Goal: Task Accomplishment & Management: Complete application form

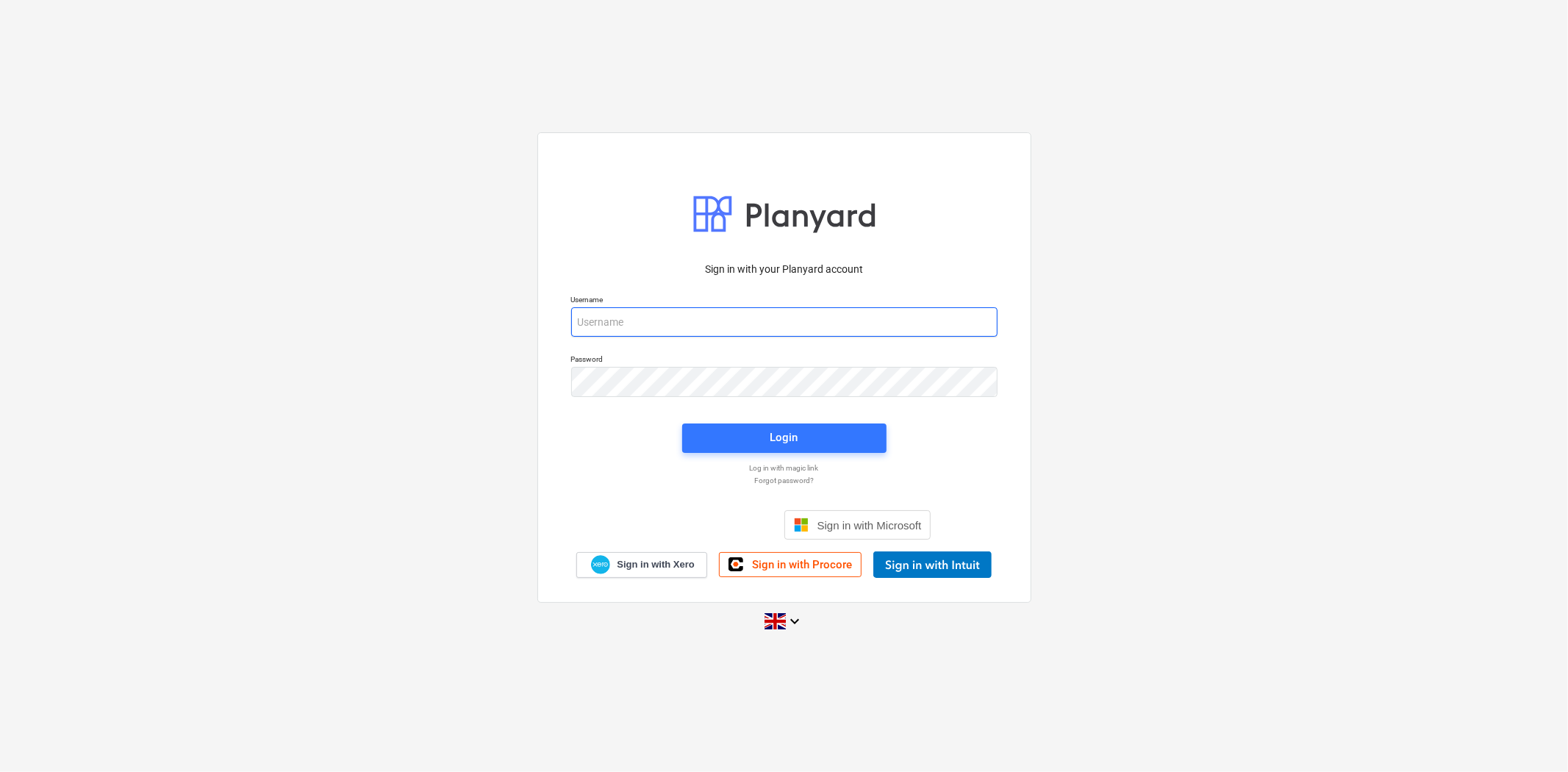
click at [601, 324] on input "email" at bounding box center [784, 321] width 426 height 29
type input "[PERSON_NAME][EMAIL_ADDRESS][PERSON_NAME][DOMAIN_NAME]"
click at [835, 439] on span "Login" at bounding box center [784, 438] width 169 height 19
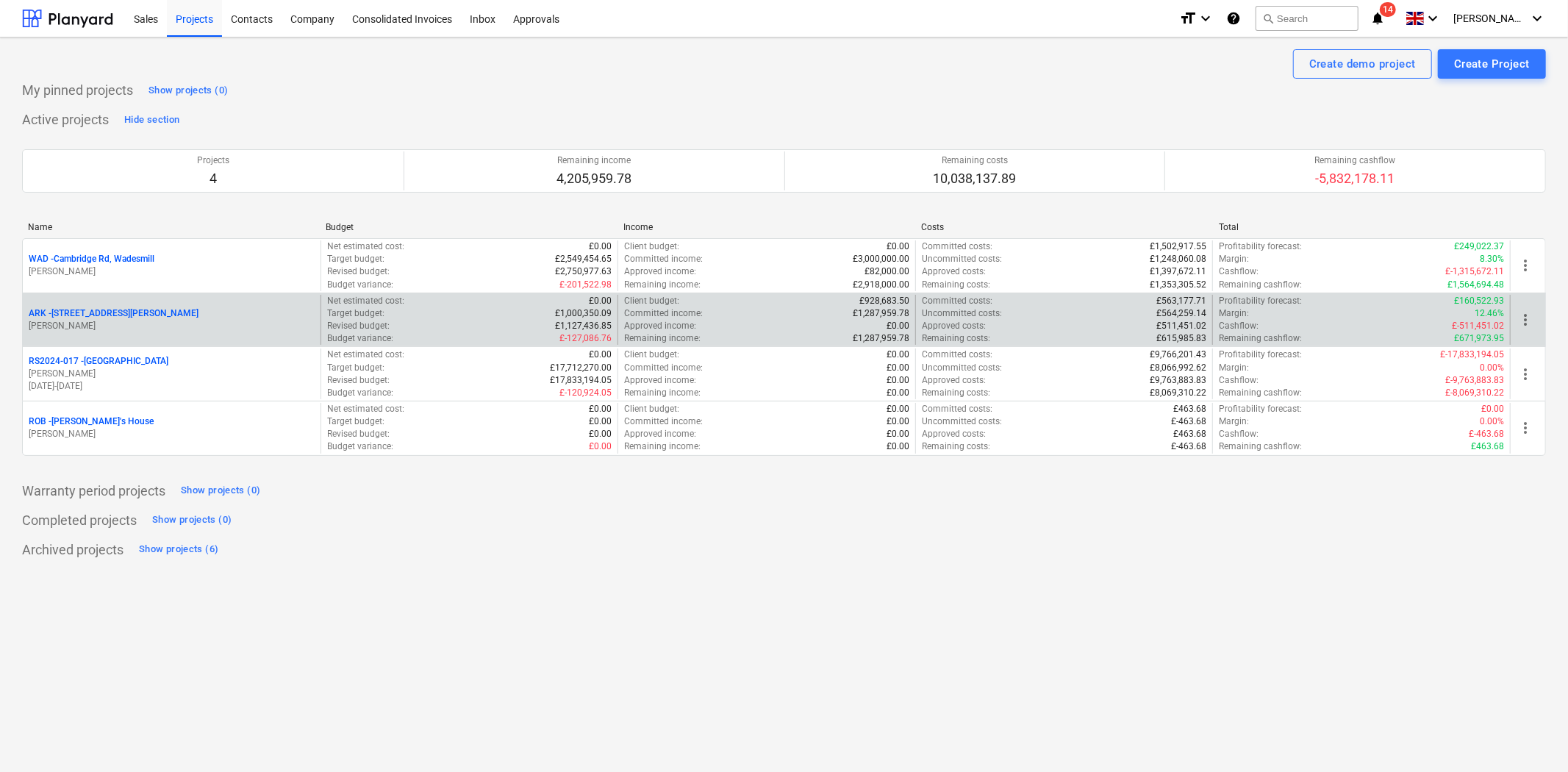
click at [128, 313] on p "ARK - 2 Galley [PERSON_NAME]" at bounding box center [113, 313] width 169 height 12
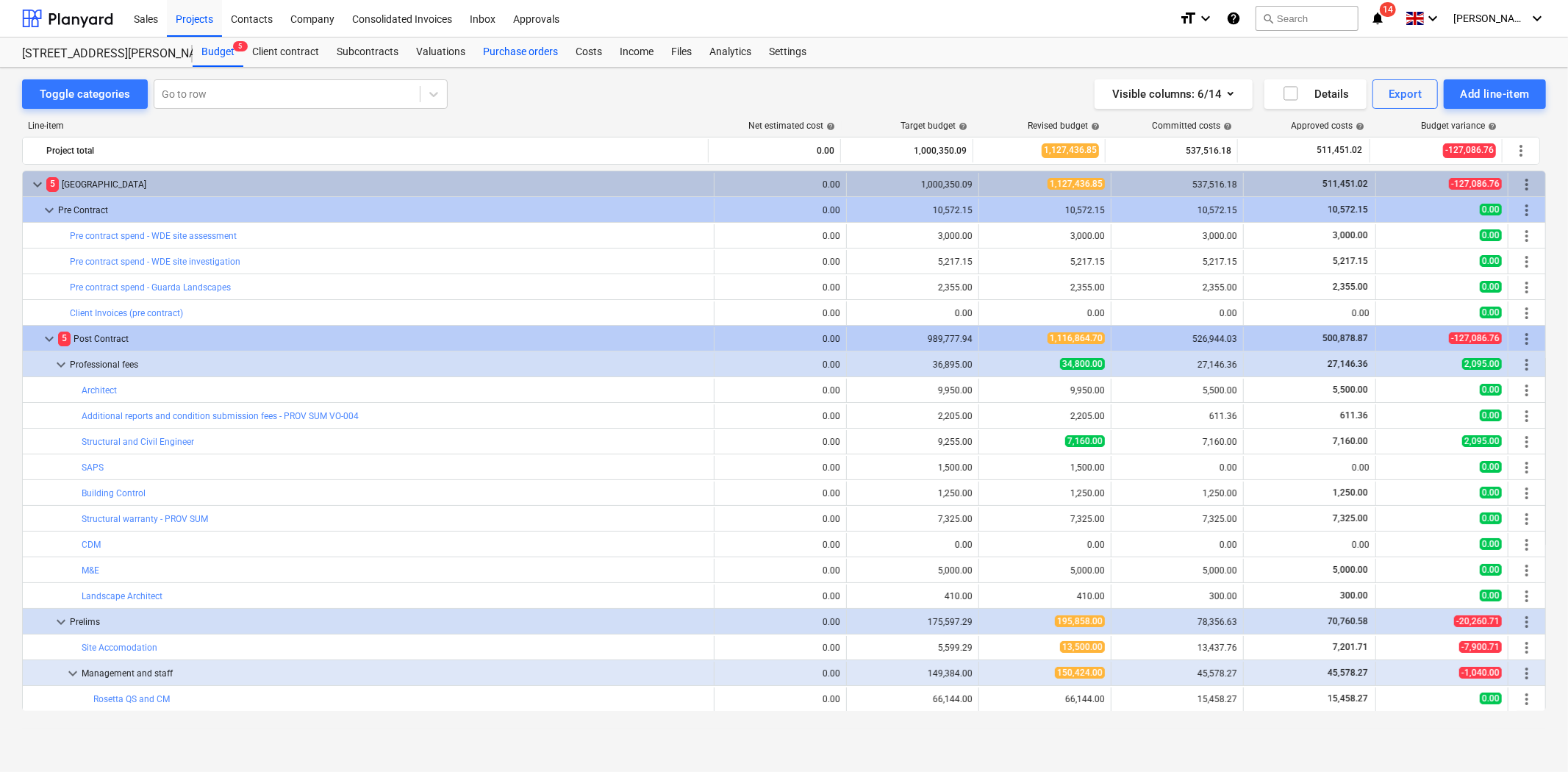
click at [521, 47] on div "Purchase orders" at bounding box center [521, 52] width 93 height 29
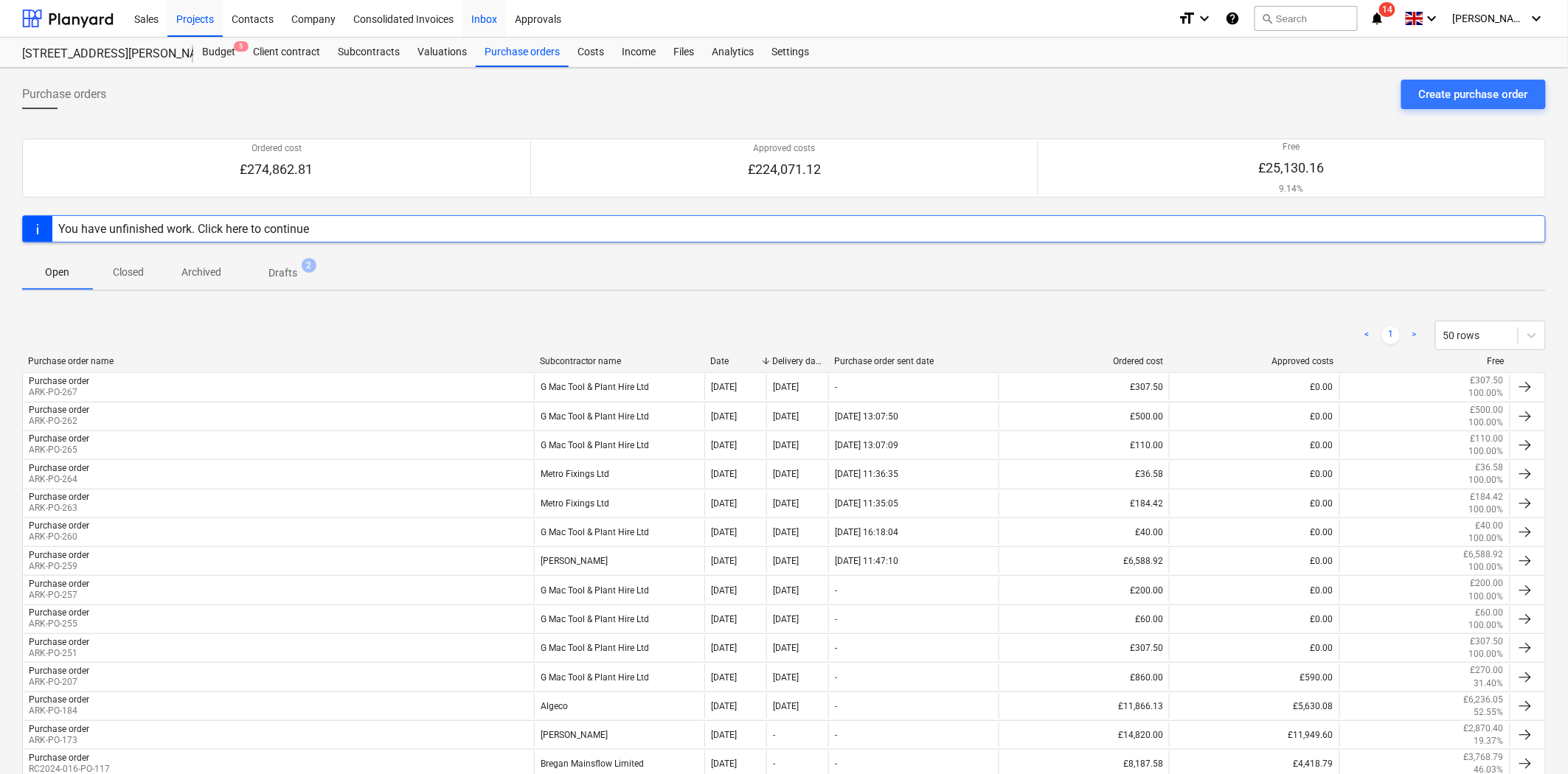
click at [505, 35] on div "Inbox" at bounding box center [485, 18] width 44 height 38
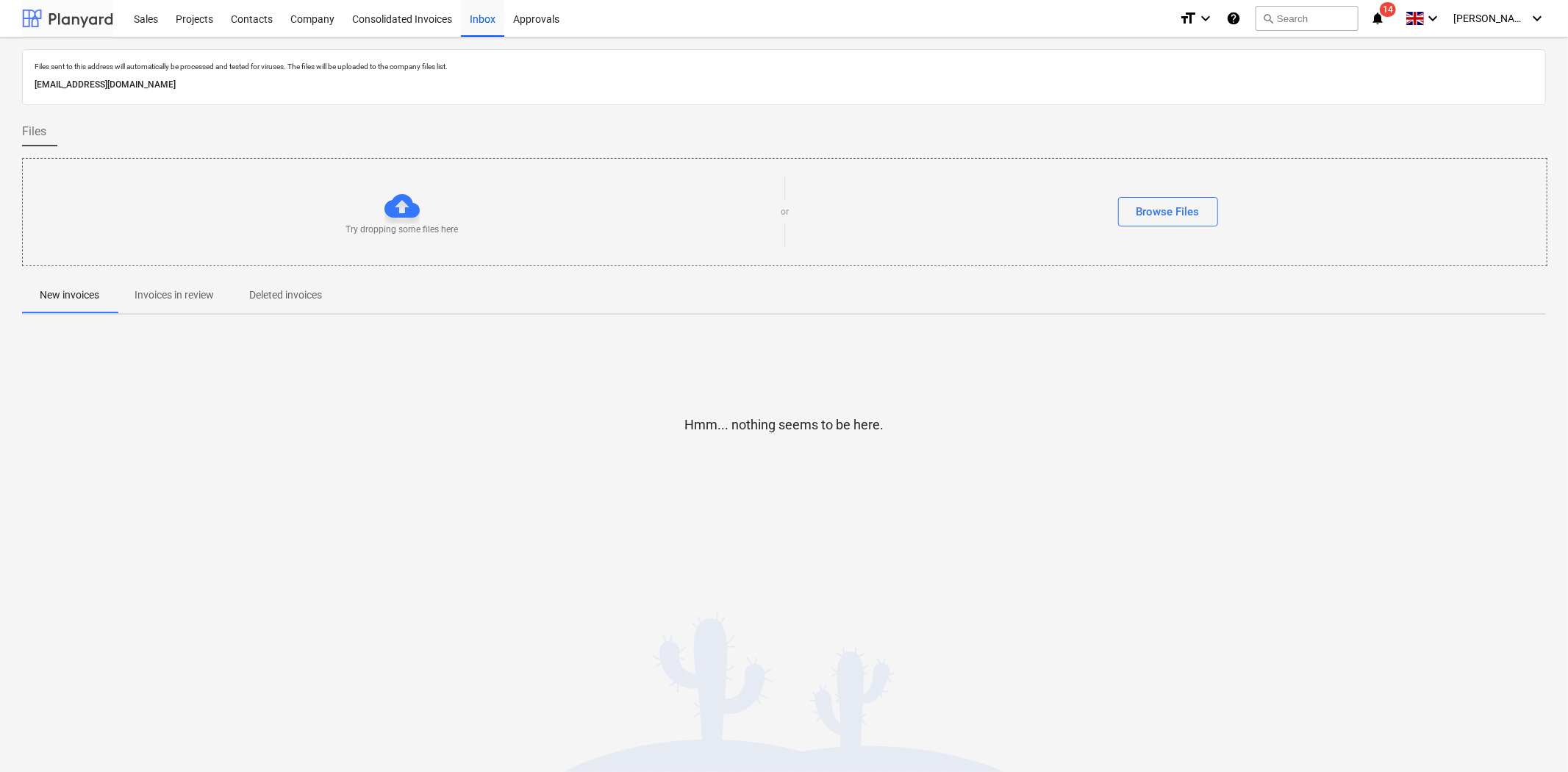
click at [62, 16] on div at bounding box center [67, 18] width 91 height 37
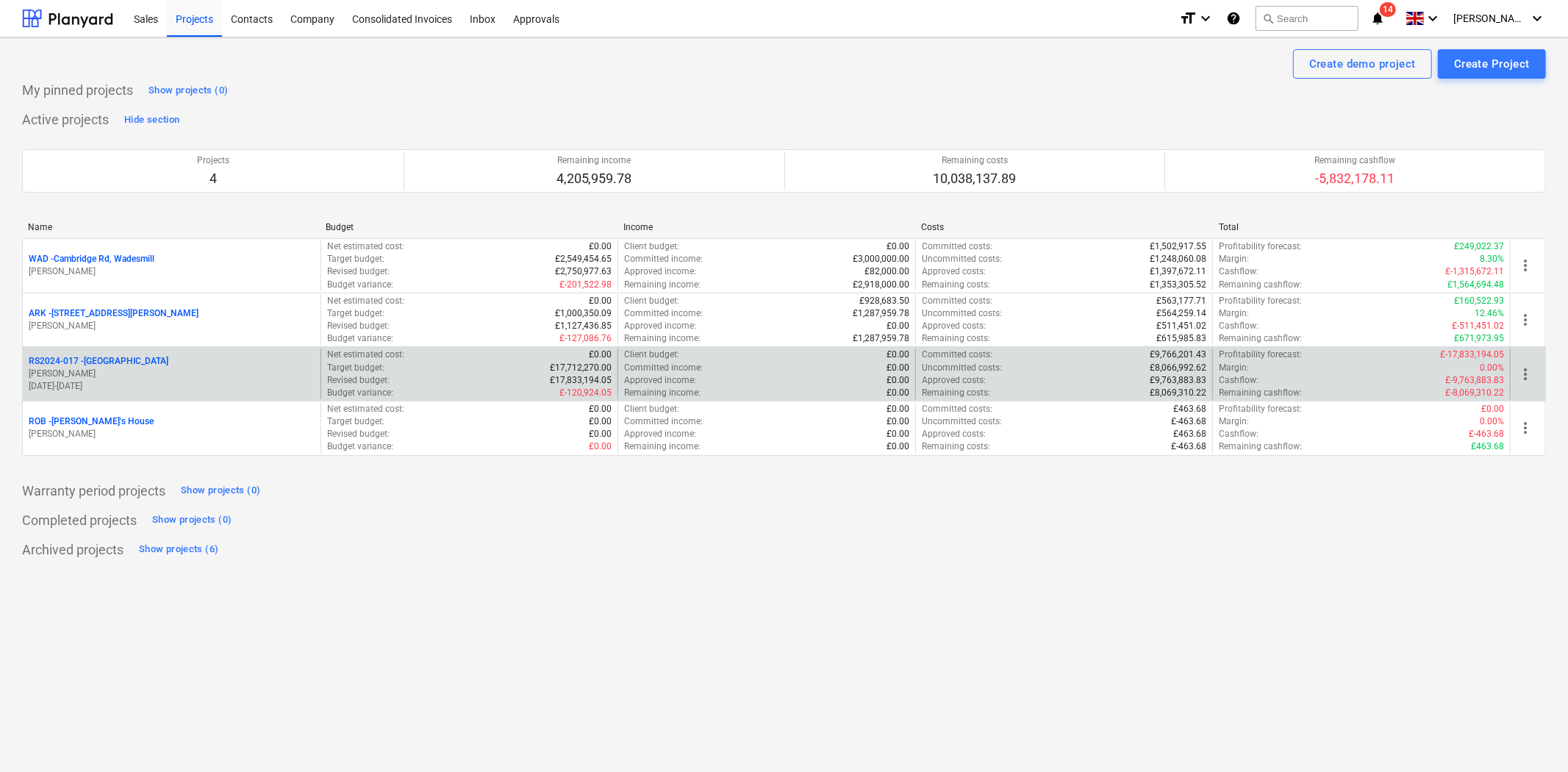
click at [144, 363] on p "RS2024-017 - [GEOGRAPHIC_DATA]" at bounding box center [98, 361] width 139 height 12
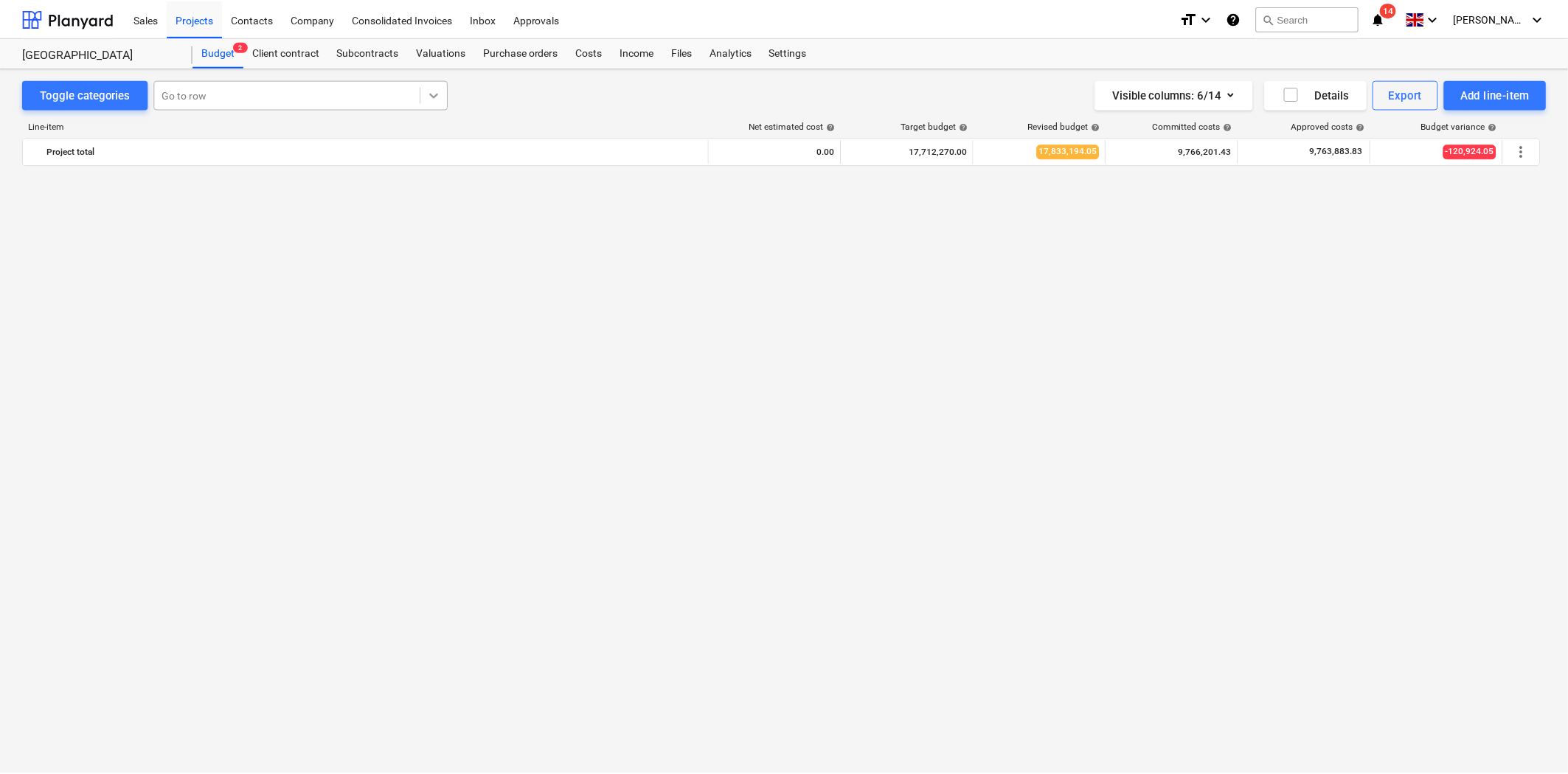
scroll to position [1350, 0]
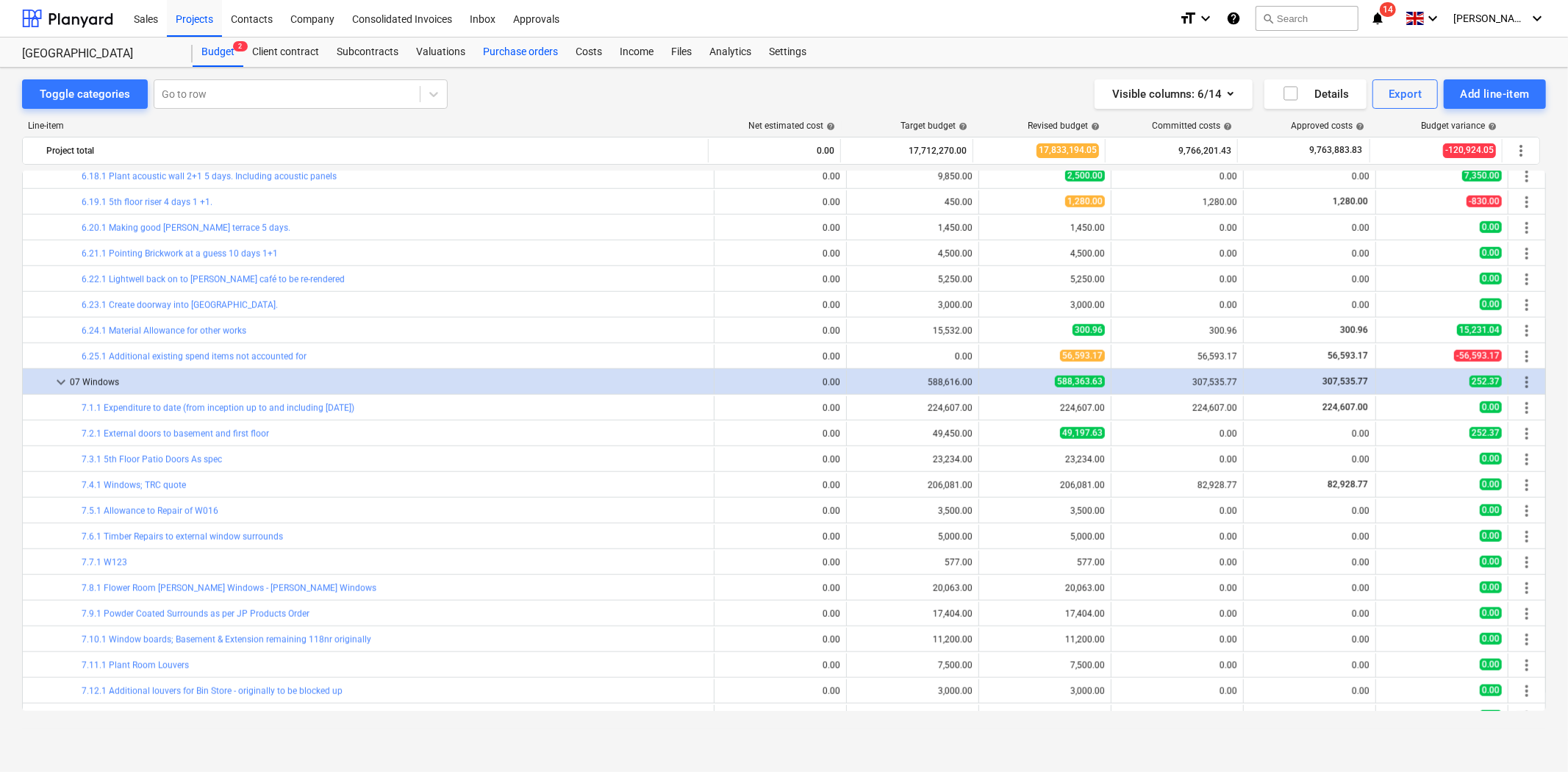
click at [517, 63] on div "Purchase orders" at bounding box center [521, 52] width 93 height 29
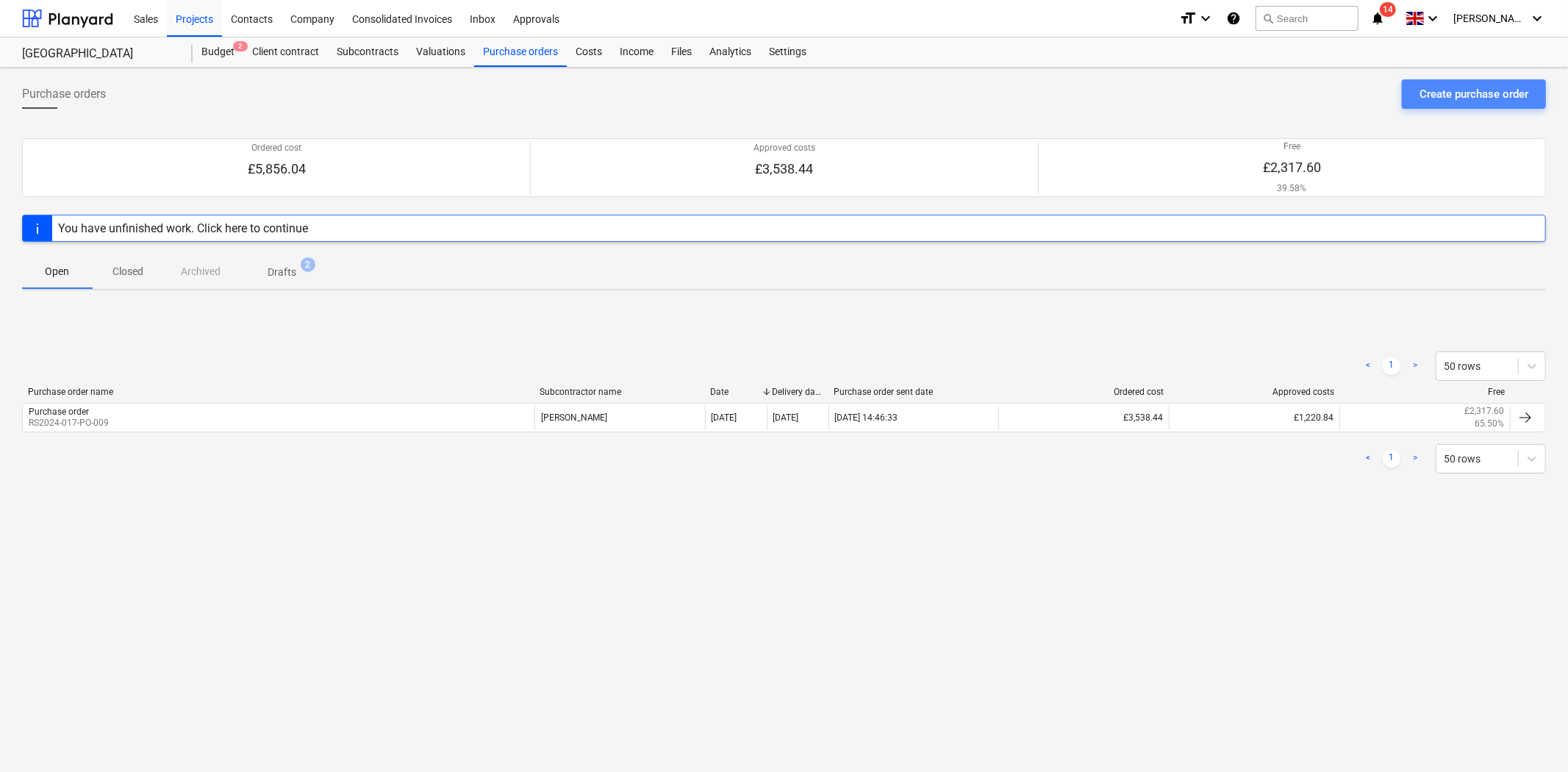
click at [1467, 103] on div "Create purchase order" at bounding box center [1473, 94] width 109 height 19
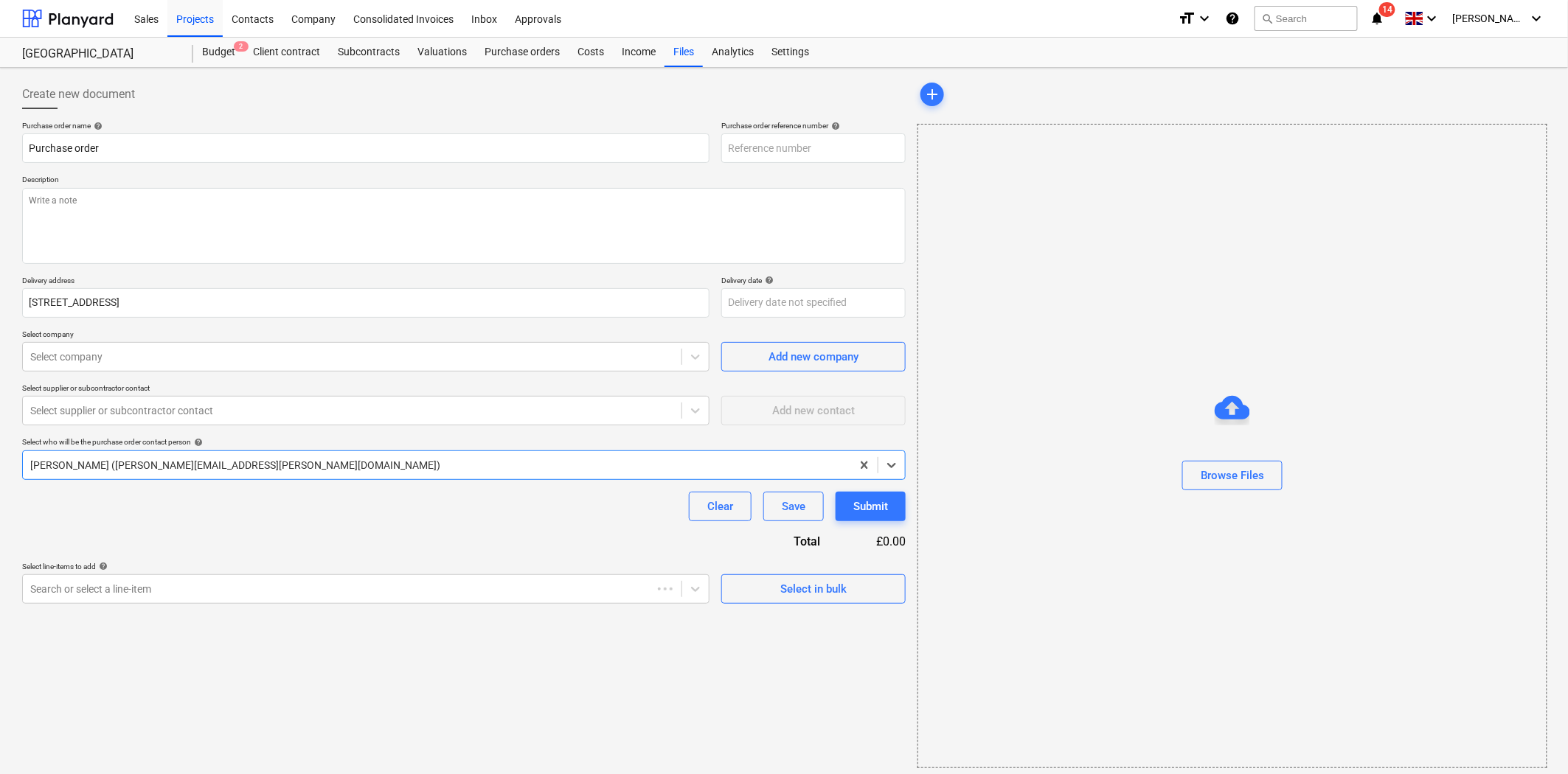
type textarea "x"
type input "RS2024-017-PO-013"
click at [354, 223] on textarea at bounding box center [464, 226] width 884 height 76
type textarea "x"
type textarea "L"
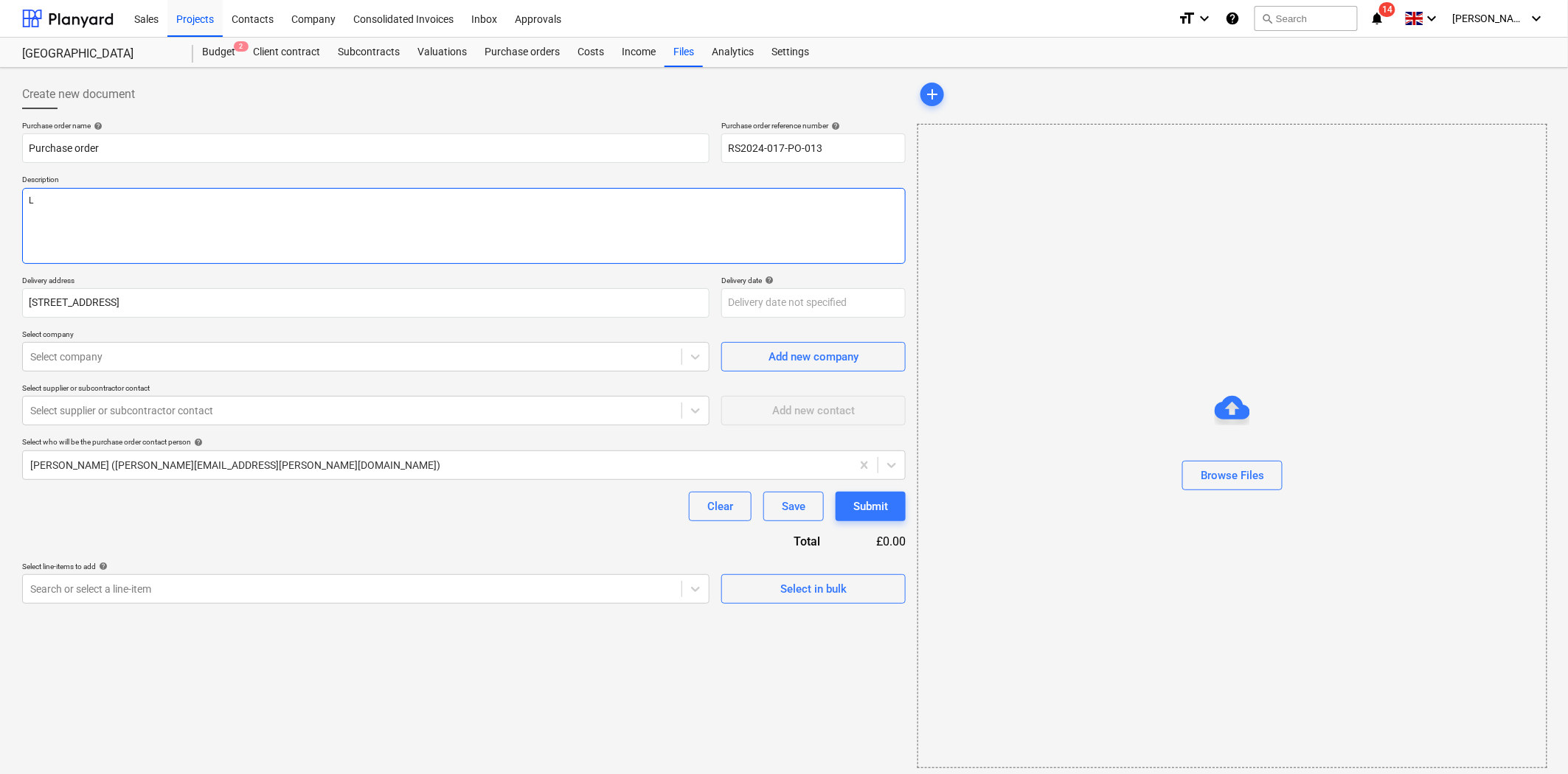
type textarea "x"
type textarea "Li"
type textarea "x"
type textarea "Lim"
type textarea "x"
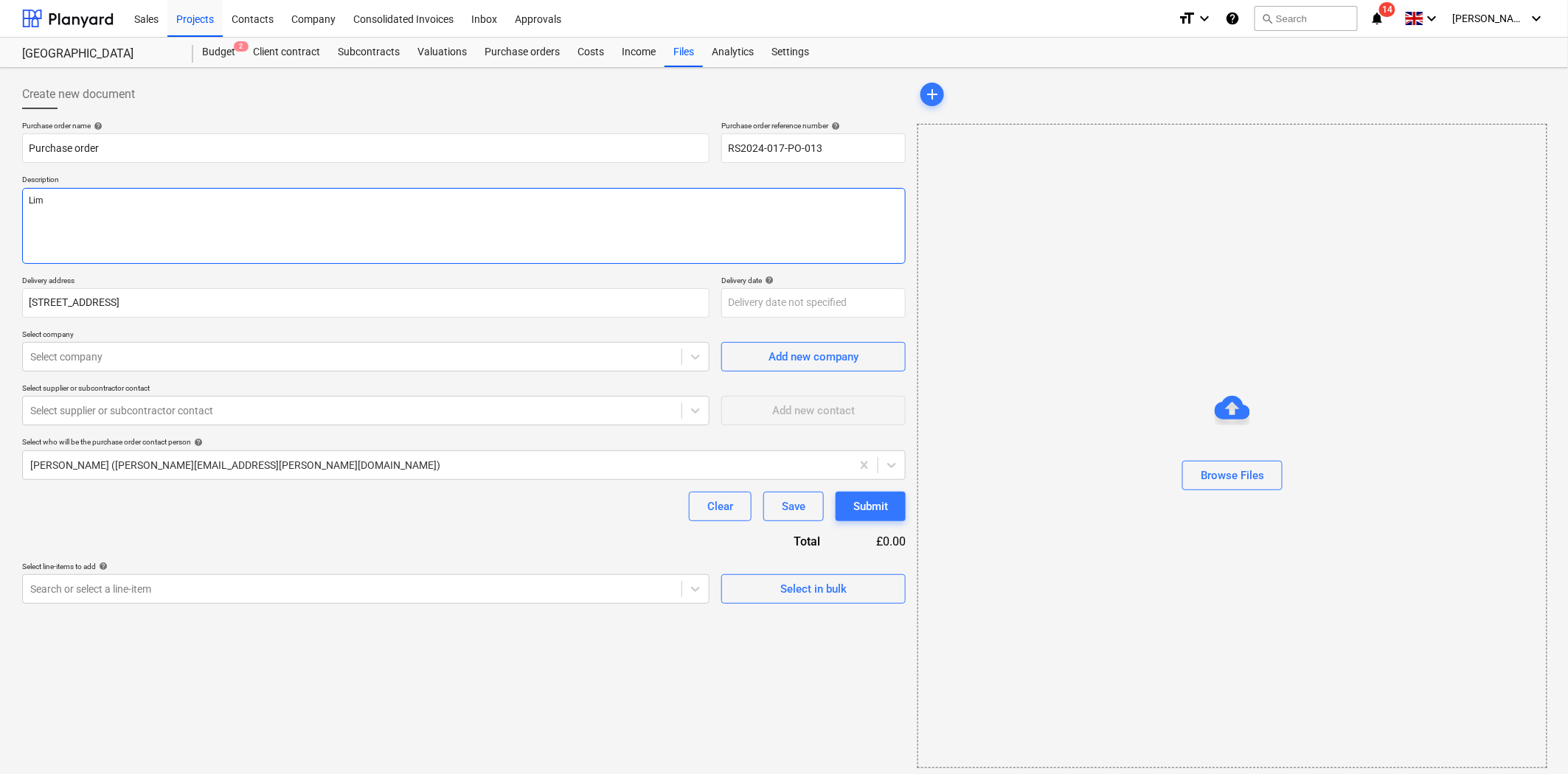
type textarea "Lime"
type textarea "x"
type textarea "Lime"
type textarea "x"
type textarea "Lime"
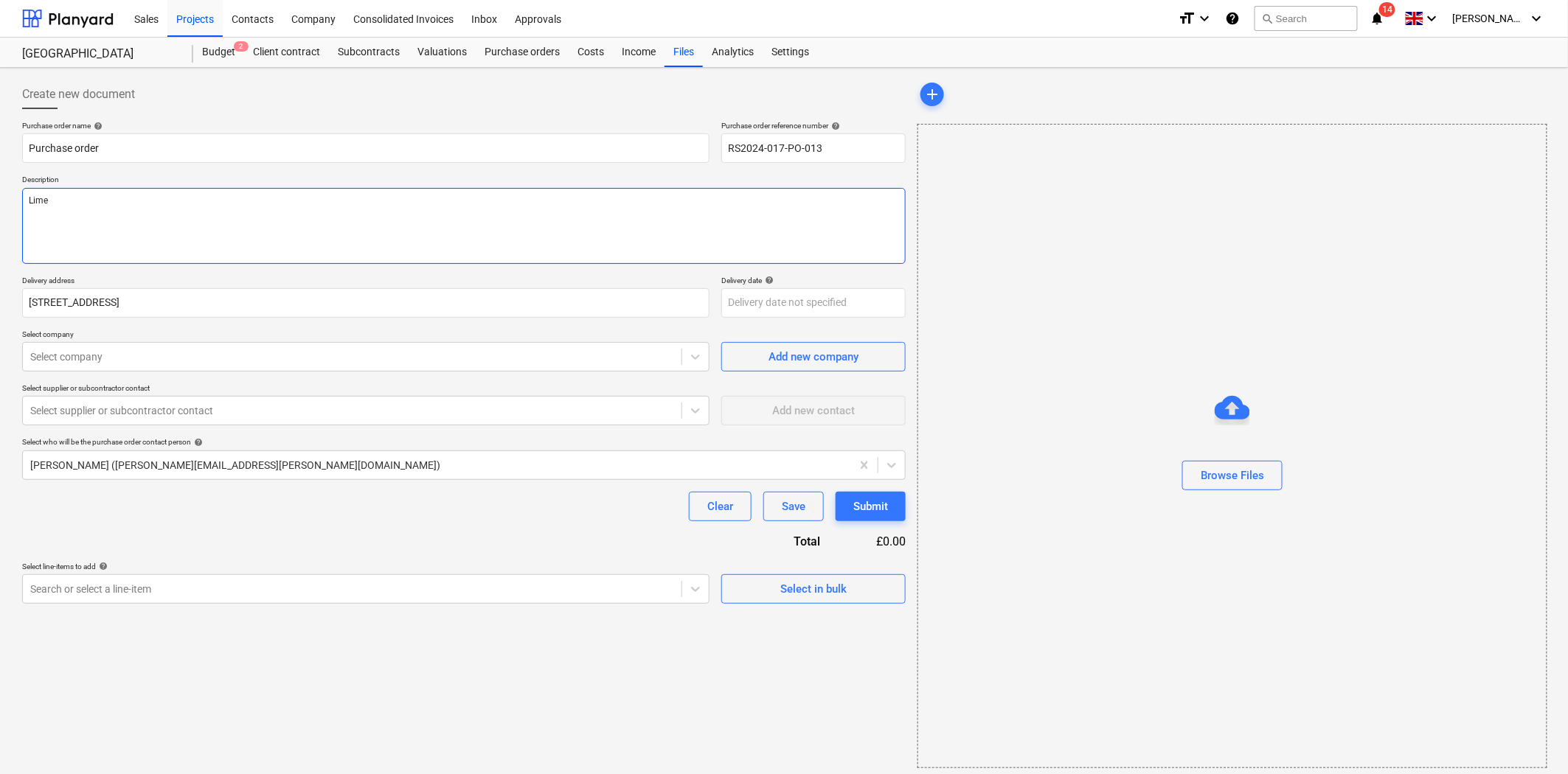
type textarea "x"
type textarea "Limelu"
type textarea "x"
type textarea "Limelui"
type textarea "x"
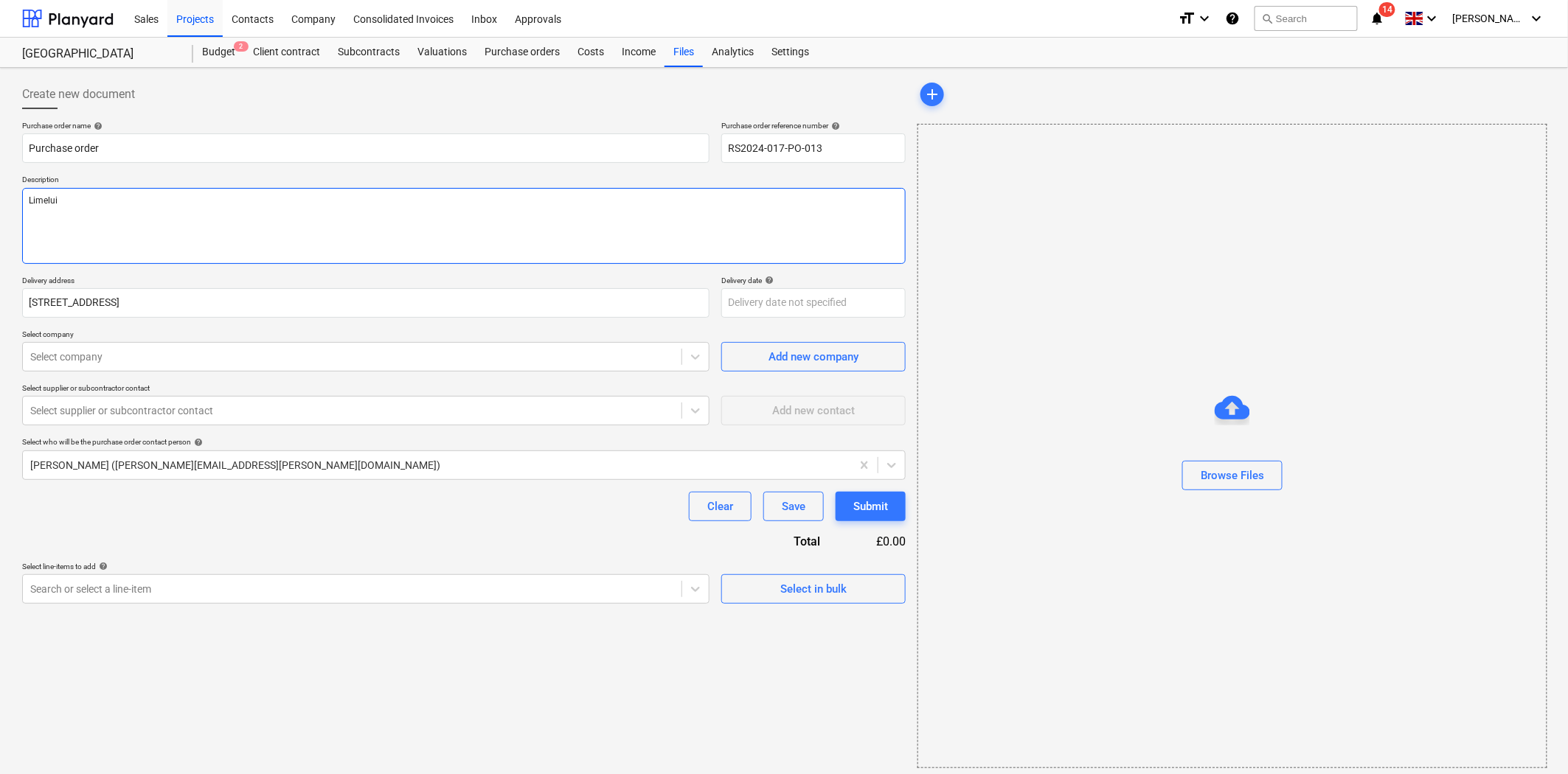
type textarea "Limeluit"
type textarea "x"
type textarea "Limeluite"
type textarea "x"
type textarea "Limeluit"
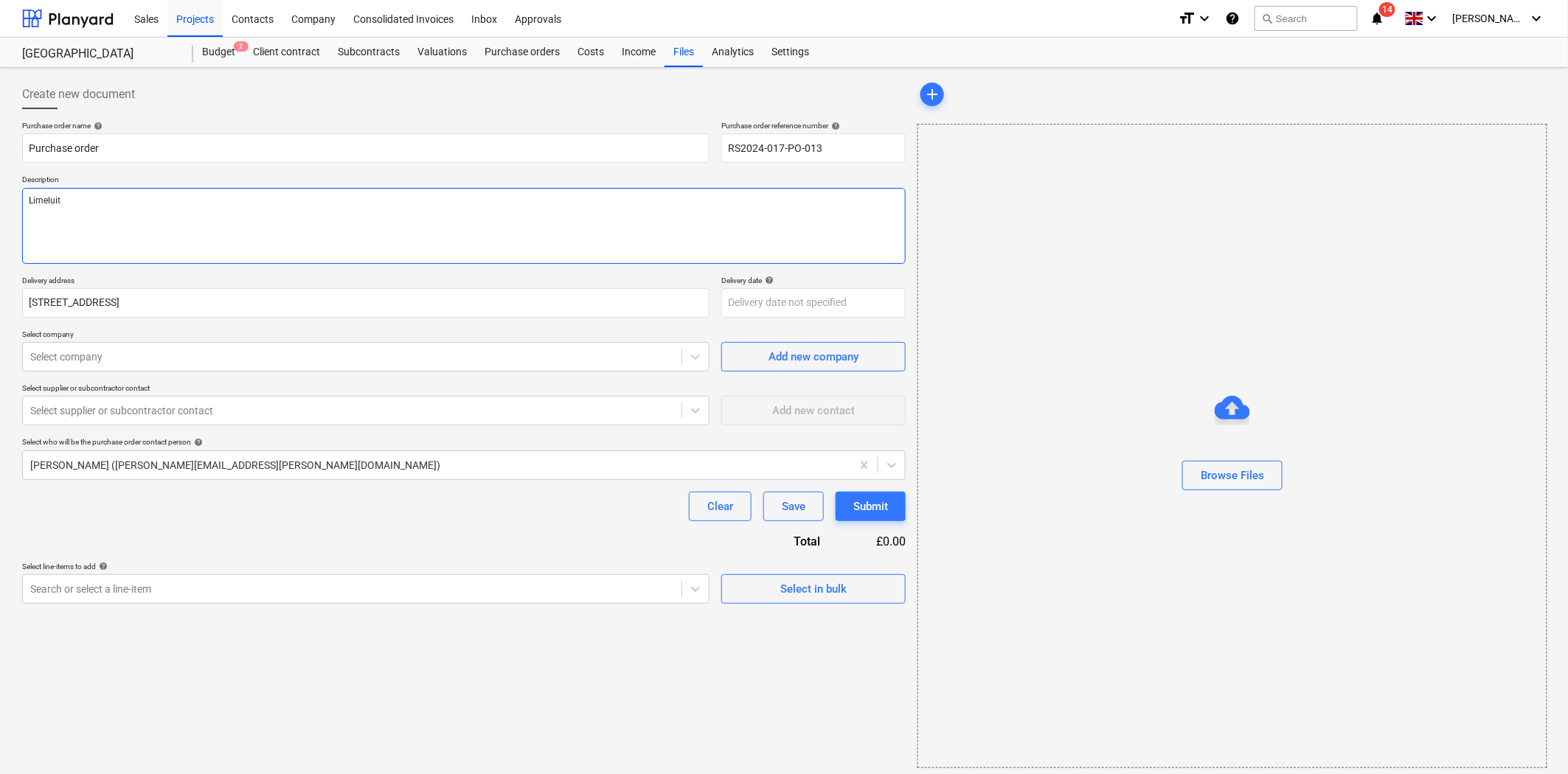
type textarea "x"
type textarea "Limelui"
type textarea "x"
type textarea "Limelu"
type textarea "x"
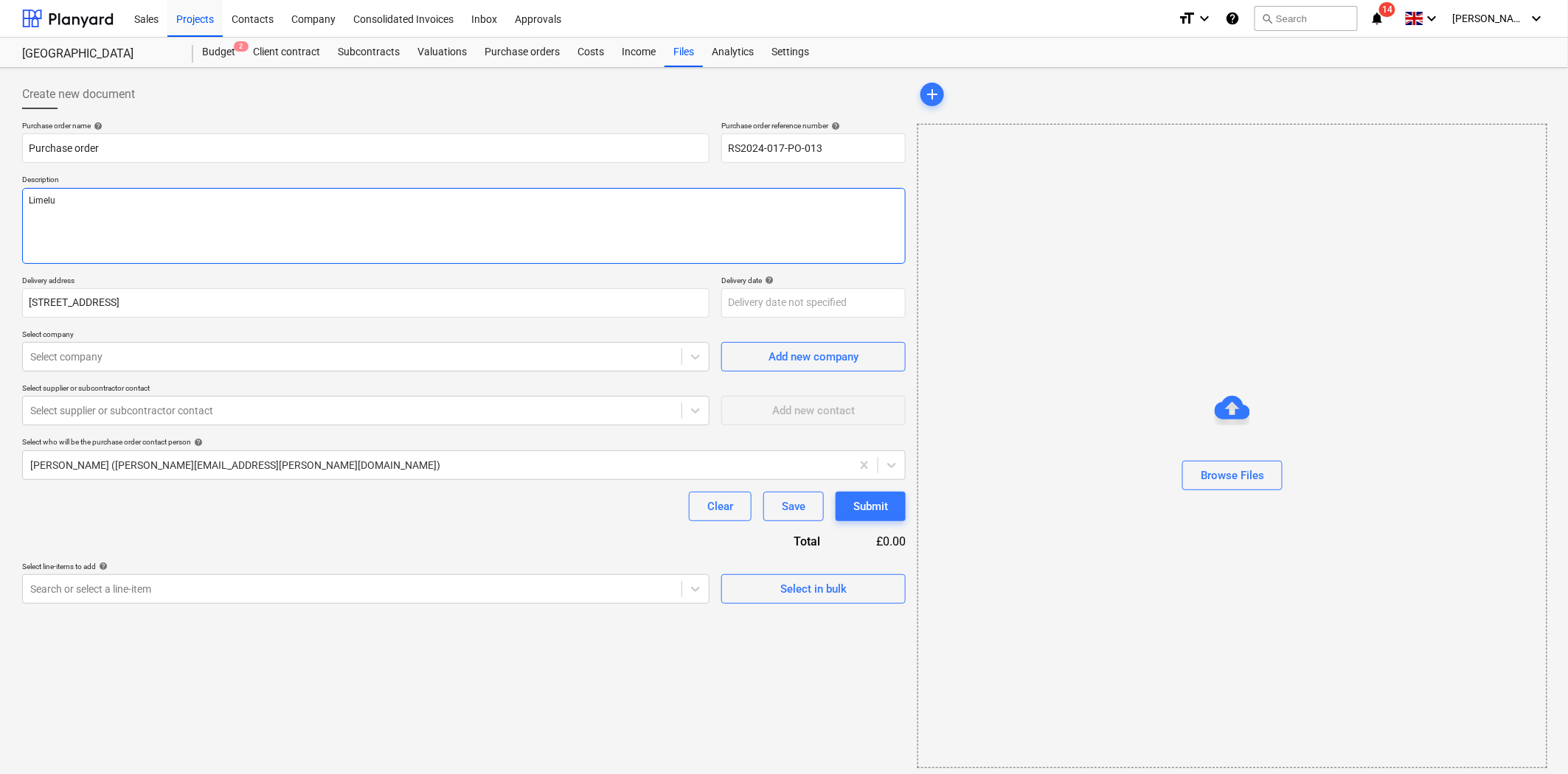
type textarea "Limel"
type textarea "x"
type textarea "Limelt"
type textarea "x"
type textarea "Limel"
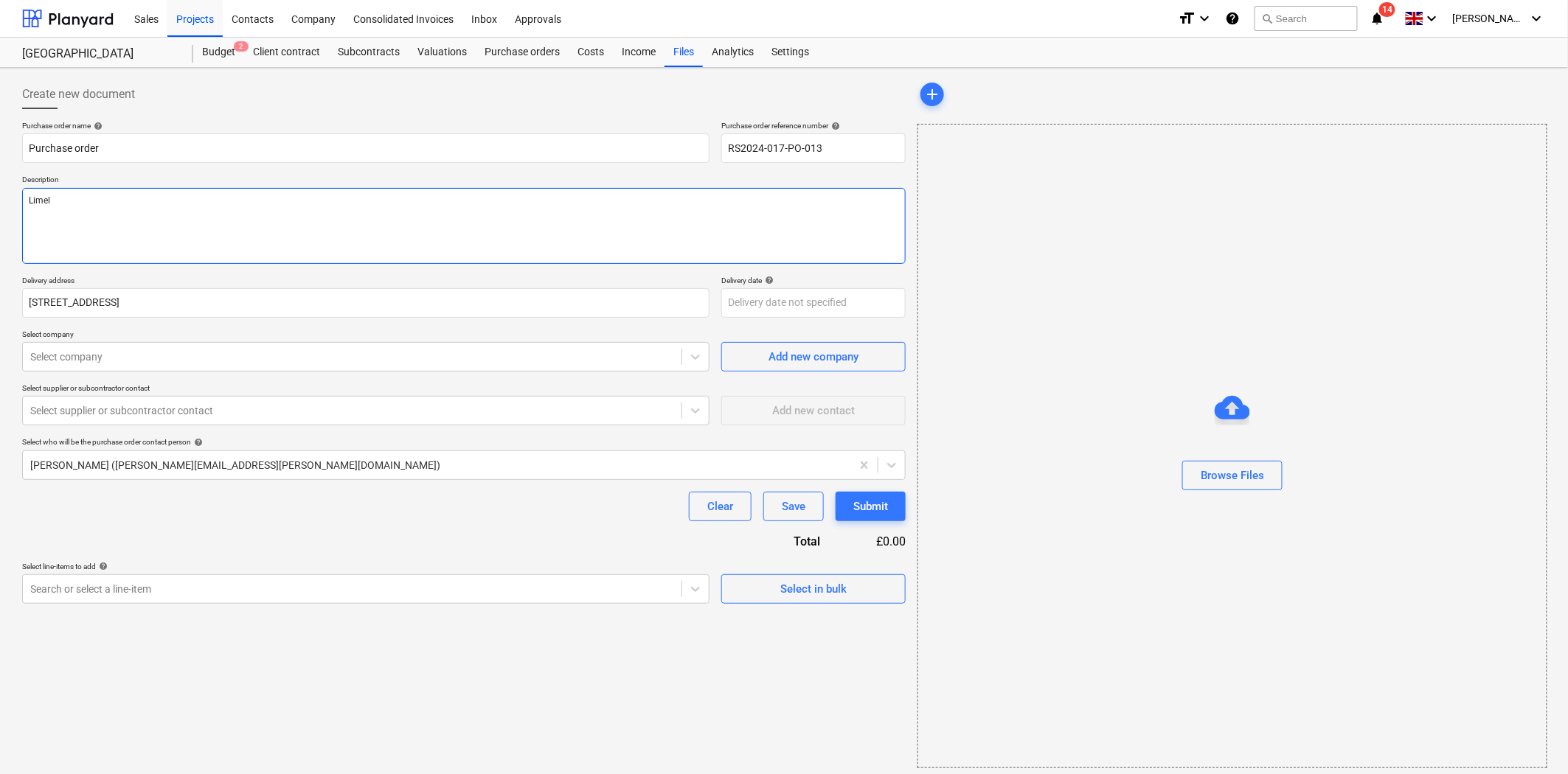
type textarea "x"
type textarea "Limeli"
type textarea "x"
type textarea "Limeliet"
type textarea "x"
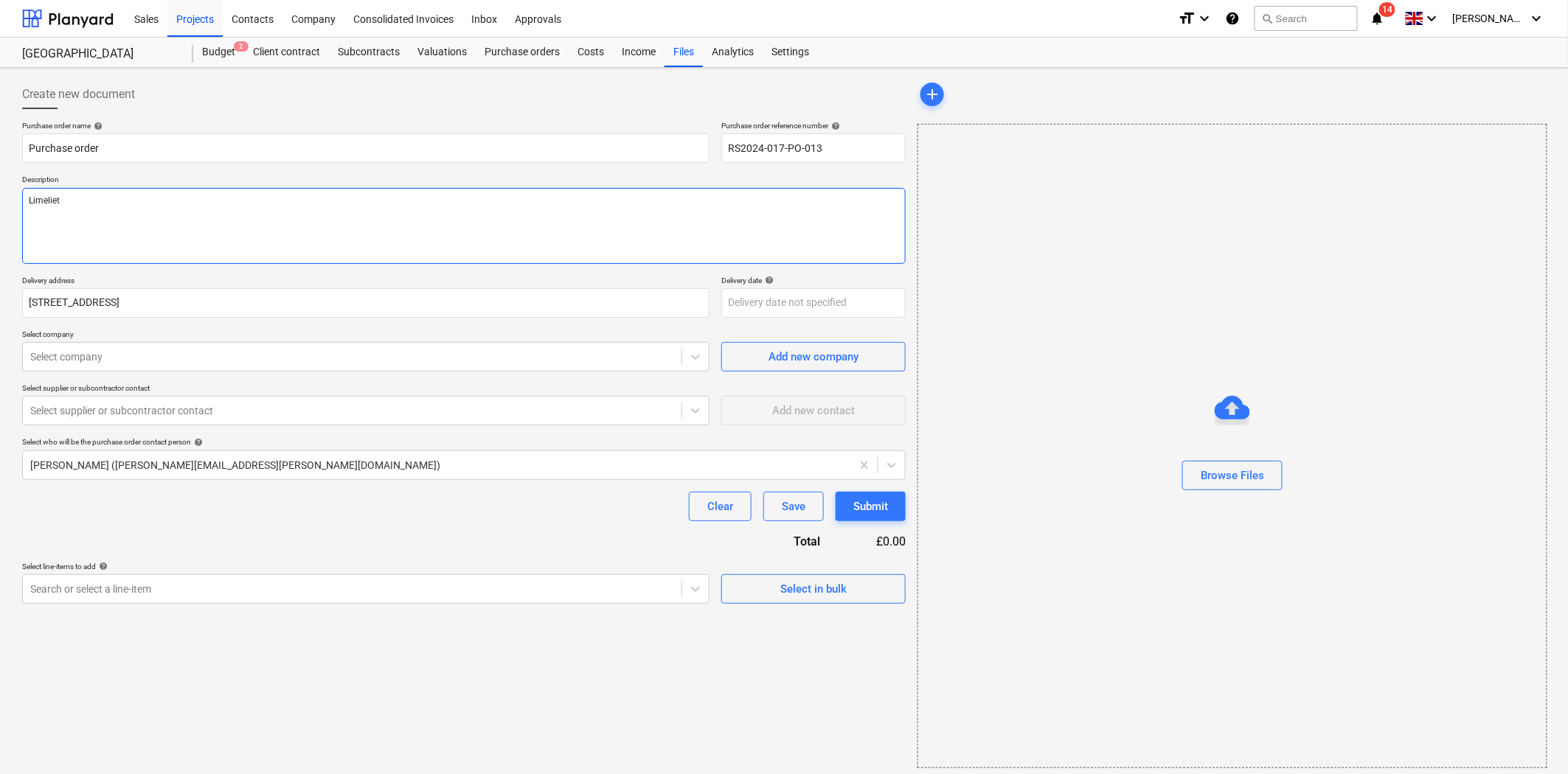
type textarea "Limeliet"
type textarea "x"
type textarea "Limelie"
type textarea "x"
type textarea "Limeli"
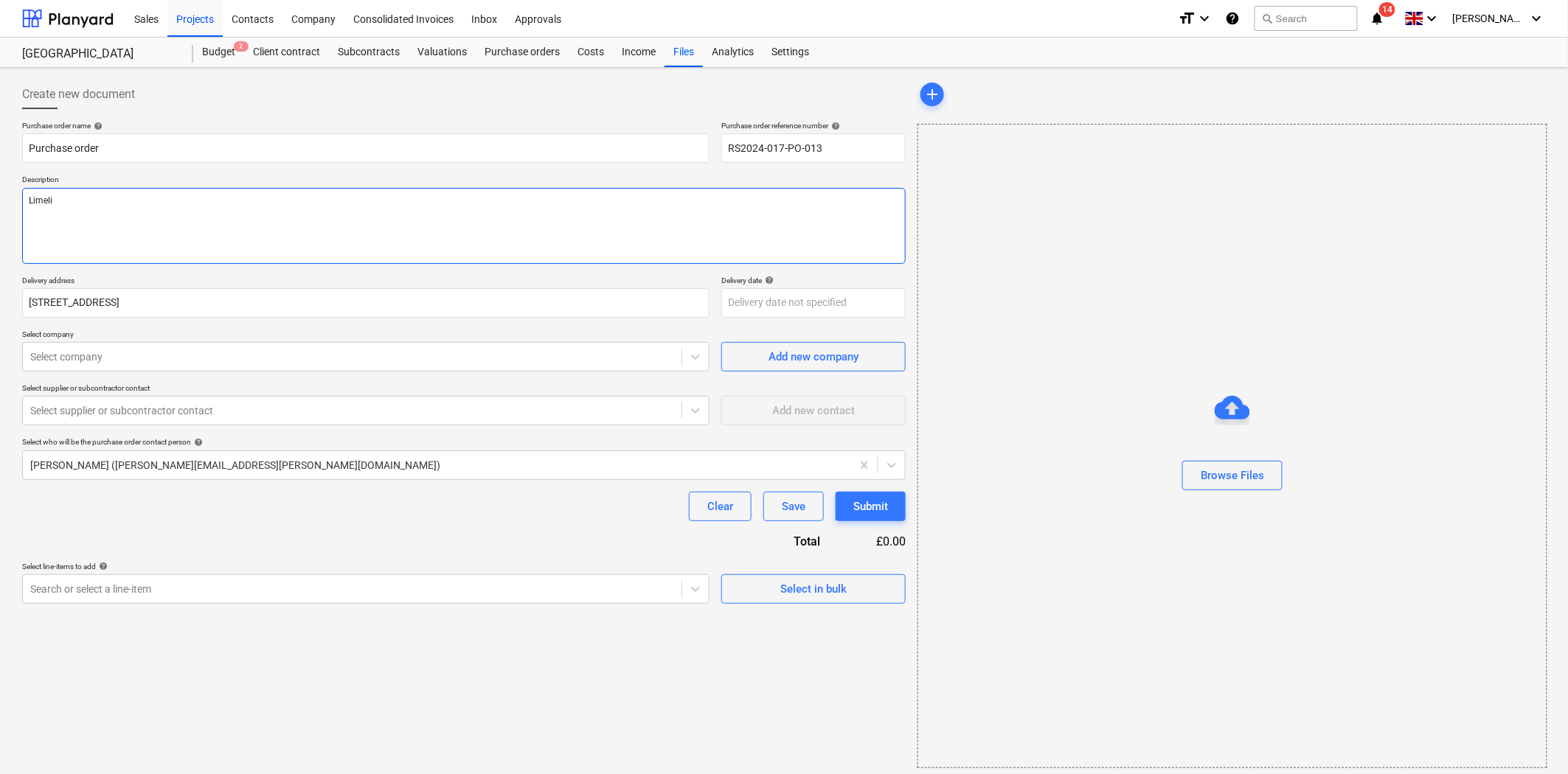
type textarea "x"
type textarea "Limel"
type textarea "x"
type textarea "Lime"
type textarea "x"
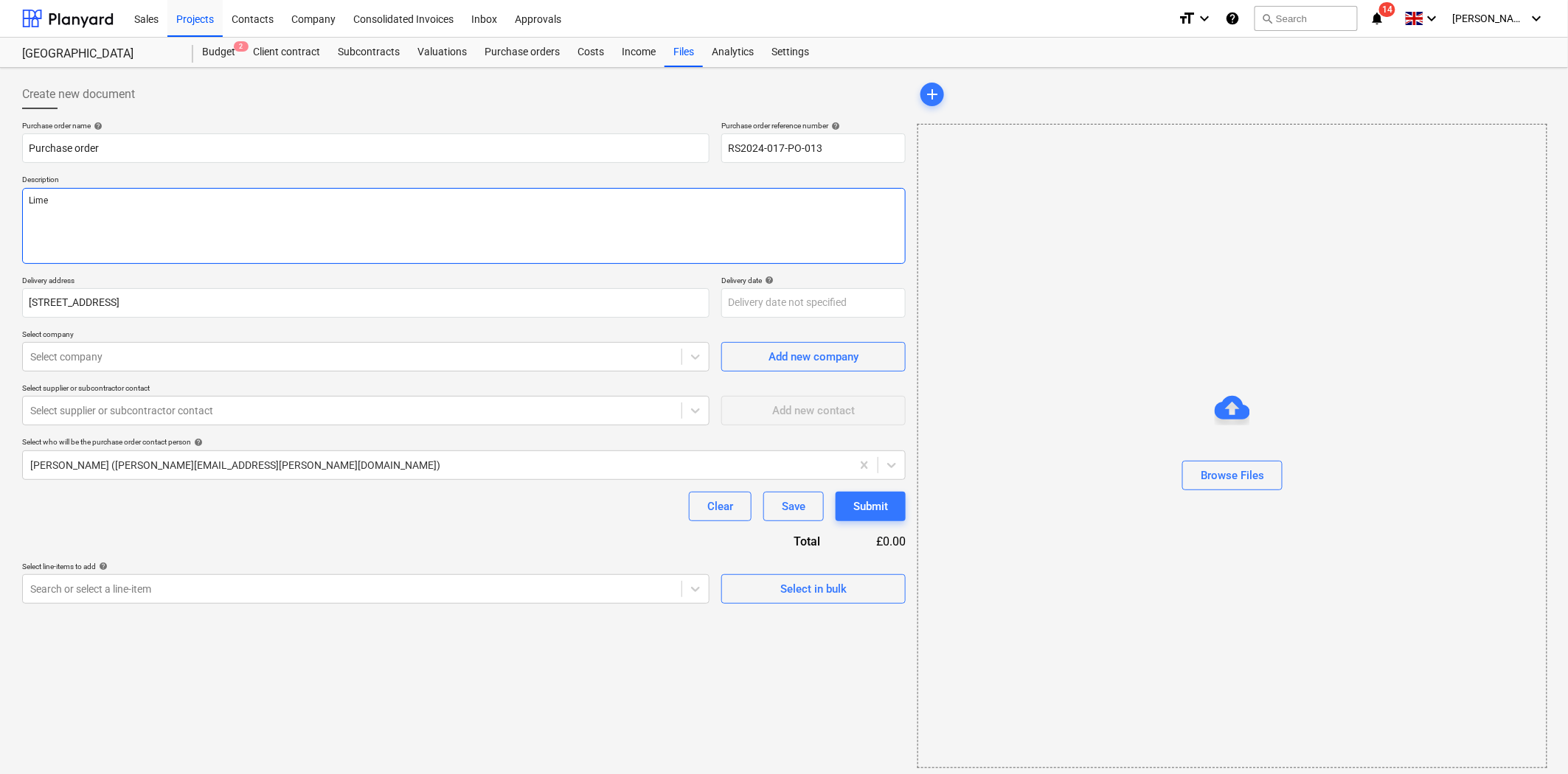
type textarea "Lim"
type textarea "x"
type textarea "Li"
type textarea "x"
type textarea "L"
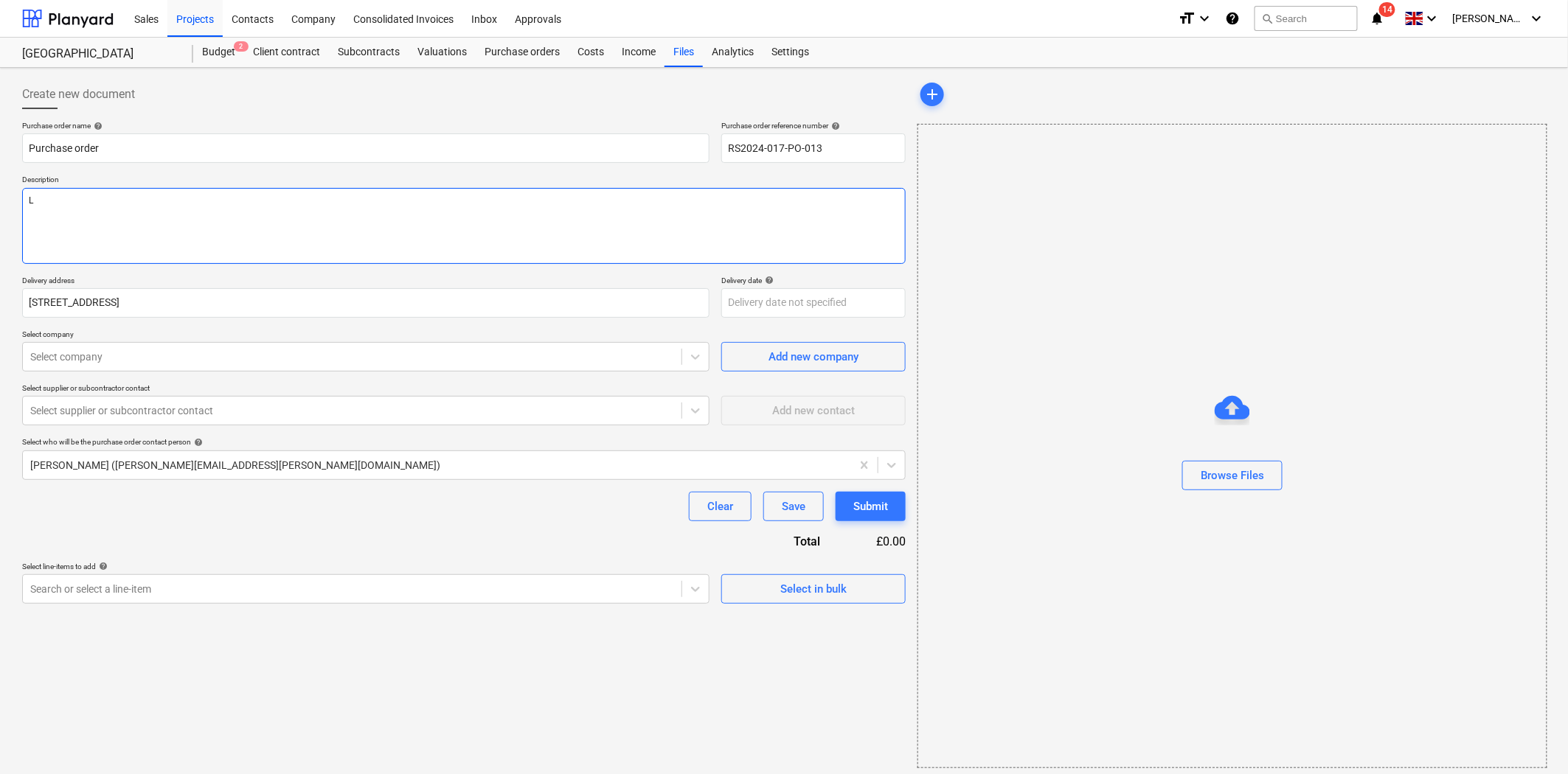
type textarea "x"
type textarea "L"
type textarea "x"
type textarea "Li"
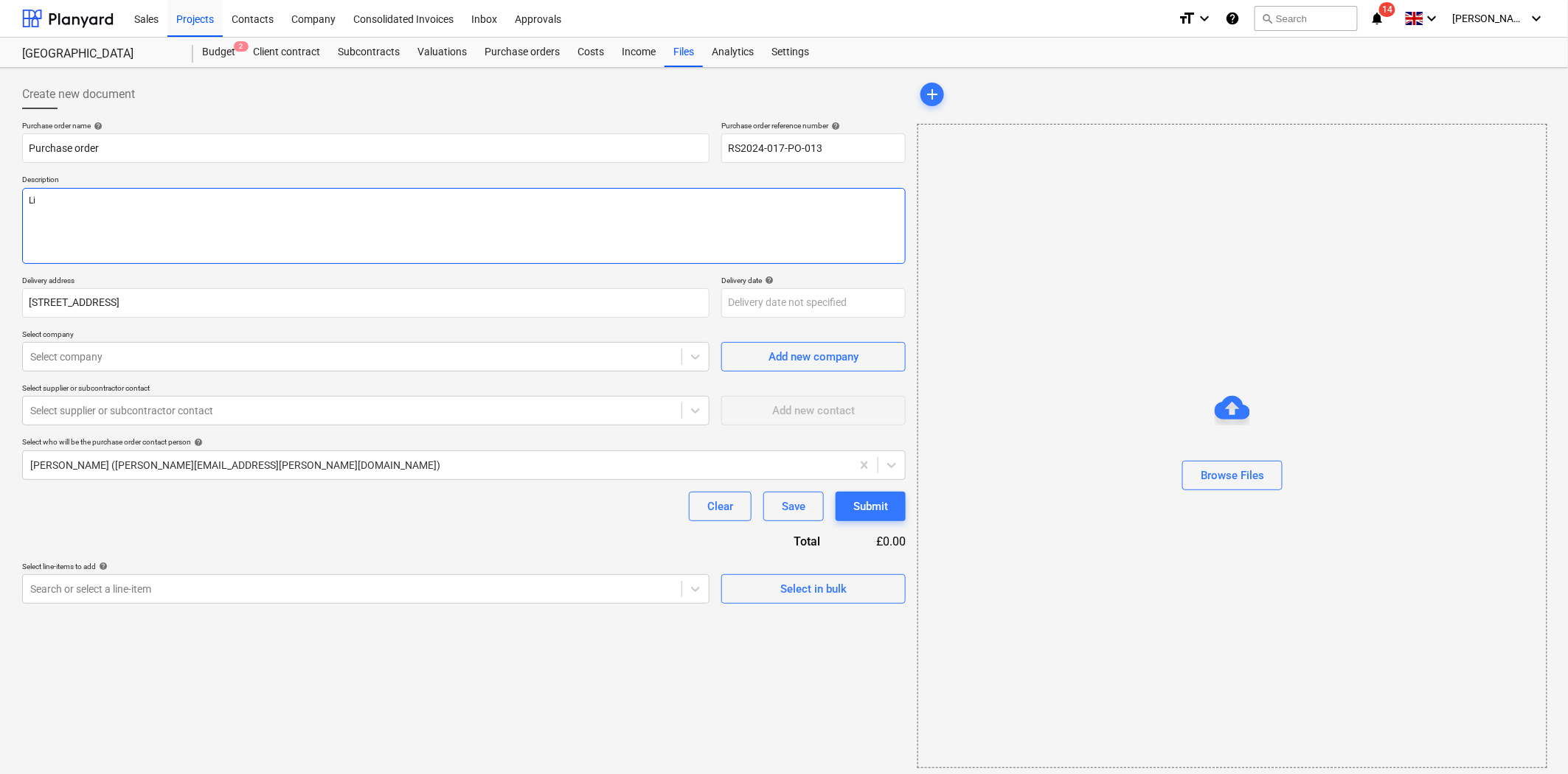
type textarea "x"
type textarea "Lim"
type textarea "x"
type textarea "Lime"
type textarea "x"
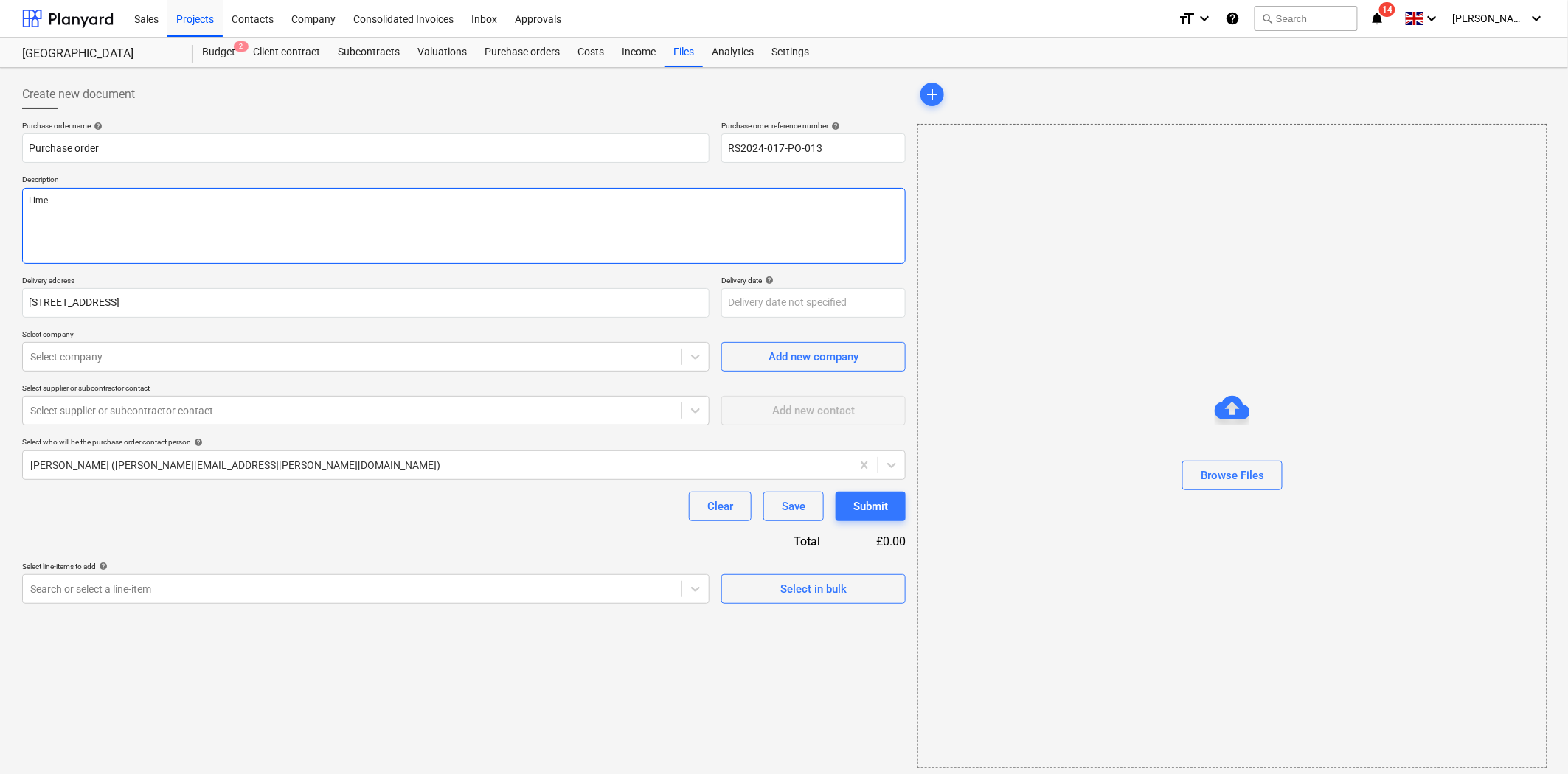
type textarea "Limel"
type textarea "x"
type textarea "Limeli"
type textarea "x"
type textarea "Limelit"
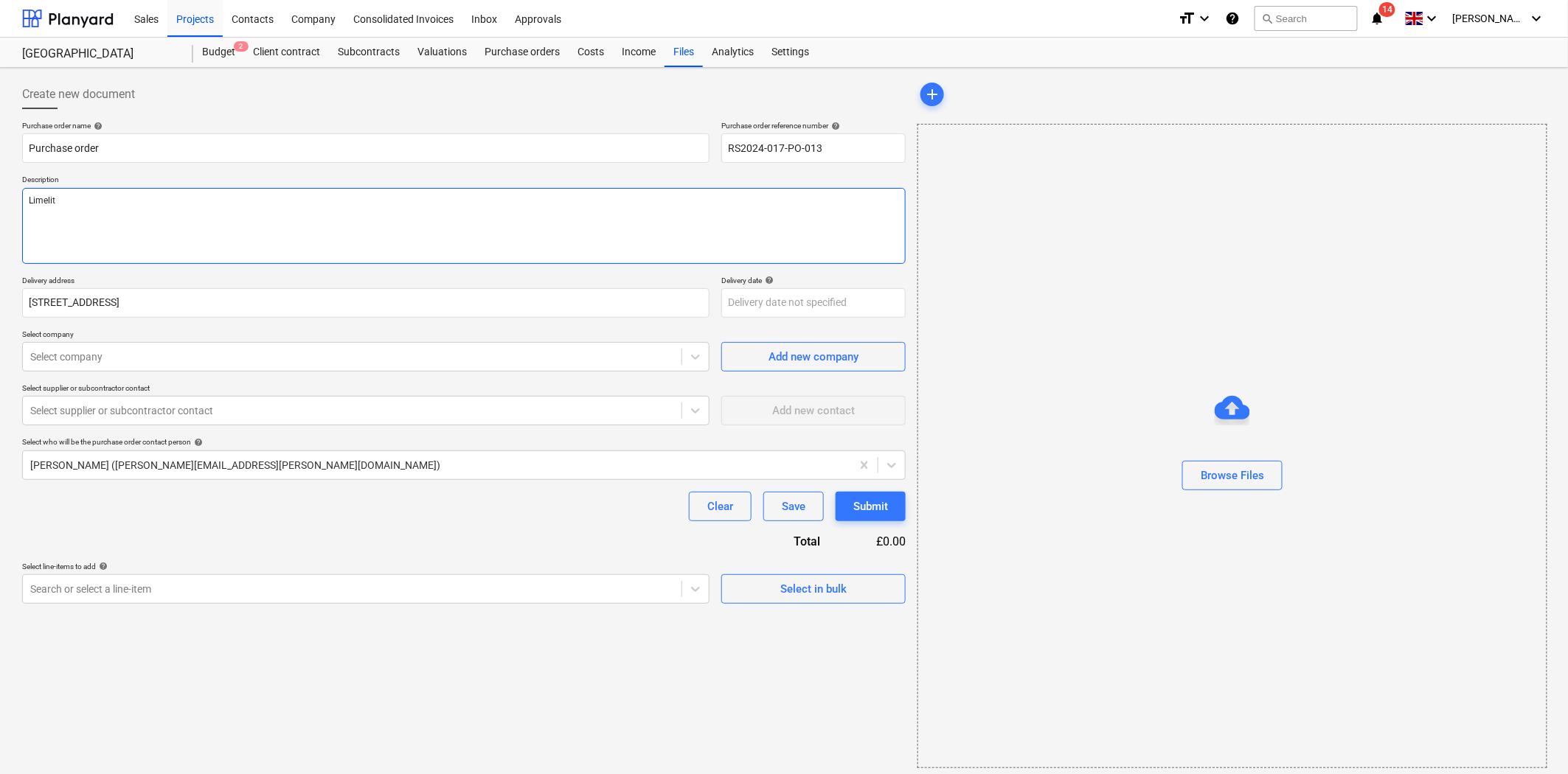
type textarea "x"
type textarea "Limelite"
type textarea "x"
type textarea "Limelite"
type textarea "x"
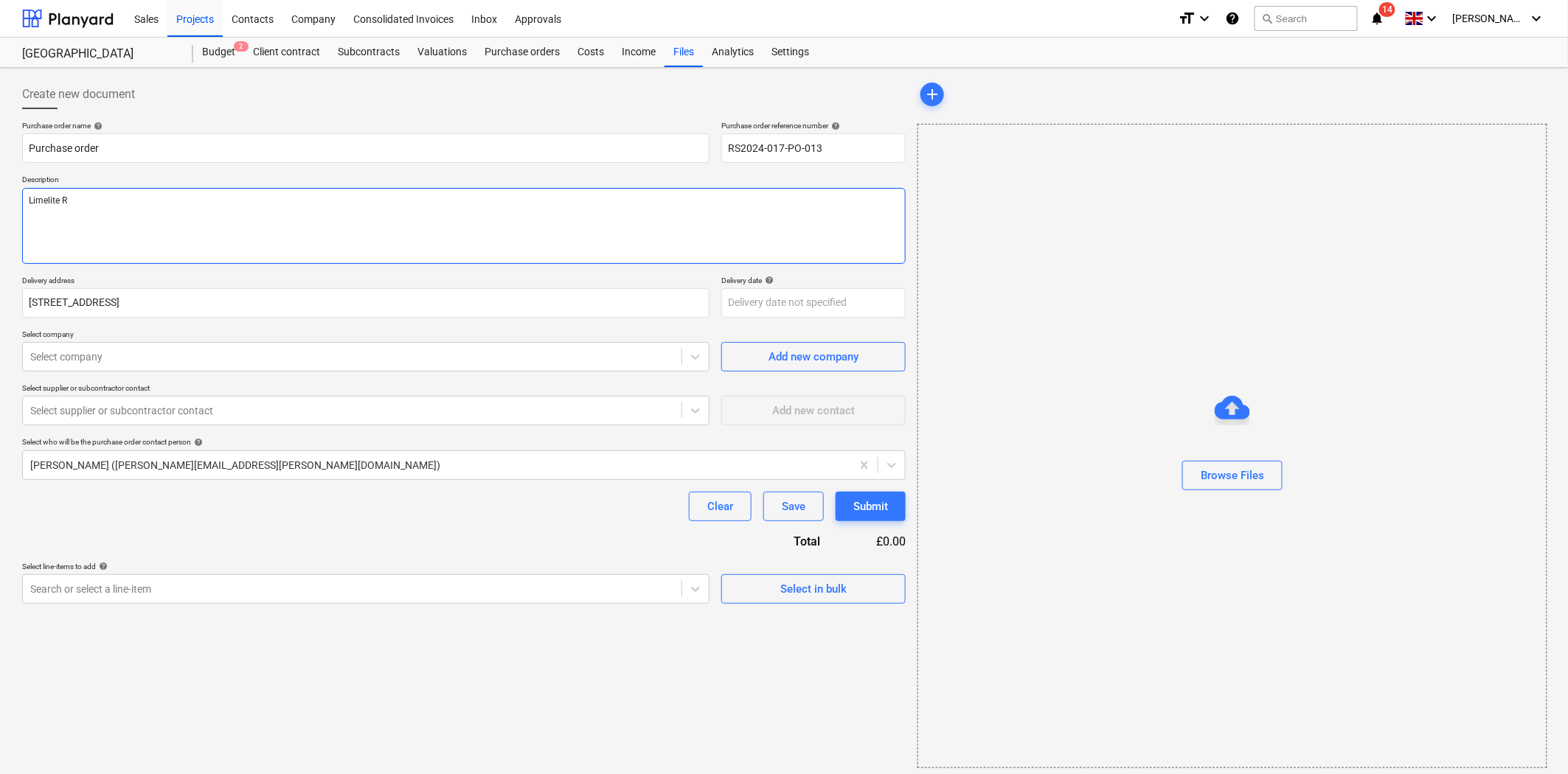
type textarea "Limelite RE"
type textarea "x"
type textarea "Limelite R"
type textarea "x"
type textarea "Limelite Re"
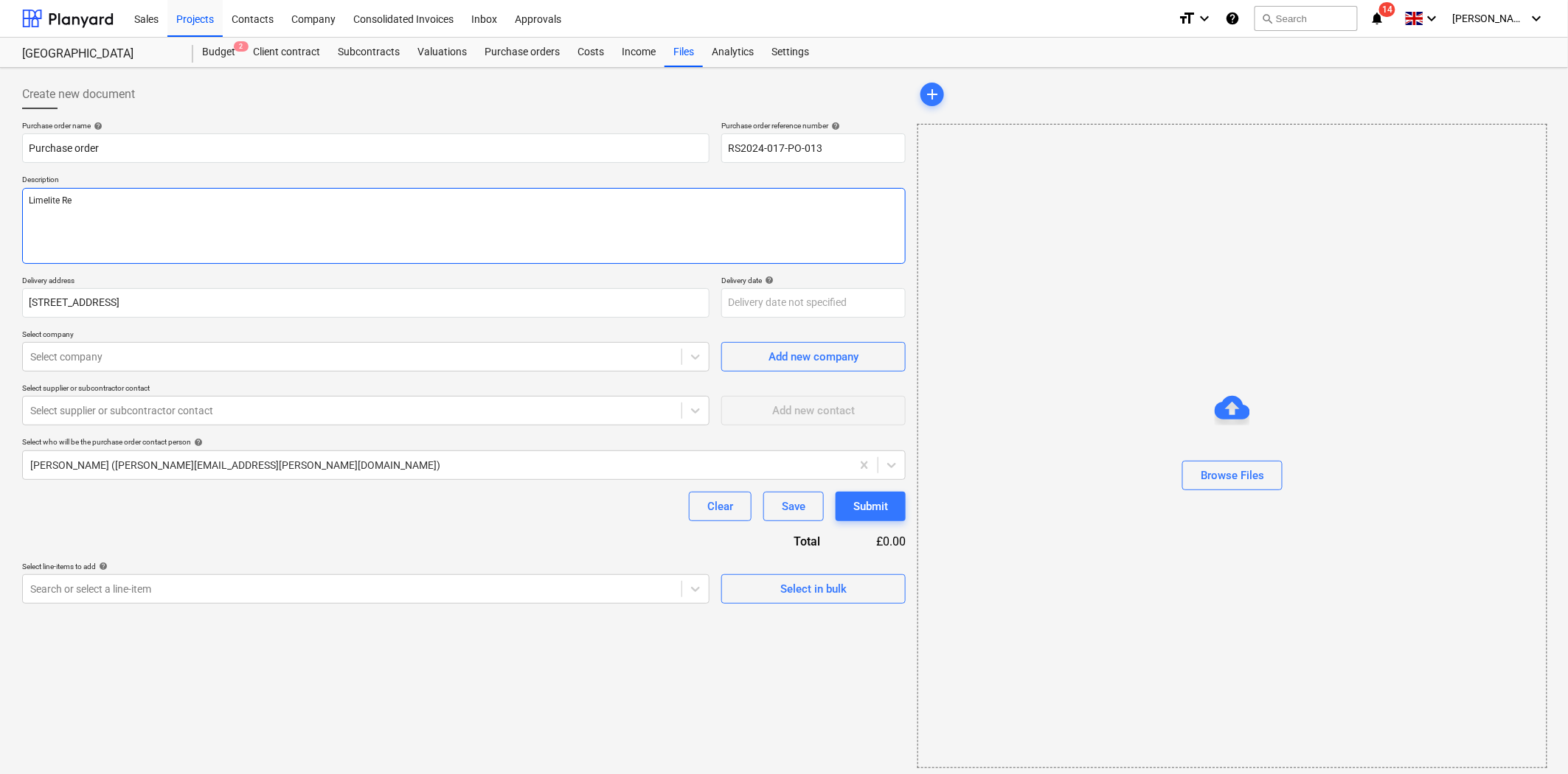
type textarea "x"
type textarea "Limelite Ren"
type textarea "x"
type textarea "Limelite Reno"
type textarea "x"
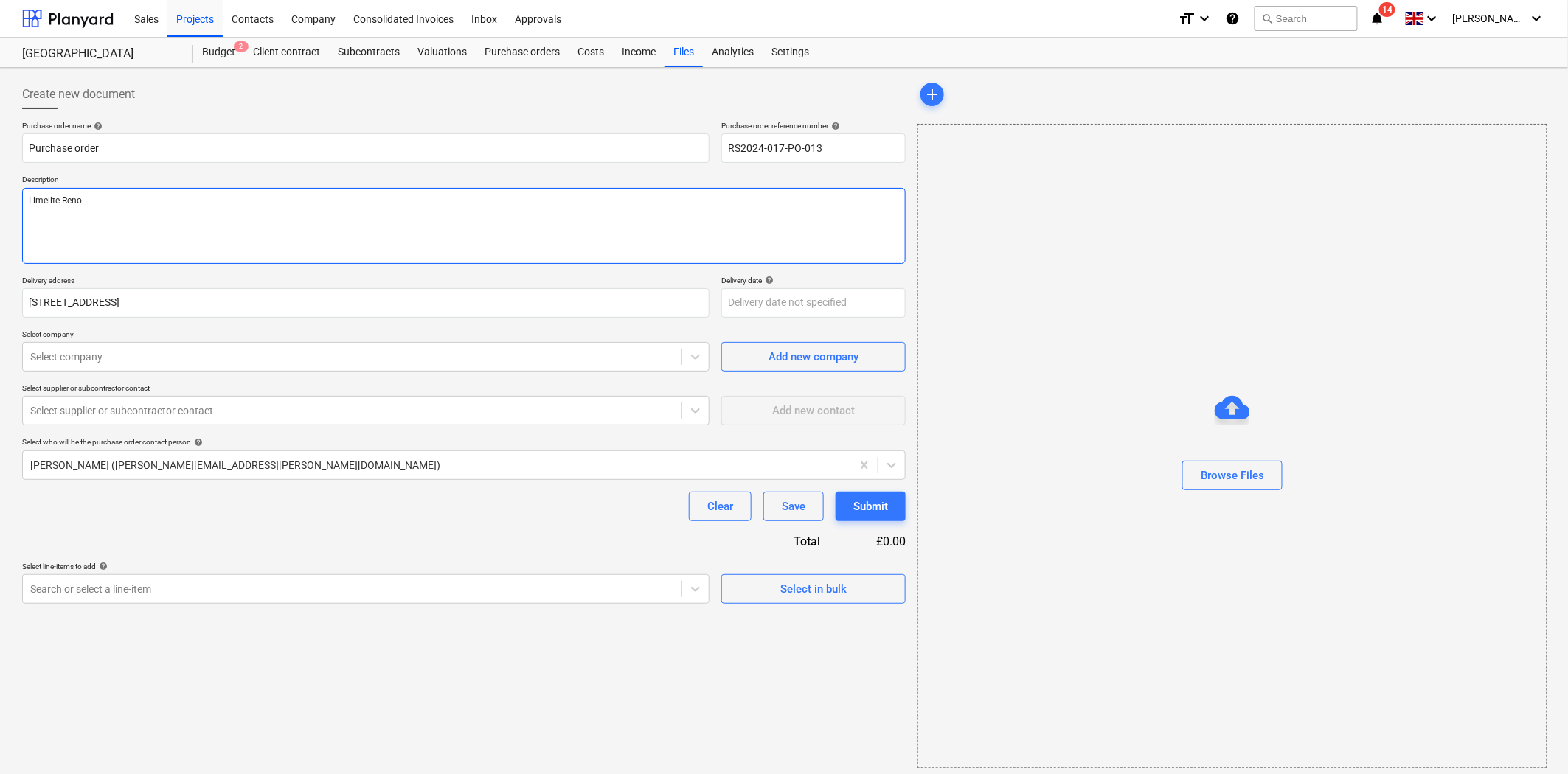
type textarea "Limelite Renov"
type textarea "x"
type textarea "Limelite [MEDICAL_DATA]"
type textarea "x"
type textarea "Limelite Renovat"
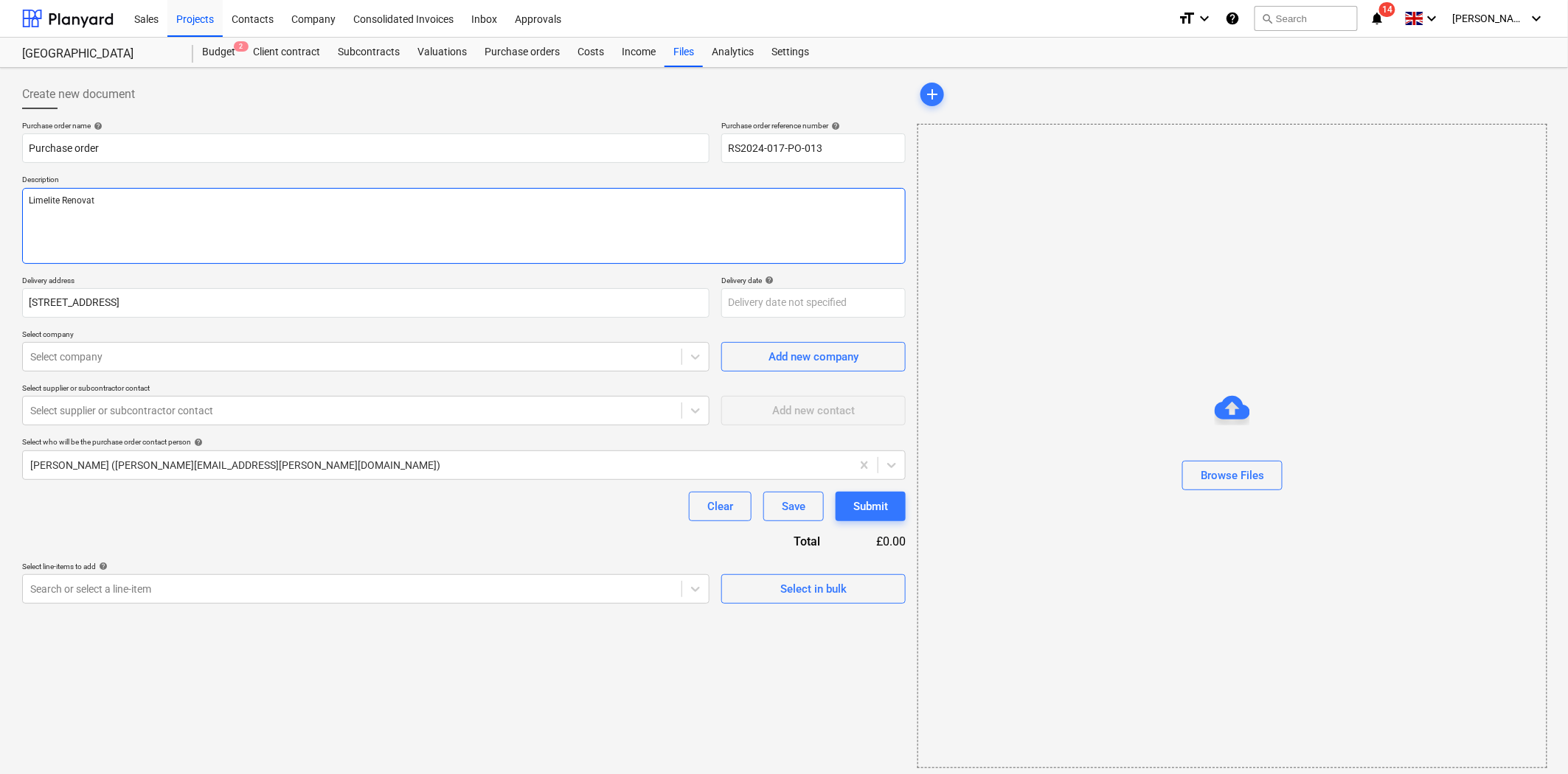
type textarea "x"
type textarea "Limelite Renovati"
type textarea "x"
type textarea "Limelite Renovatio"
type textarea "x"
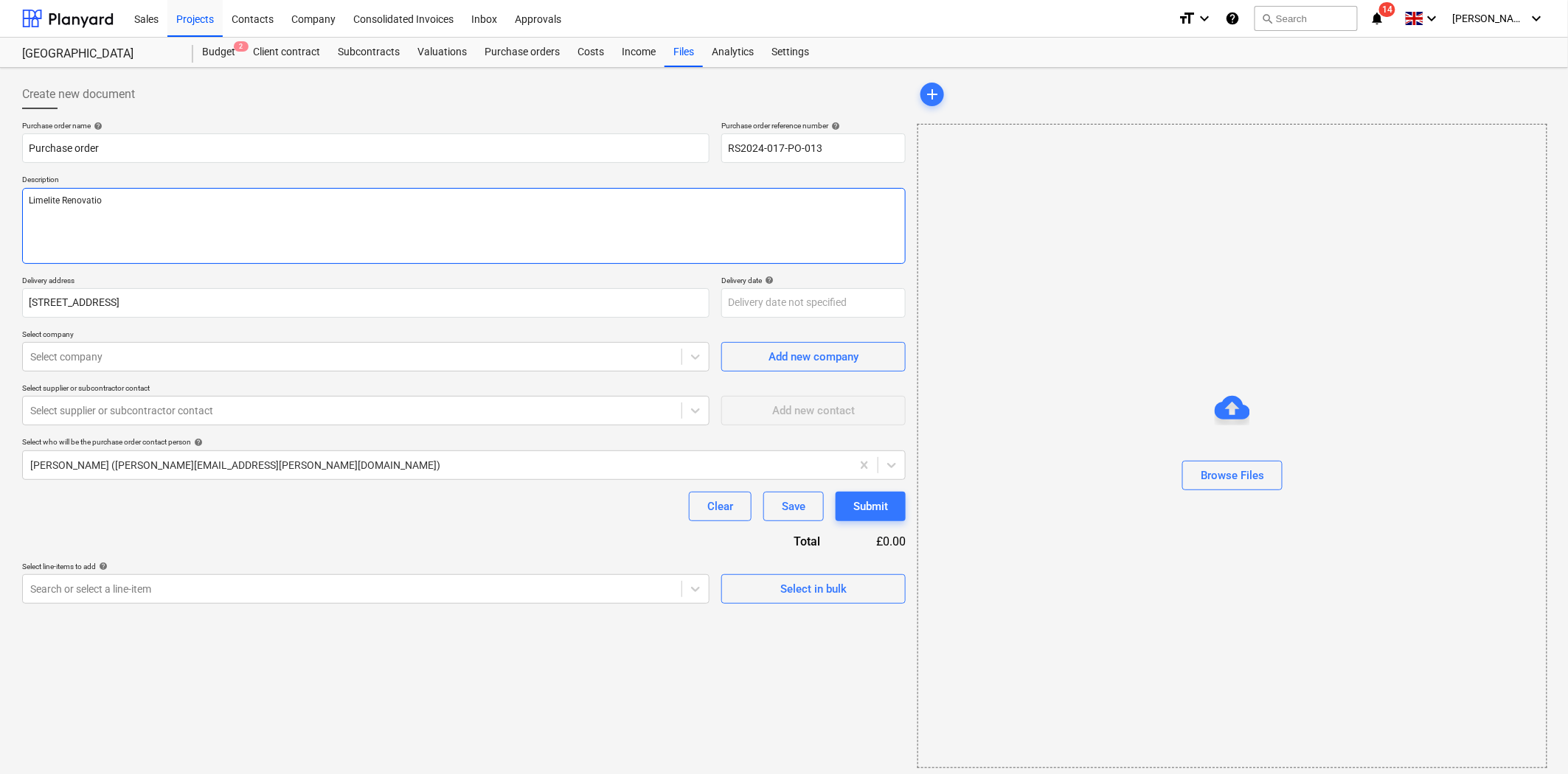
type textarea "Limelite Renovation"
type textarea "x"
type textarea "Limelite Renovation"
type textarea "x"
type textarea "Limelite Renovation"
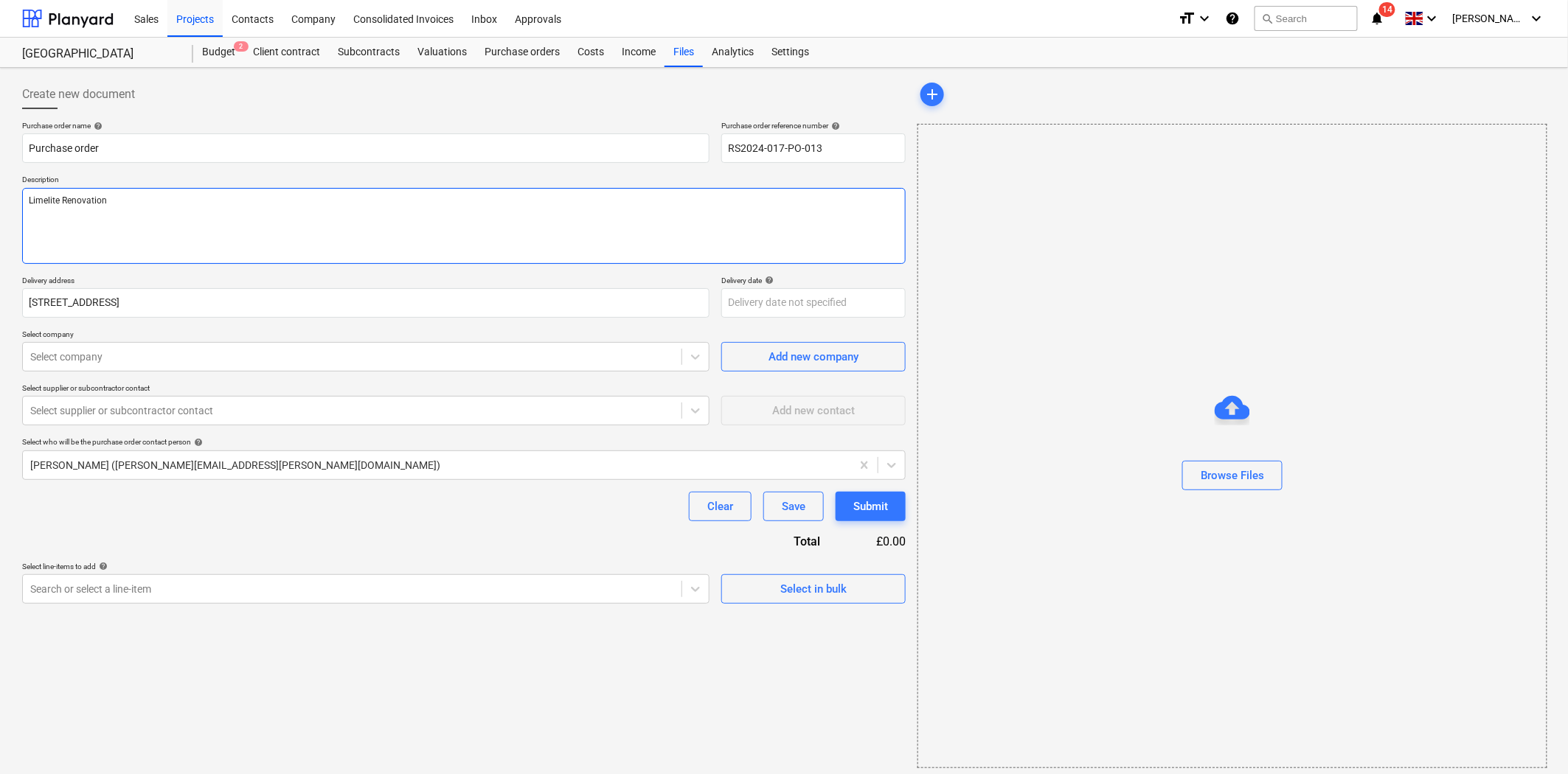
type textarea "x"
type textarea "Limelite Renovatio"
type textarea "x"
type textarea "Limelite Renovati"
type textarea "x"
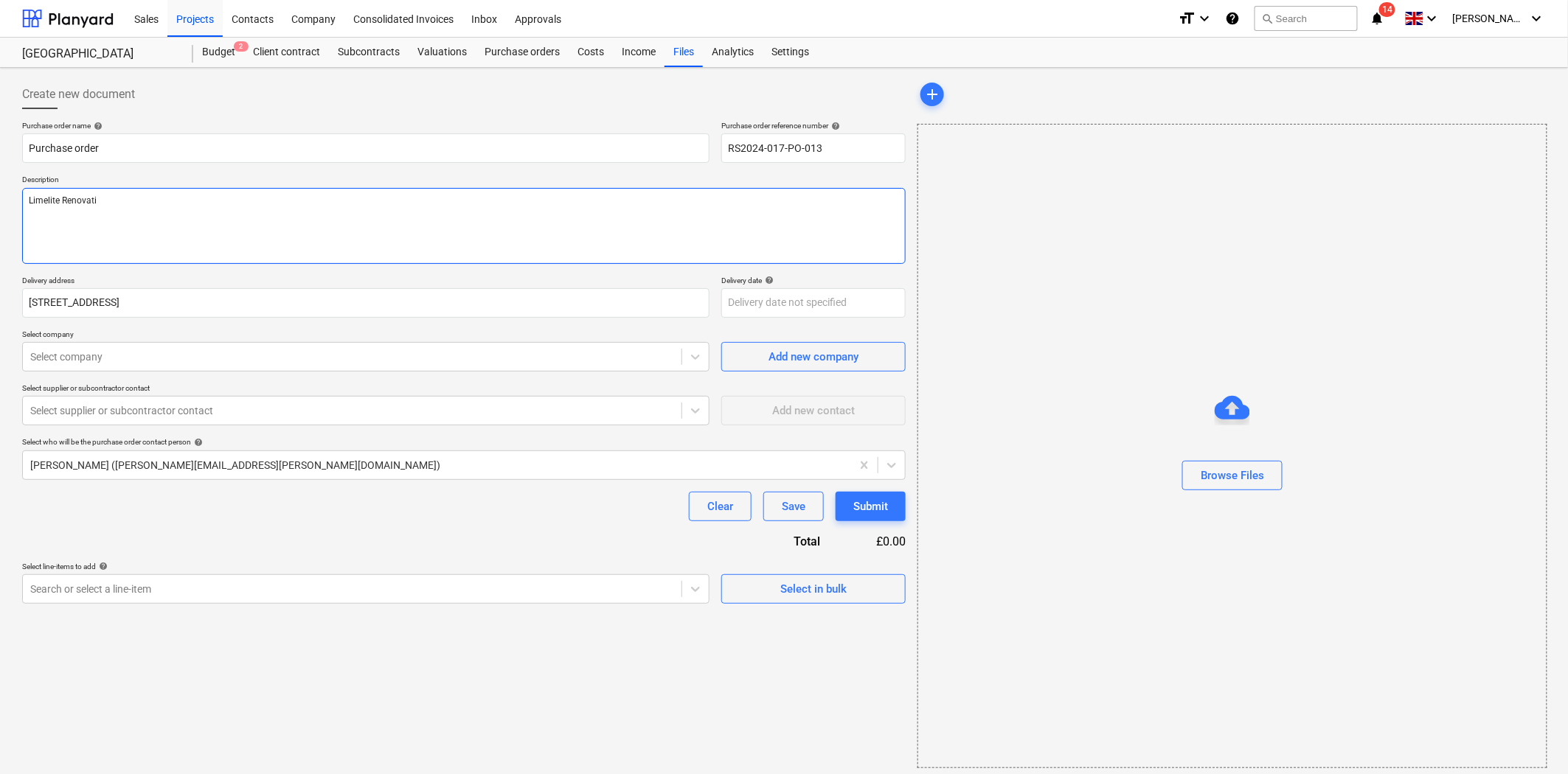
type textarea "Limelite Renovatin"
type textarea "x"
type textarea "Limelite Renovating"
type textarea "x"
type textarea "Limelite Renovating P"
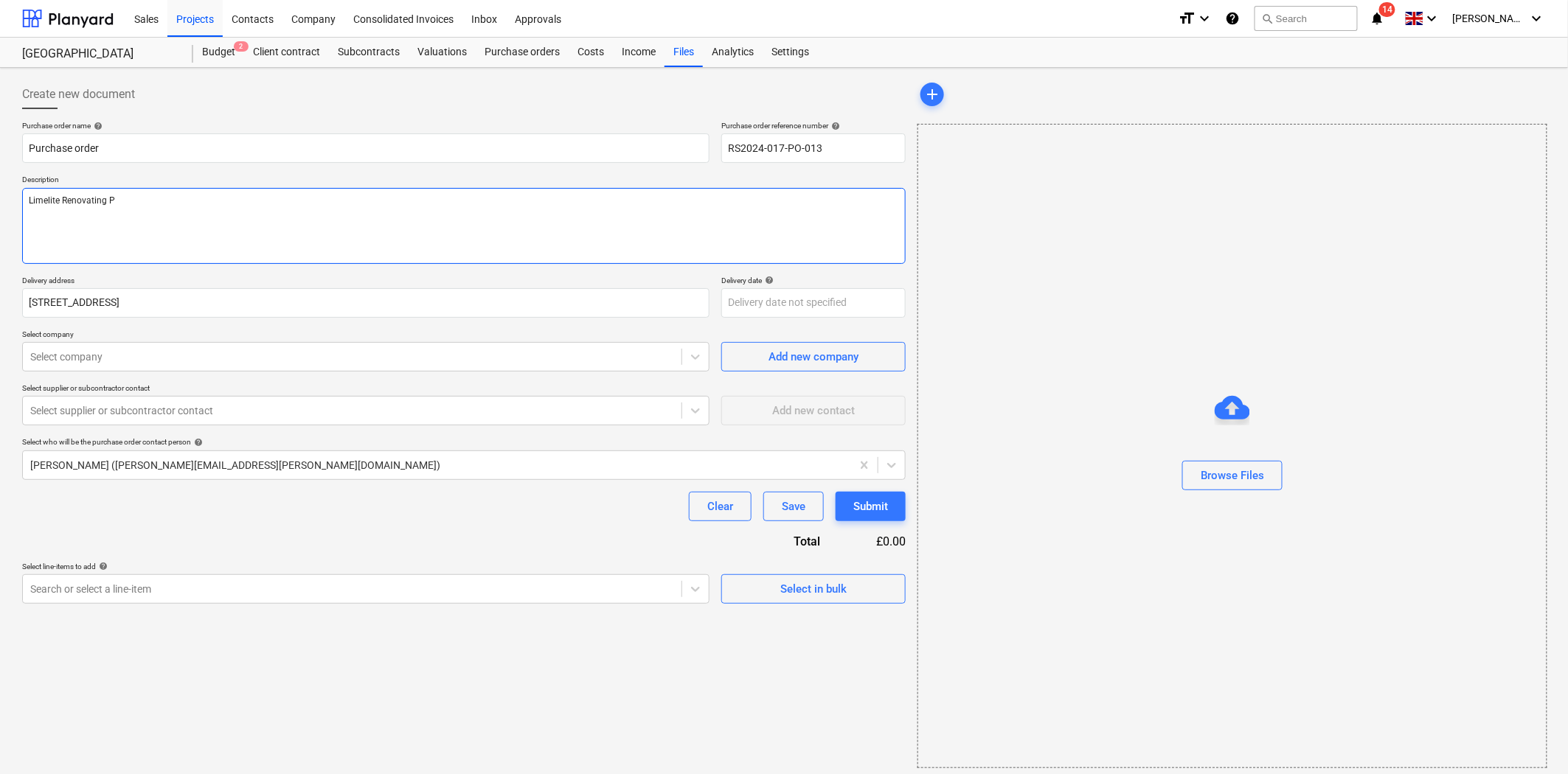
type textarea "x"
type textarea "Limelite Renovating Pl"
type textarea "x"
type textarea "Limelite Renovating Pla"
type textarea "x"
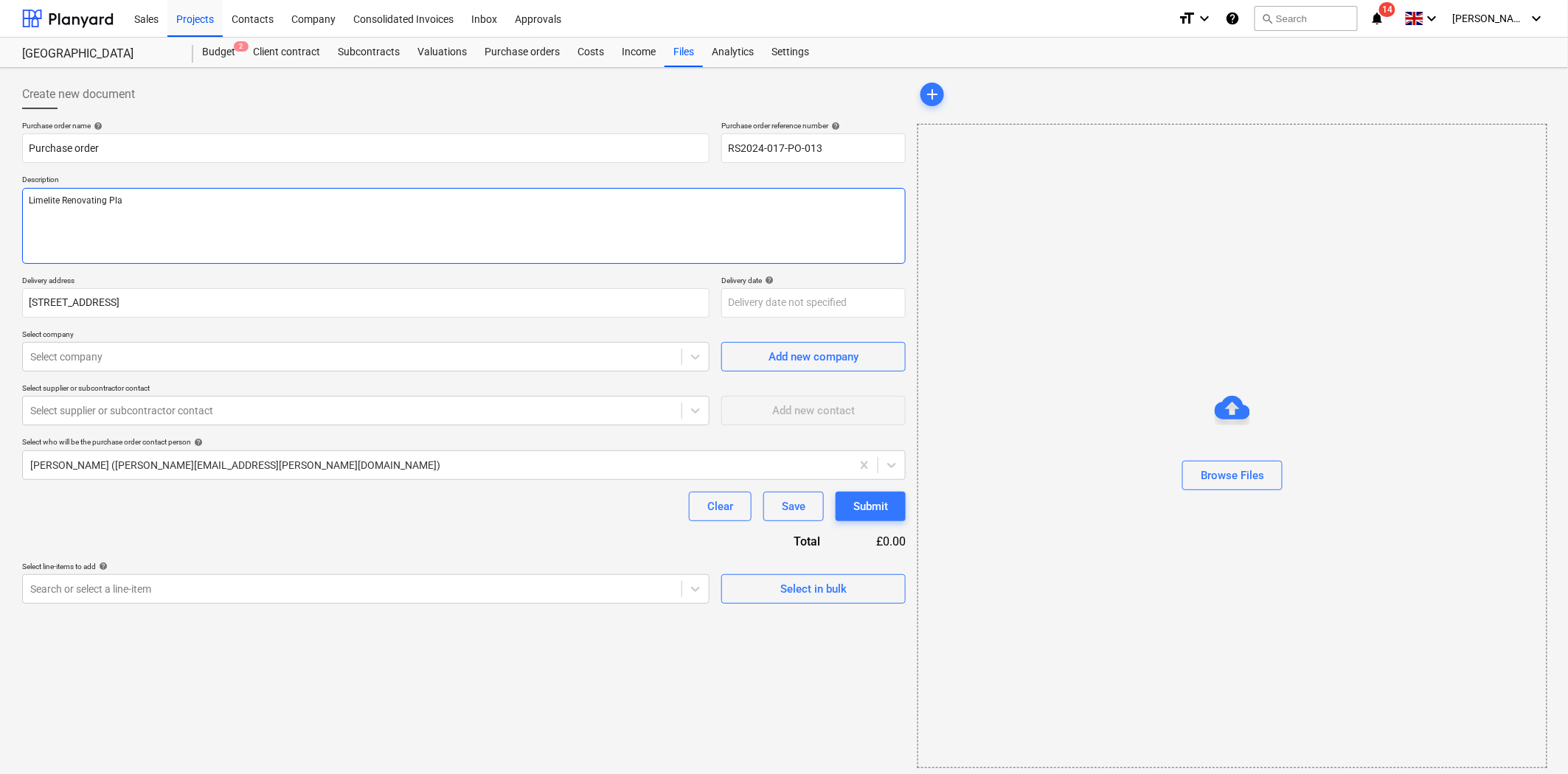
type textarea "Limelite Renovating Plas"
type textarea "x"
type textarea "Limelite Renovating Plast"
type textarea "x"
type textarea "Limelite Renovating Plaste"
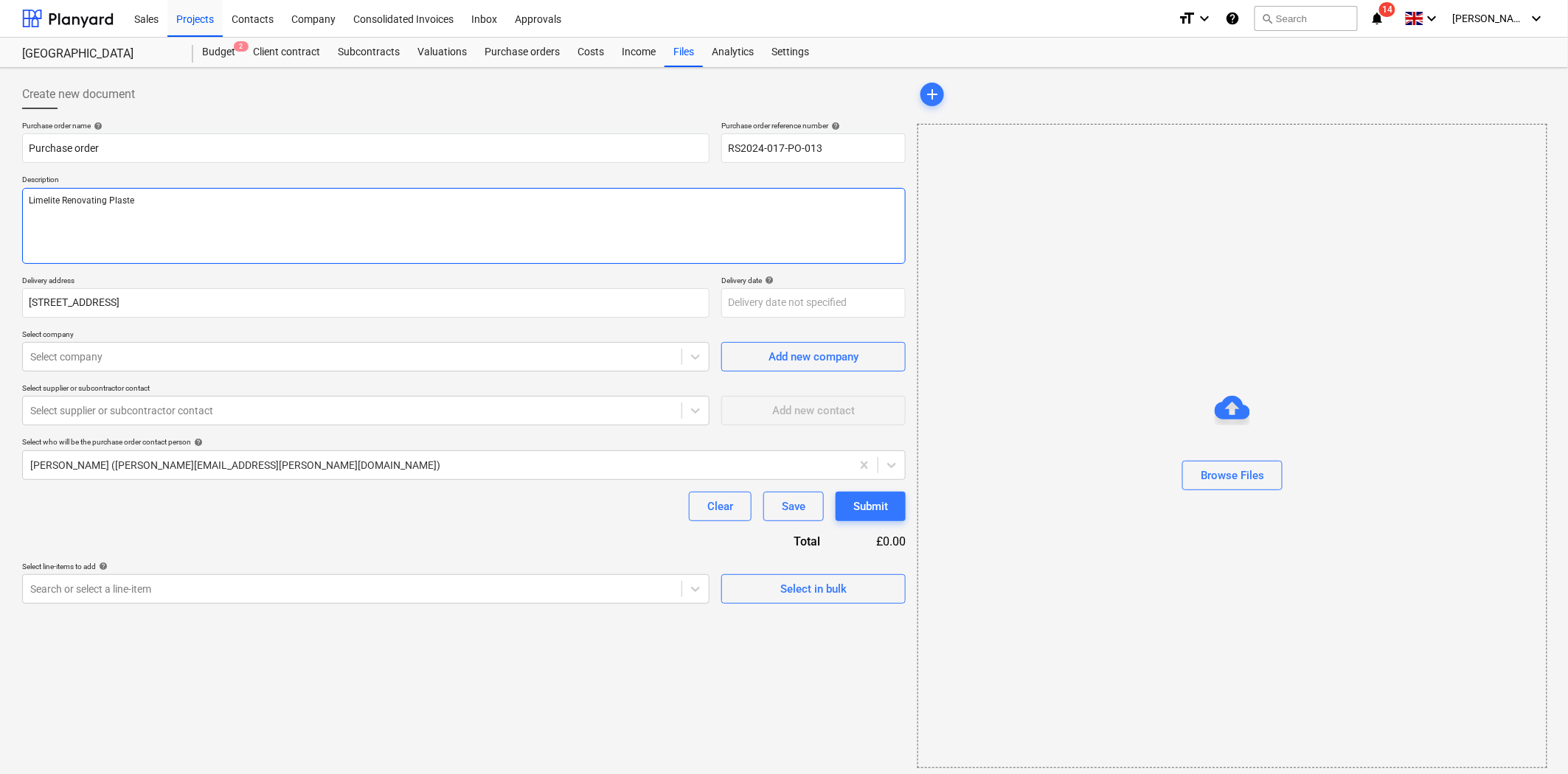
type textarea "x"
type textarea "Limelite Renovating Plaster"
type textarea "x"
type textarea "Limelite Renovating Plaster"
click at [78, 176] on p "Description" at bounding box center [464, 180] width 884 height 12
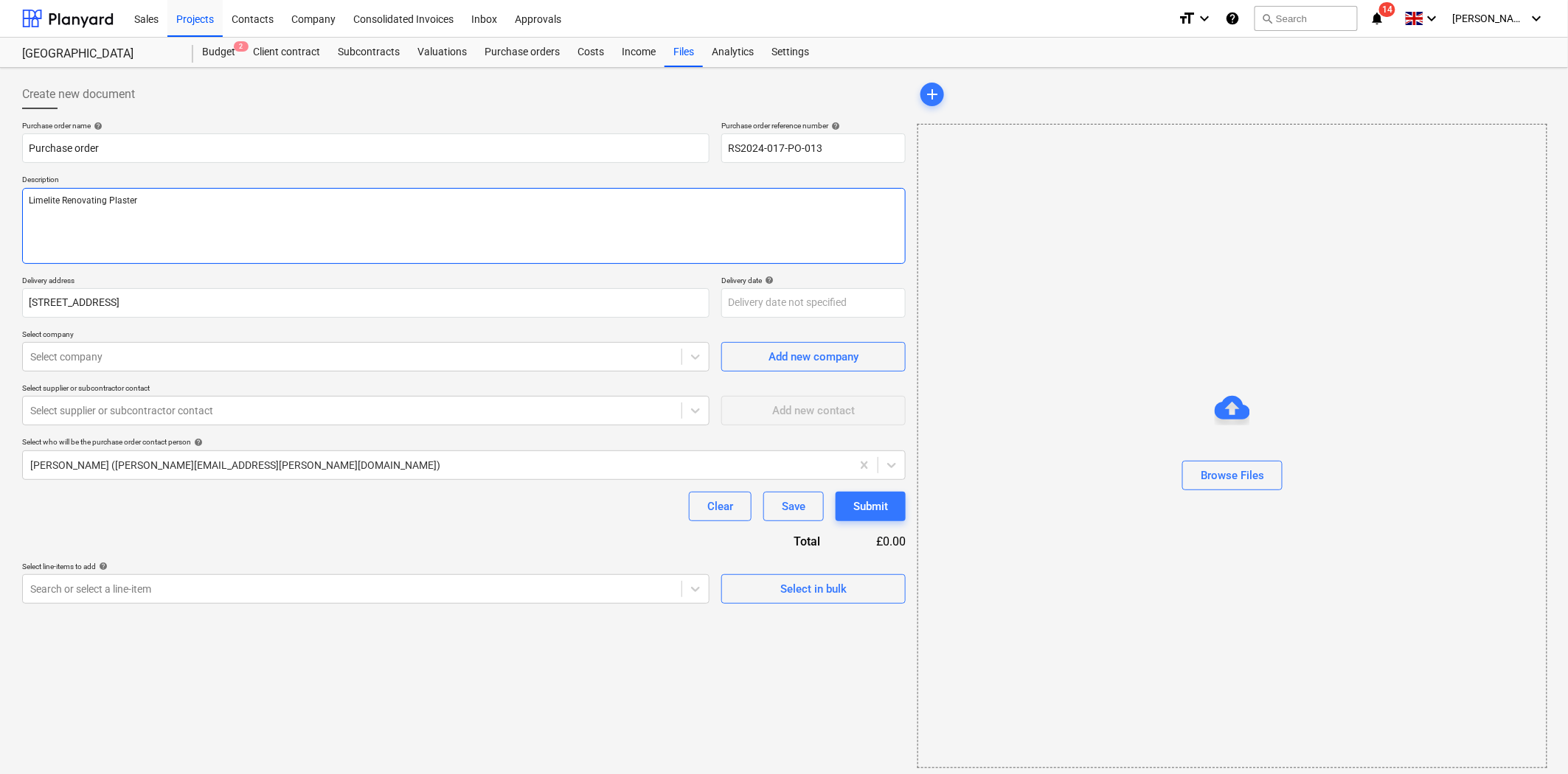
click at [101, 218] on textarea "Limelite Renovating Plaster" at bounding box center [464, 226] width 884 height 76
click at [201, 200] on textarea "Limelite Renovating Plaster" at bounding box center [464, 226] width 884 height 76
type textarea "x"
type textarea "Limelite Renovating Plaster"
type textarea "x"
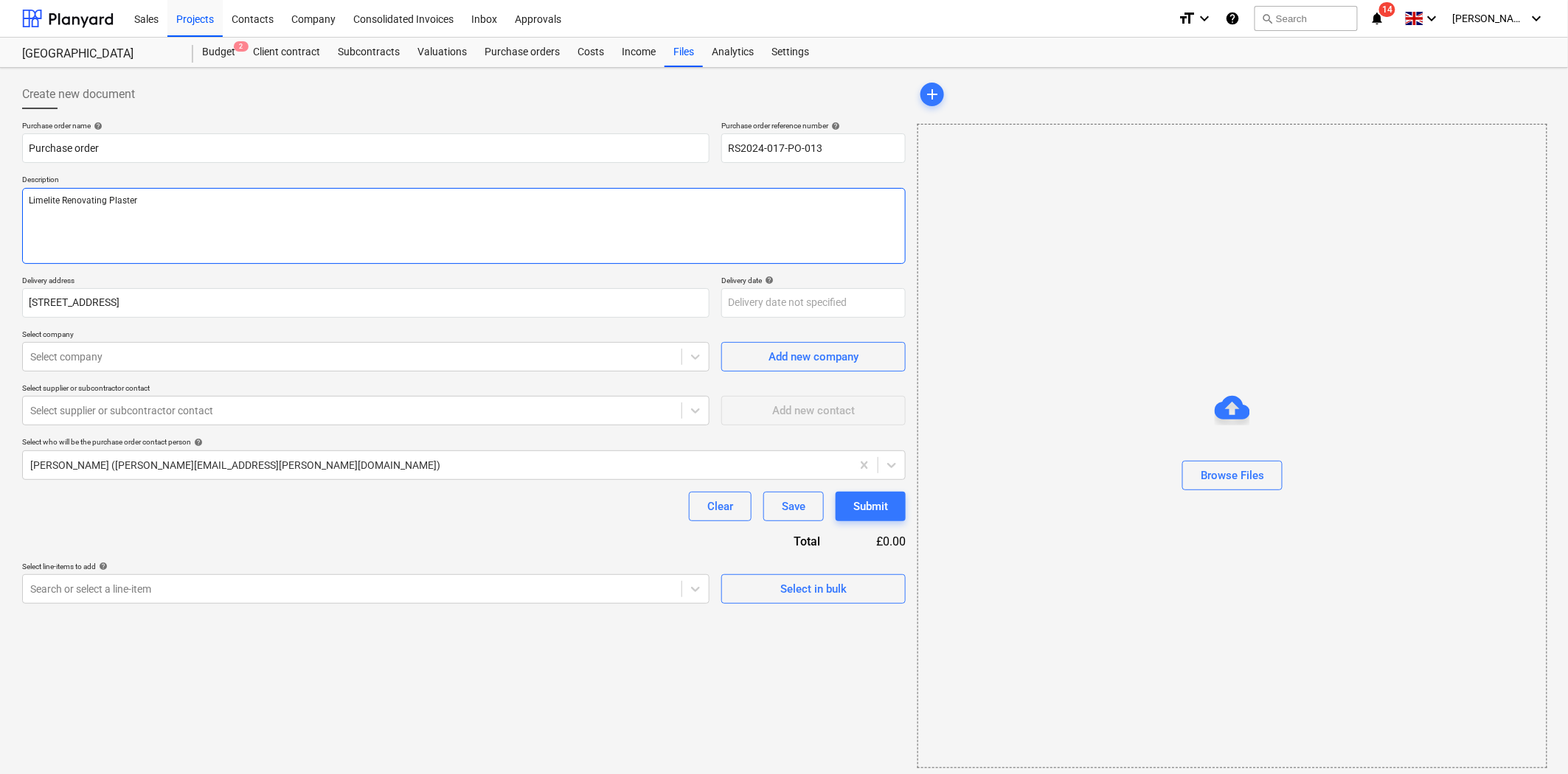
type textarea "Limelite Renovating Plaster L"
type textarea "x"
type textarea "Limelite Renovating Plaster Li"
type textarea "x"
type textarea "Limelite Renovating Plaster Lim"
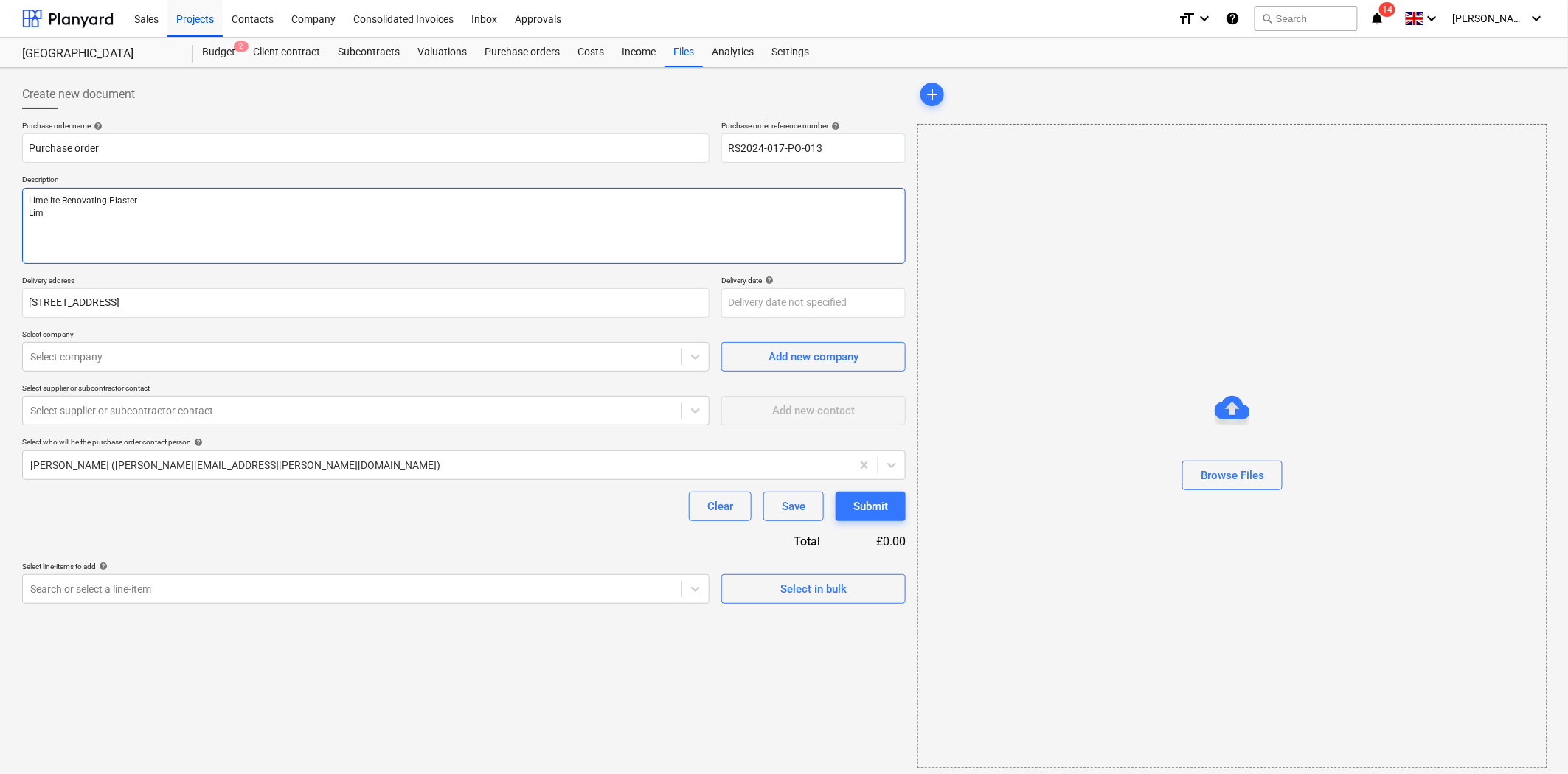
type textarea "x"
type textarea "Limelite Renovating Plaster Lime"
type textarea "x"
type textarea "Limelite Renovating Plaster Limel"
type textarea "x"
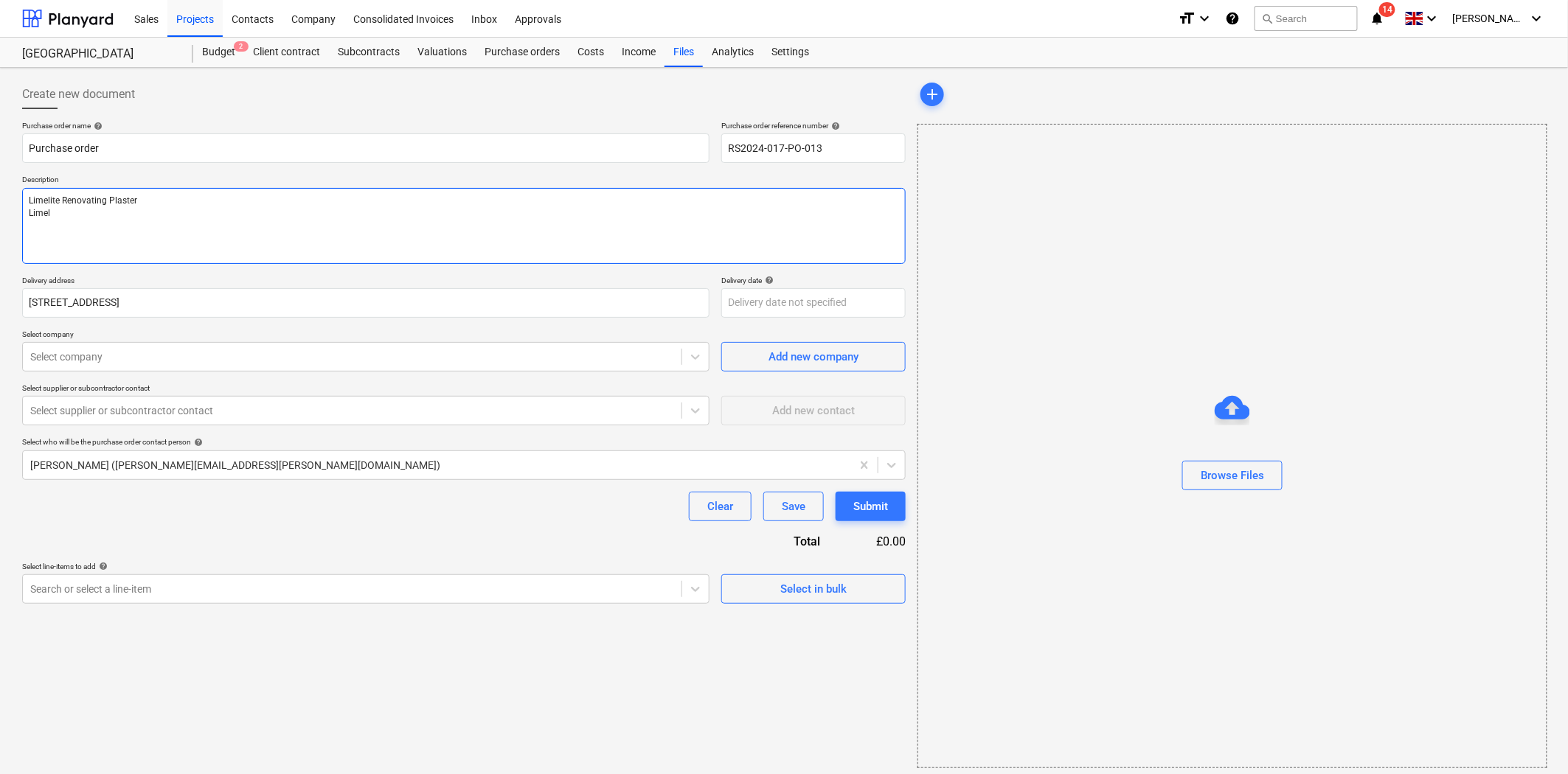
type textarea "Limelite Renovating Plaster Limeli"
type textarea "x"
type textarea "Limelite Renovating Plaster Limelit"
type textarea "x"
type textarea "Limelite Renovating Plaster Limelite"
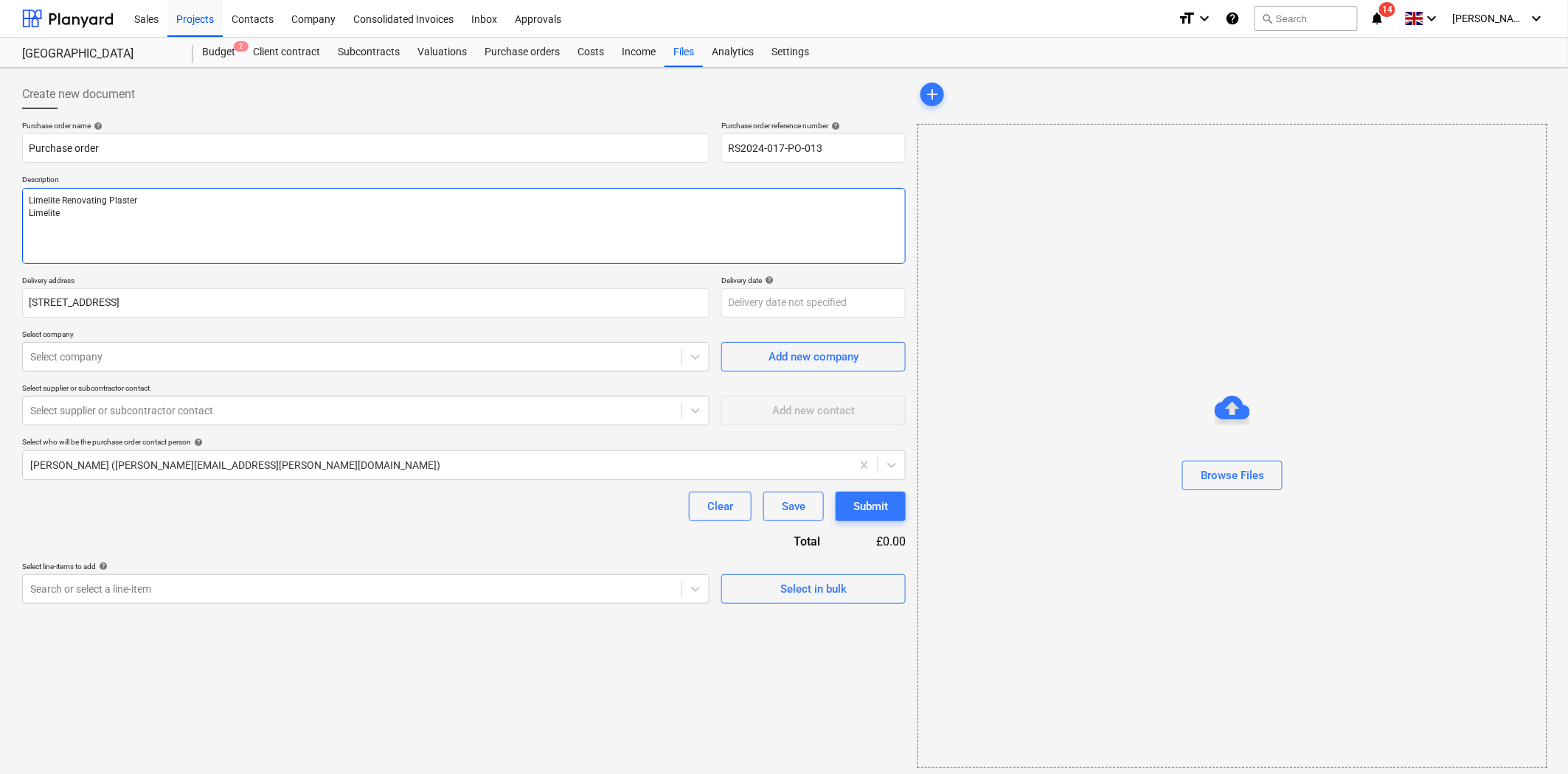
type textarea "x"
type textarea "Limelite Renovating Plaster Limelite H"
type textarea "x"
type textarea "Limelite Renovating Plaster Limelite Hi"
type textarea "x"
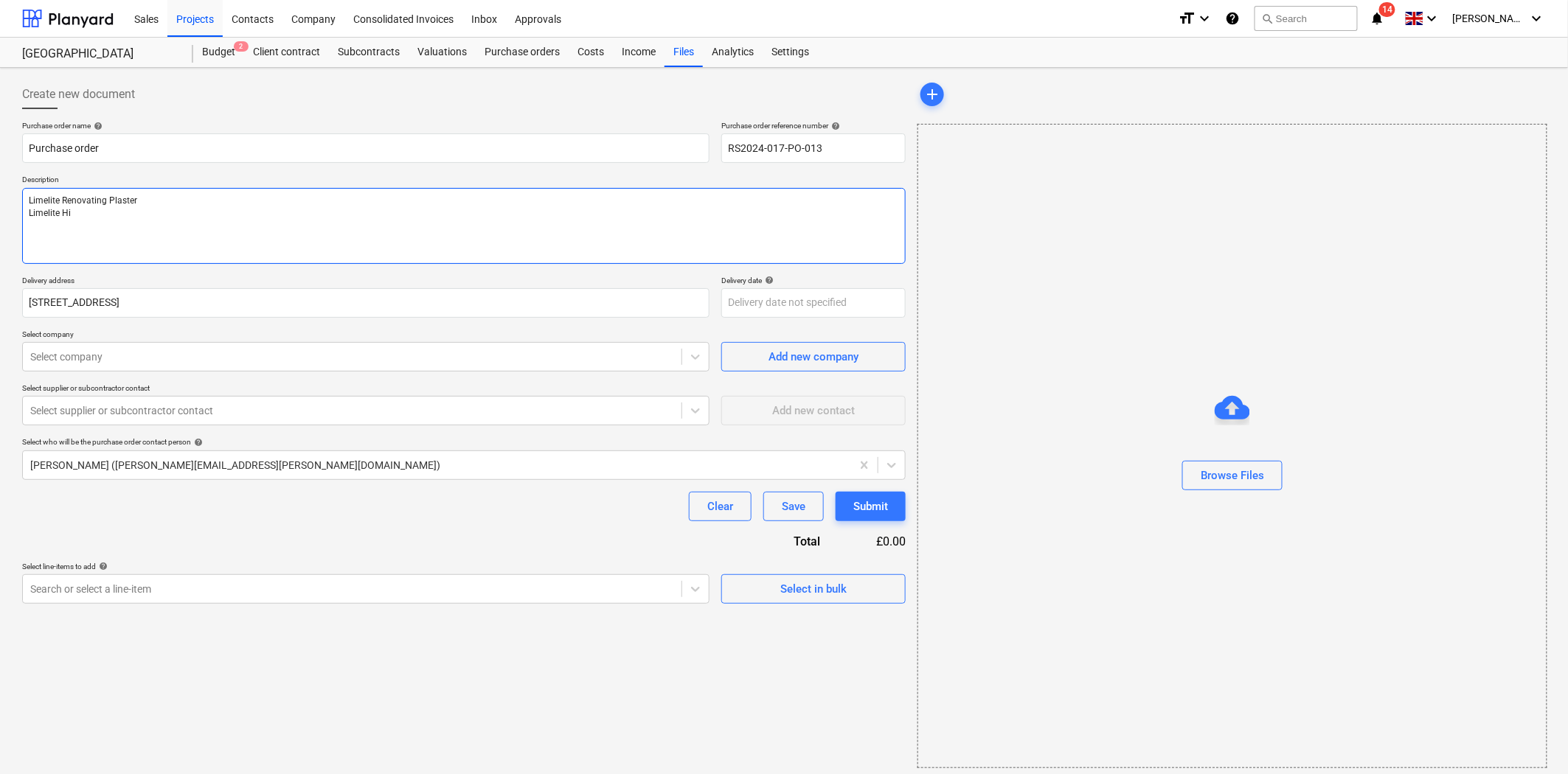
type textarea "Limelite Renovating Plaster Limelite Hig"
type textarea "x"
type textarea "Limelite Renovating Plaster Limelite High"
type textarea "x"
type textarea "Limelite Renovating Plaster Limelite High"
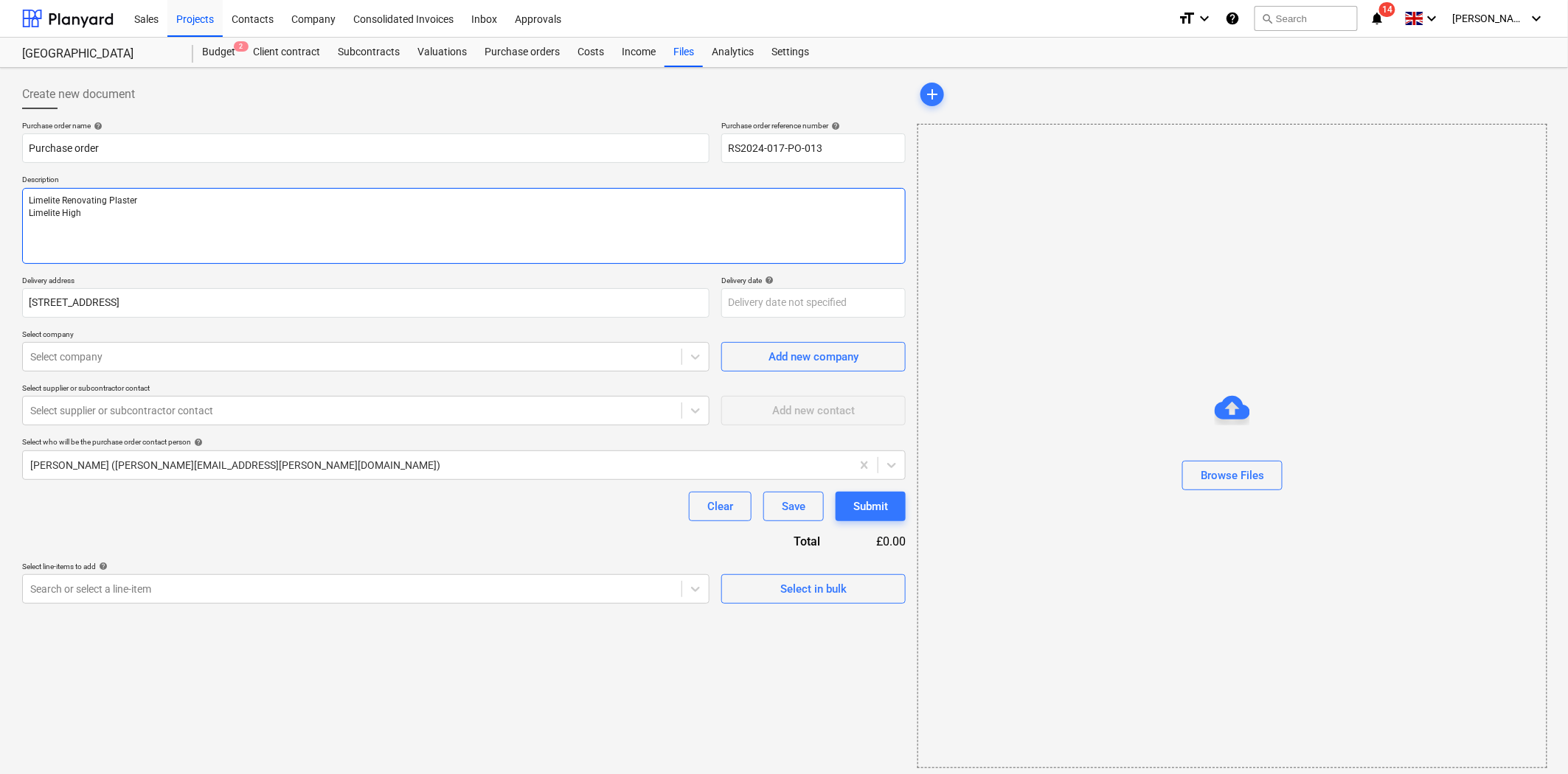
type textarea "x"
type textarea "Limelite Renovating Plaster Limelite High I"
type textarea "x"
type textarea "Limelite Renovating Plaster Limelite High Im"
type textarea "x"
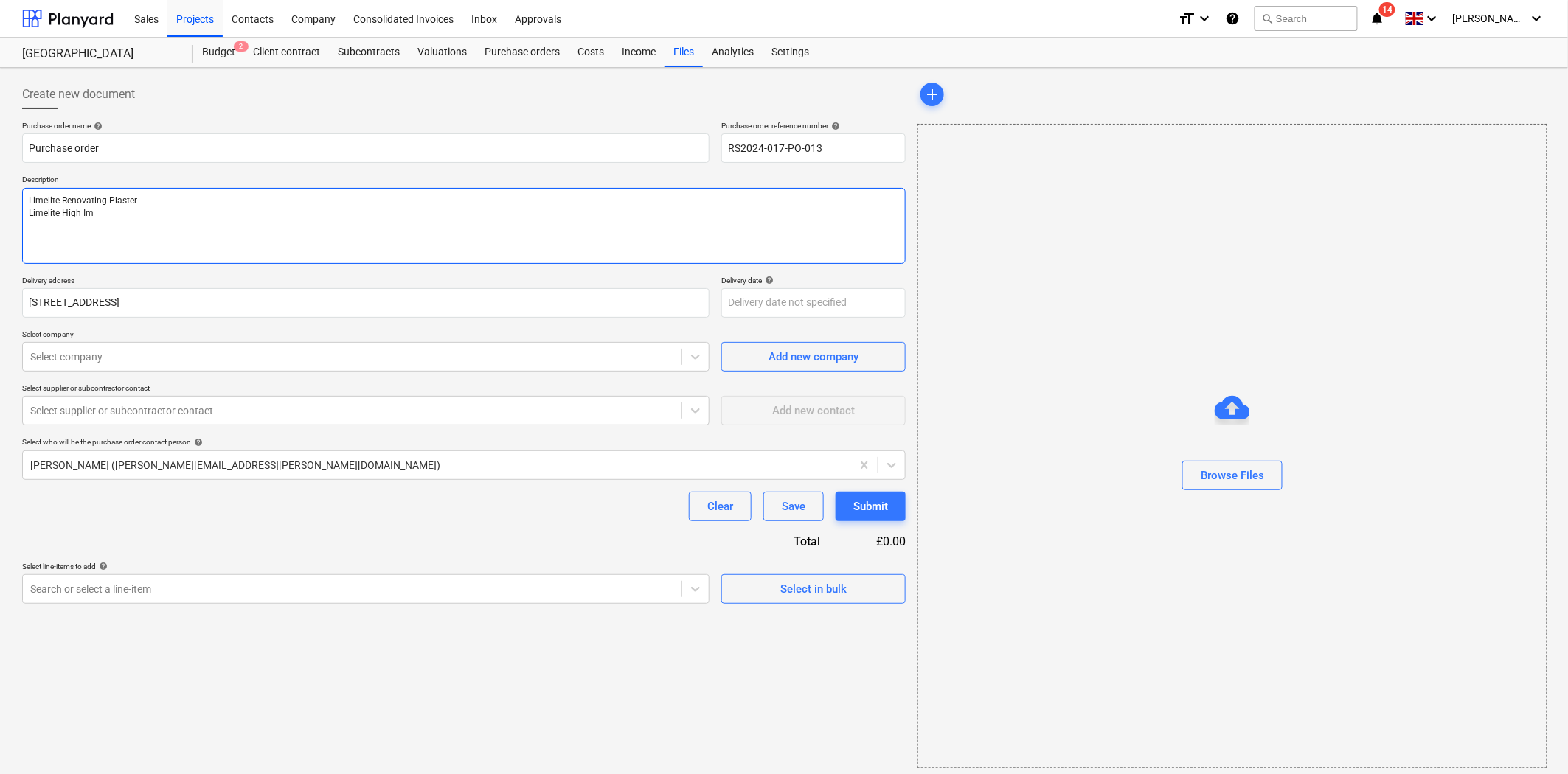
type textarea "Limelite Renovating Plaster Limelite High Imp"
type textarea "x"
type textarea "Limelite Renovating Plaster Limelite High Impa"
type textarea "x"
type textarea "Limelite Renovating Plaster Limelite High Impac"
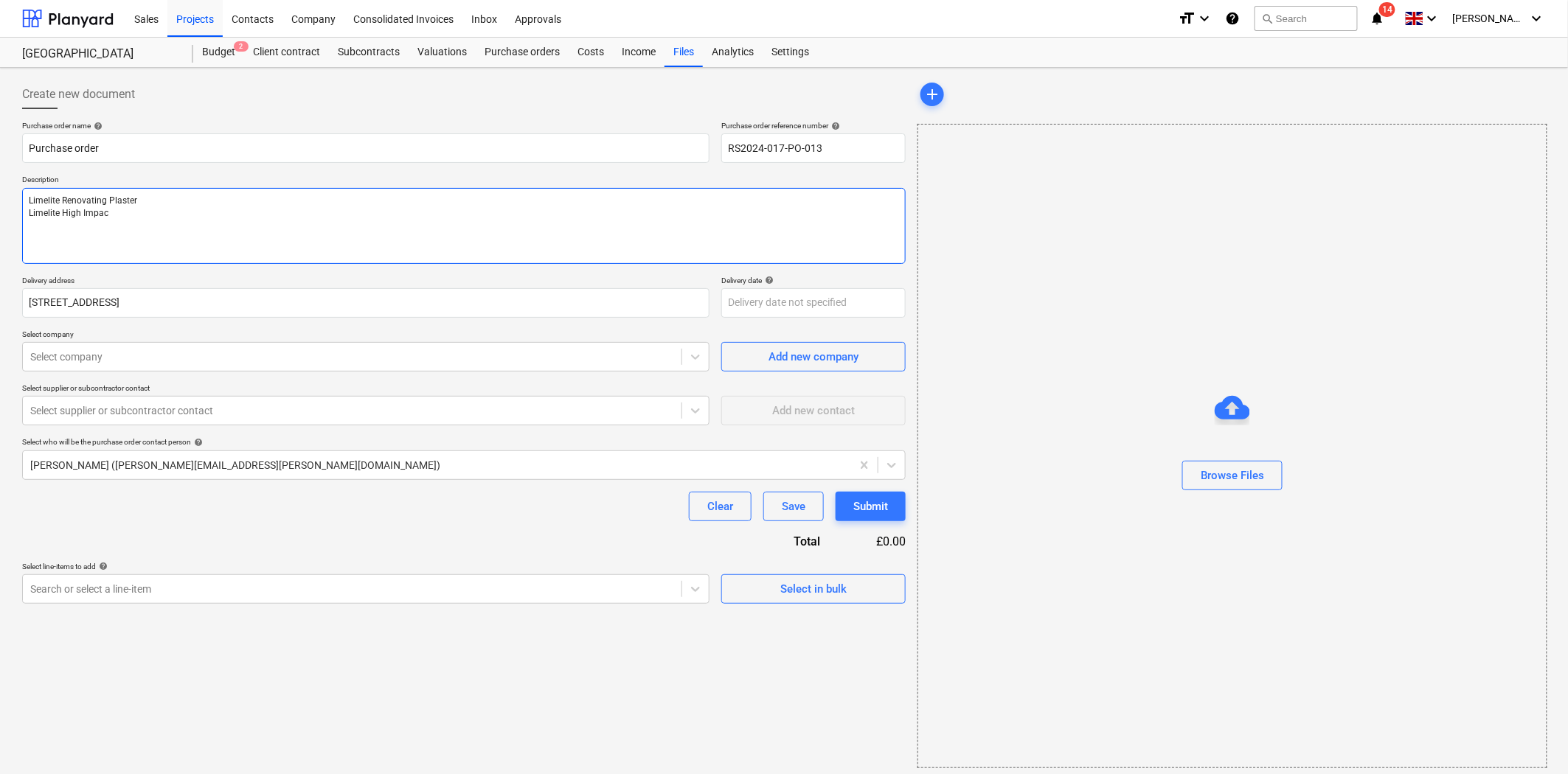
type textarea "x"
type textarea "Limelite Renovating Plaster Limelite High Impact"
type textarea "x"
type textarea "Limelite Renovating Plaster Limelite High Impact"
type textarea "x"
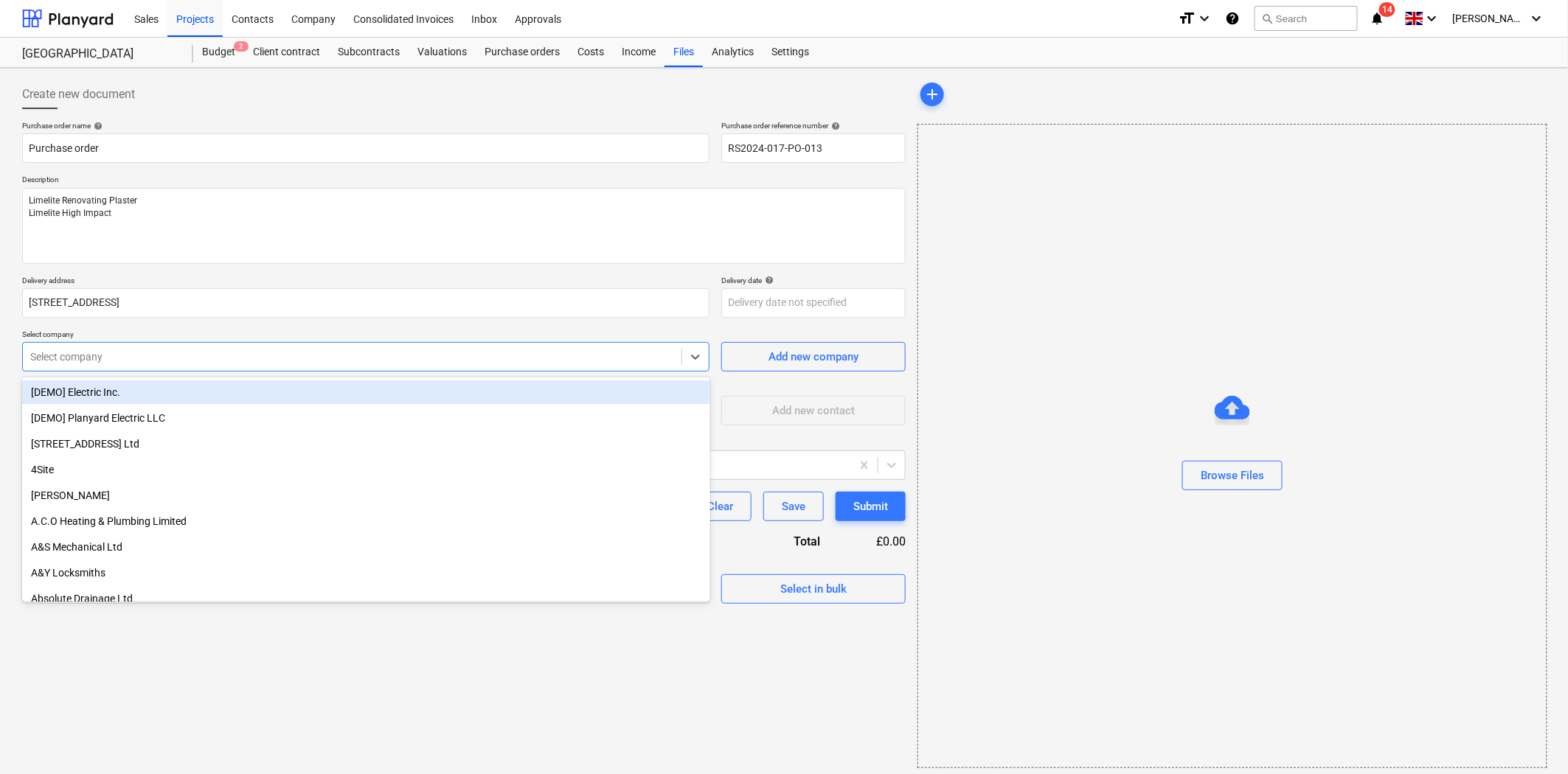
click at [299, 366] on div "Select company" at bounding box center [352, 357] width 659 height 21
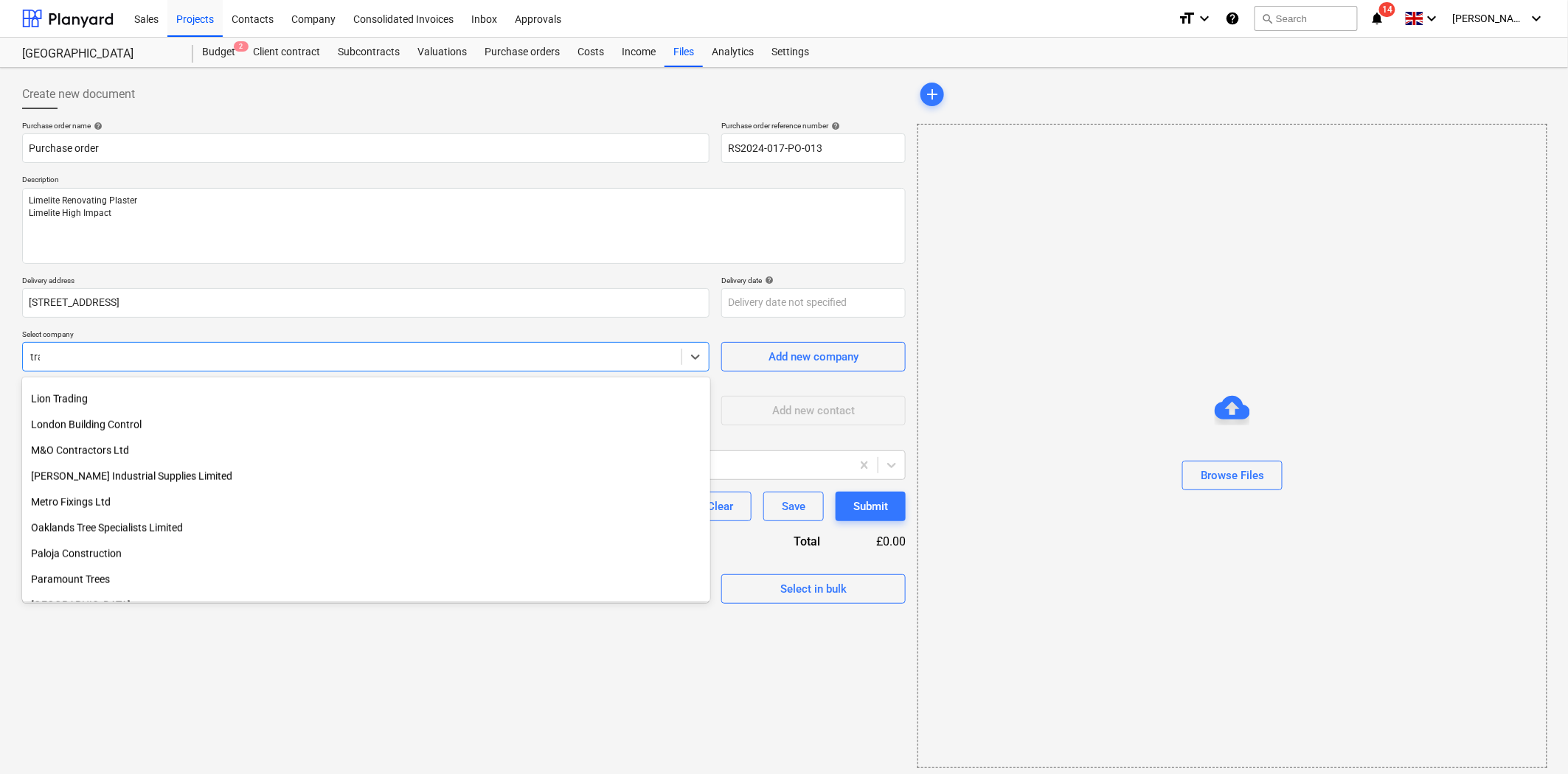
scroll to position [424, 0]
type input "trav"
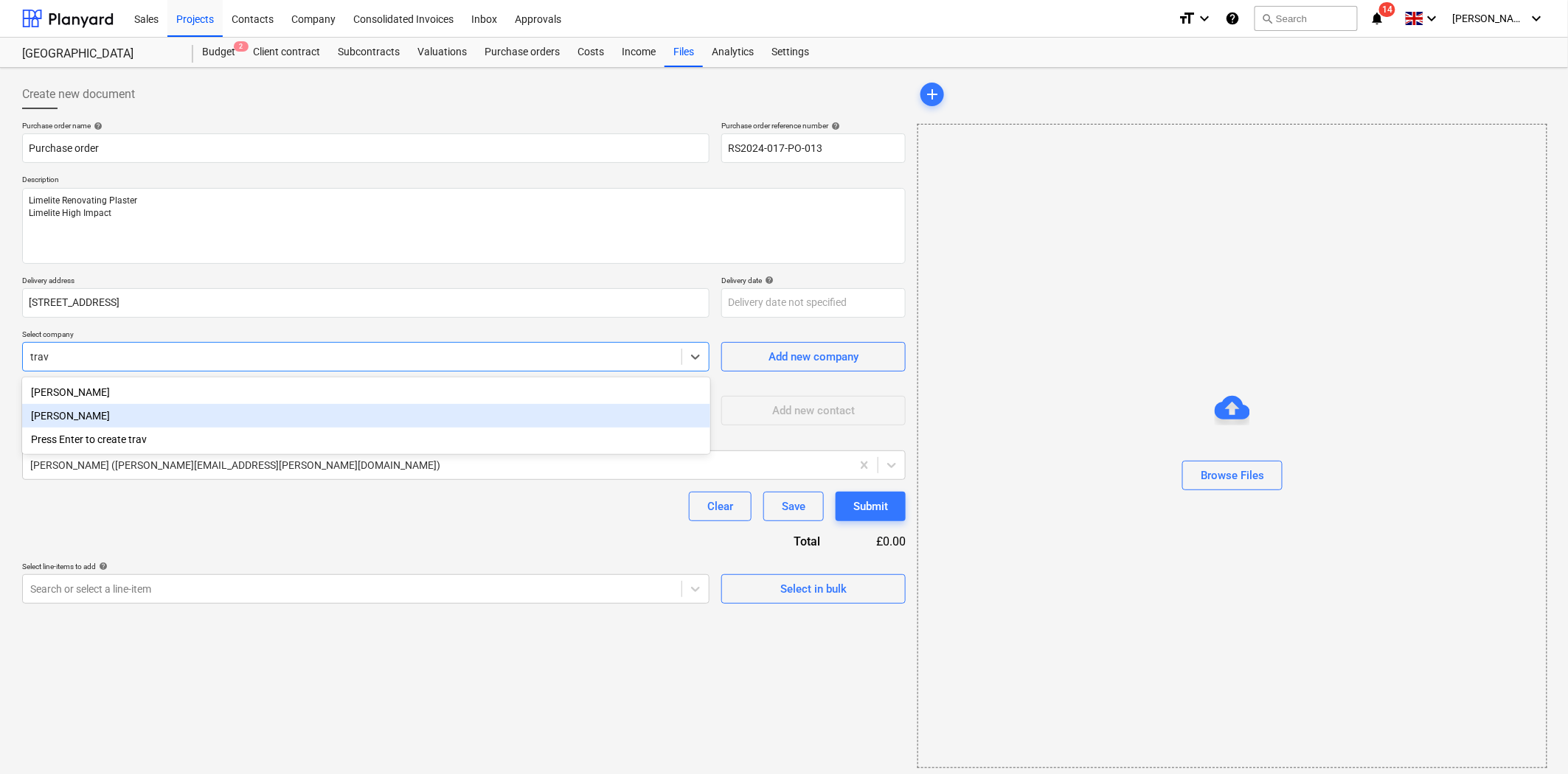
click at [242, 410] on div "[PERSON_NAME]" at bounding box center [366, 415] width 688 height 24
type textarea "x"
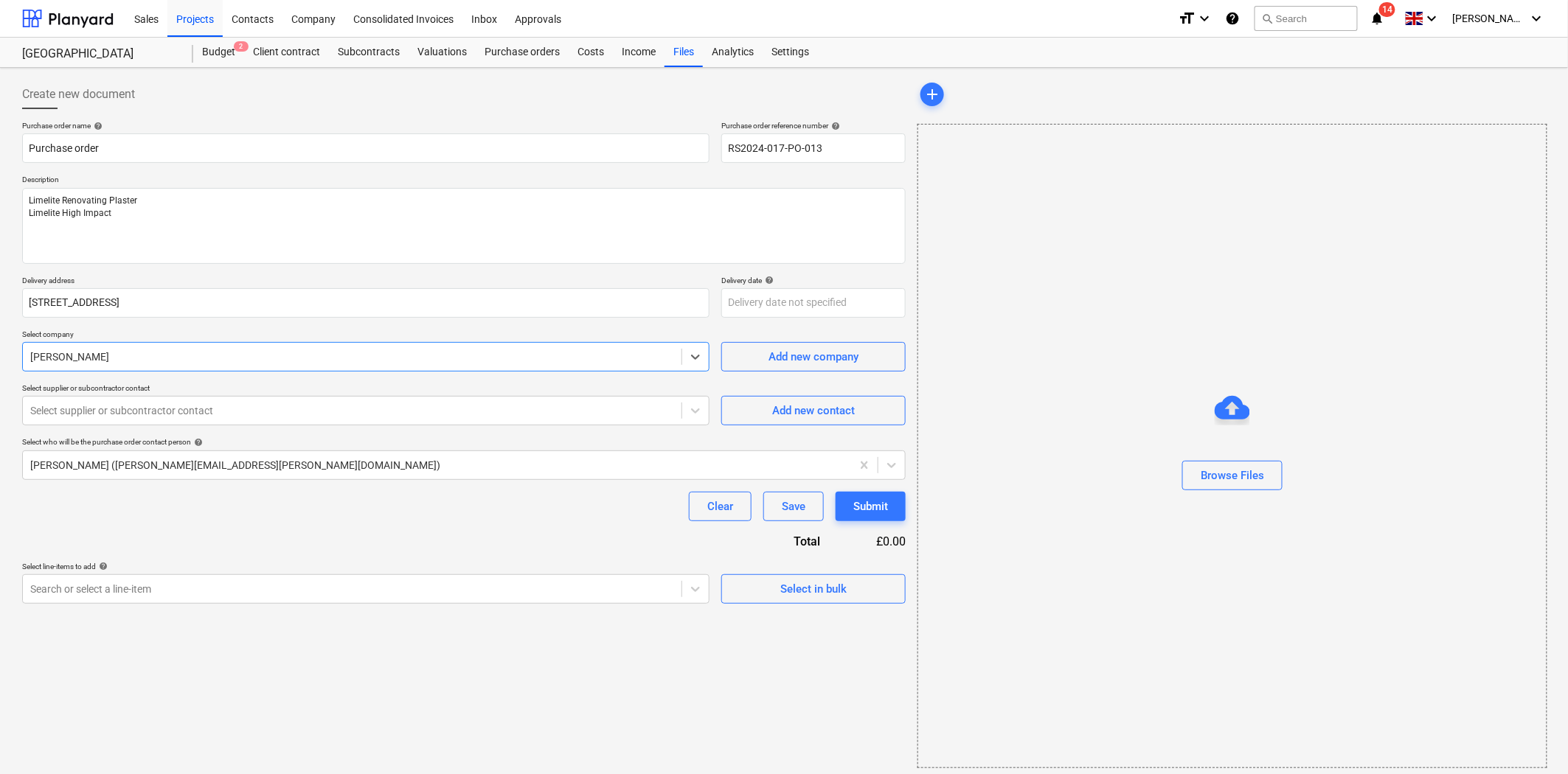
click at [242, 410] on div at bounding box center [353, 411] width 644 height 15
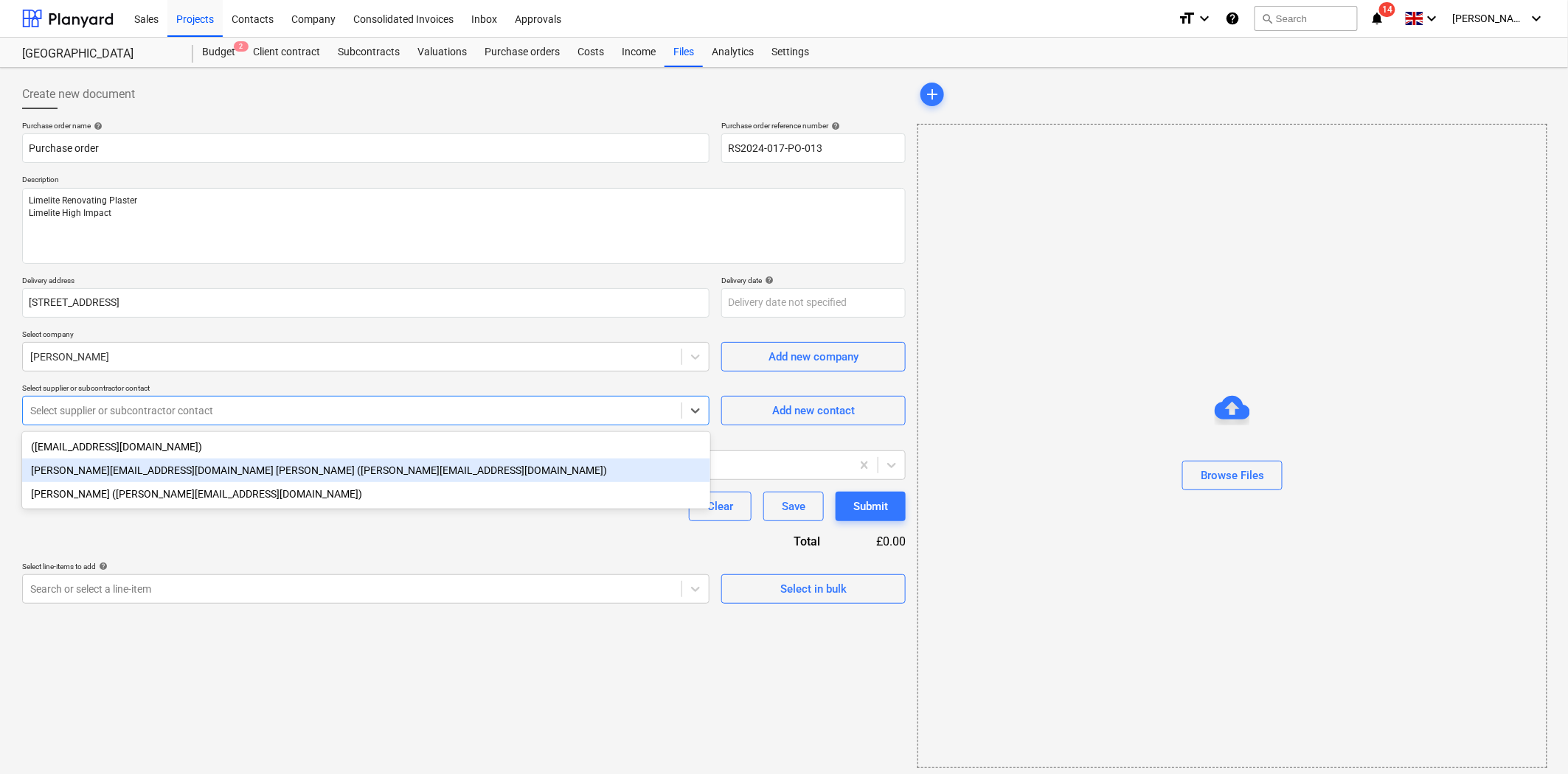
click at [239, 466] on div "[PERSON_NAME][EMAIL_ADDRESS][DOMAIN_NAME] [PERSON_NAME] ([PERSON_NAME][EMAIL_AD…" at bounding box center [366, 470] width 688 height 24
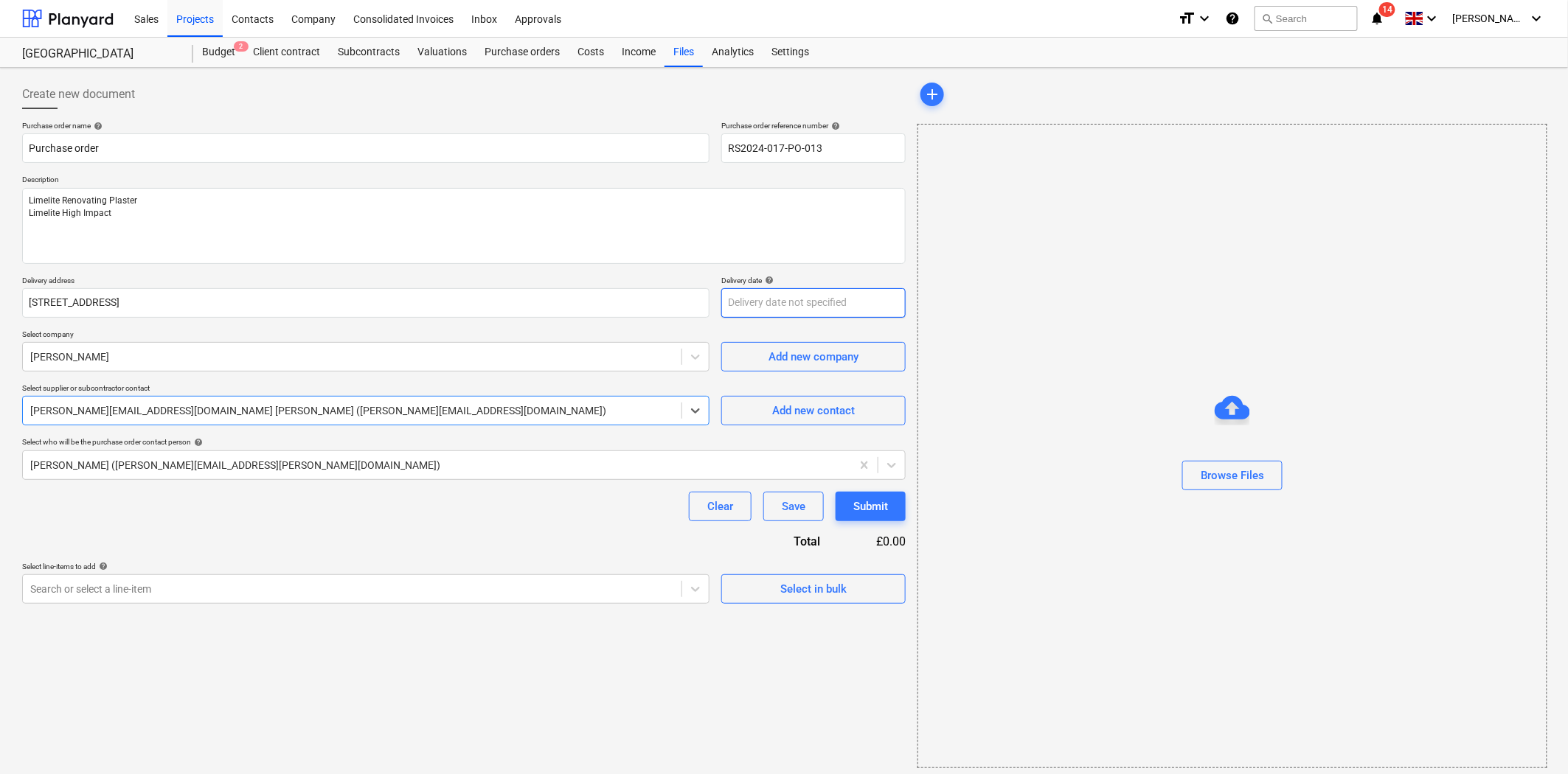
click at [815, 307] on body "Sales Projects Contacts Company Consolidated Invoices Inbox Approvals format_si…" at bounding box center [784, 387] width 1568 height 774
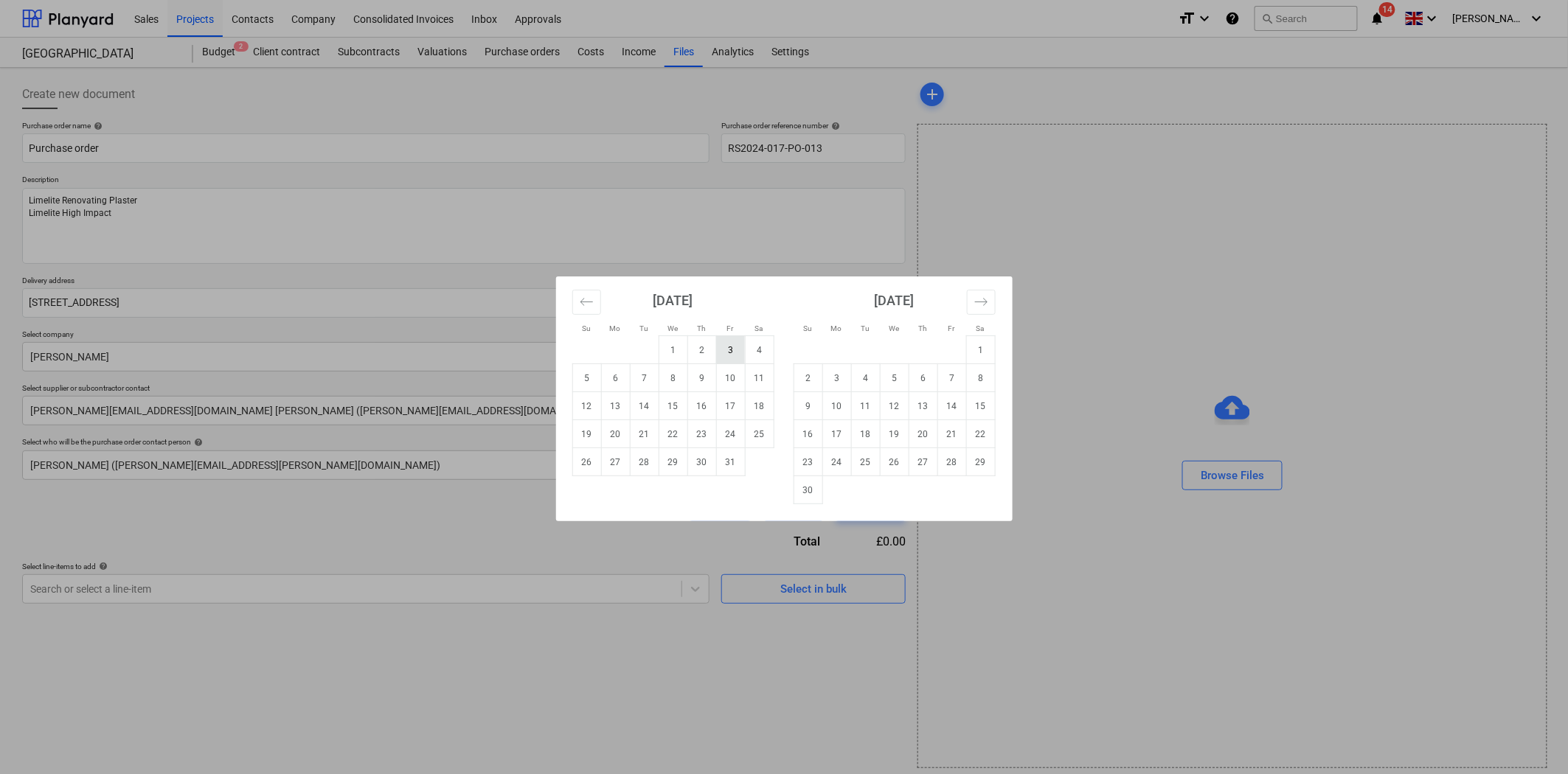
click at [733, 352] on td "3" at bounding box center [731, 349] width 29 height 28
type textarea "x"
type input "[DATE]"
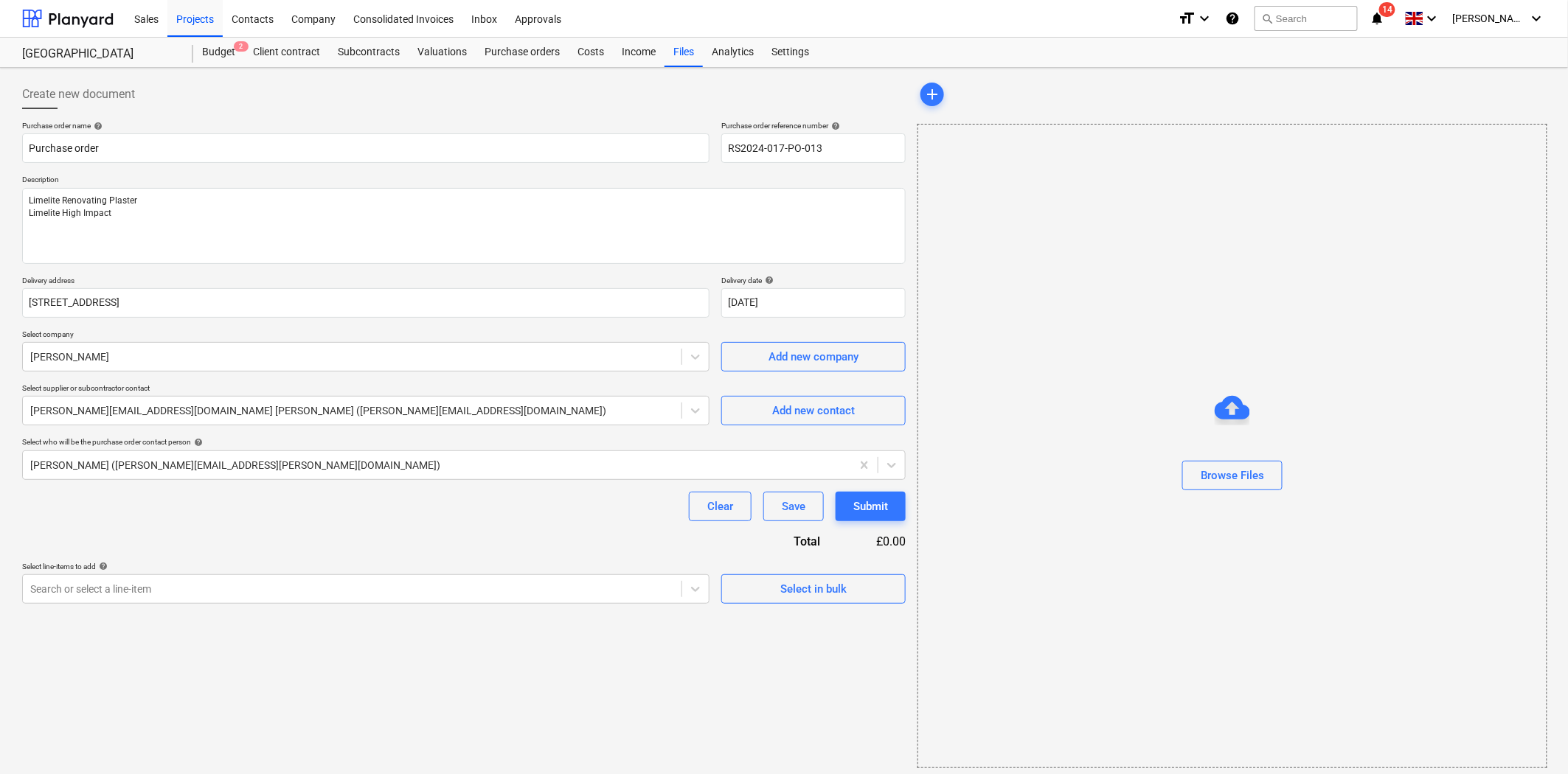
click at [345, 527] on div "Purchase order name help Purchase order Purchase order reference number help RS…" at bounding box center [464, 362] width 884 height 482
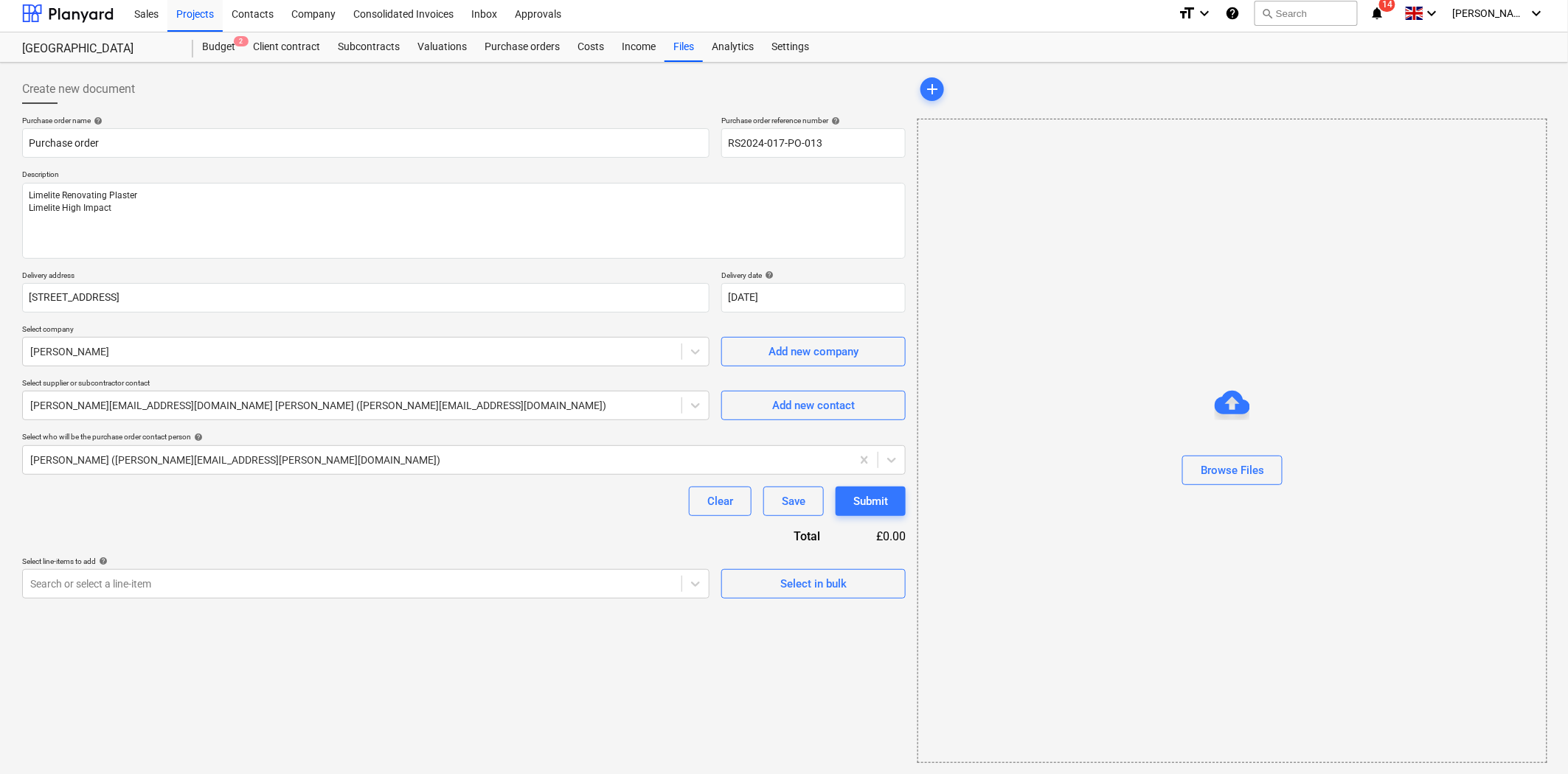
scroll to position [6, 0]
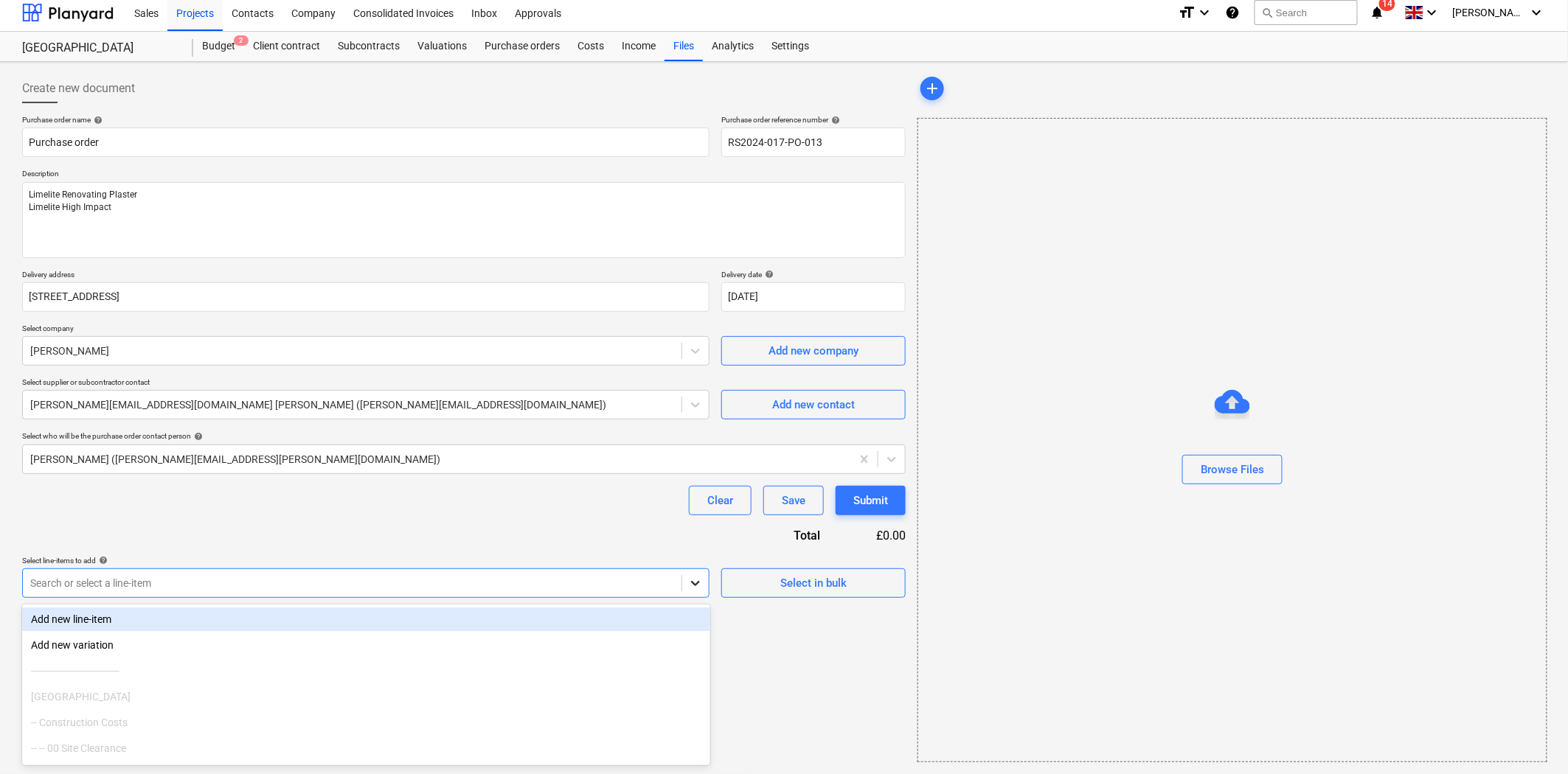
click at [683, 587] on div at bounding box center [696, 583] width 27 height 27
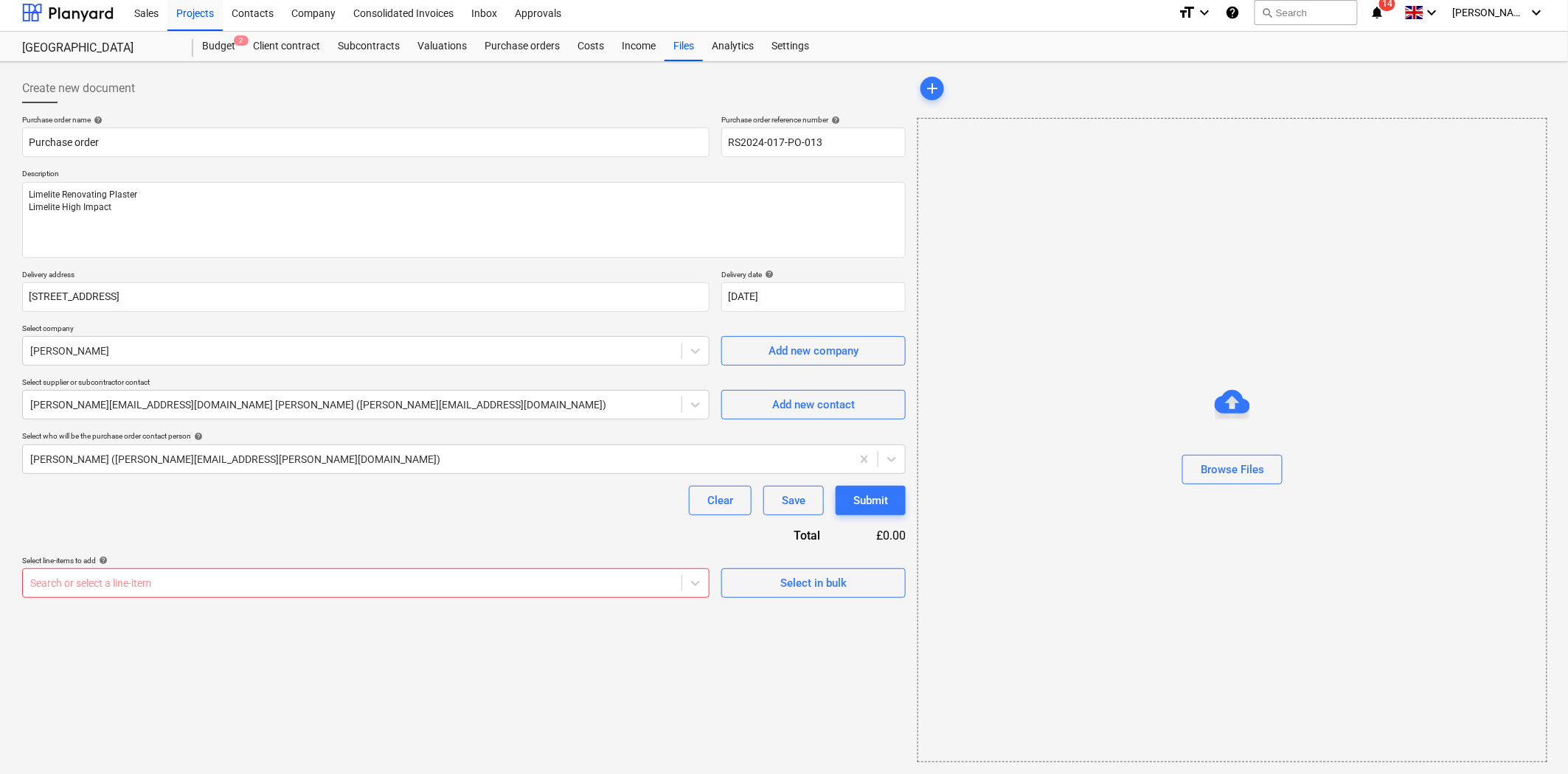
click at [490, 519] on div "Purchase order name help Purchase order Purchase order reference number help RS…" at bounding box center [464, 356] width 884 height 482
click at [593, 505] on div "Clear Save Submit" at bounding box center [464, 500] width 884 height 29
click at [628, 602] on div "Create new document Purchase order name help Purchase order Purchase order refe…" at bounding box center [464, 417] width 895 height 700
click at [624, 588] on div at bounding box center [353, 583] width 644 height 15
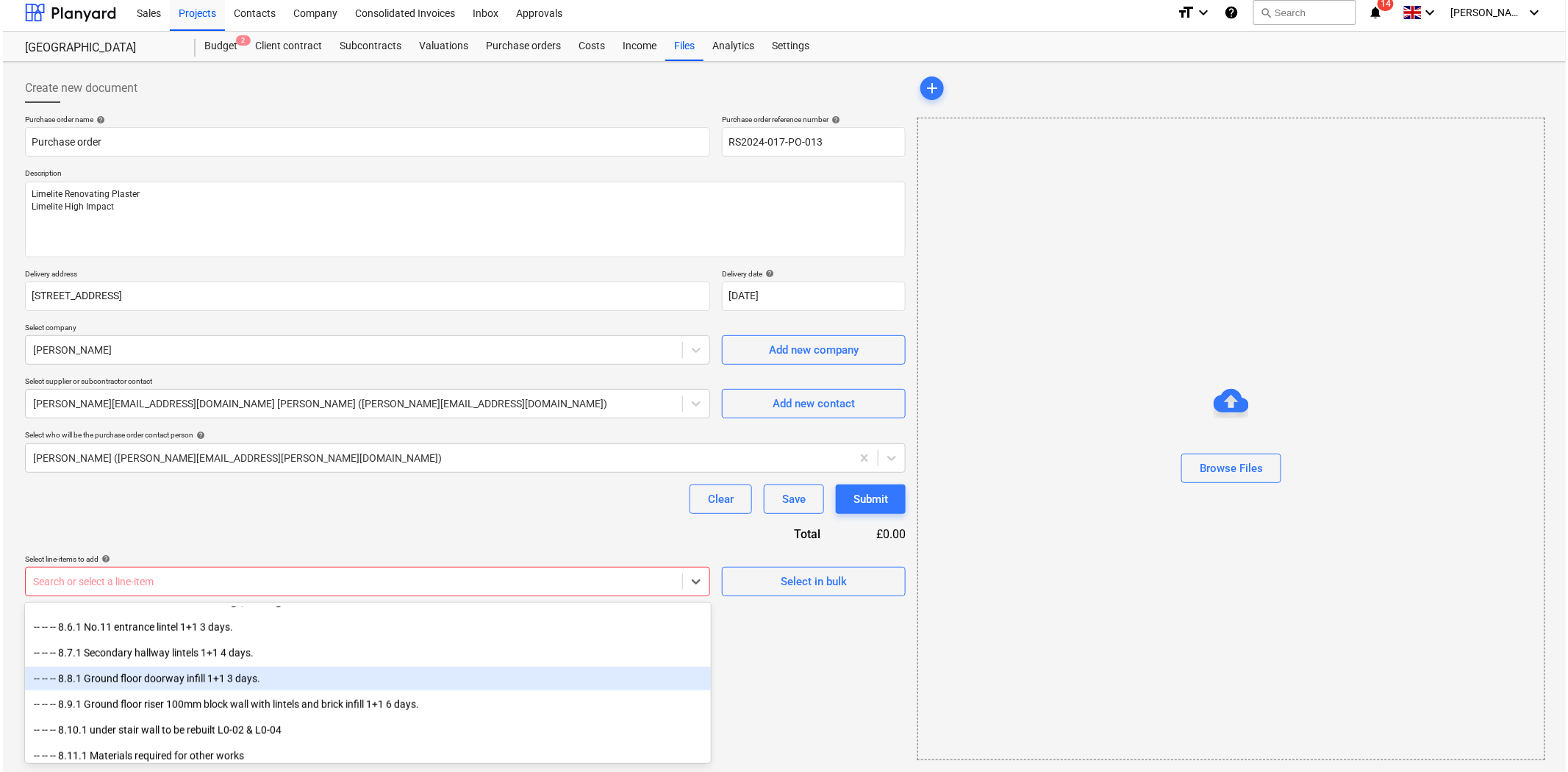
scroll to position [3023, 0]
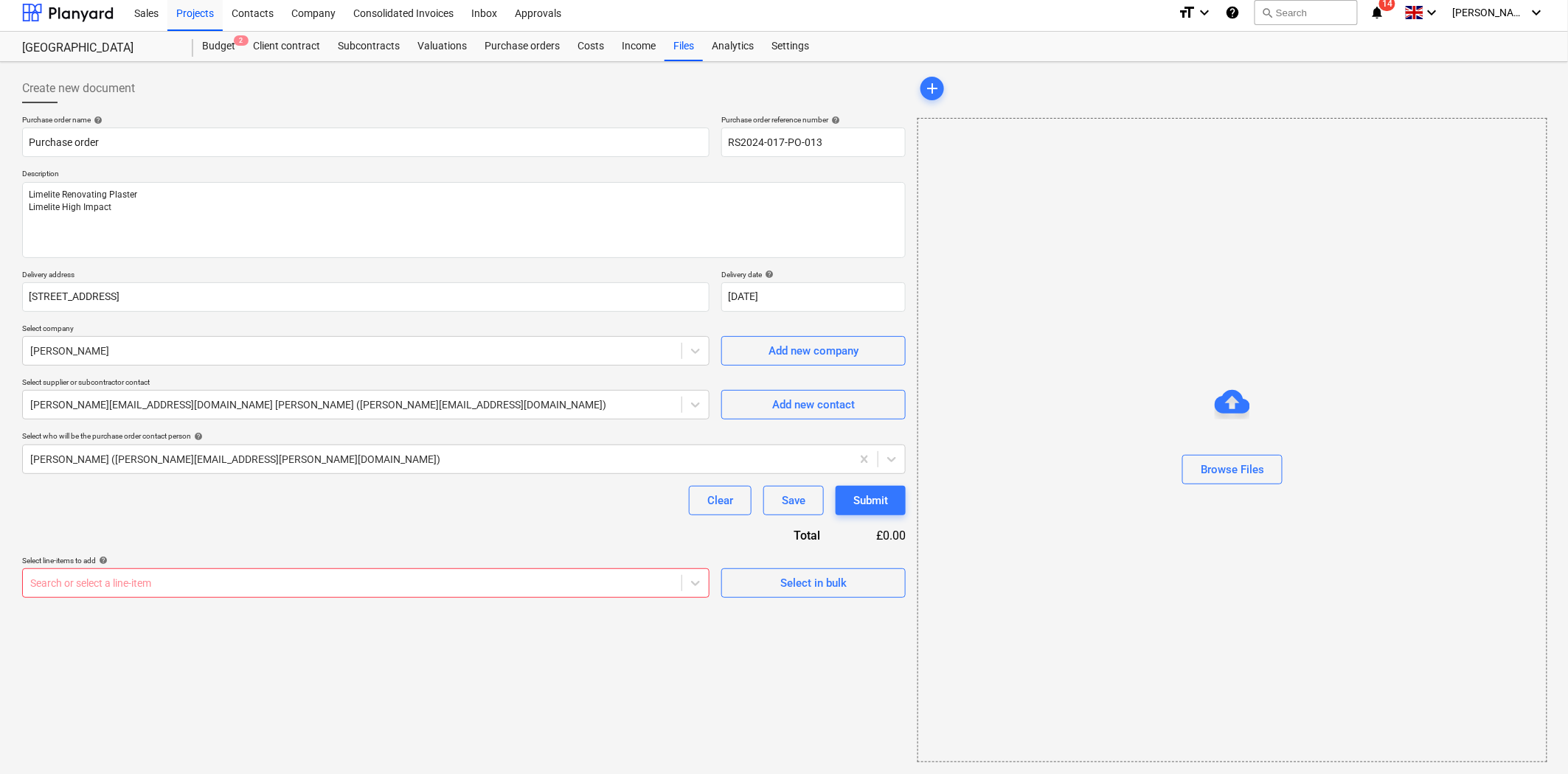
click at [546, 689] on div "Create new document Purchase order name help Purchase order Purchase order refe…" at bounding box center [464, 417] width 895 height 700
type textarea "x"
click at [710, 571] on div "Search or select a line-item" at bounding box center [365, 582] width 687 height 29
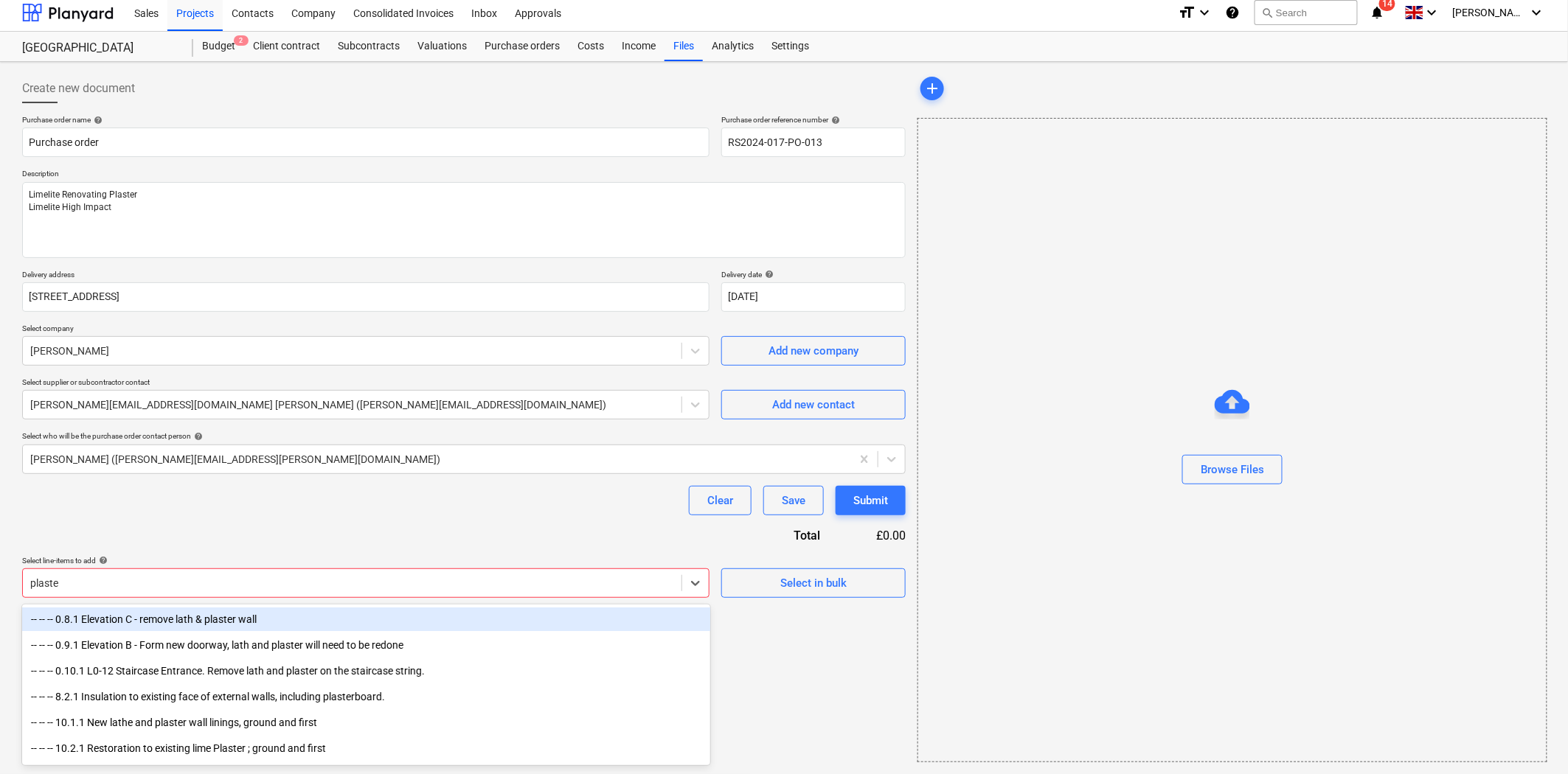
type input "plaster"
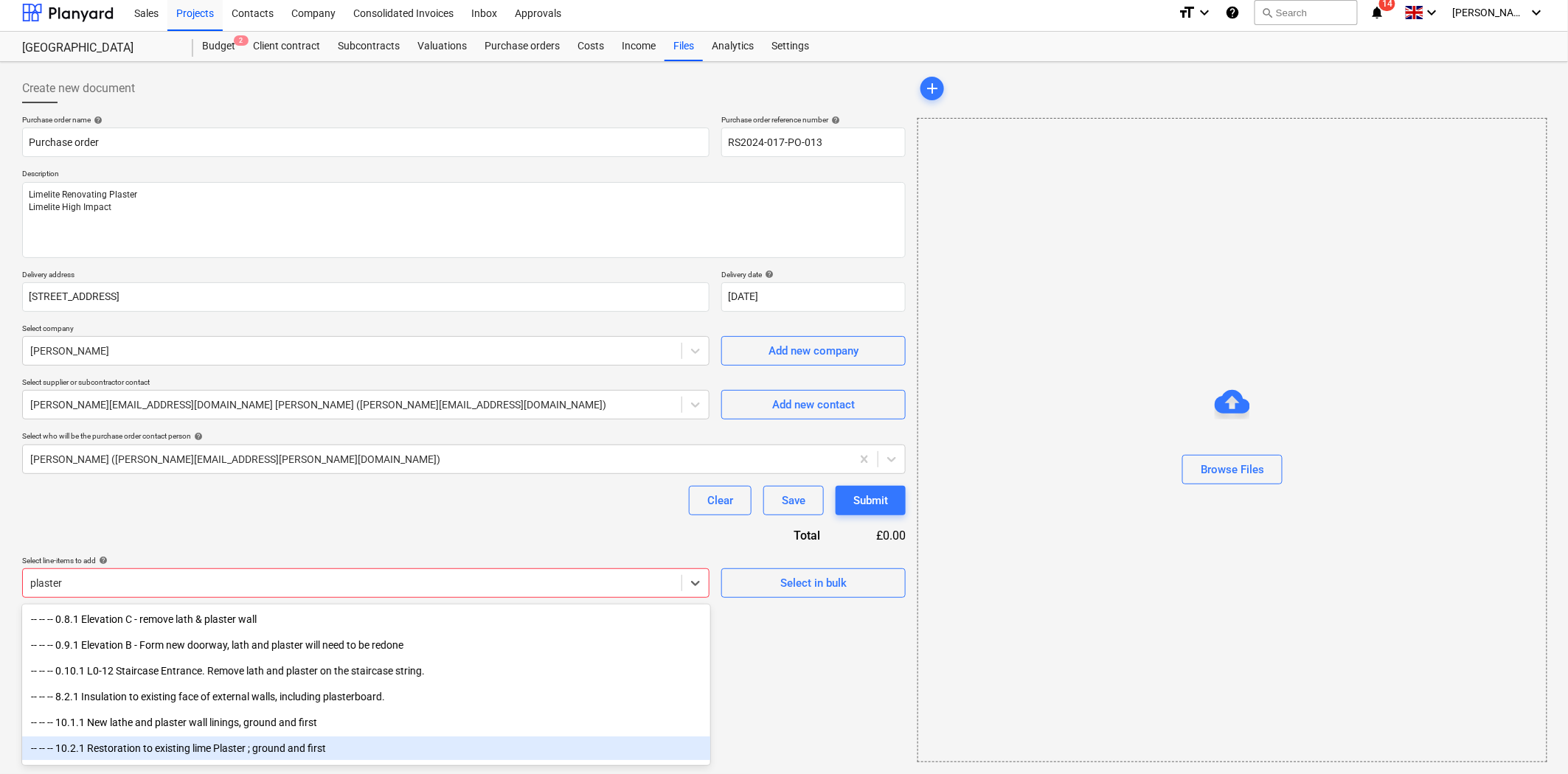
drag, startPoint x: 342, startPoint y: 738, endPoint x: 337, endPoint y: 746, distance: 9.4
click at [337, 746] on div "-- -- -- 10.2.1 Restoration to existing lime Plaster ; ground and first" at bounding box center [366, 747] width 688 height 24
type textarea "x"
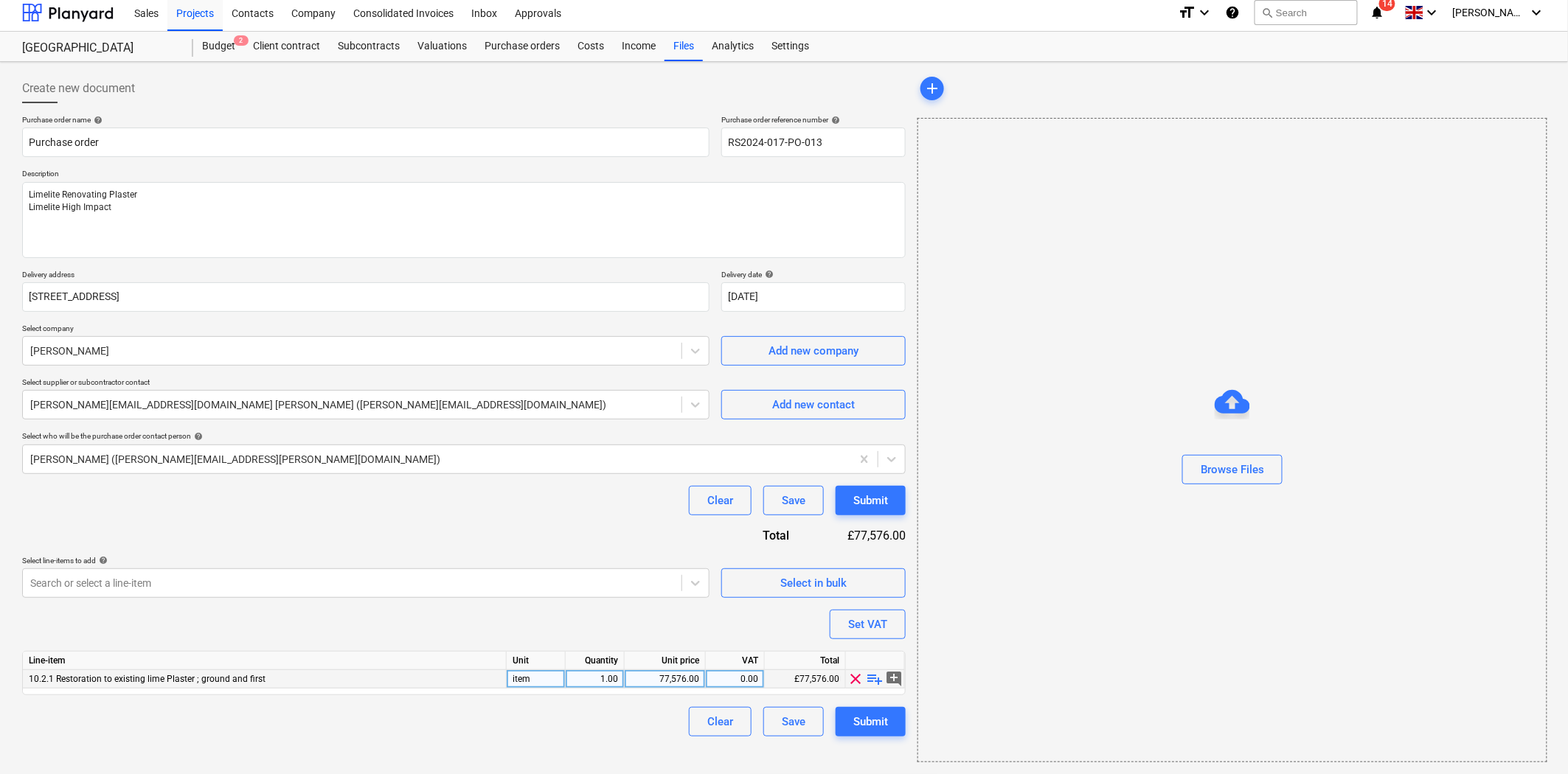
click at [875, 680] on span "playlist_add" at bounding box center [875, 679] width 18 height 18
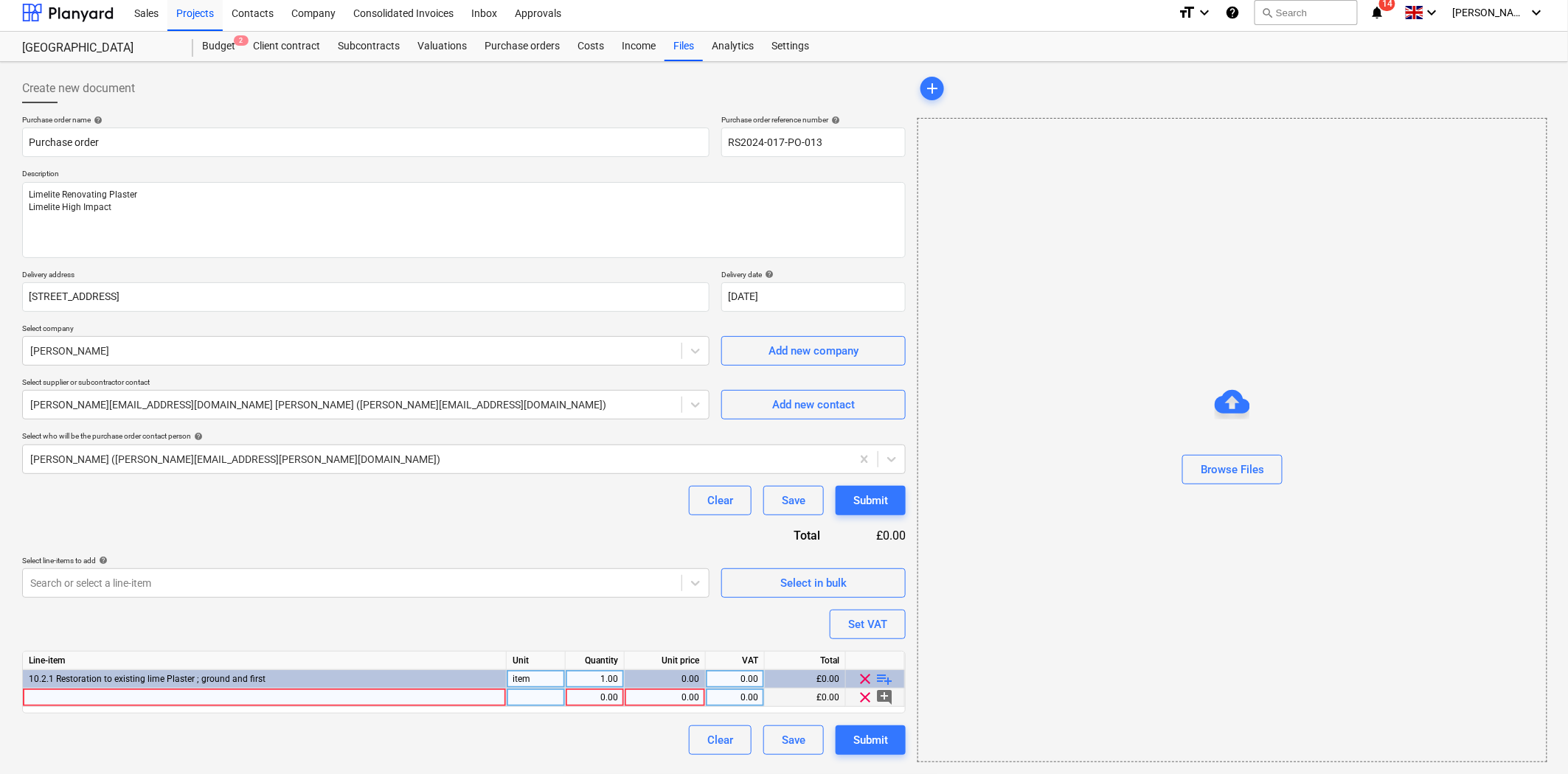
click at [395, 693] on div at bounding box center [264, 697] width 484 height 18
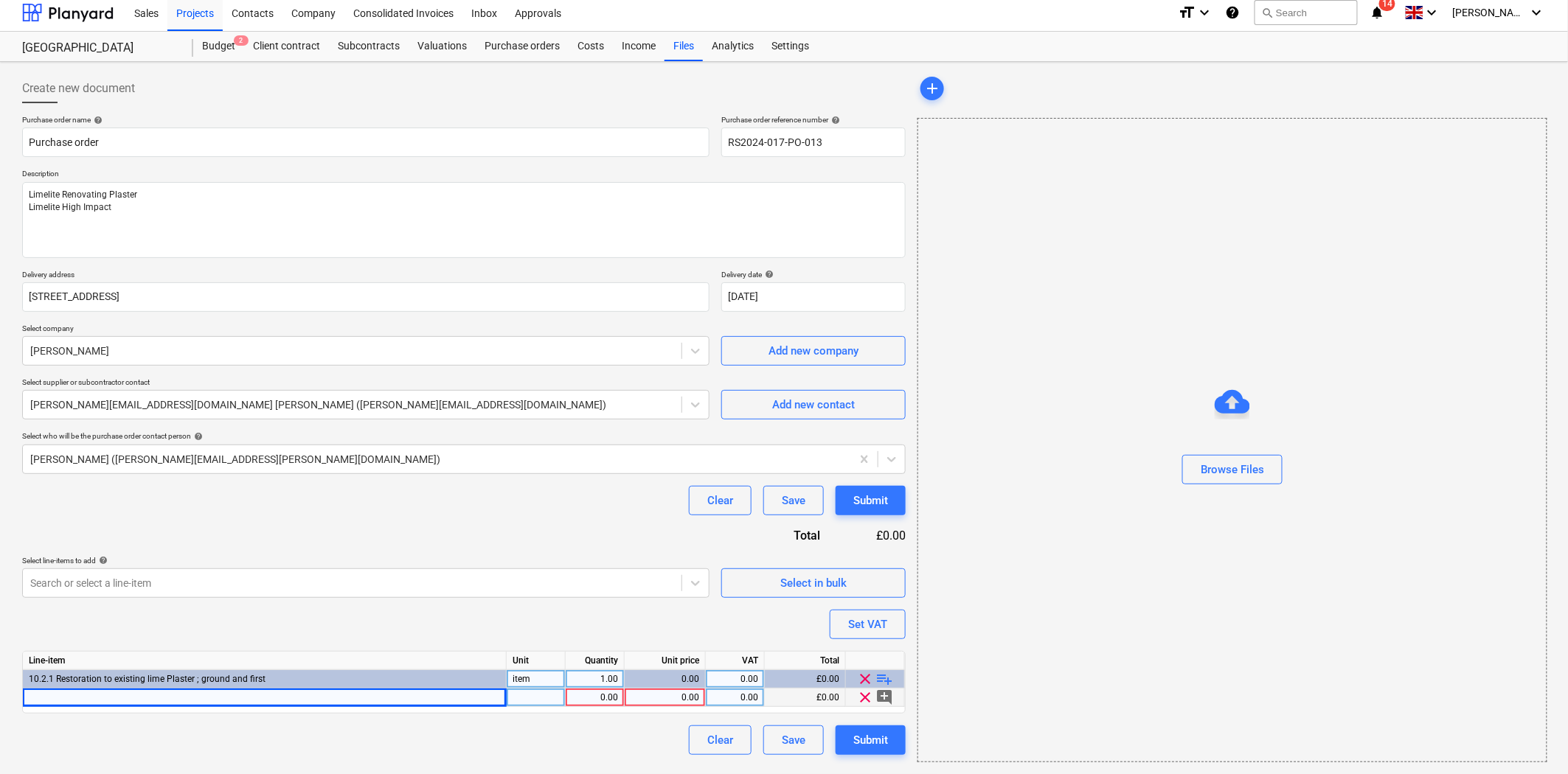
click at [130, 697] on div at bounding box center [264, 697] width 484 height 18
type textarea "x"
type input "LIMELITE RENOVATING PLASTER 25KG"
type textarea "x"
click at [600, 699] on div "0.00" at bounding box center [595, 697] width 47 height 18
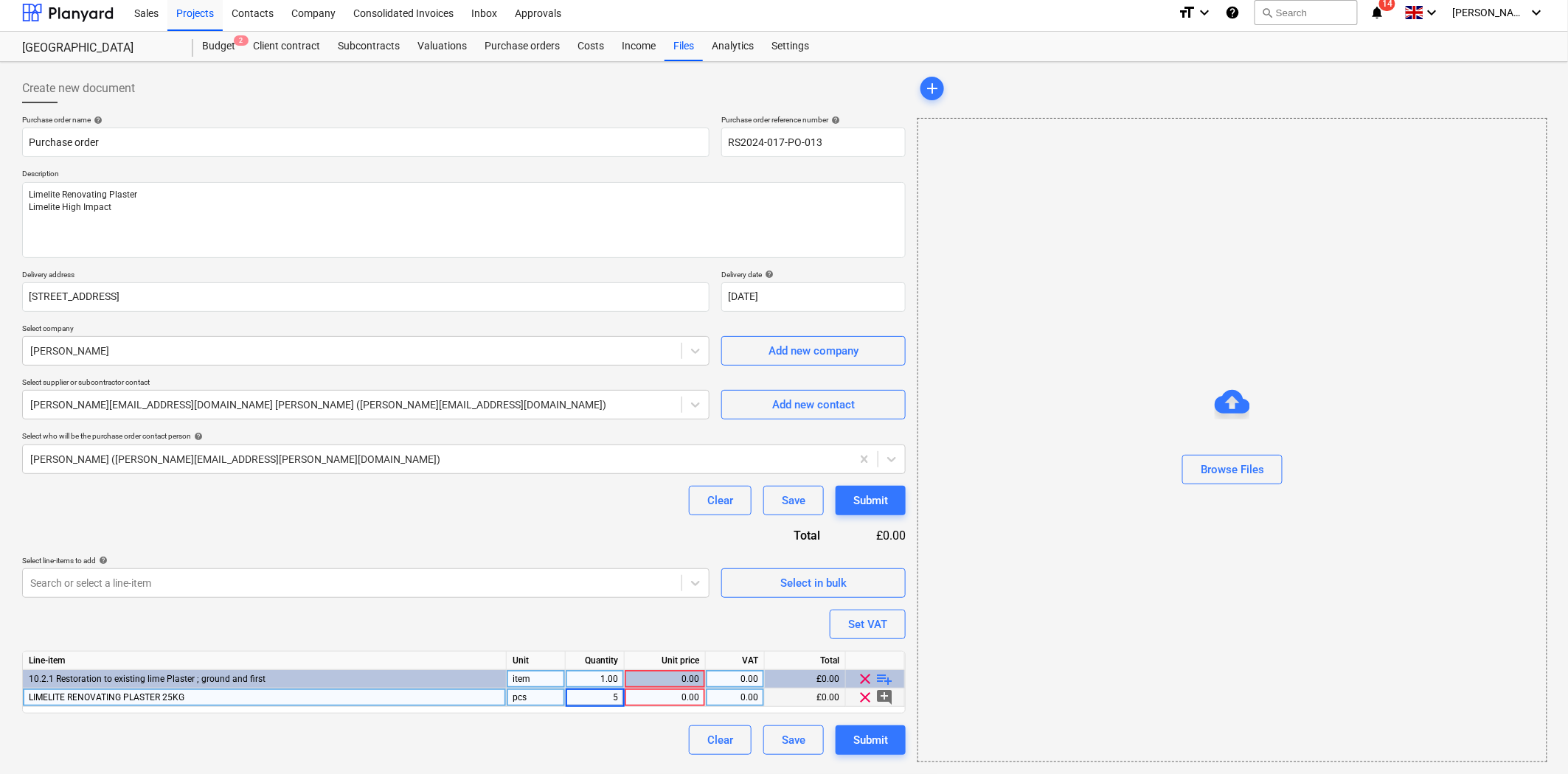
type input "50"
type textarea "x"
click at [657, 699] on div "0.00" at bounding box center [665, 697] width 68 height 18
type input "31"
click at [883, 682] on span "playlist_add" at bounding box center [885, 679] width 18 height 18
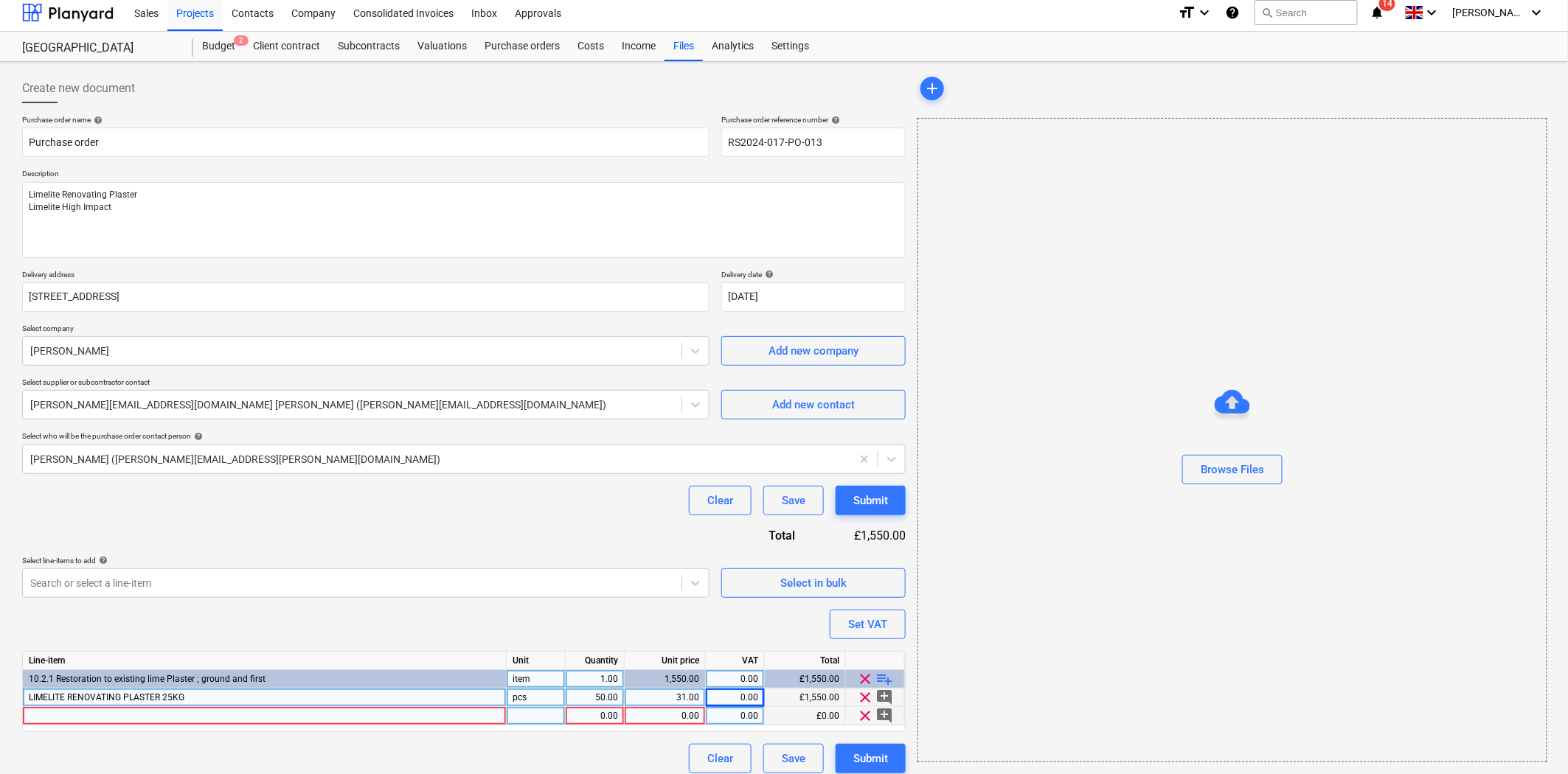
click at [150, 716] on div at bounding box center [264, 715] width 484 height 18
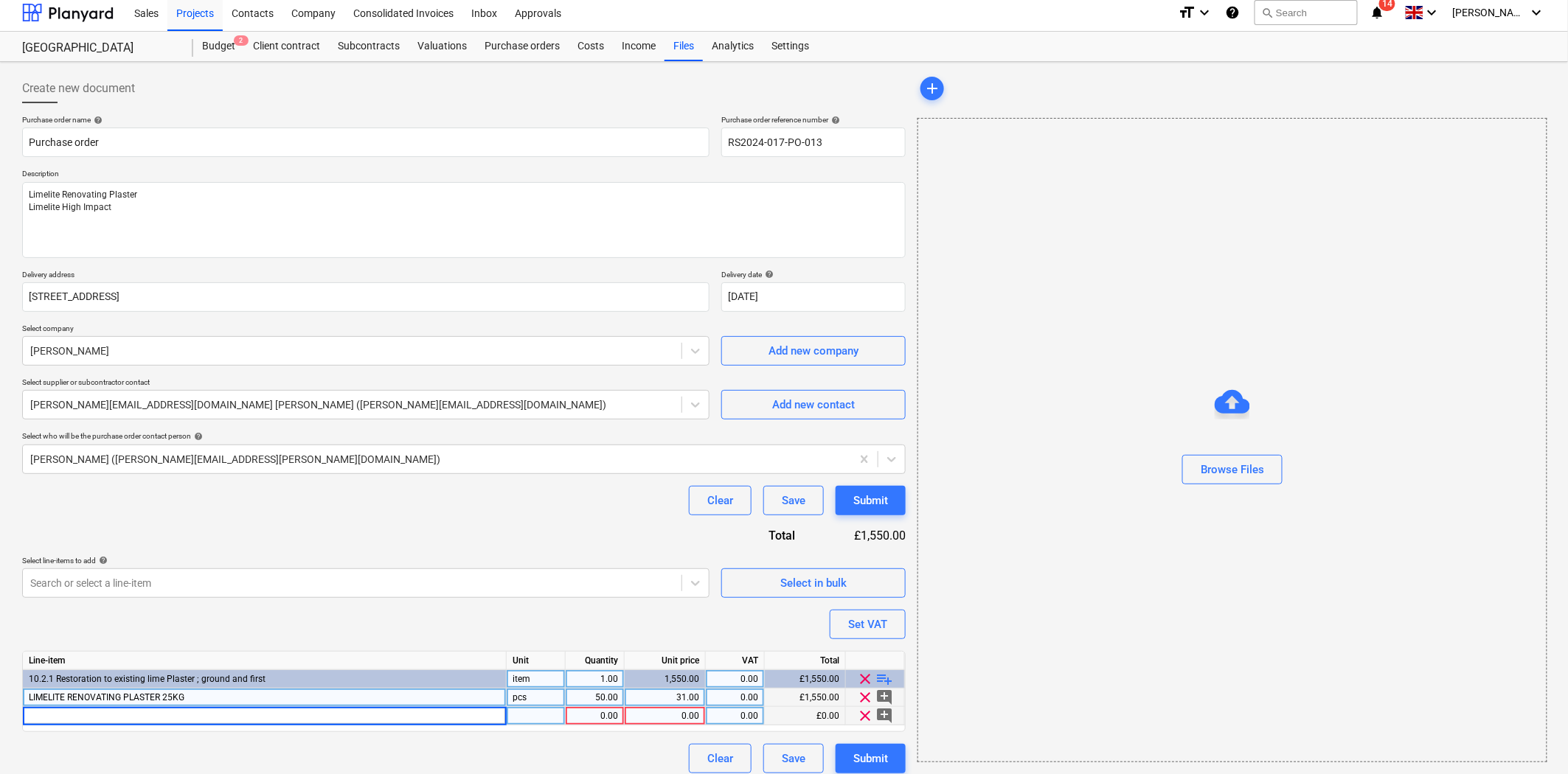
type textarea "x"
type input "LIMELITE HIGH IMPACT FINISH 25KG"
type textarea "x"
click at [606, 716] on div "1.00" at bounding box center [595, 715] width 47 height 18
type input "10"
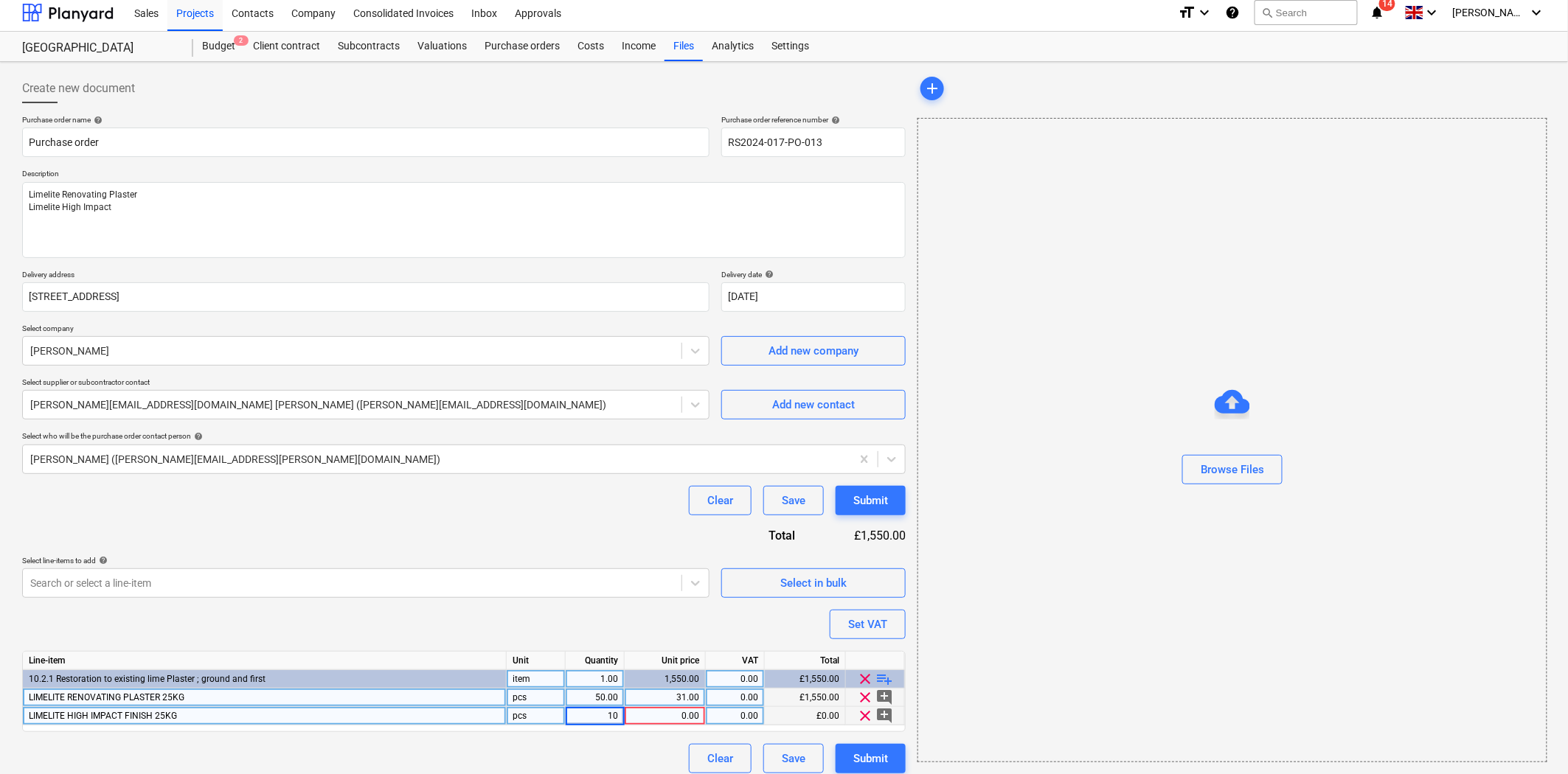
type textarea "x"
click at [679, 724] on div "0.00" at bounding box center [665, 715] width 68 height 18
type input "21.95"
click at [594, 524] on div "Purchase order name help Purchase order Purchase order reference number help RS…" at bounding box center [464, 444] width 884 height 658
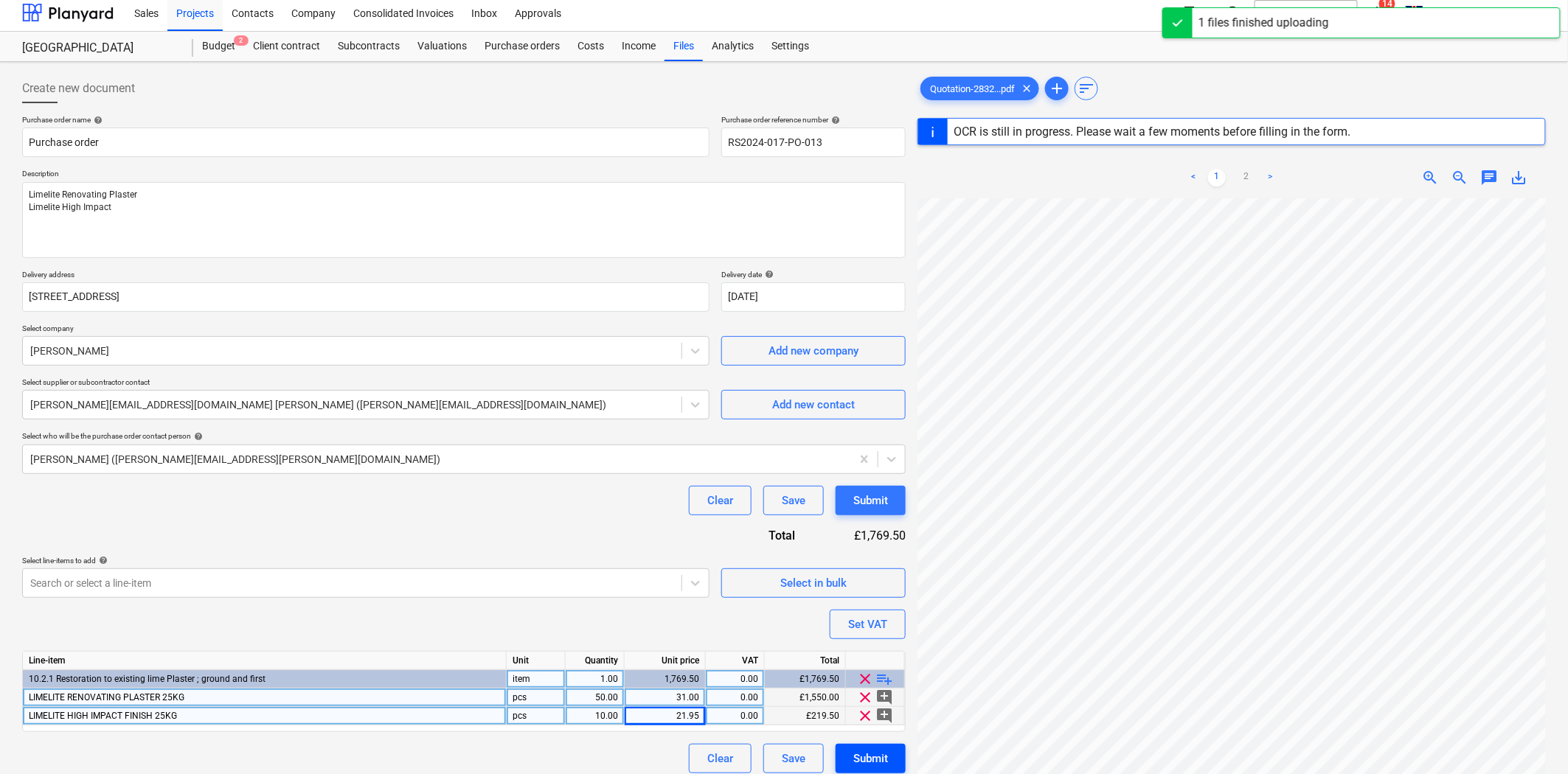
click at [872, 753] on div "Submit" at bounding box center [870, 759] width 34 height 19
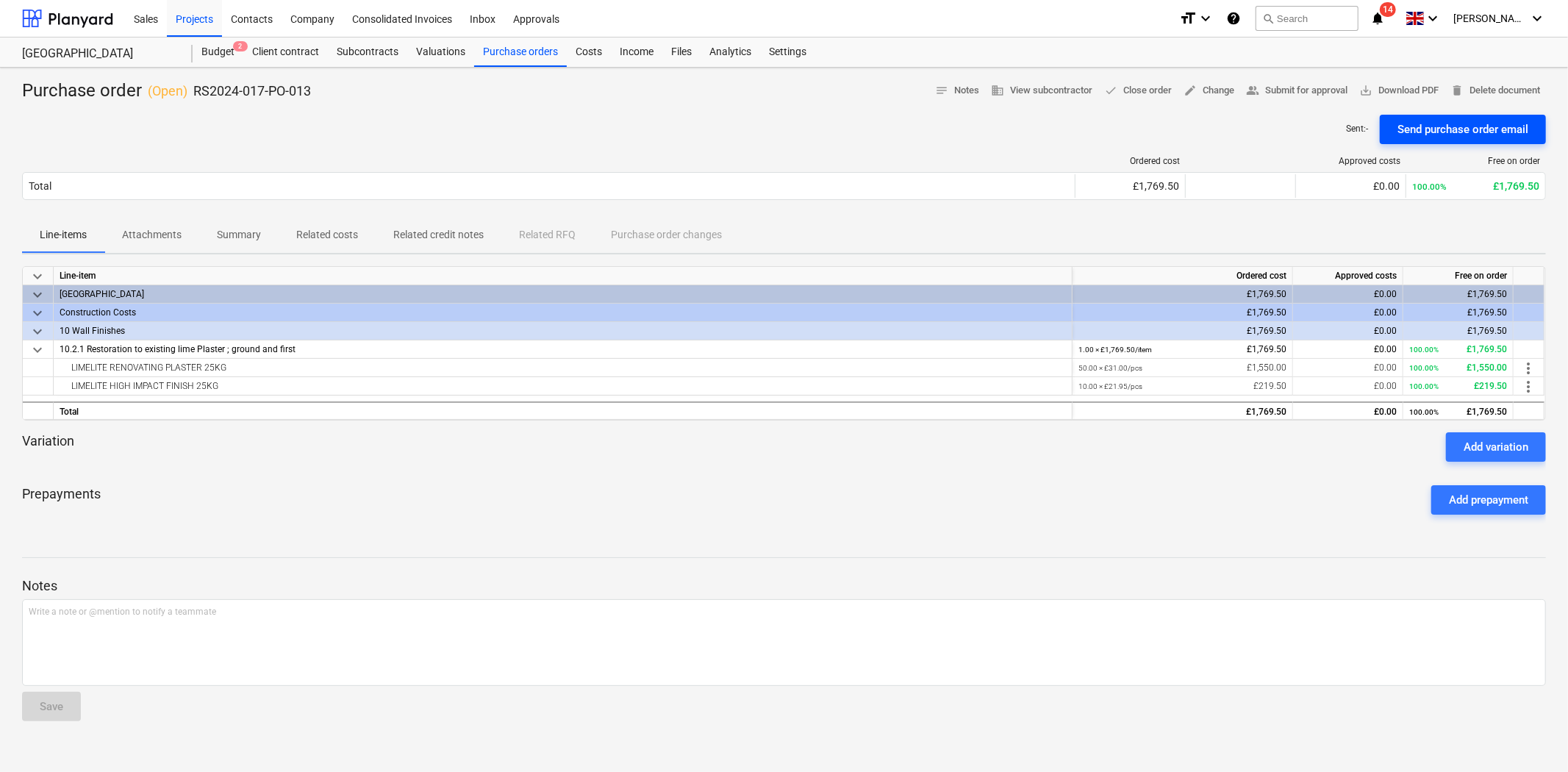
click at [1474, 127] on div "Send purchase order email" at bounding box center [1462, 130] width 131 height 19
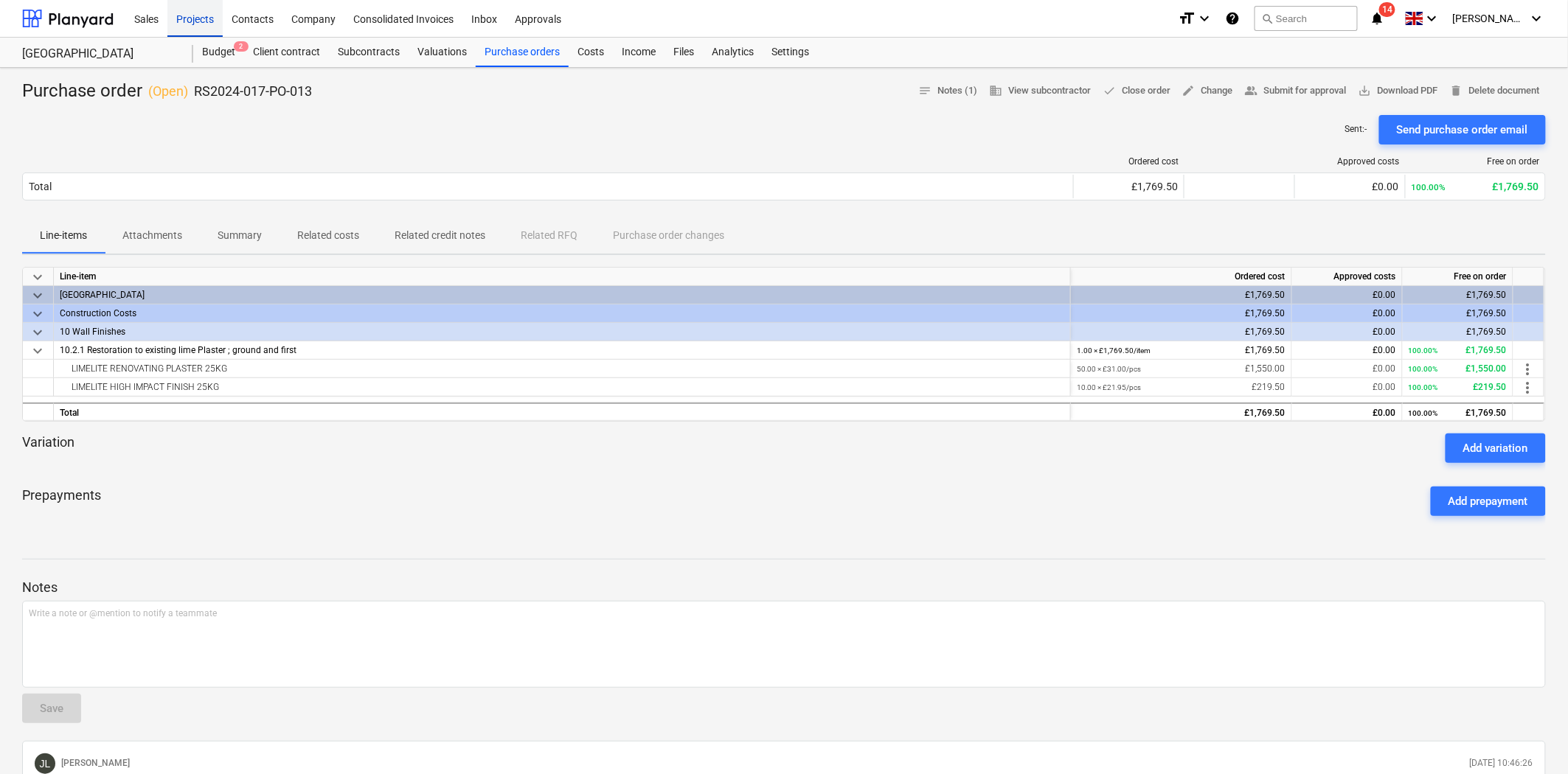
click at [189, 21] on div "Projects" at bounding box center [195, 18] width 55 height 38
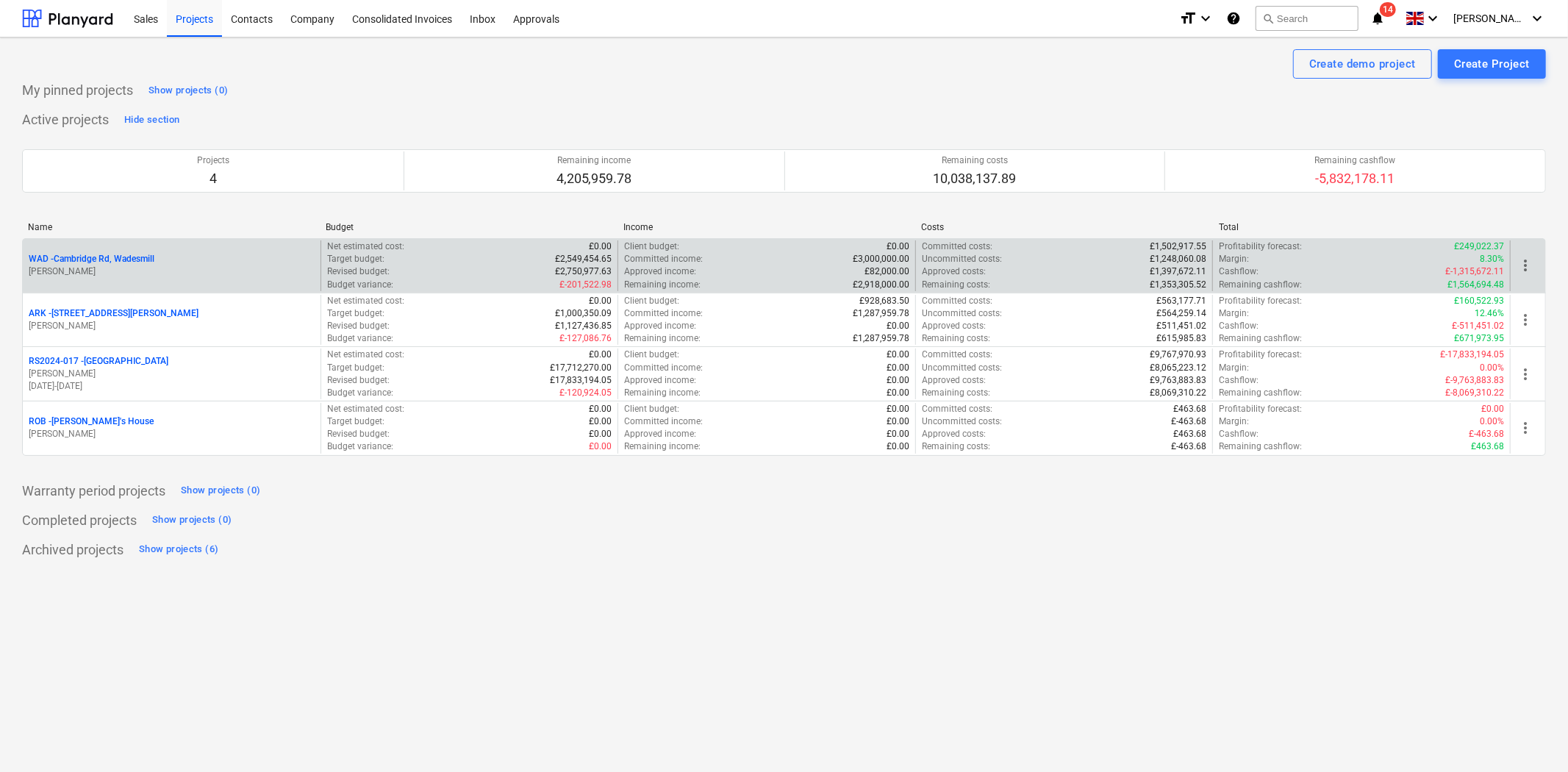
click at [134, 261] on p "WAD - Cambridge Rd, Wadesmill" at bounding box center [91, 259] width 126 height 12
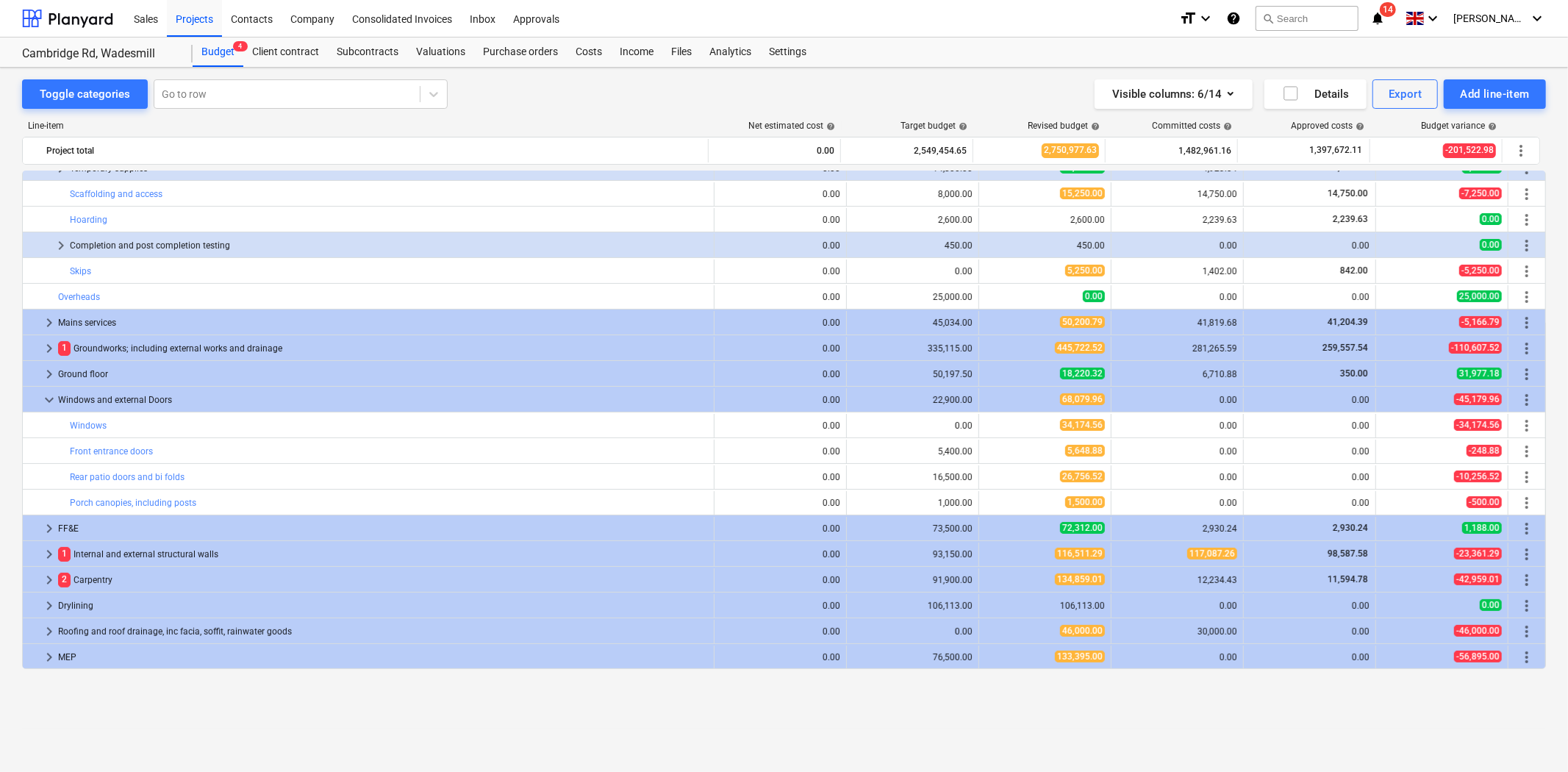
scroll to position [140, 0]
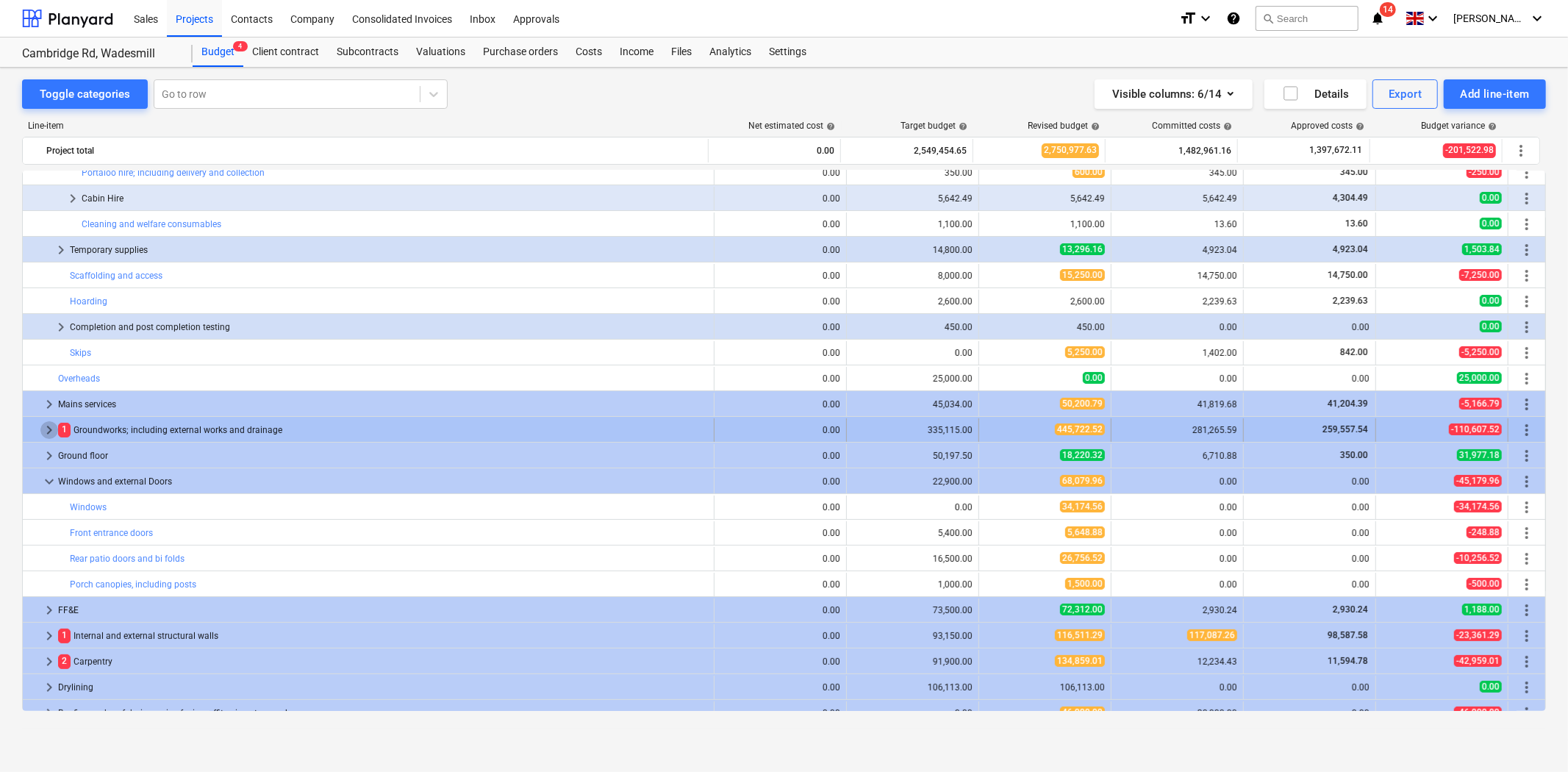
click at [47, 429] on span "keyboard_arrow_right" at bounding box center [49, 430] width 18 height 18
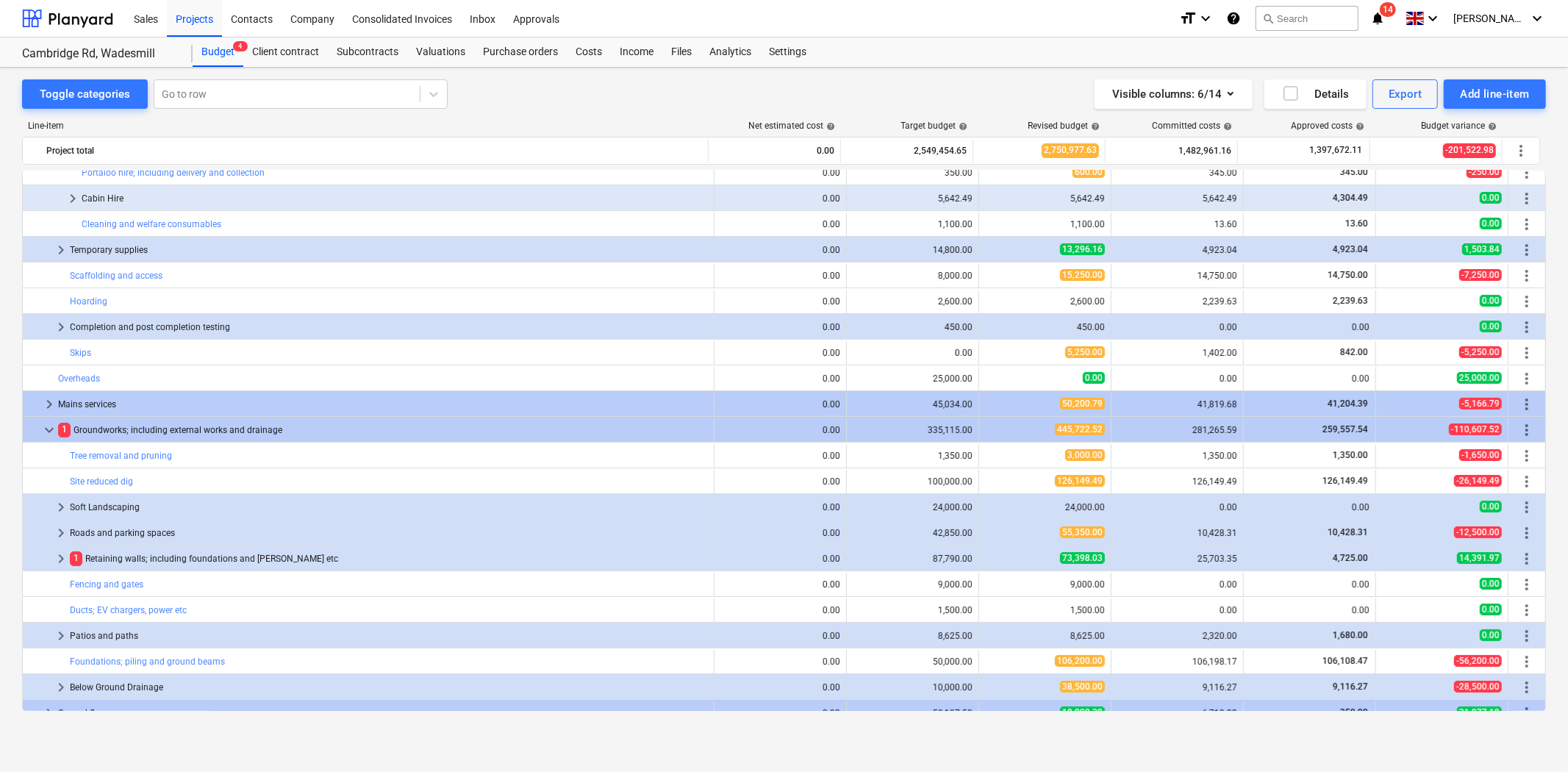
click at [47, 429] on span "keyboard_arrow_down" at bounding box center [49, 430] width 18 height 18
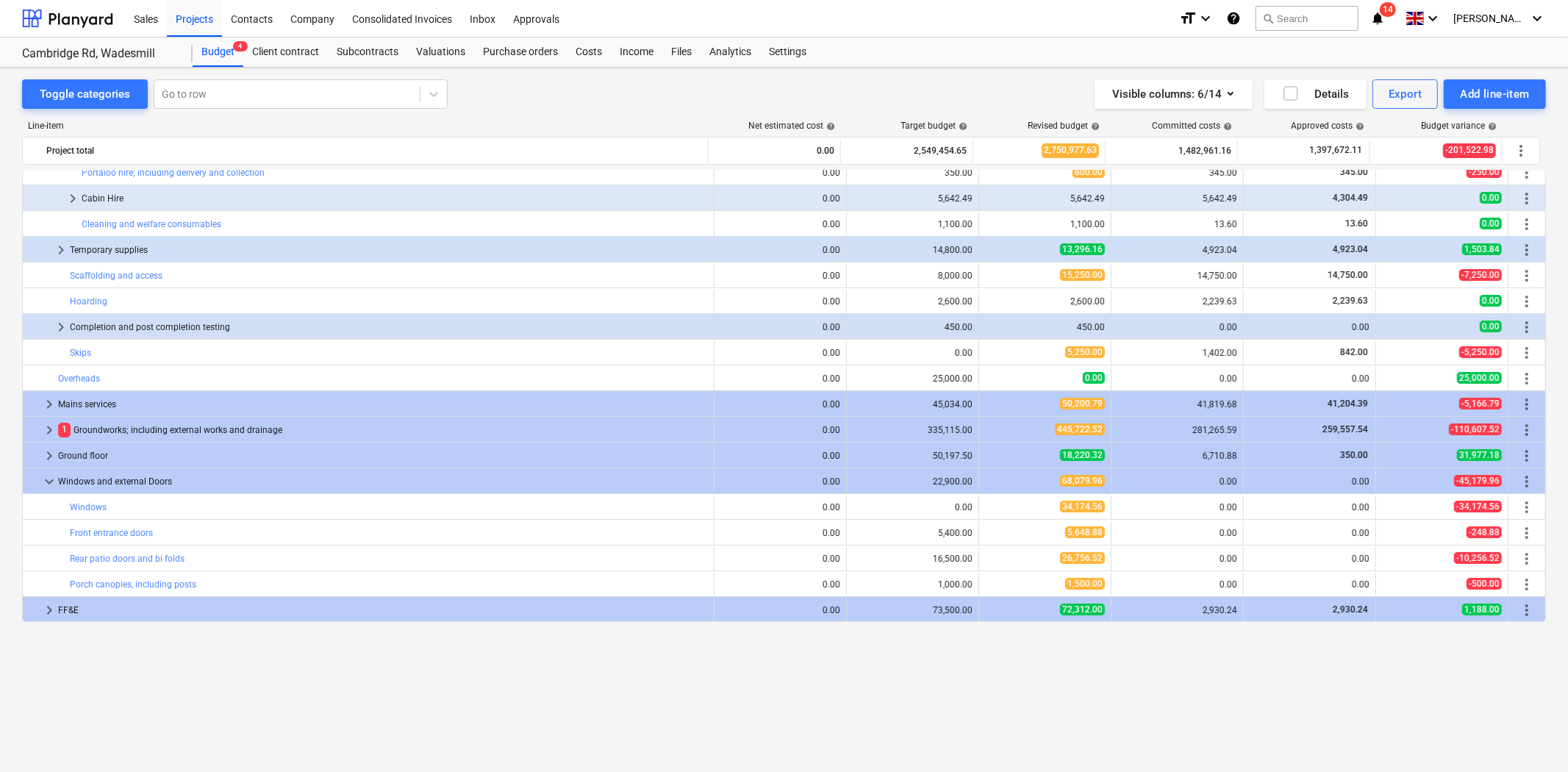
scroll to position [0, 0]
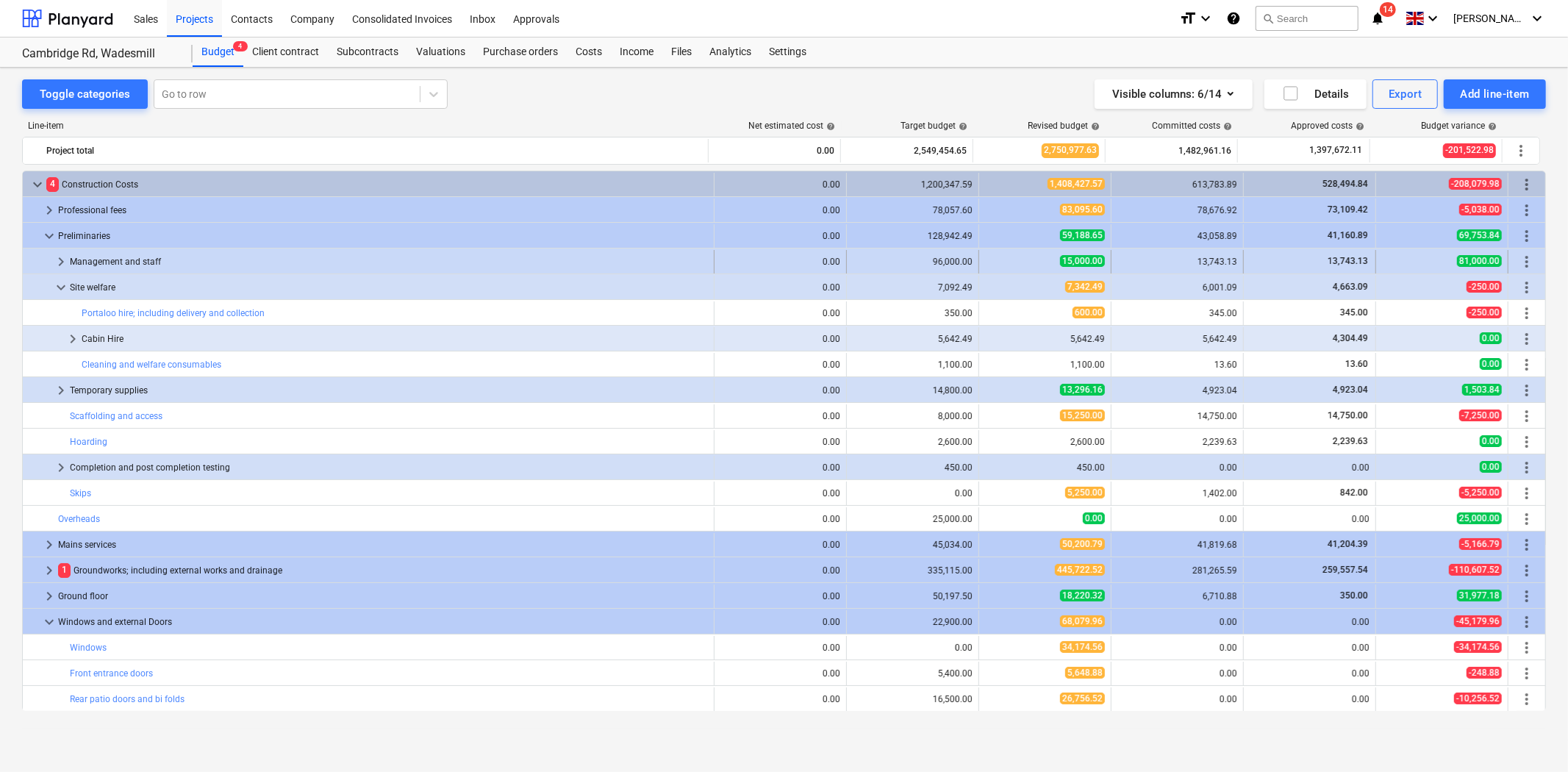
click at [64, 259] on span "keyboard_arrow_right" at bounding box center [61, 261] width 18 height 18
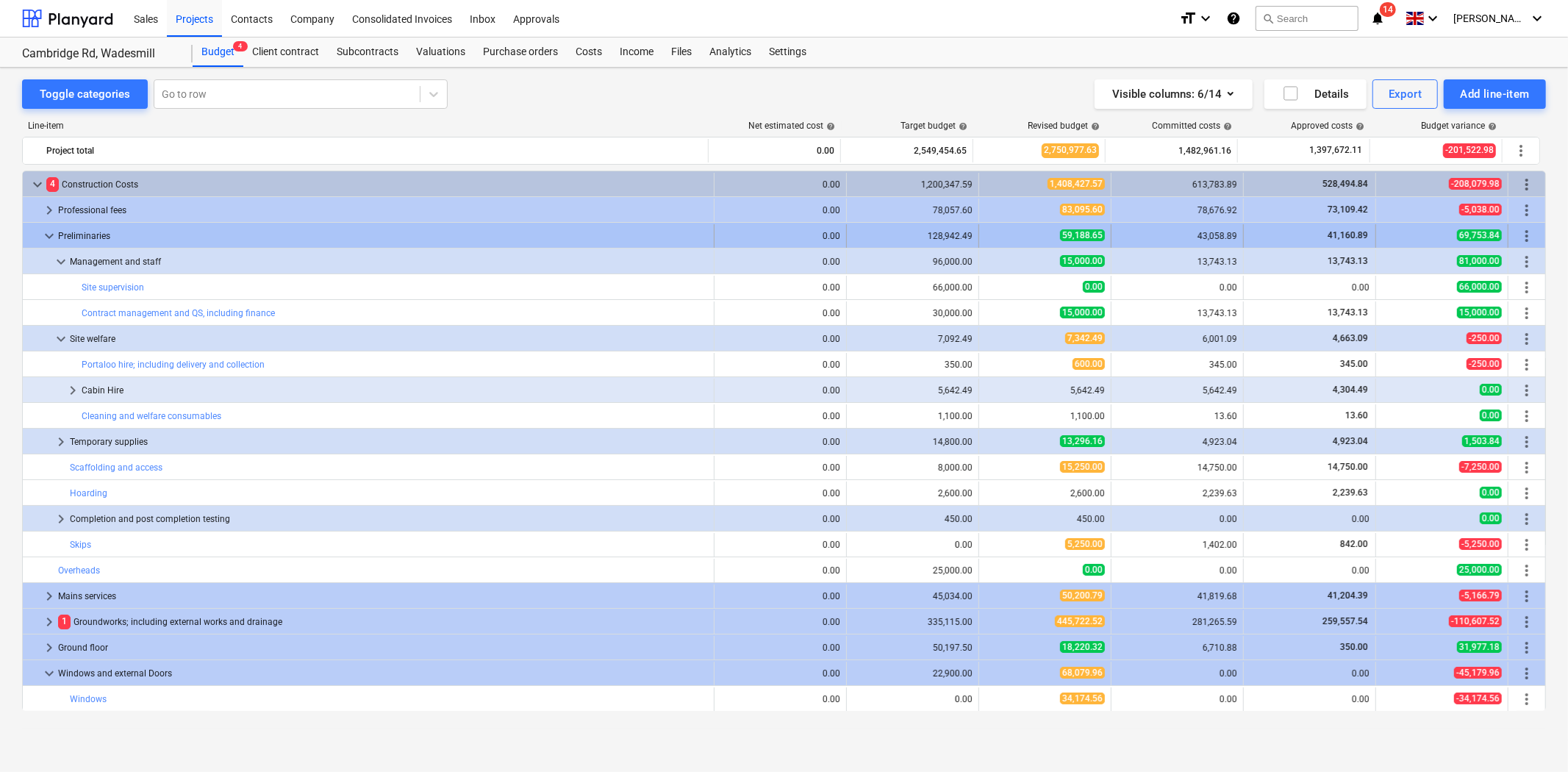
click at [45, 237] on span "keyboard_arrow_down" at bounding box center [49, 236] width 18 height 18
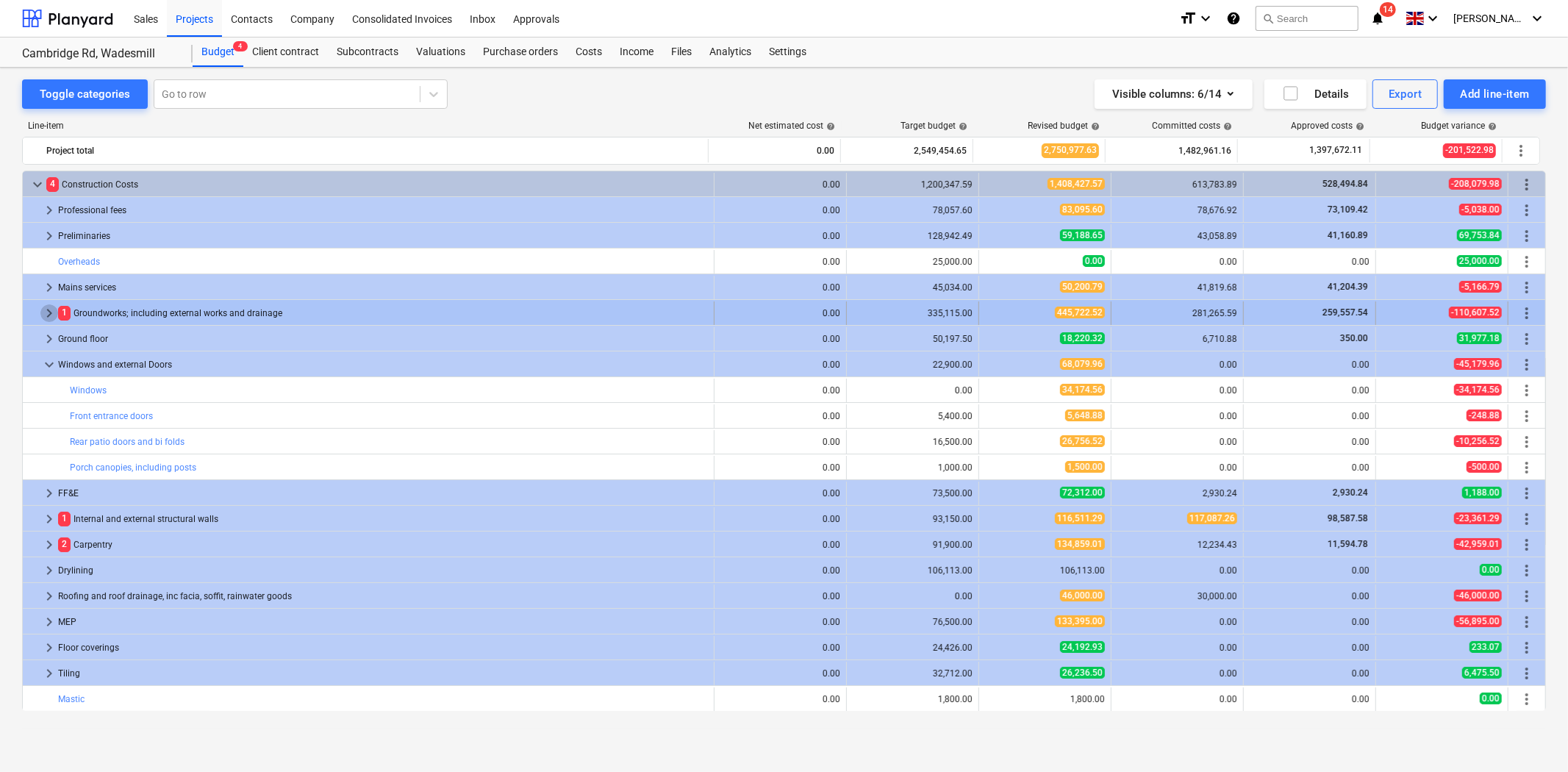
click at [50, 317] on span "keyboard_arrow_right" at bounding box center [49, 313] width 18 height 18
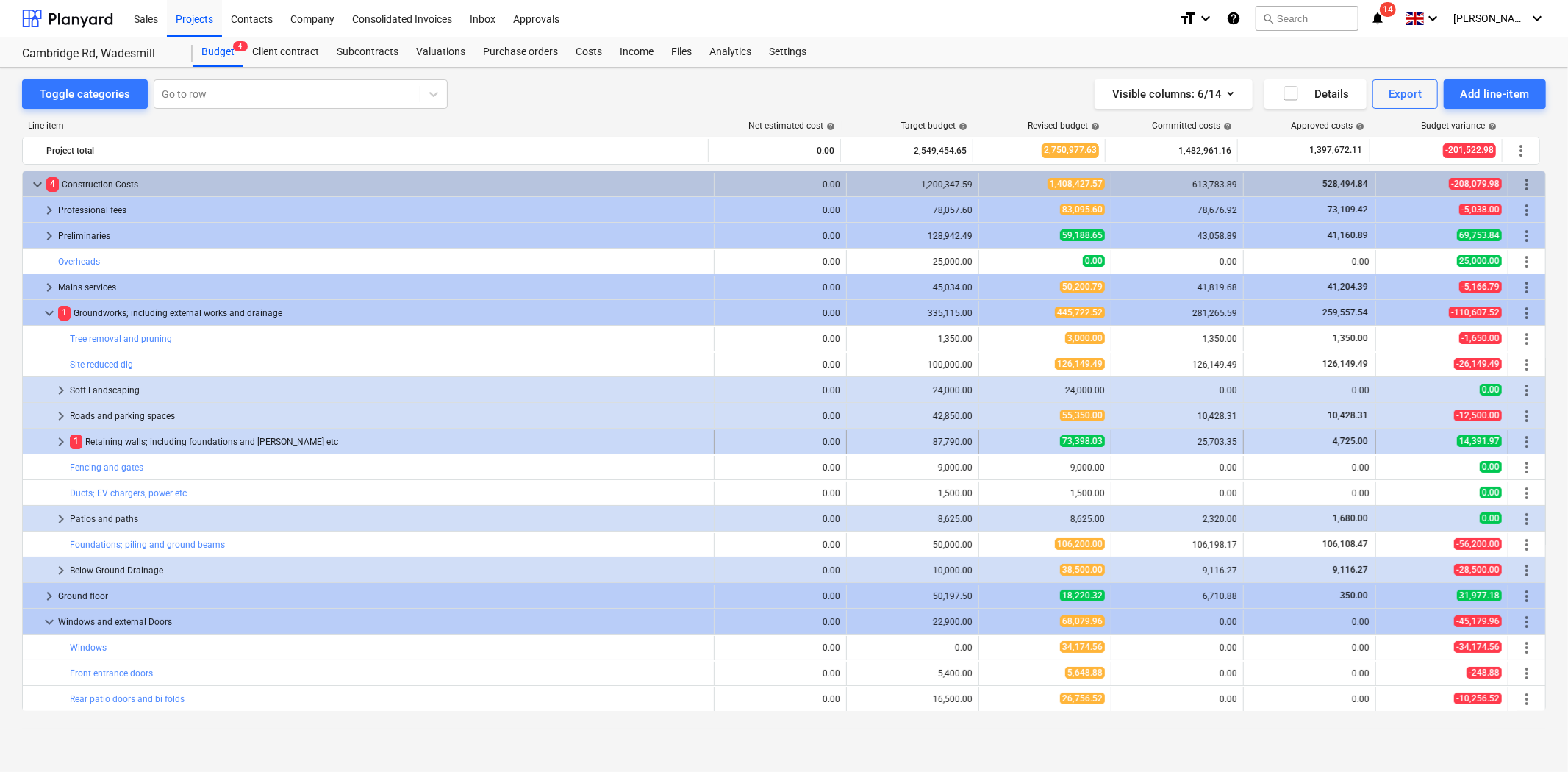
click at [64, 442] on span "keyboard_arrow_right" at bounding box center [61, 441] width 18 height 18
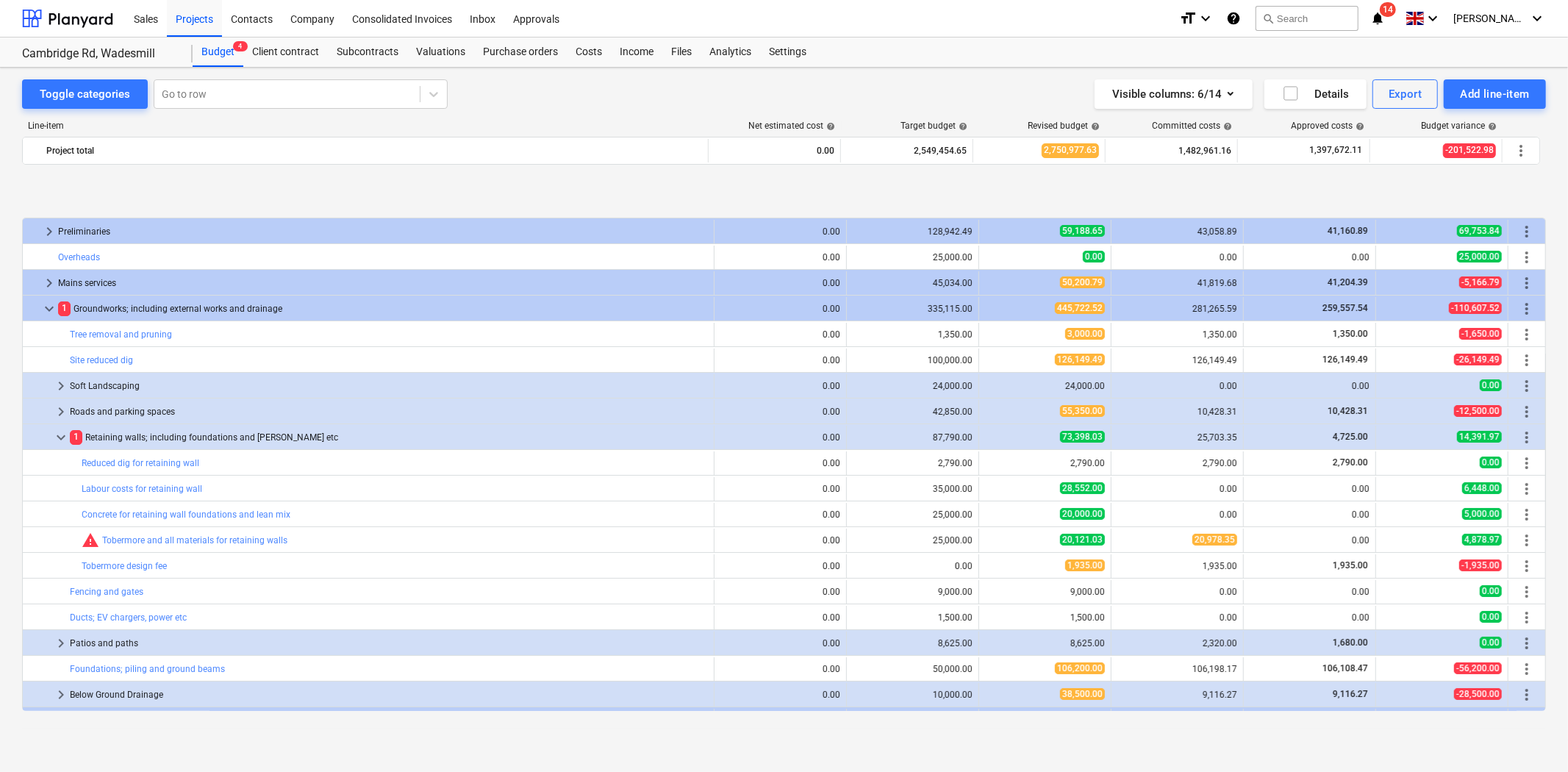
scroll to position [81, 0]
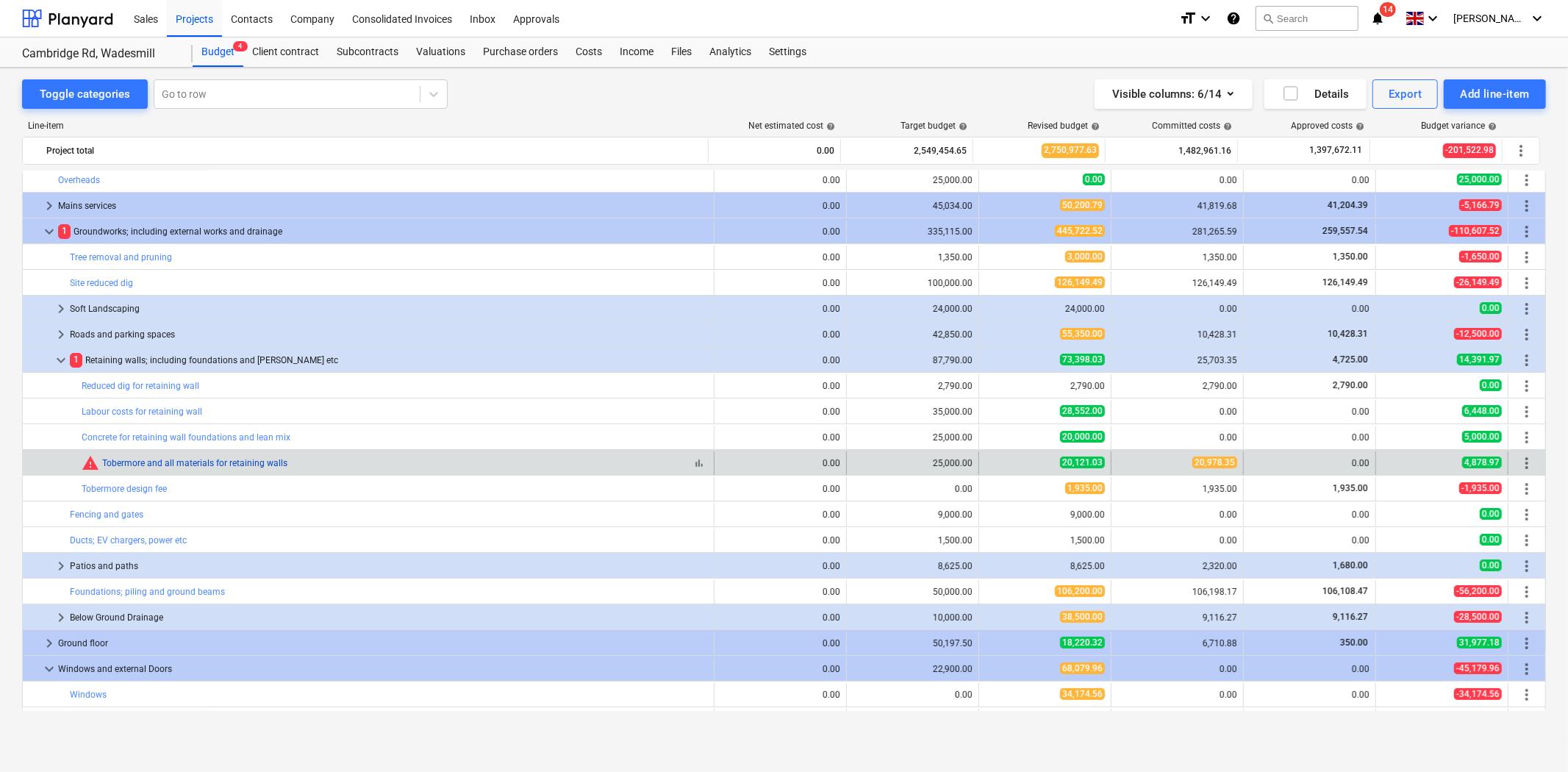
click at [196, 464] on link "Tobermore and all materials for retaining walls" at bounding box center [195, 463] width 186 height 10
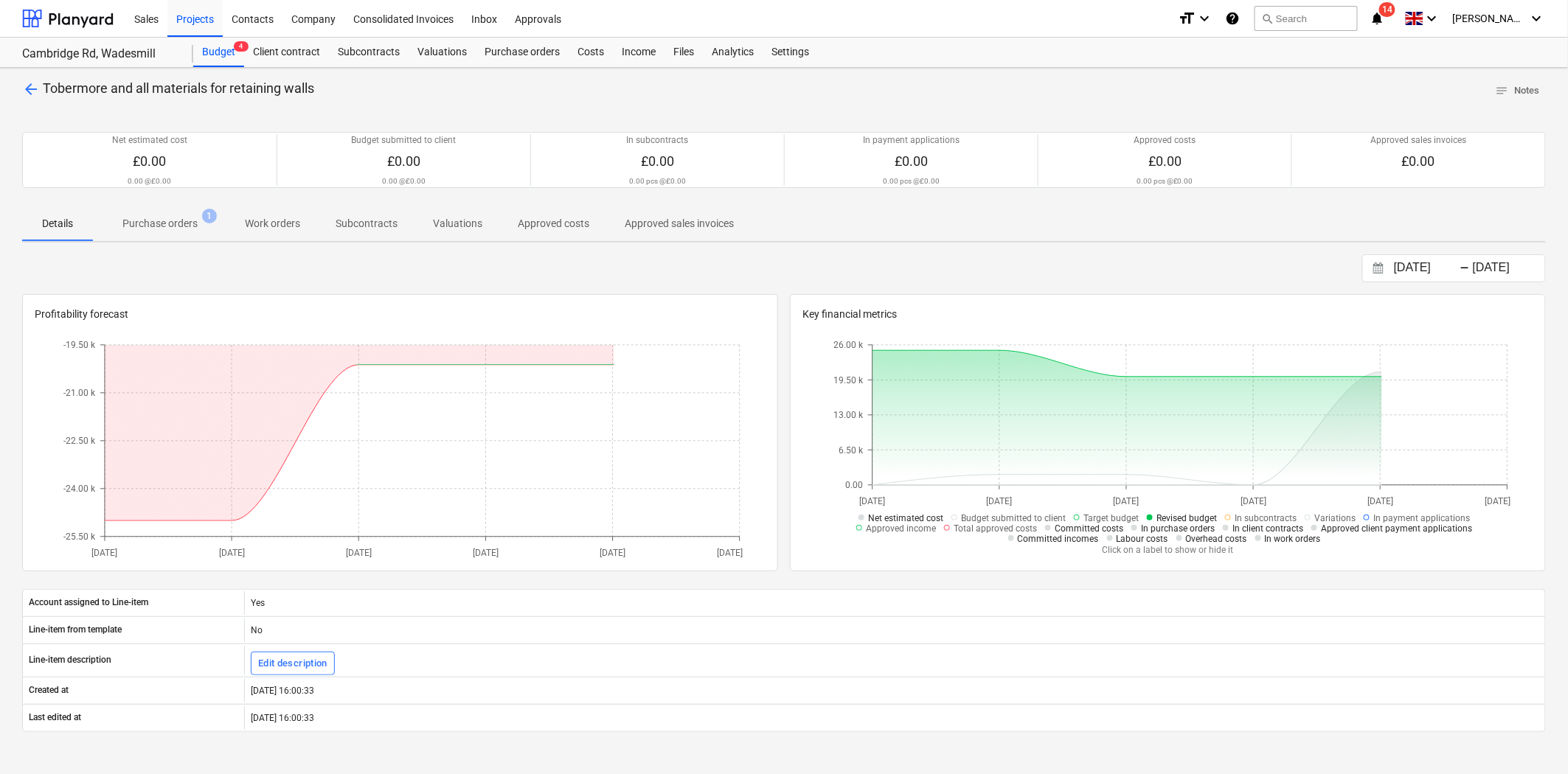
click at [170, 214] on span "Purchase orders 1" at bounding box center [160, 223] width 134 height 27
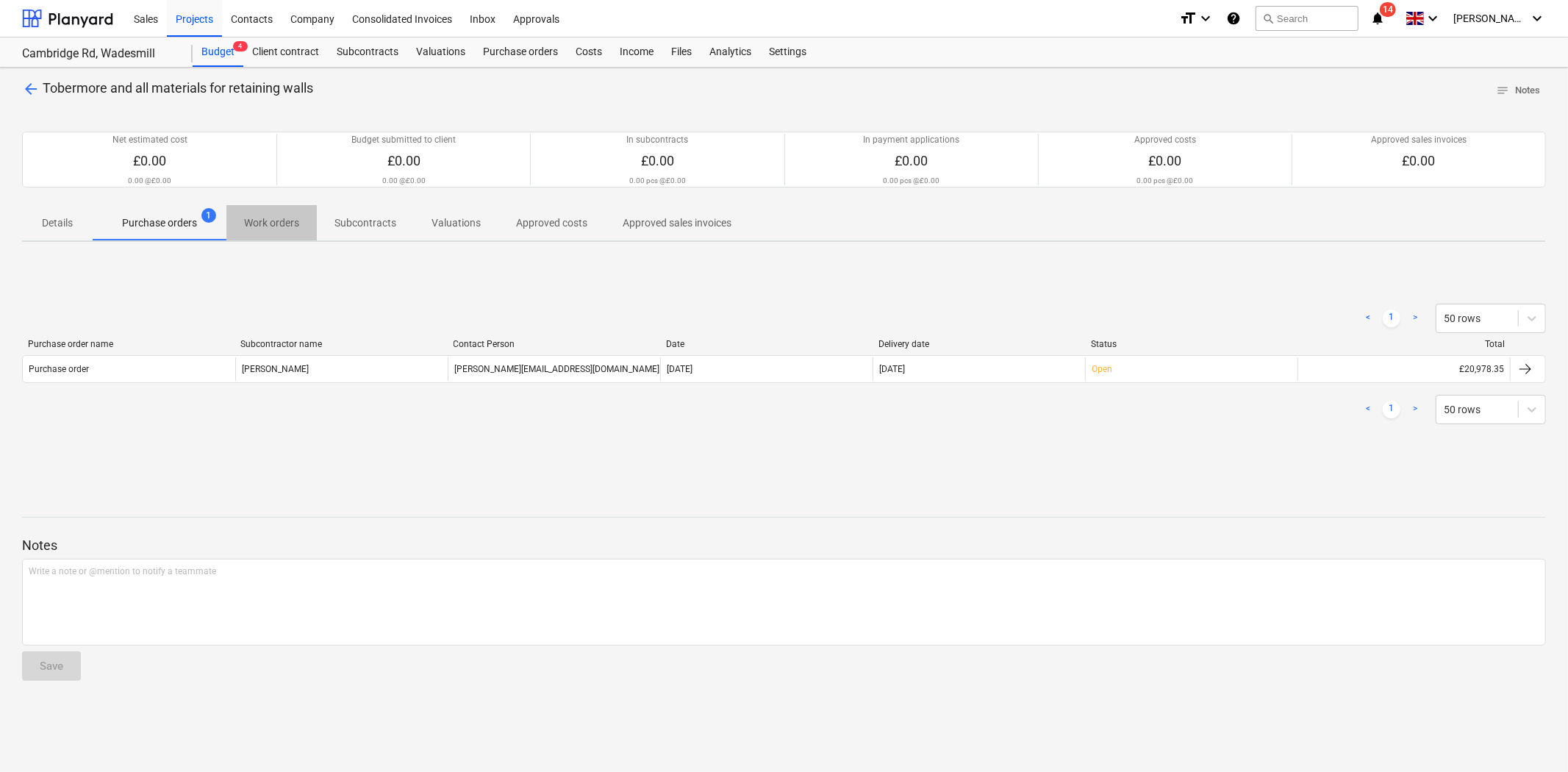
click at [288, 225] on p "Work orders" at bounding box center [272, 223] width 55 height 15
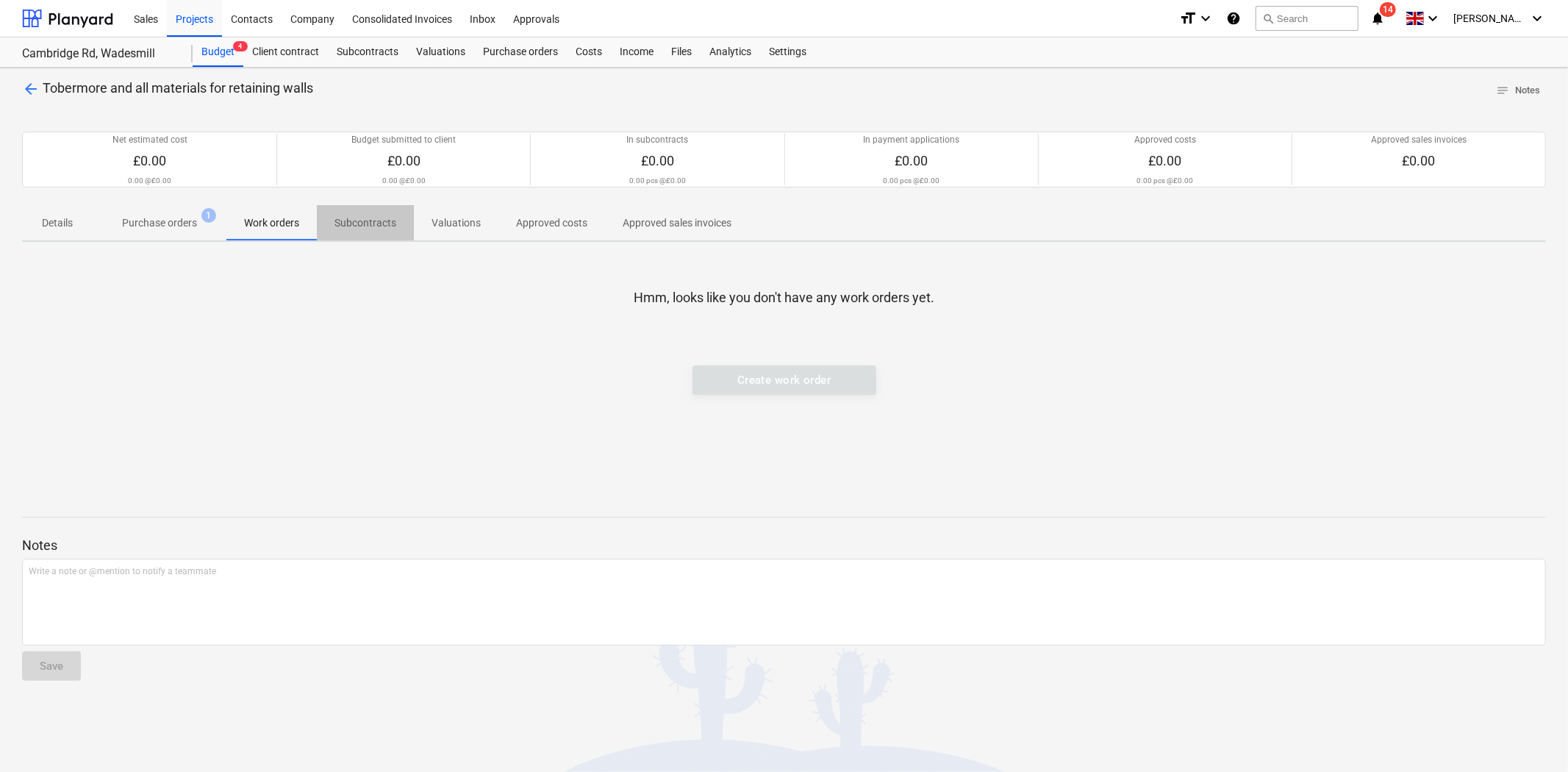
click at [380, 225] on p "Subcontracts" at bounding box center [365, 223] width 62 height 15
click at [532, 233] on span "Approved costs" at bounding box center [551, 224] width 107 height 25
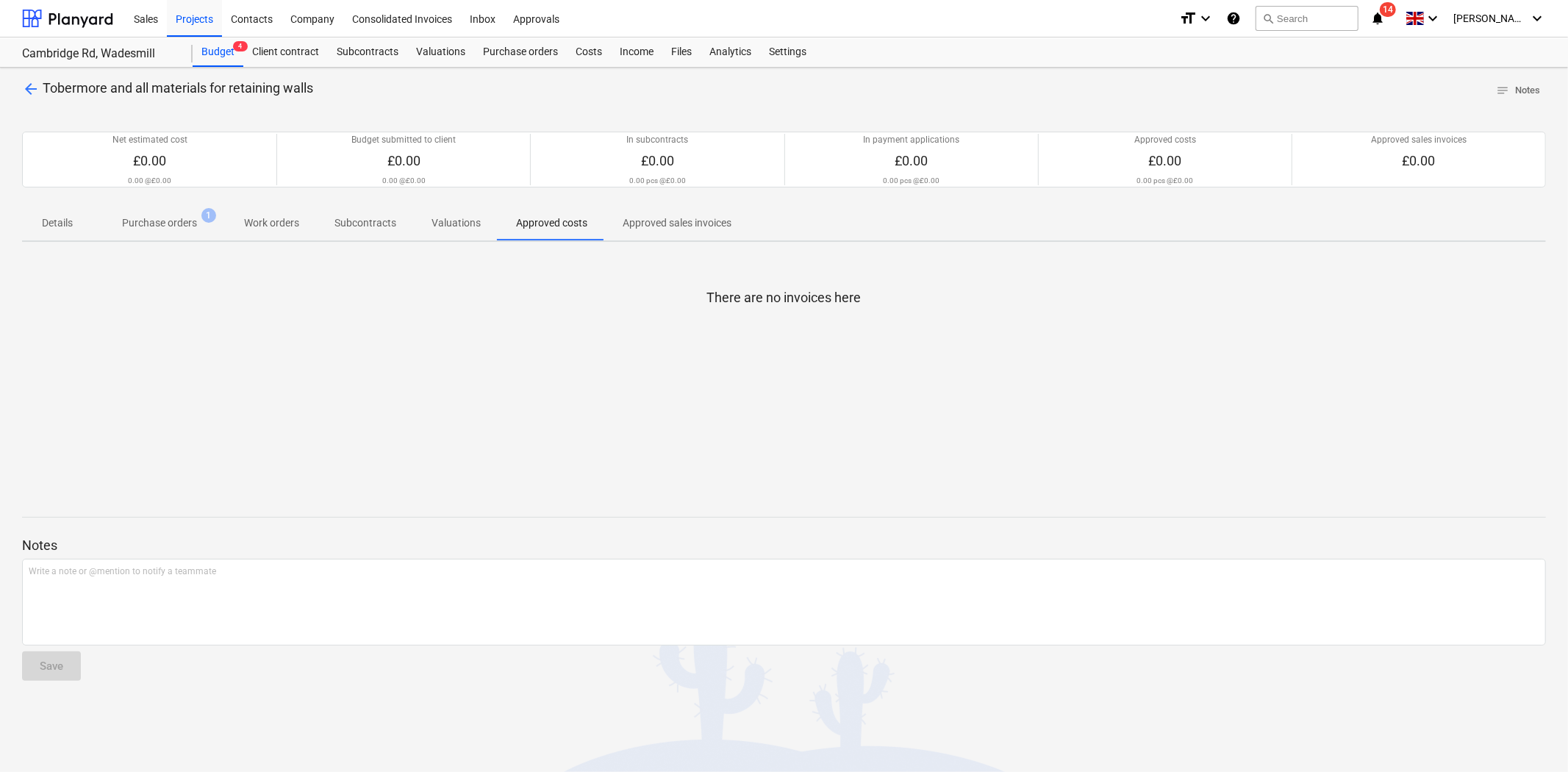
click at [650, 225] on p "Approved sales invoices" at bounding box center [676, 223] width 109 height 15
click at [71, 228] on p "Details" at bounding box center [57, 223] width 35 height 15
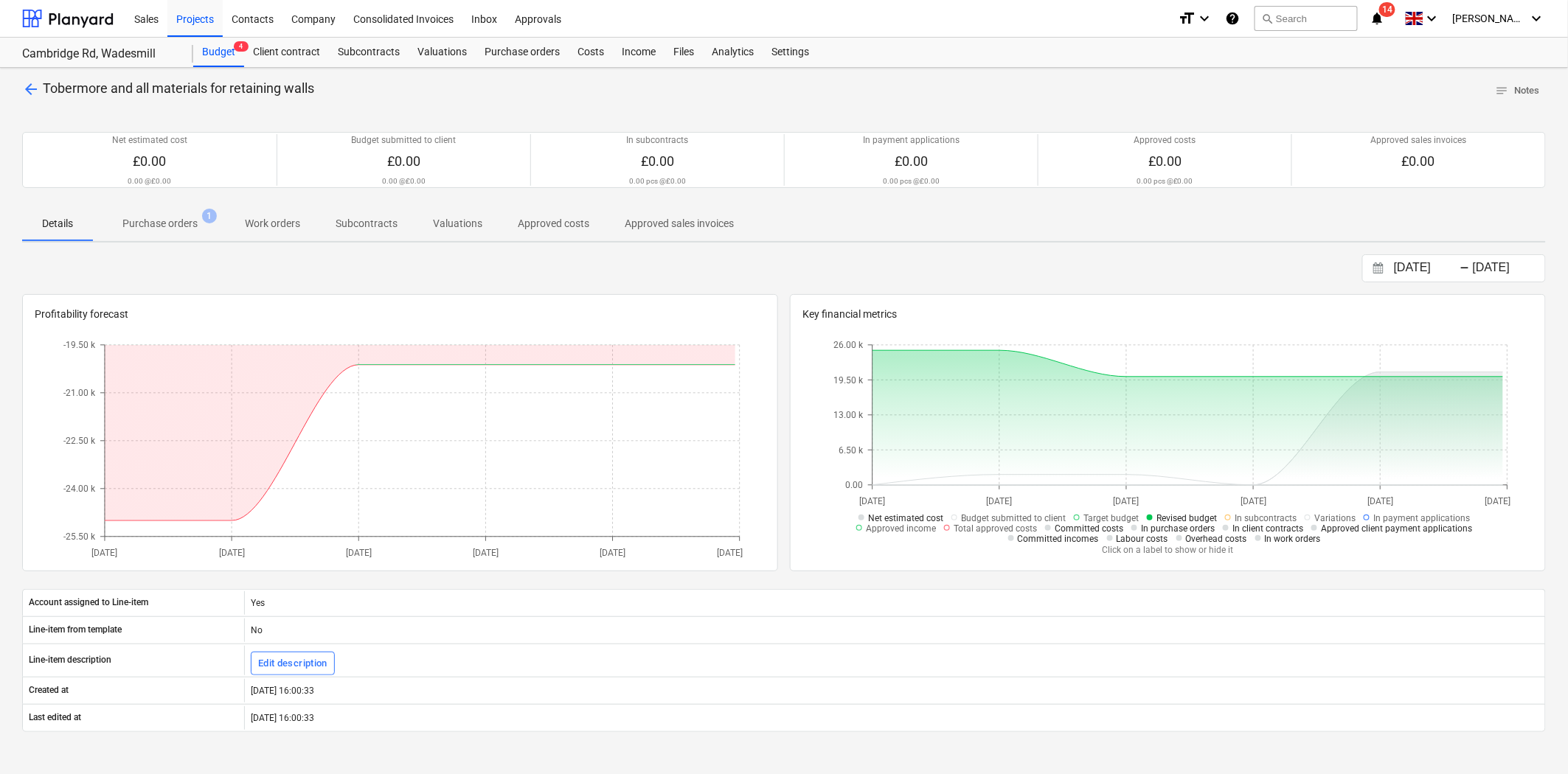
click at [30, 86] on span "arrow_back" at bounding box center [30, 89] width 18 height 18
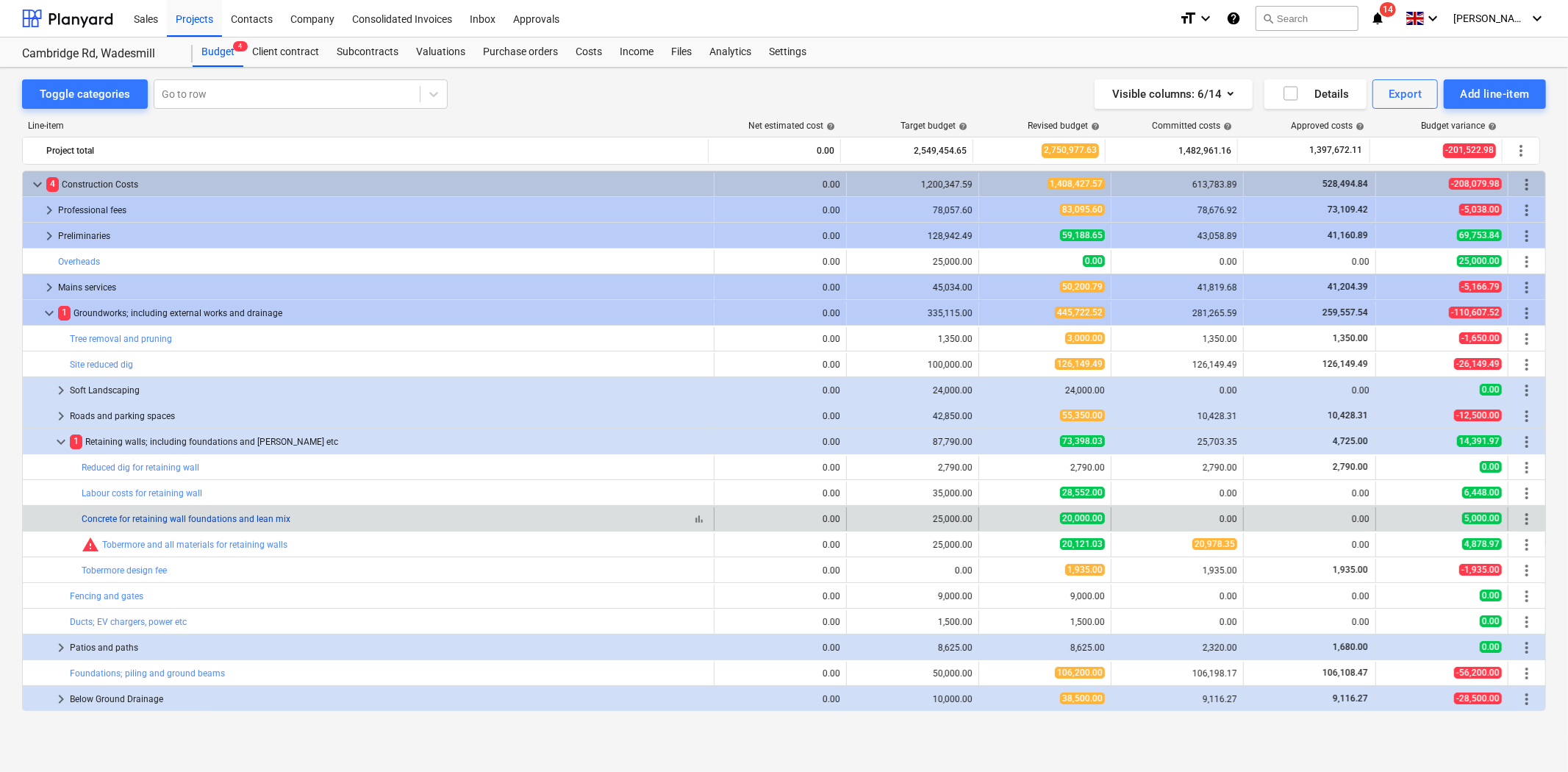
scroll to position [81, 0]
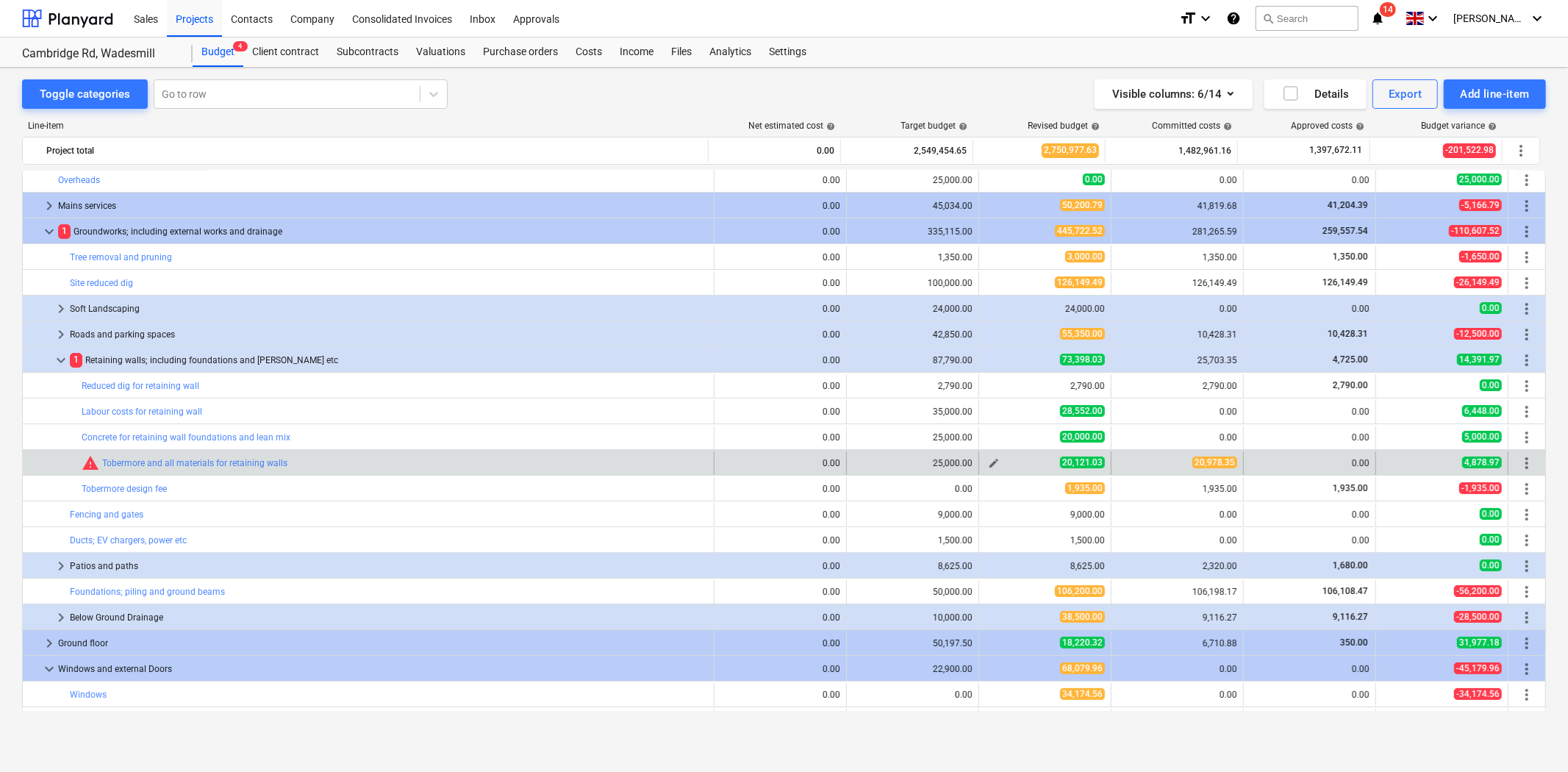
click at [989, 461] on span "edit" at bounding box center [993, 463] width 11 height 11
type textarea "x"
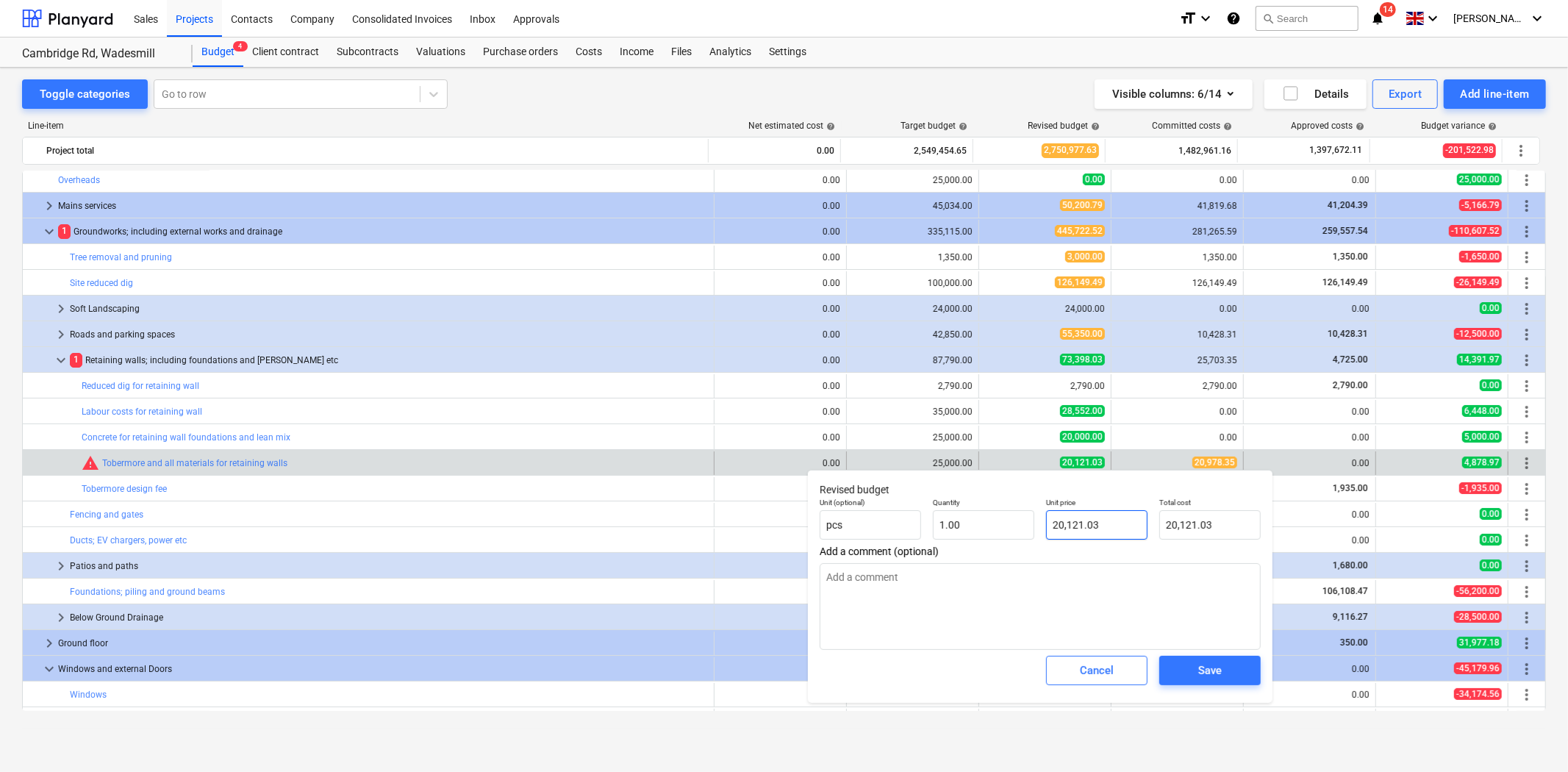
type input "20121.03"
drag, startPoint x: 1118, startPoint y: 517, endPoint x: 1032, endPoint y: 517, distance: 86.0
click at [1032, 517] on div "Unit (optional) pcs Quantity 1.00 Unit price 20121.03 Total cost 20,121.03" at bounding box center [1040, 518] width 453 height 54
type textarea "x"
type input "2"
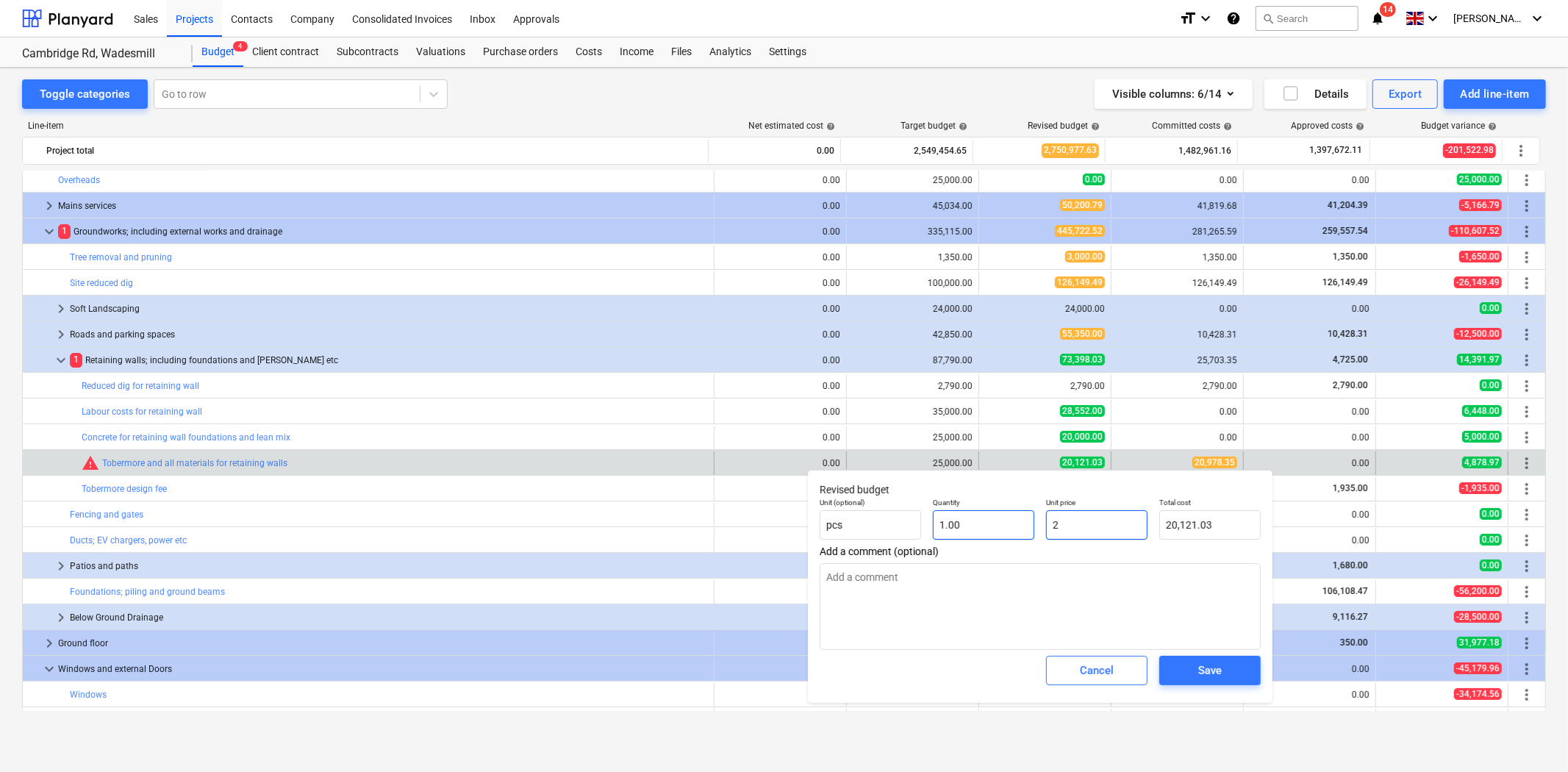
type input "2.00"
type textarea "x"
type input "20"
type input "20.00"
type textarea "x"
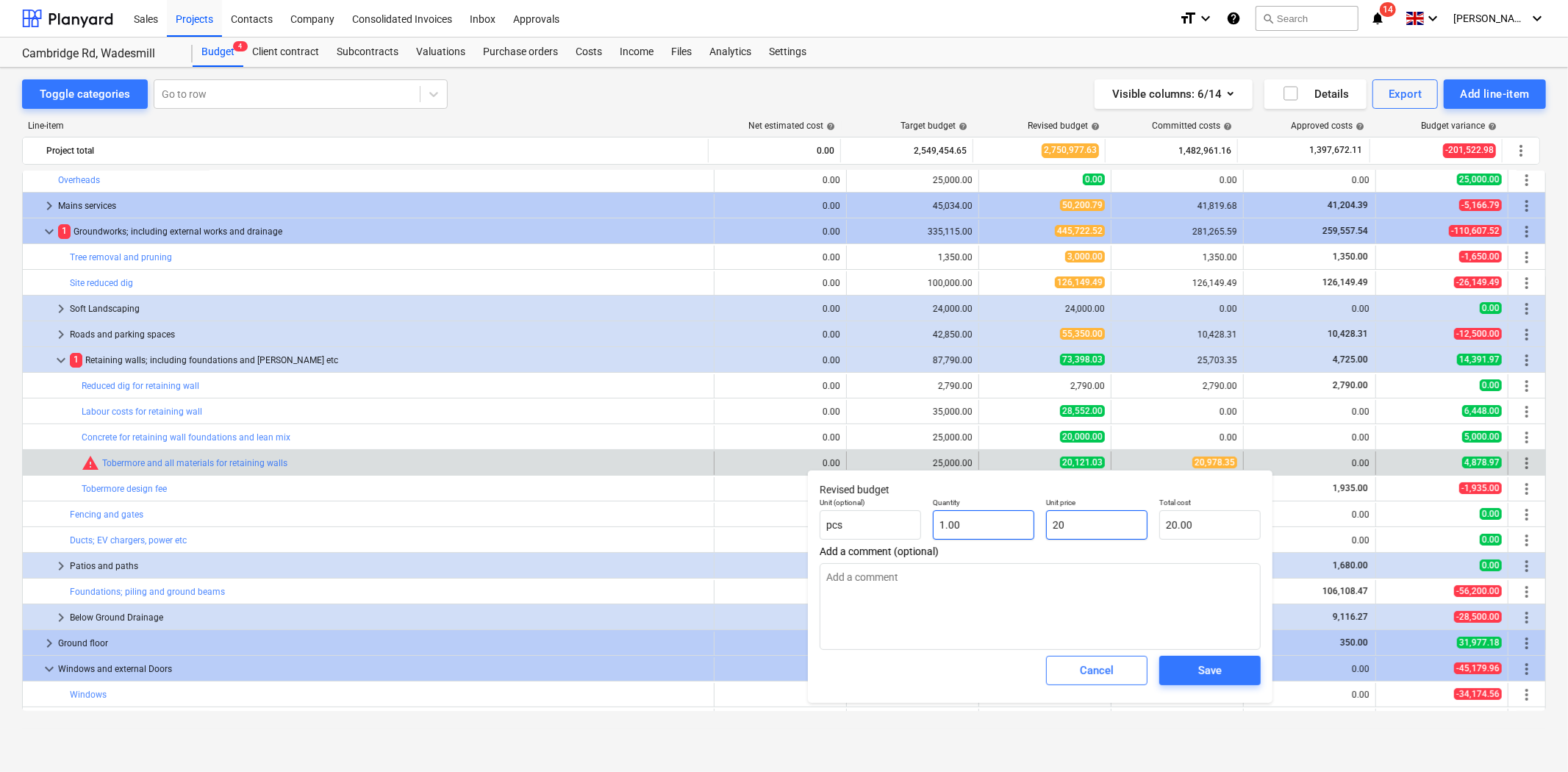
type input "209"
type input "209.00"
click at [1221, 671] on div "Save" at bounding box center [1209, 671] width 24 height 19
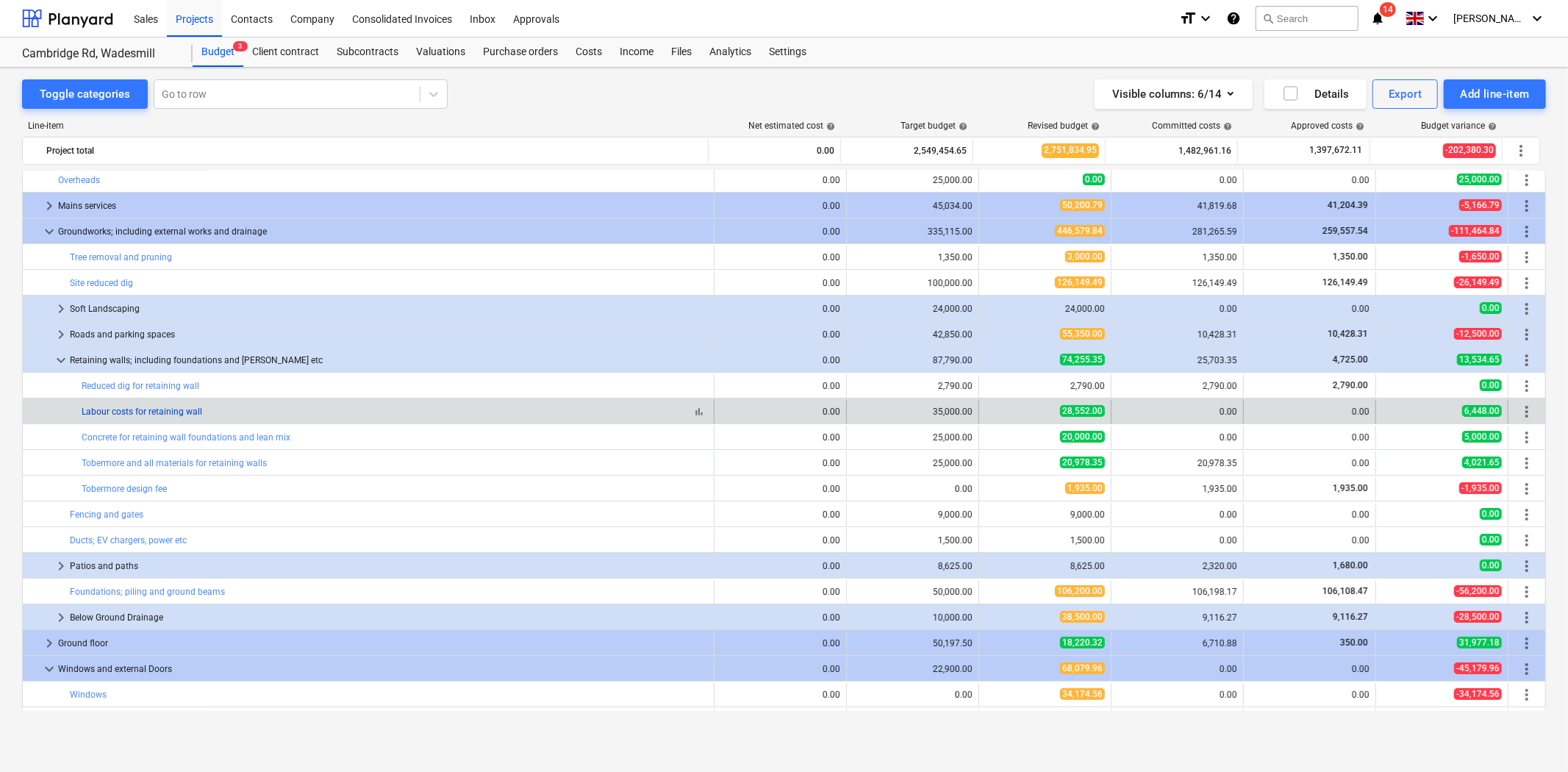
click at [150, 409] on link "Labour costs for retaining wall" at bounding box center [141, 411] width 120 height 10
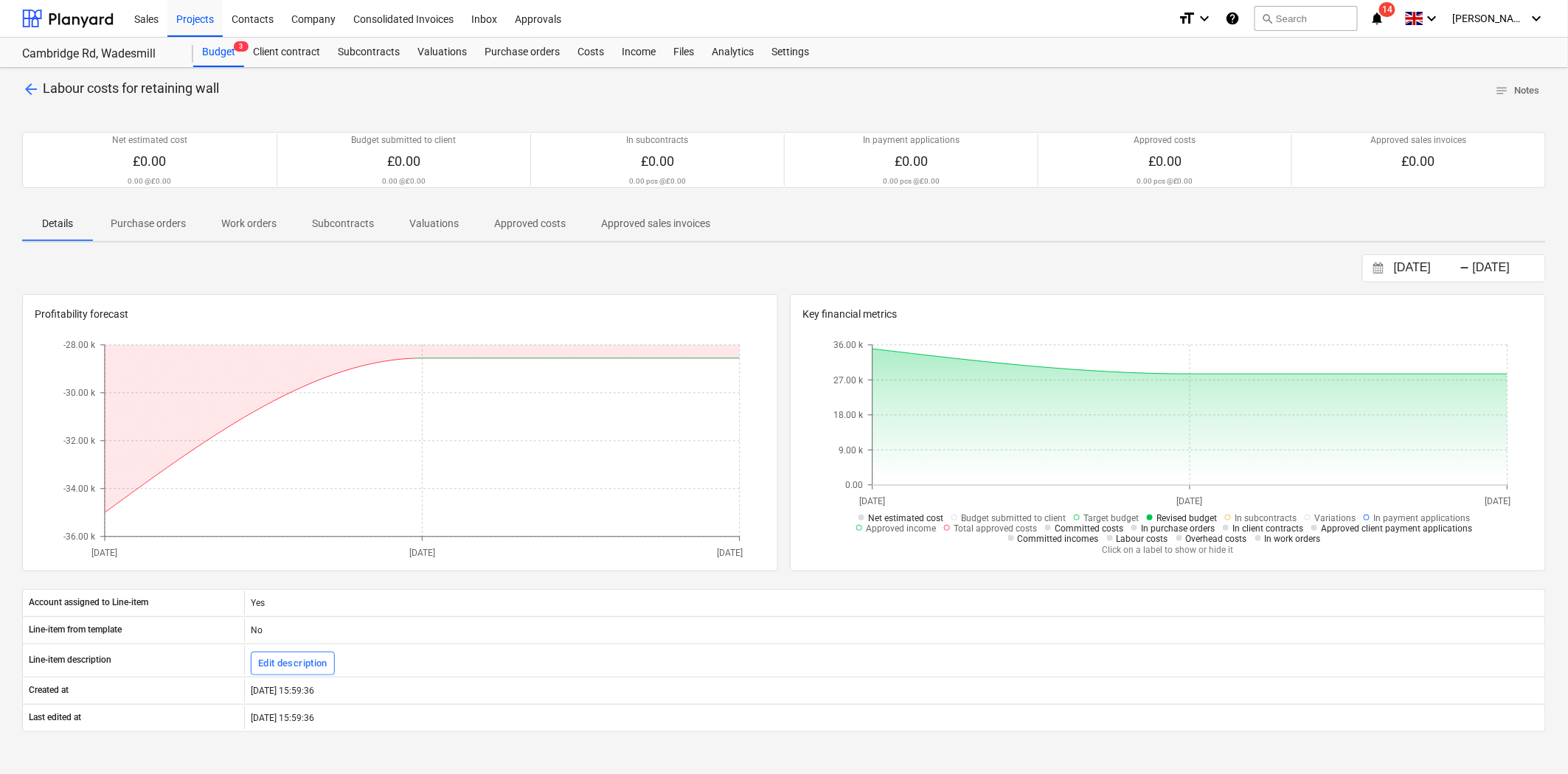
click at [543, 217] on p "Approved costs" at bounding box center [529, 223] width 71 height 15
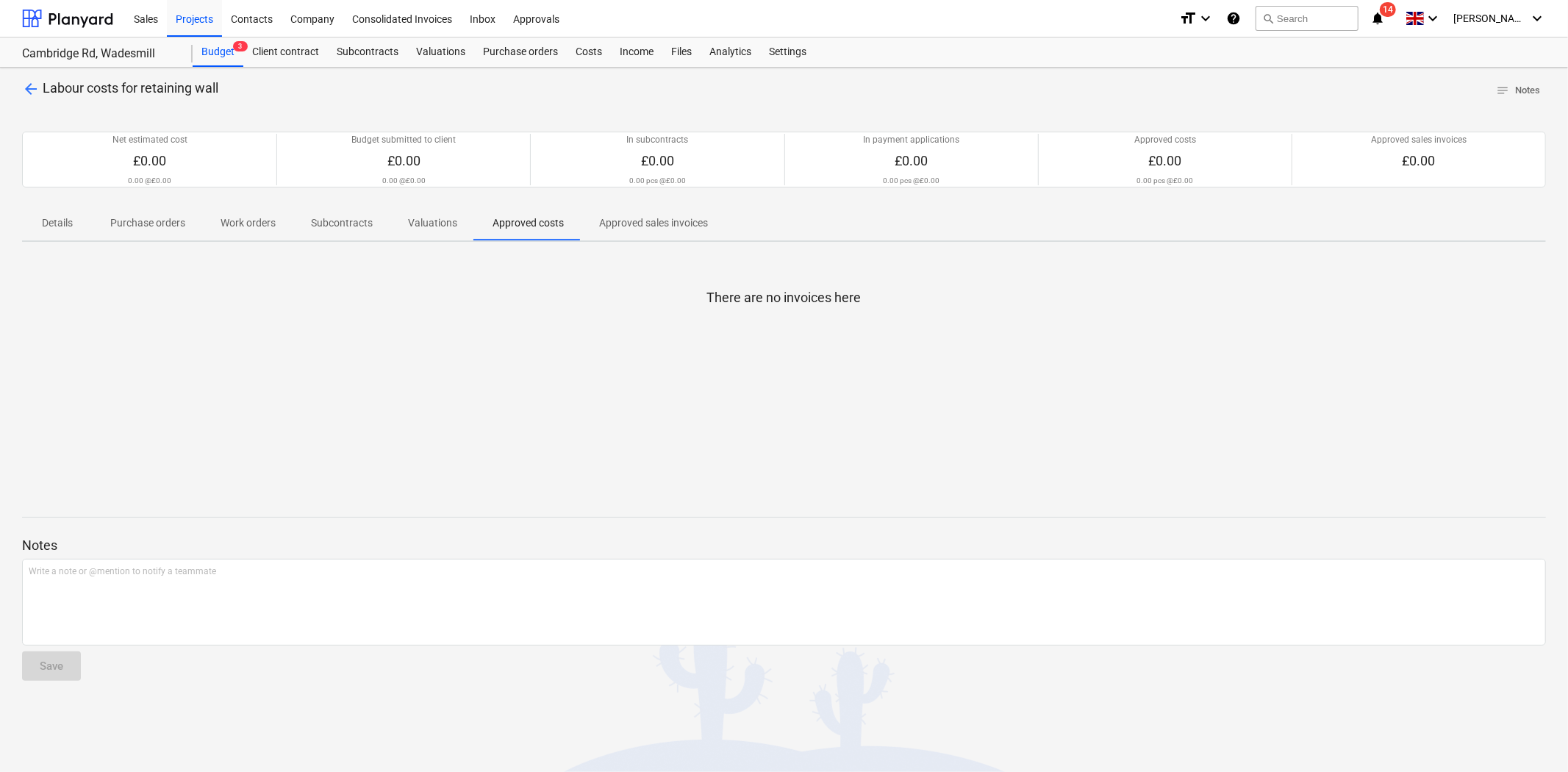
click at [426, 219] on p "Valuations" at bounding box center [433, 223] width 49 height 15
click at [317, 219] on p "Subcontracts" at bounding box center [341, 223] width 62 height 15
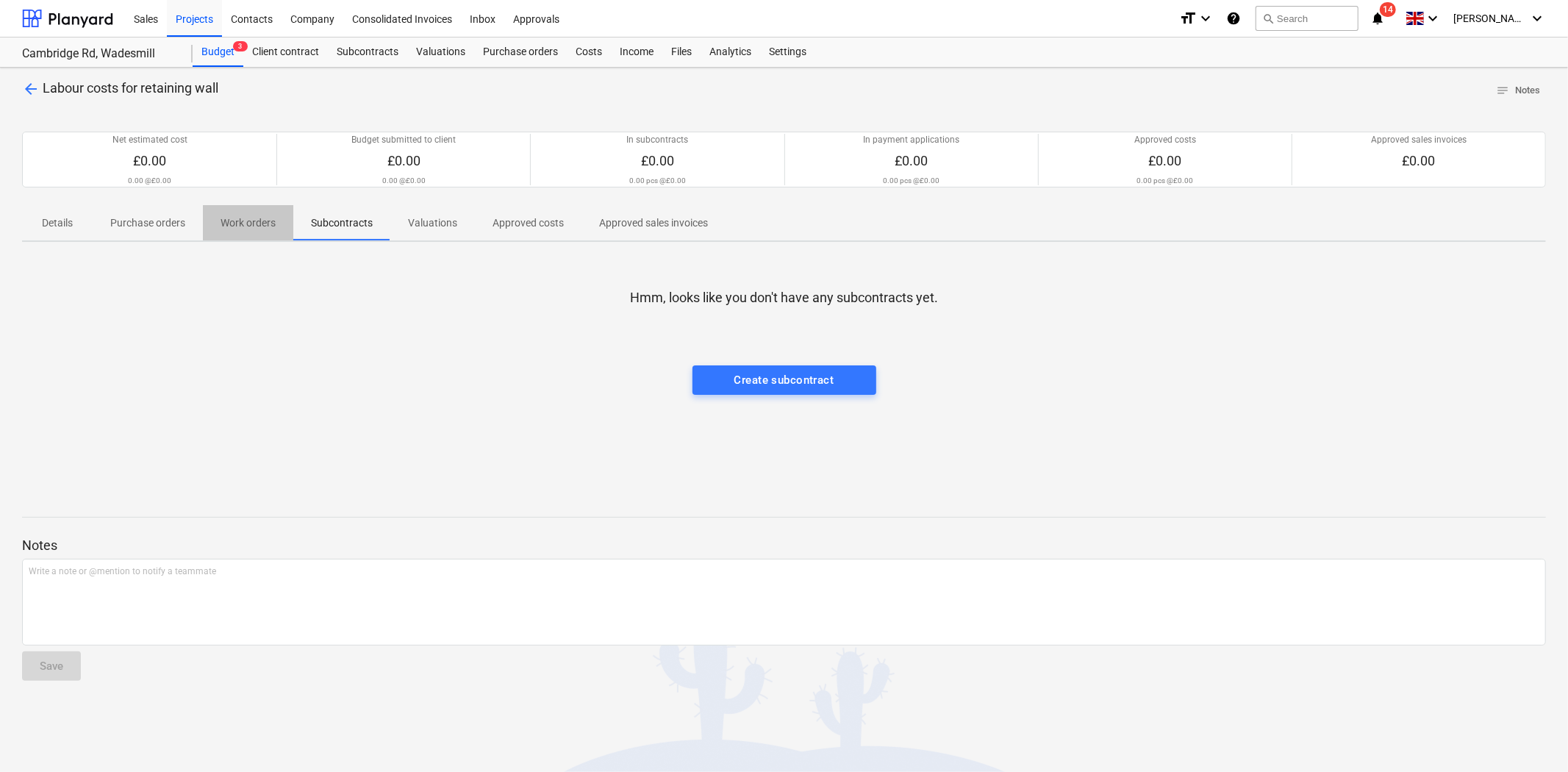
click at [255, 222] on p "Work orders" at bounding box center [248, 223] width 55 height 15
click at [151, 221] on p "Purchase orders" at bounding box center [147, 223] width 75 height 15
click at [69, 224] on p "Details" at bounding box center [57, 223] width 35 height 15
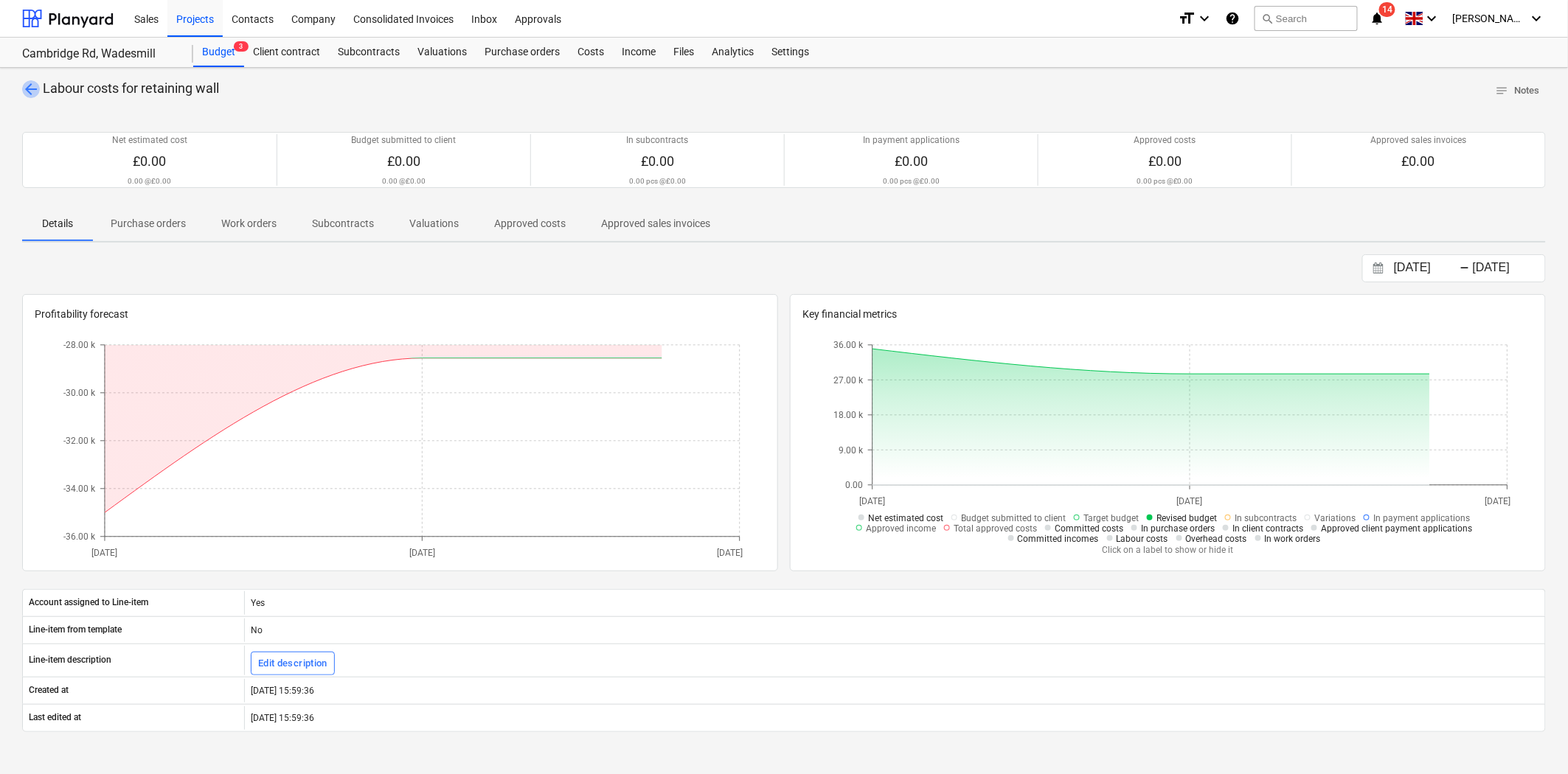
click at [25, 82] on span "arrow_back" at bounding box center [30, 89] width 18 height 18
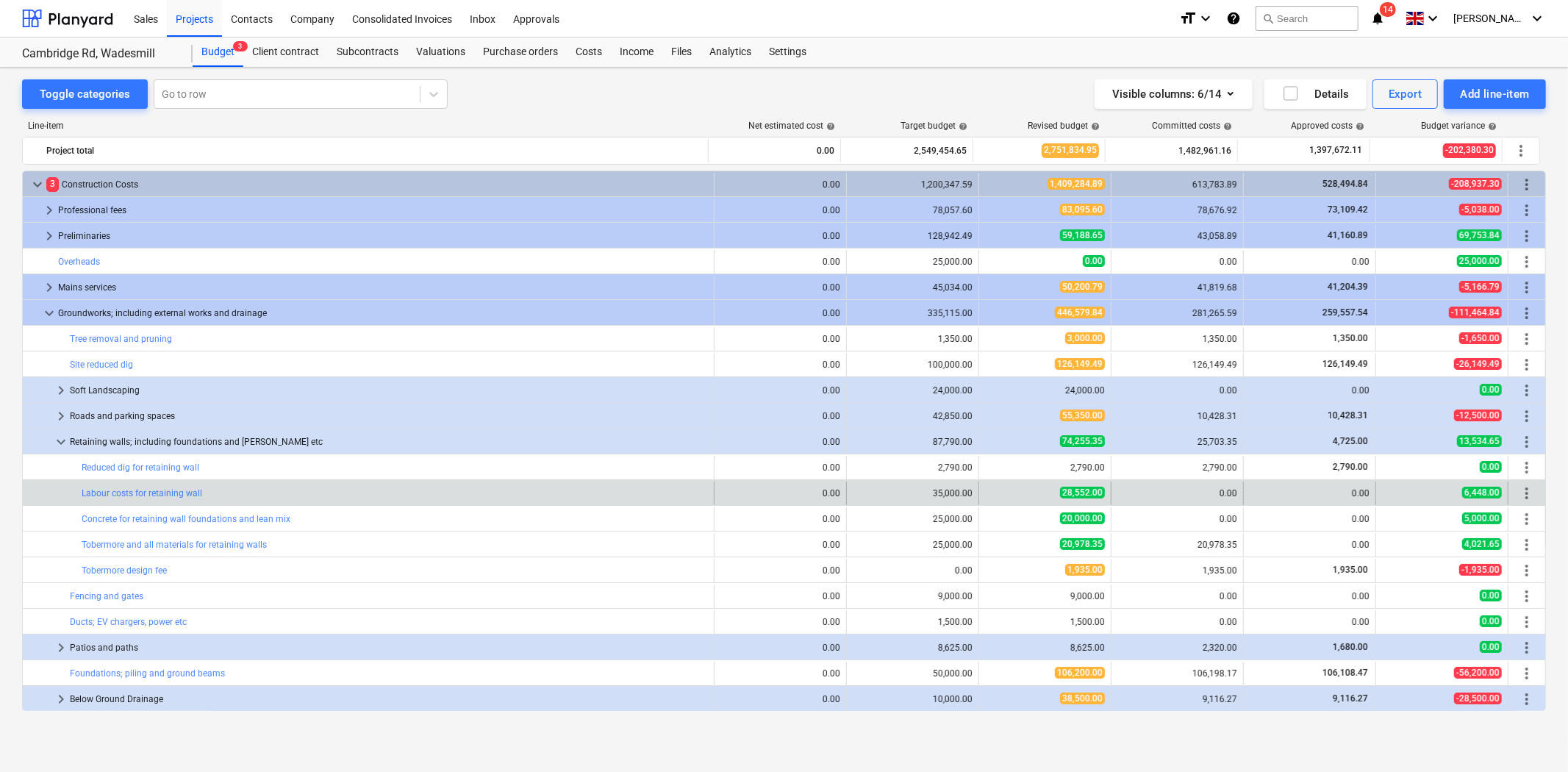
scroll to position [81, 0]
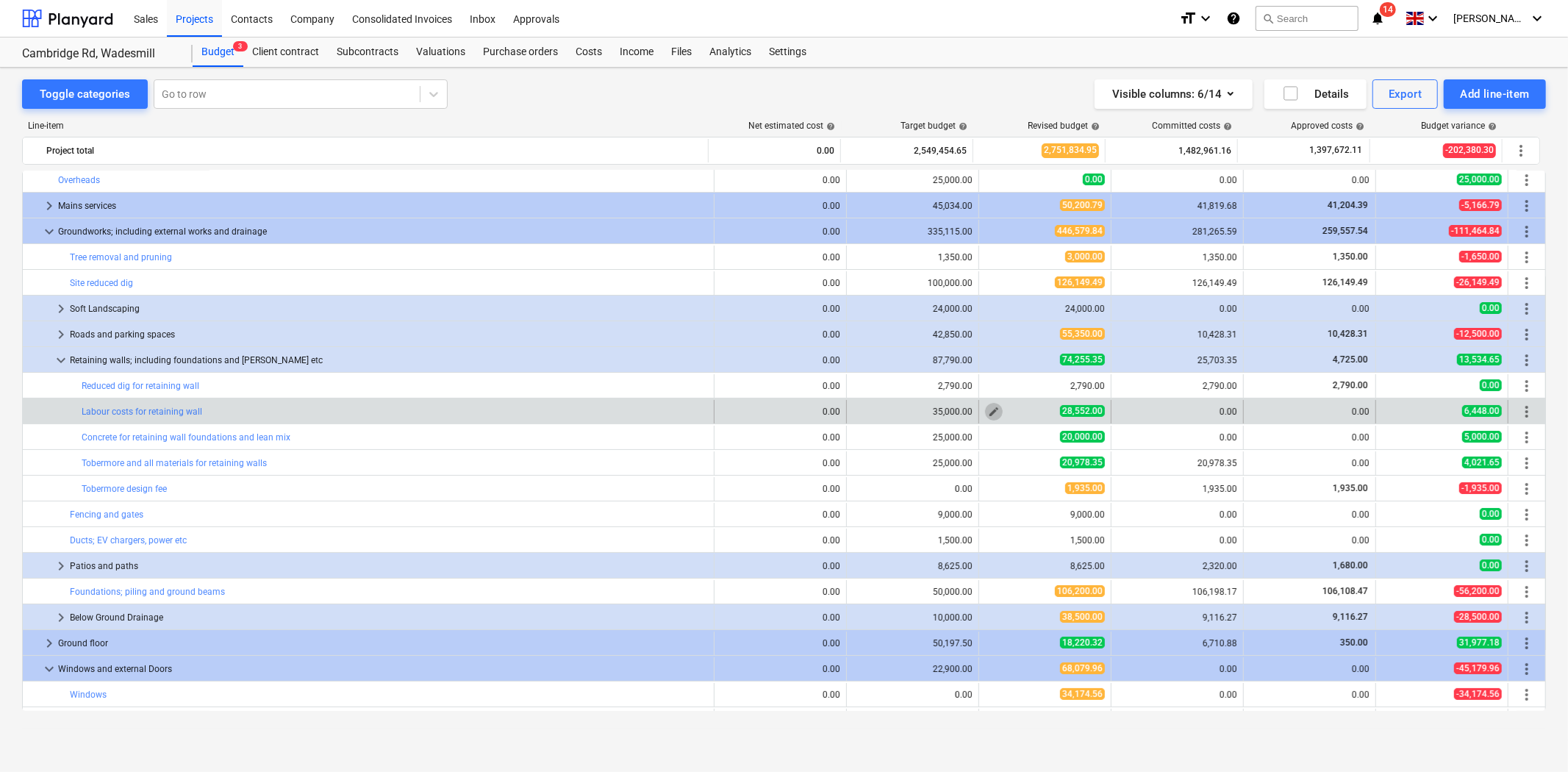
click at [988, 408] on span "edit" at bounding box center [993, 411] width 11 height 11
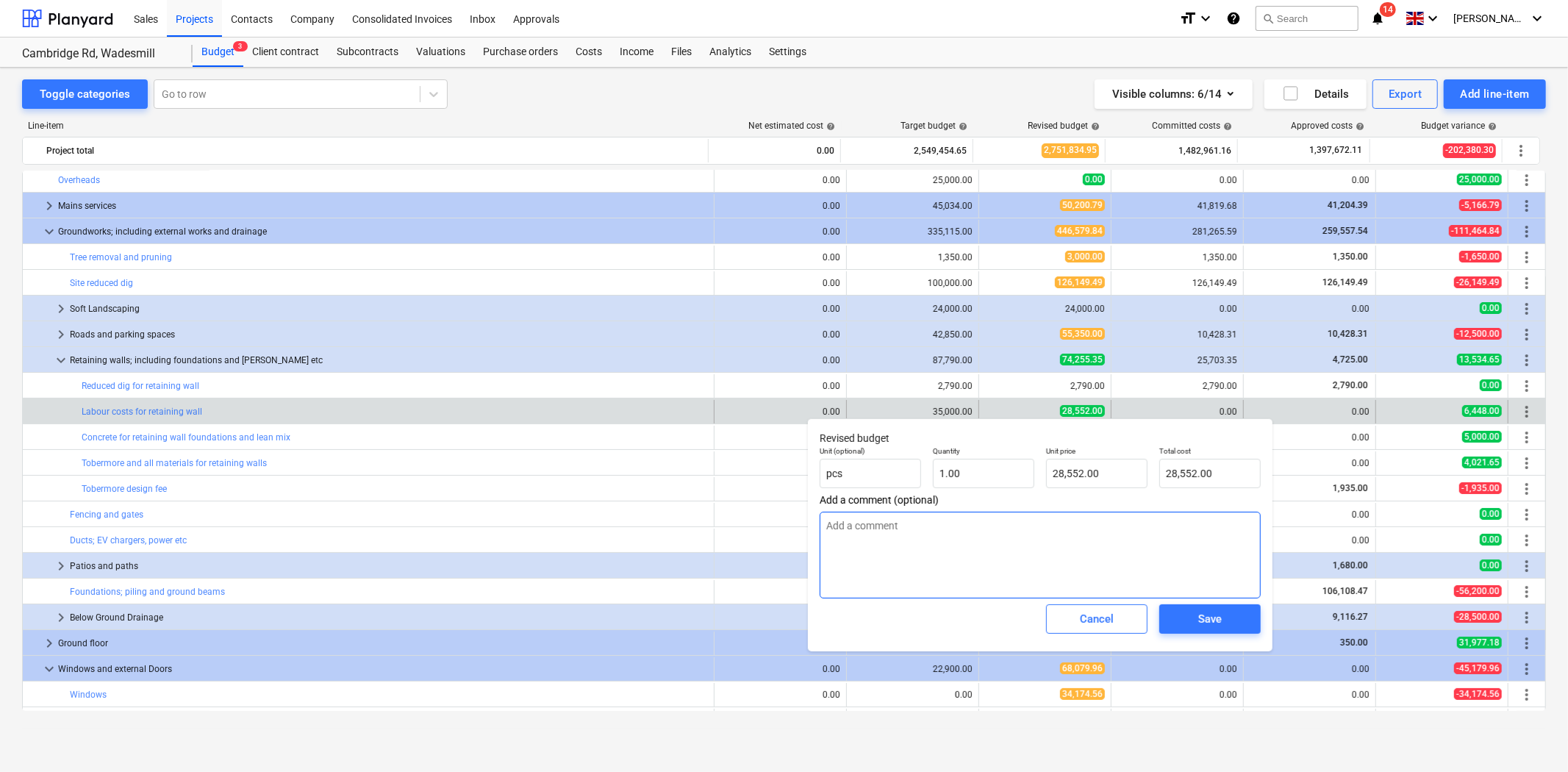
click at [892, 560] on textarea at bounding box center [1040, 555] width 441 height 87
click at [1096, 542] on textarea at bounding box center [1040, 555] width 441 height 87
drag, startPoint x: 1115, startPoint y: 475, endPoint x: 1023, endPoint y: 457, distance: 93.7
click at [1023, 457] on div "Unit (optional) pcs Quantity 1.00 Unit price 28552 Total cost 28,552.00" at bounding box center [1040, 467] width 453 height 54
click at [1230, 619] on span "Save" at bounding box center [1210, 619] width 66 height 19
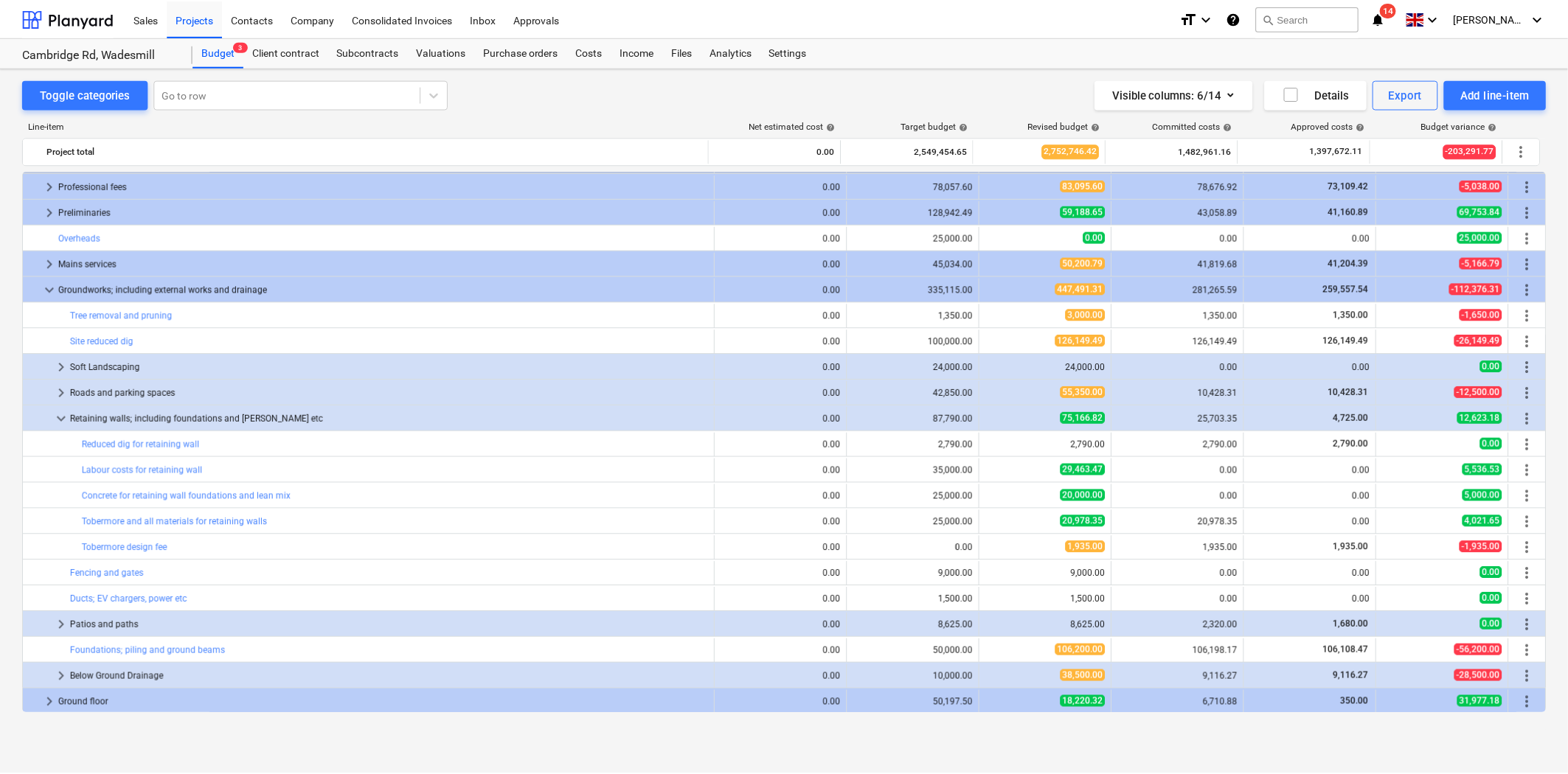
scroll to position [0, 0]
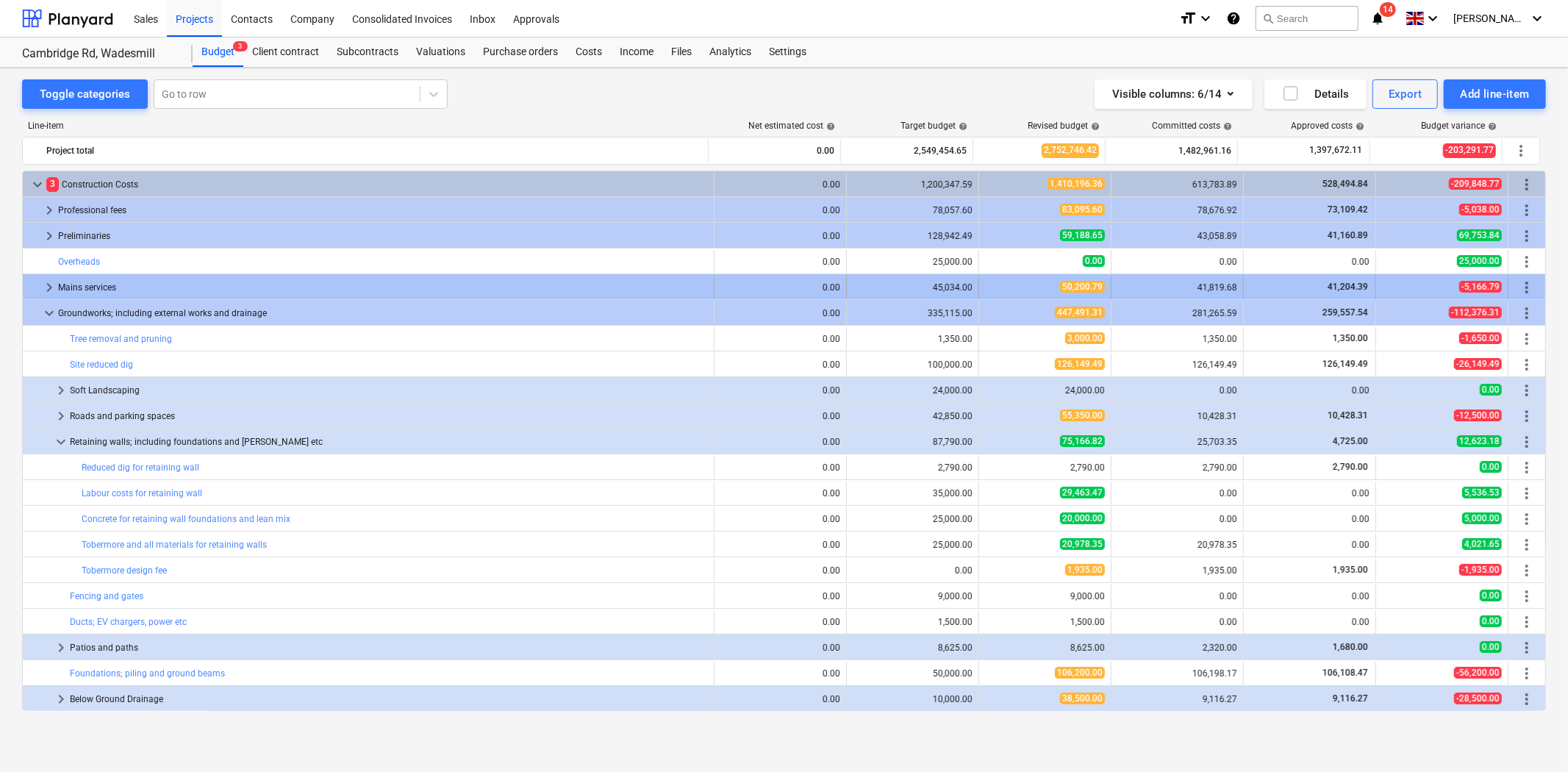
click at [47, 284] on span "keyboard_arrow_right" at bounding box center [49, 287] width 18 height 18
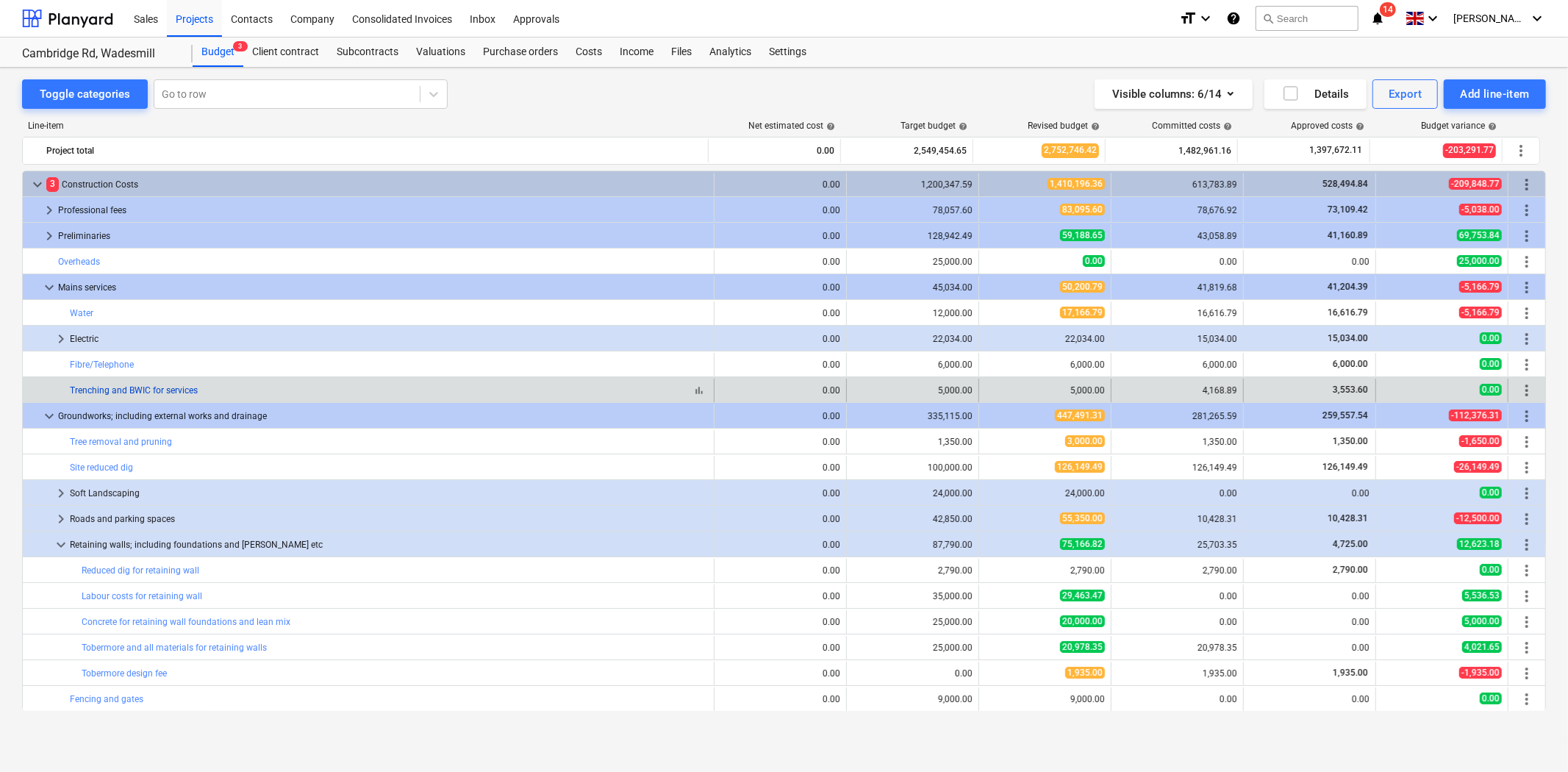
click at [81, 386] on link "Trenching and BWIC for services" at bounding box center [134, 390] width 128 height 10
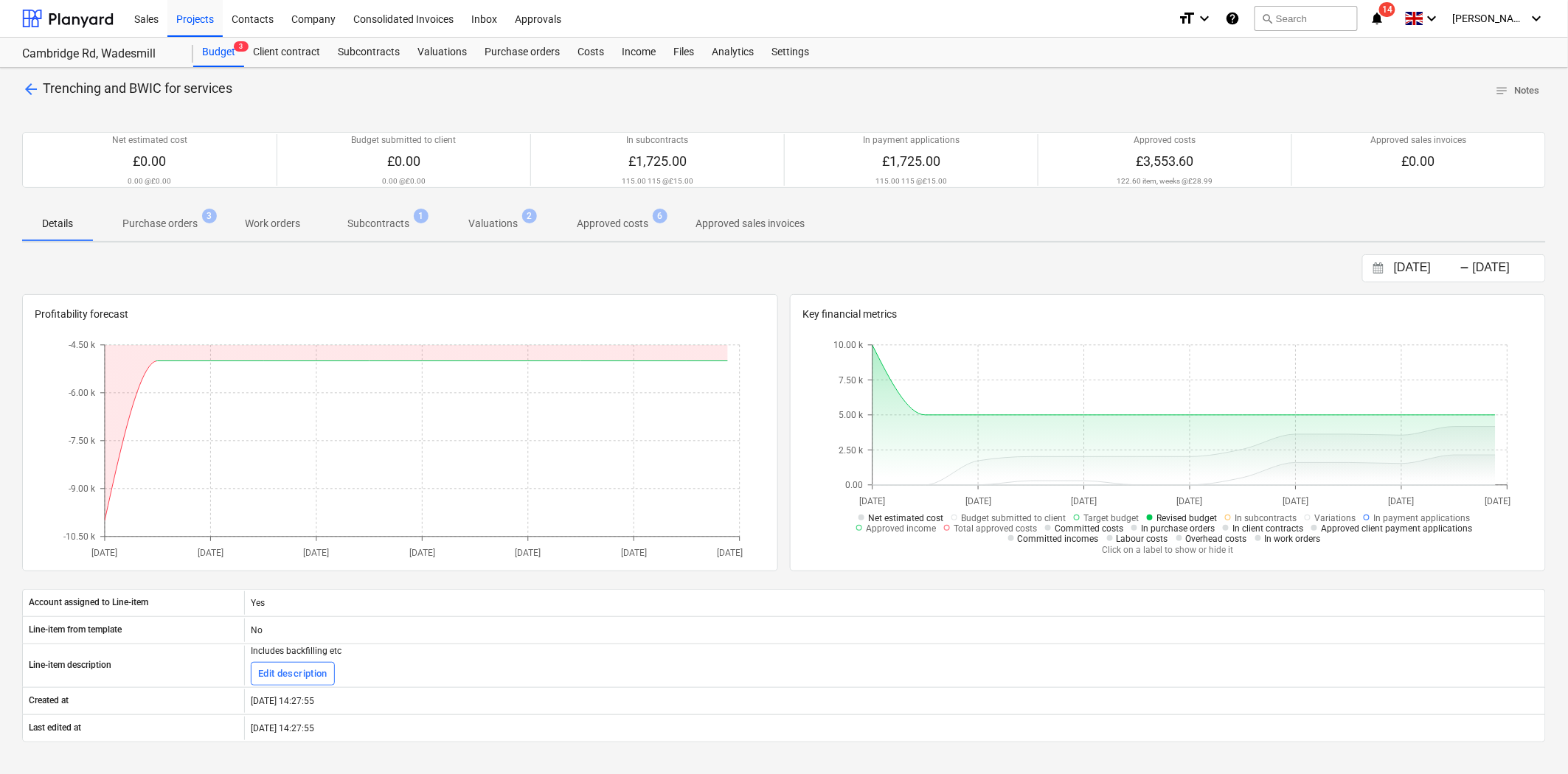
click at [181, 231] on p "Purchase orders" at bounding box center [160, 223] width 75 height 15
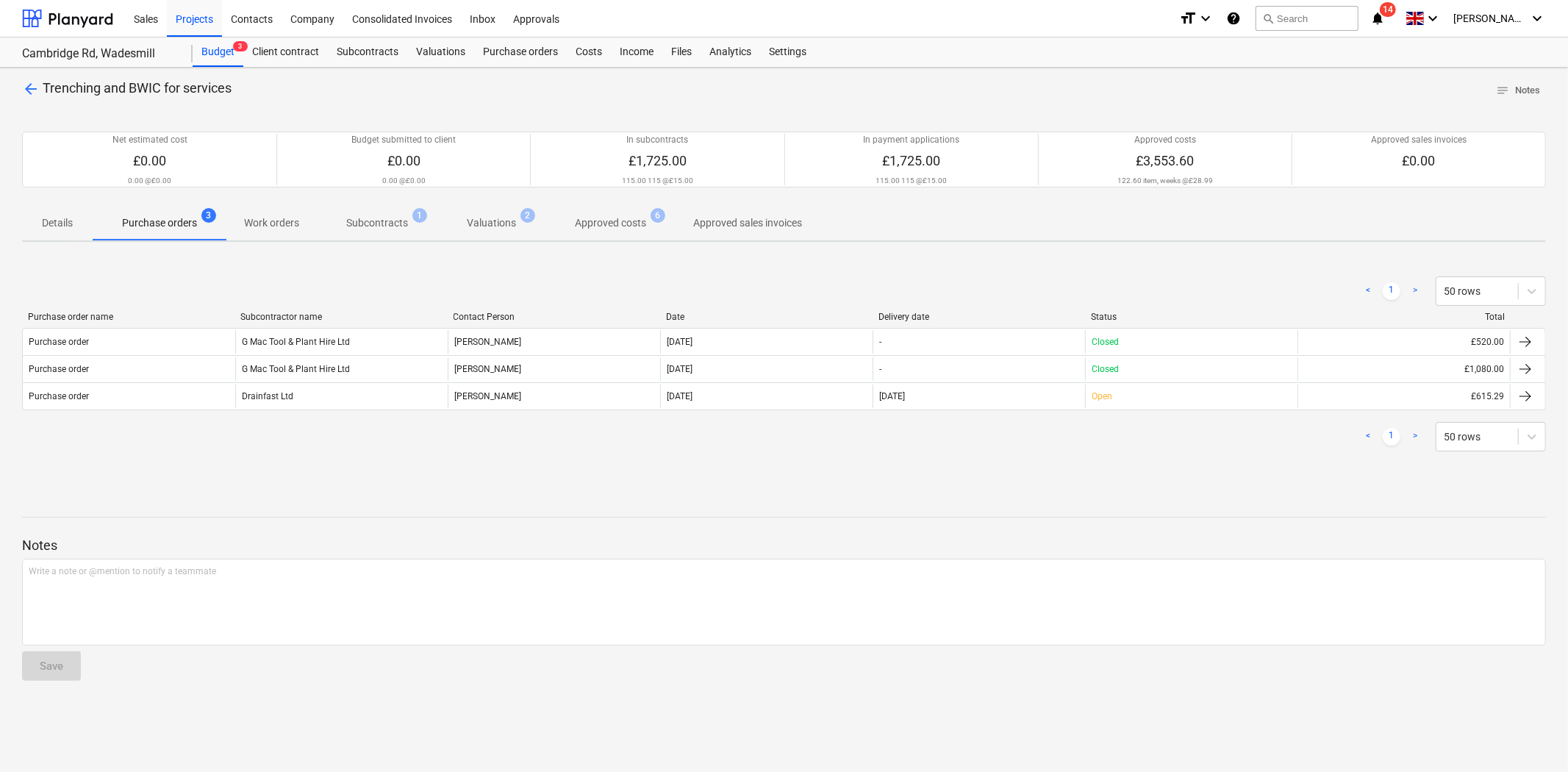
click at [27, 97] on span "arrow_back" at bounding box center [30, 89] width 18 height 18
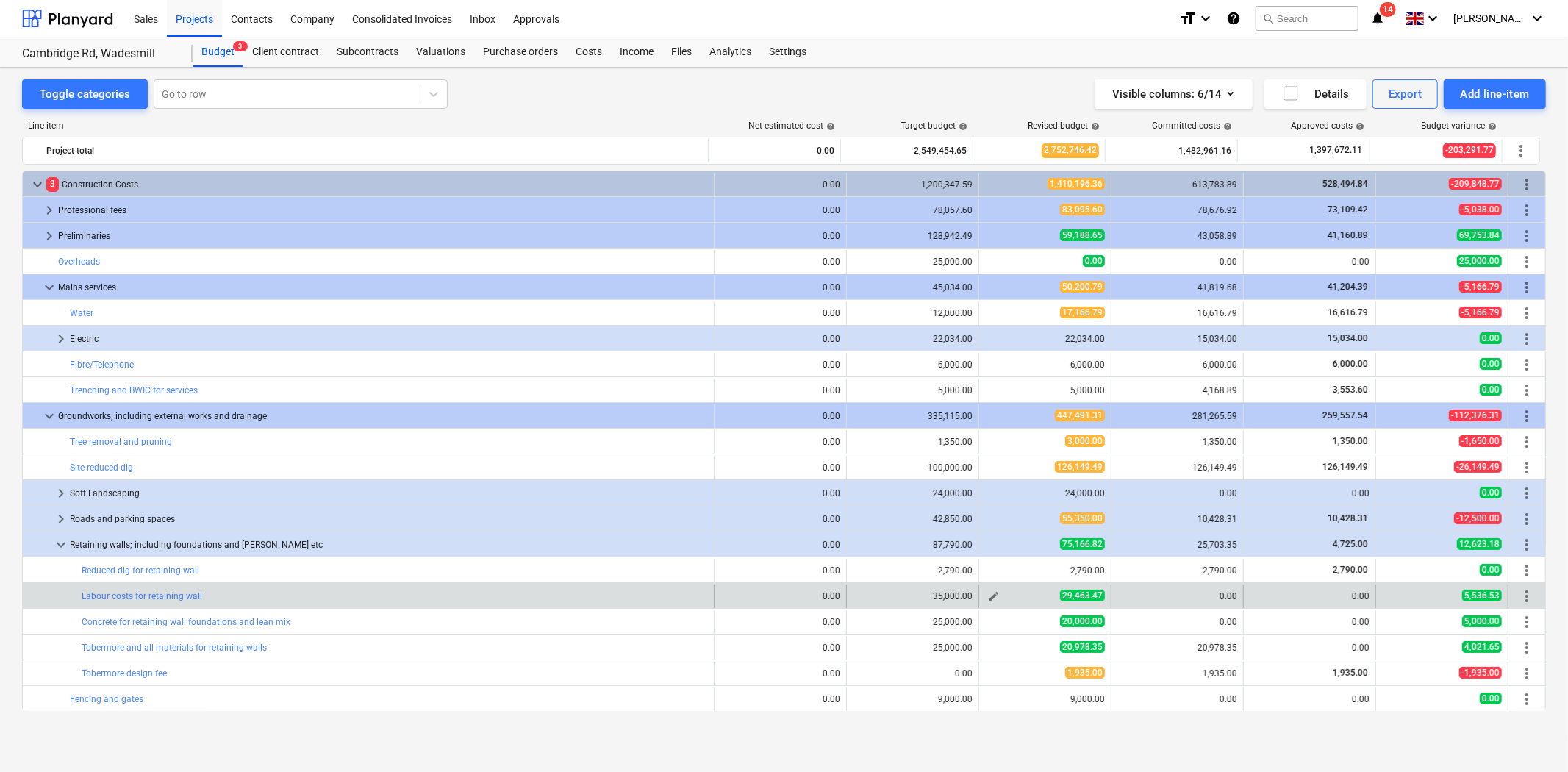
click at [990, 596] on span "edit" at bounding box center [993, 596] width 11 height 11
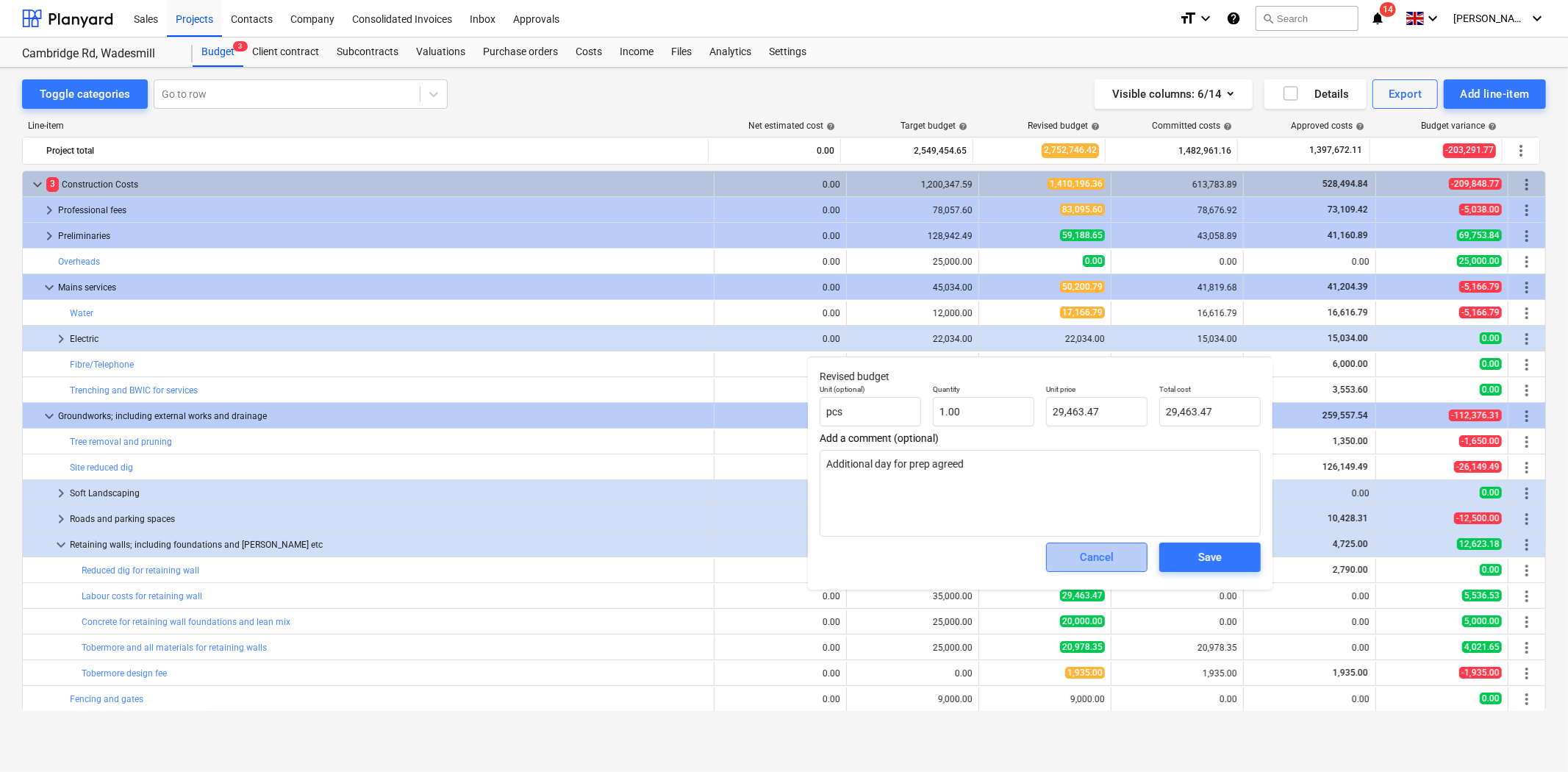
click at [1100, 566] on div "Cancel" at bounding box center [1096, 557] width 34 height 19
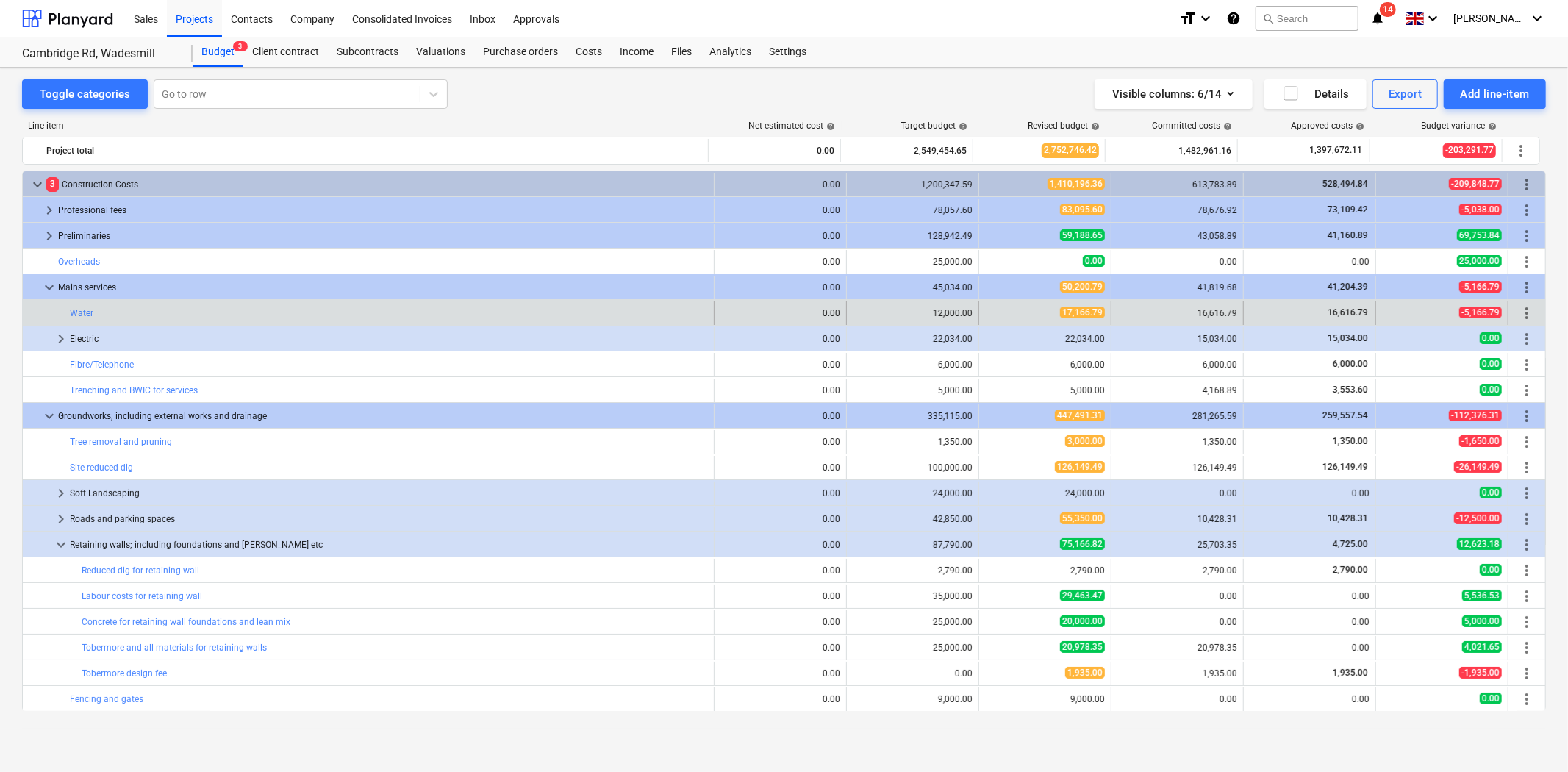
click at [1524, 312] on span "more_vert" at bounding box center [1526, 313] width 18 height 18
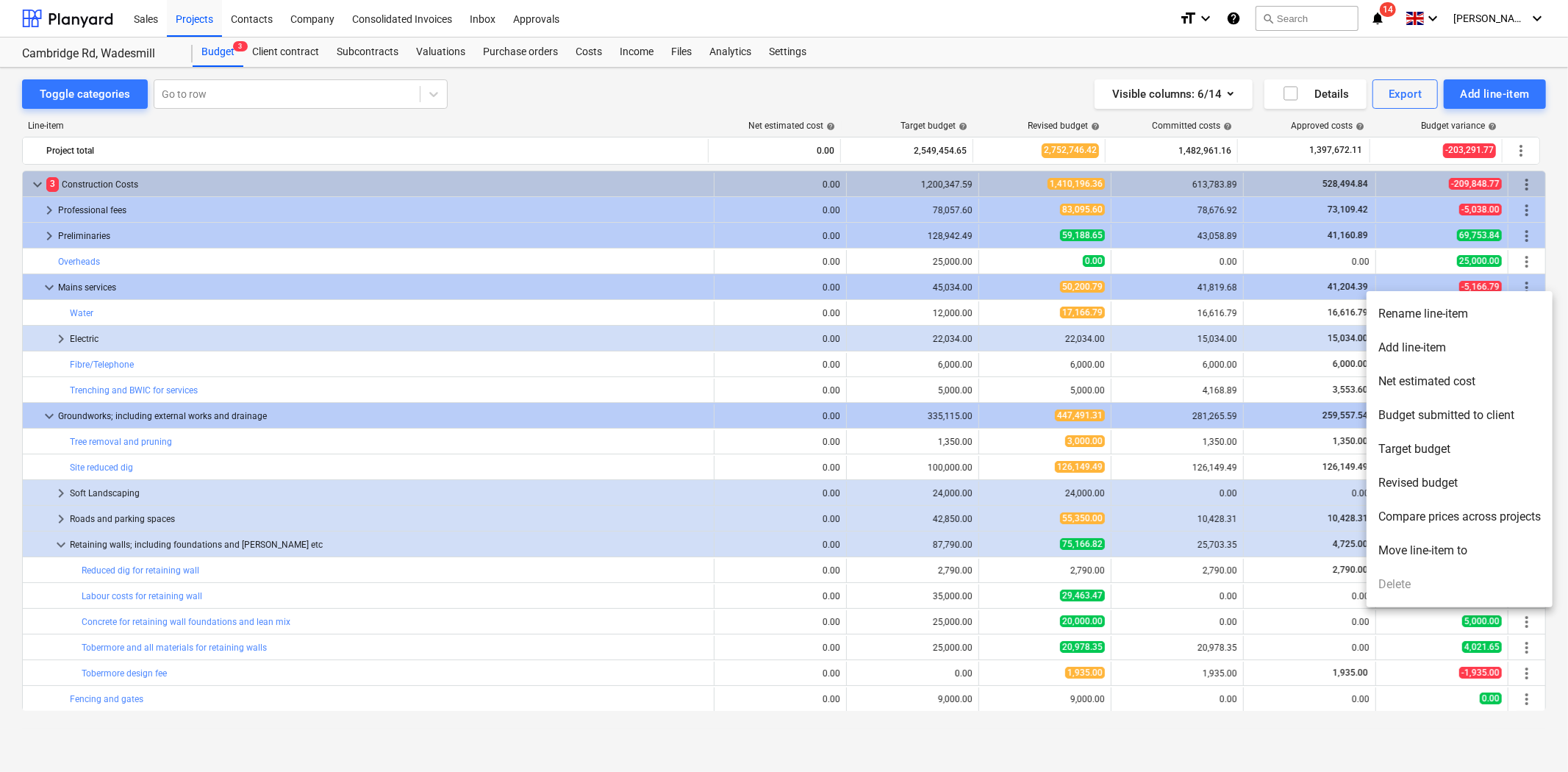
click at [1453, 347] on li "Add line-item" at bounding box center [1459, 348] width 186 height 34
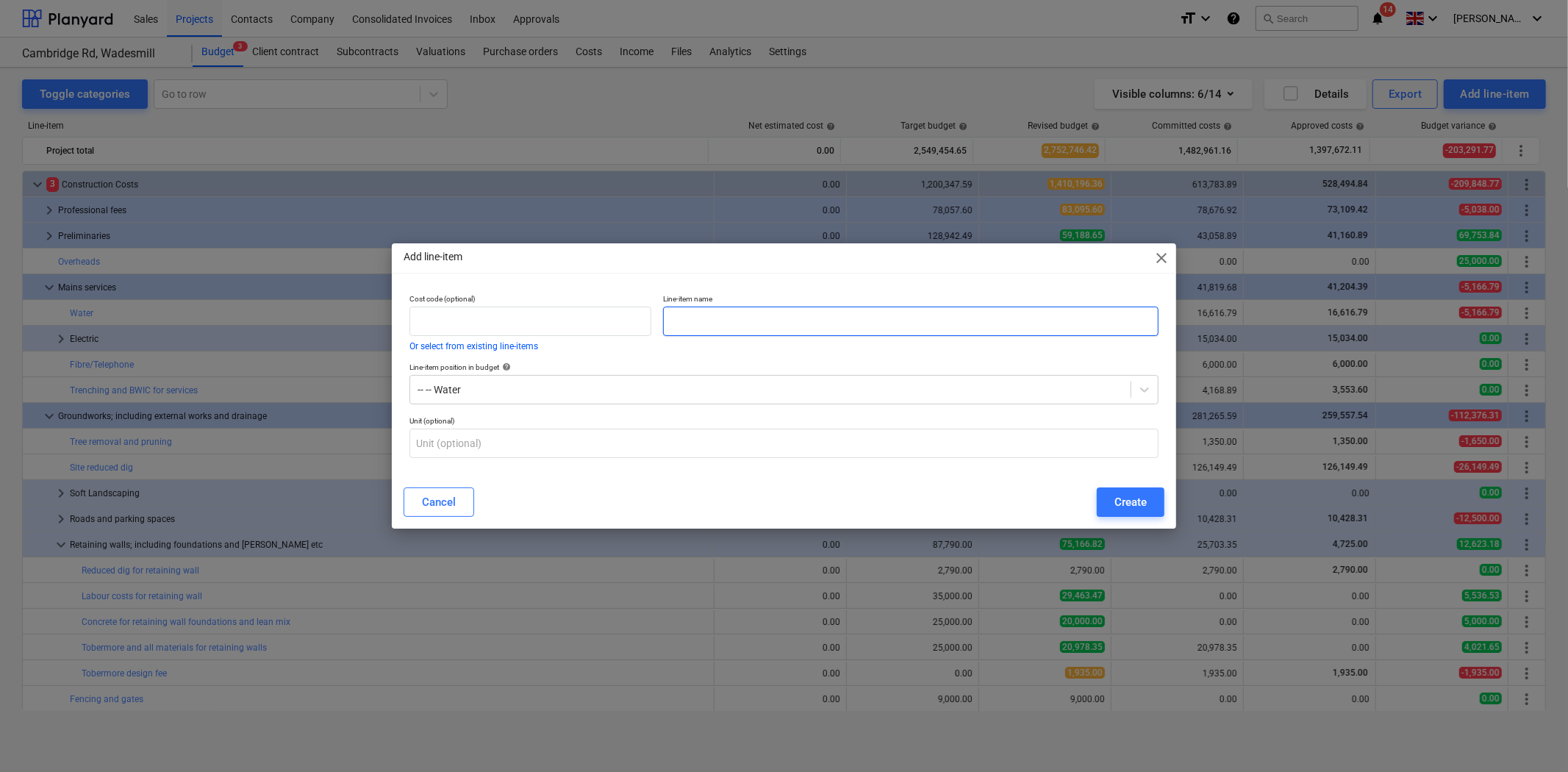
click at [783, 314] on input "text" at bounding box center [910, 321] width 495 height 29
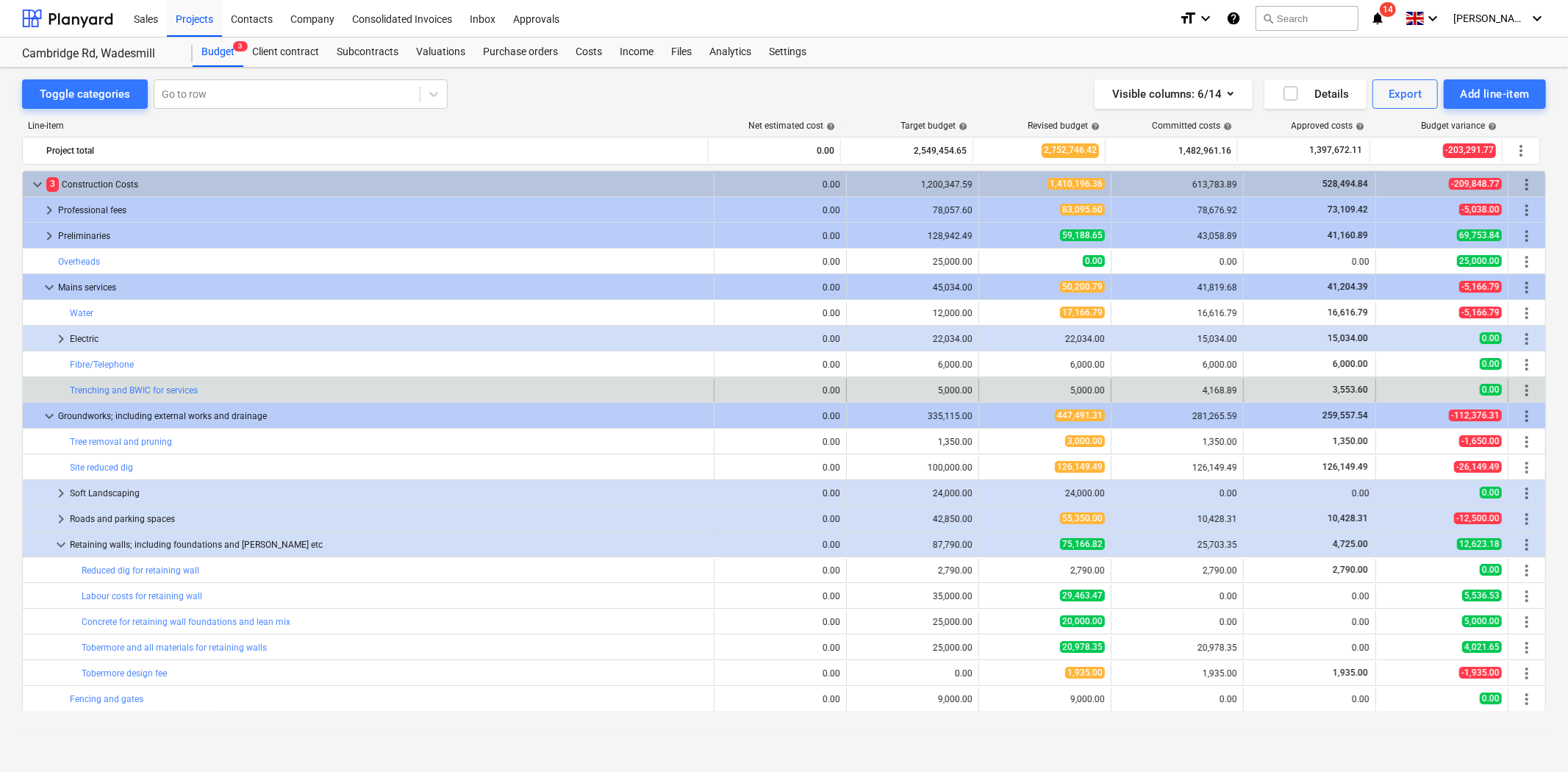
click at [1525, 388] on span "more_vert" at bounding box center [1526, 390] width 18 height 18
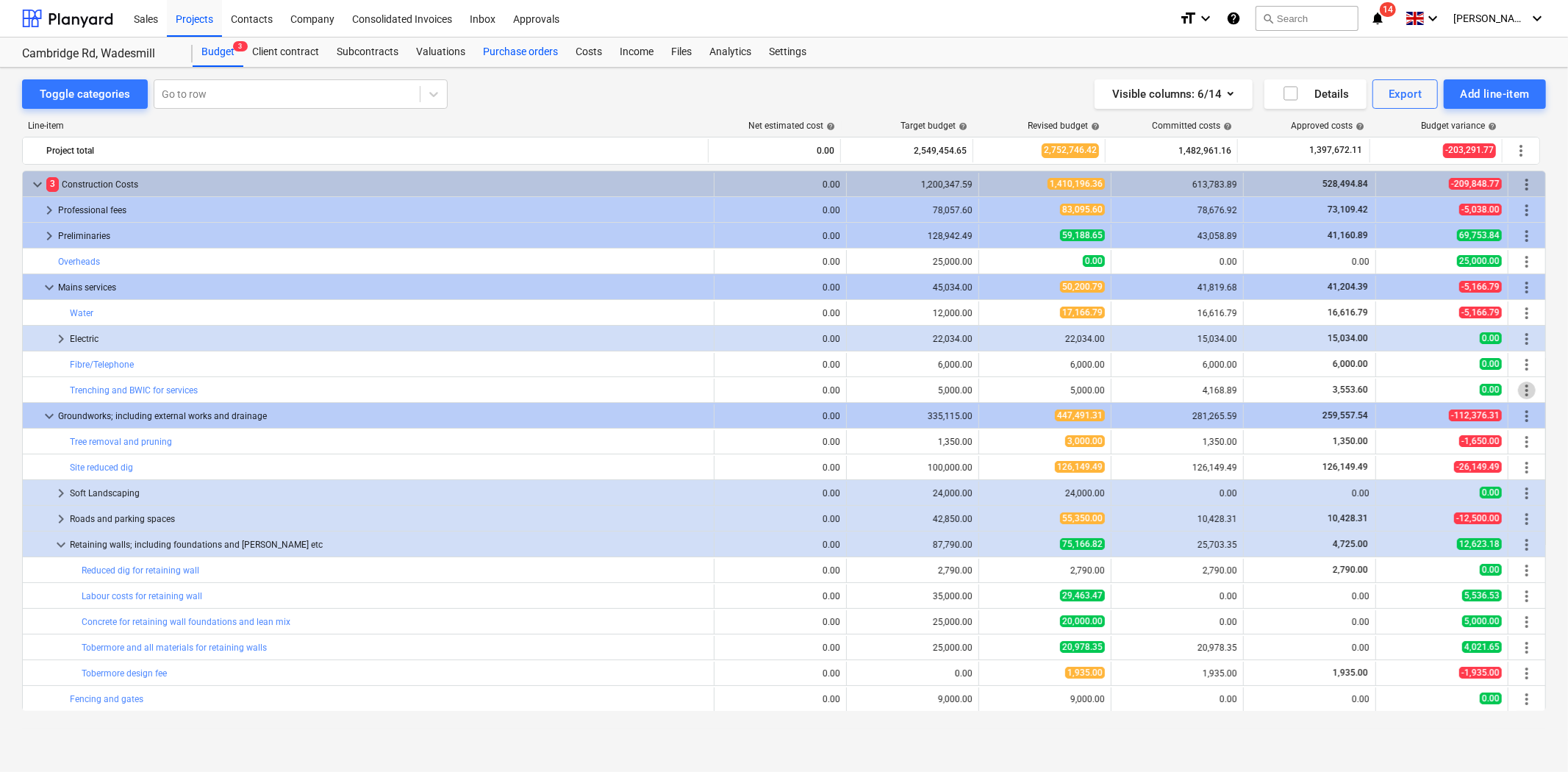
click at [504, 42] on div "Purchase orders" at bounding box center [521, 52] width 93 height 29
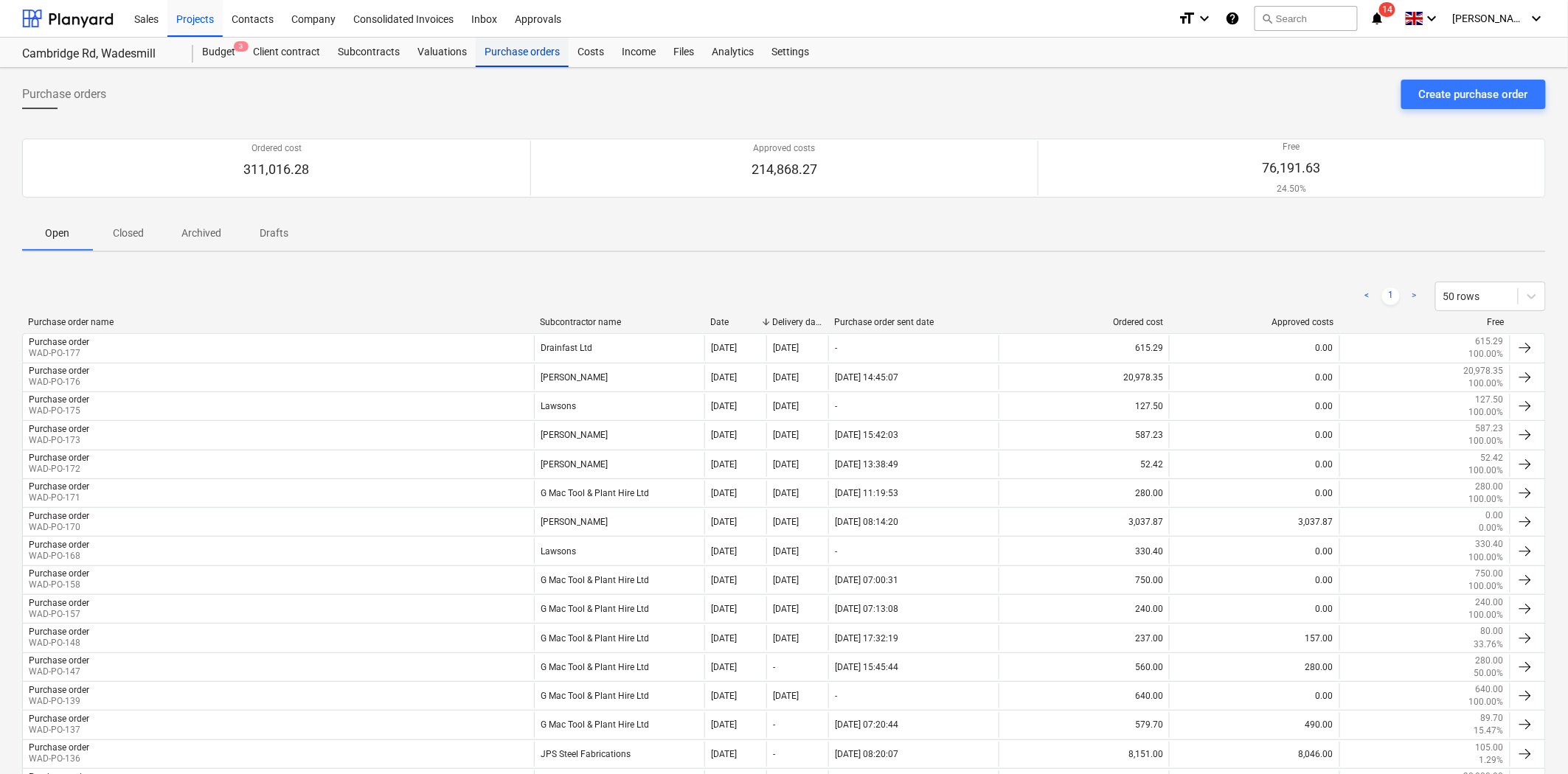
click at [516, 51] on div "Purchase orders" at bounding box center [523, 52] width 93 height 29
click at [1477, 90] on div "Create purchase order" at bounding box center [1473, 94] width 109 height 19
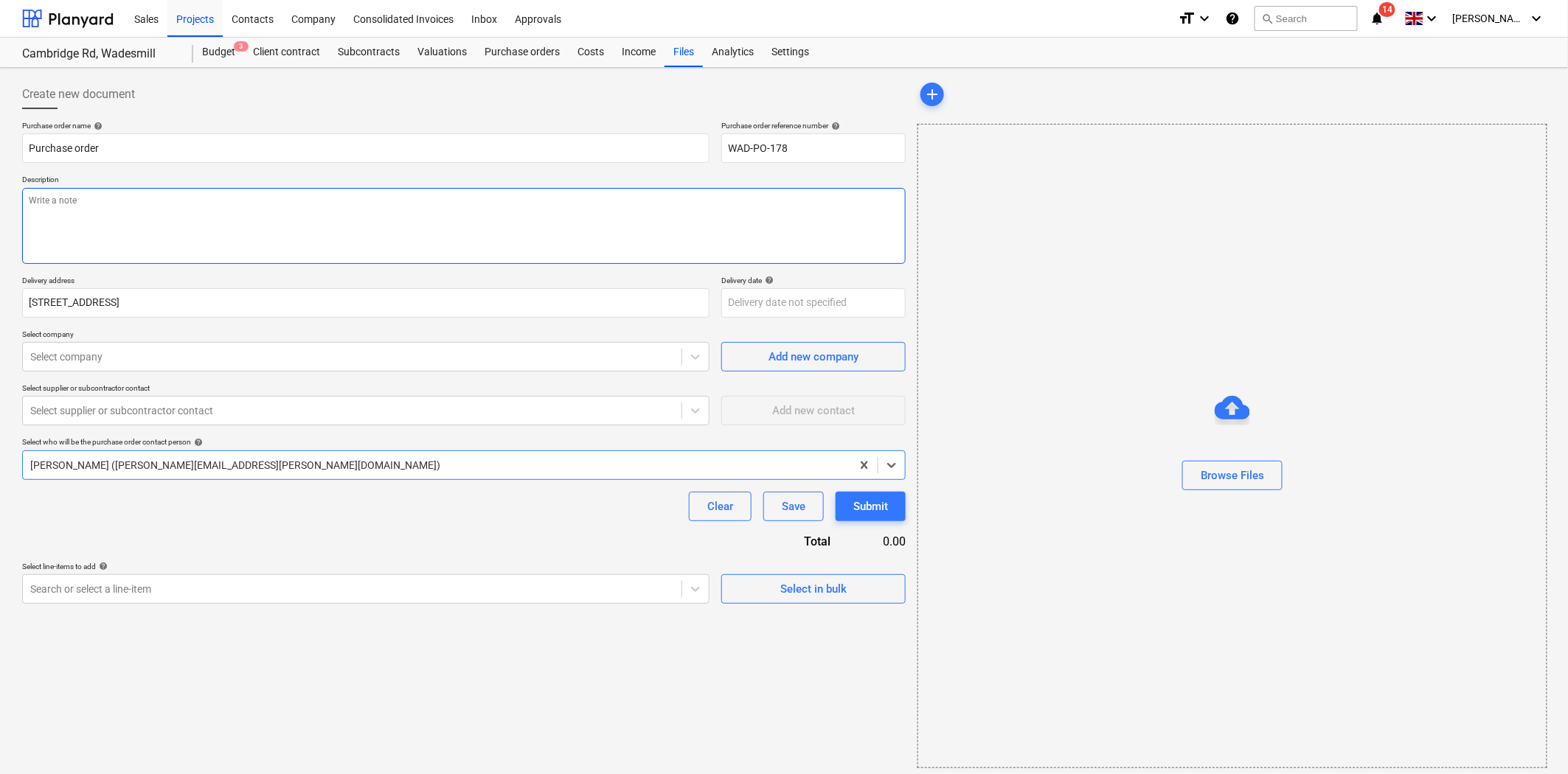
click at [193, 216] on textarea at bounding box center [464, 226] width 884 height 76
click at [366, 217] on textarea "6F2" at bounding box center [464, 226] width 884 height 76
click at [24, 217] on textarea "6F2 No fines" at bounding box center [464, 226] width 884 height 76
click at [108, 204] on textarea "6F2 C20/25 No fines COncrete" at bounding box center [464, 226] width 884 height 76
click at [105, 212] on textarea "6F2 C20/25 No fines COncrete" at bounding box center [464, 226] width 884 height 76
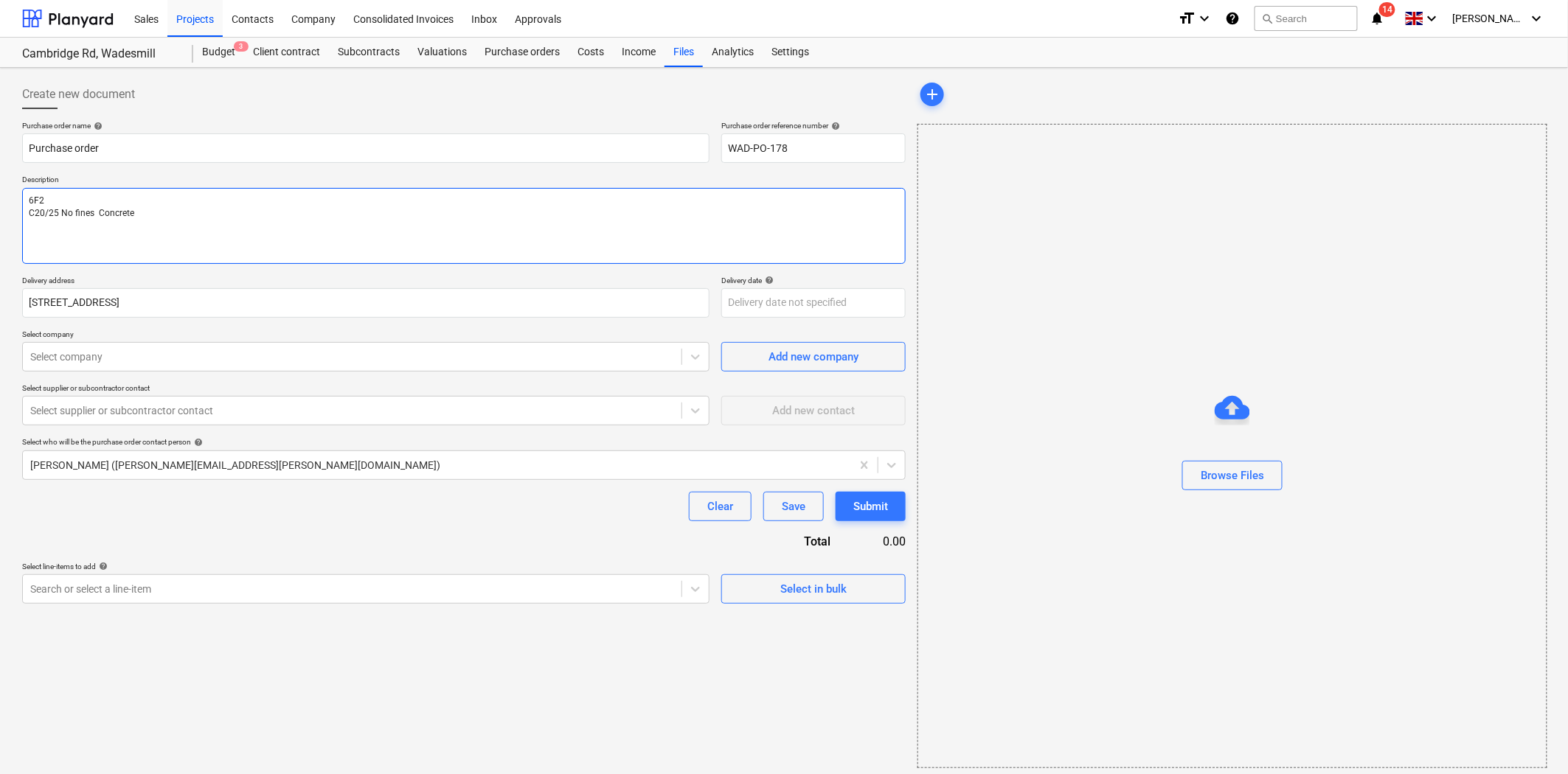
click at [270, 215] on textarea "6F2 C20/25 No fines Concrete" at bounding box center [464, 226] width 884 height 76
paste textarea "standardEN1992-1-1(EC2)"
drag, startPoint x: 175, startPoint y: 210, endPoint x: 208, endPoint y: 209, distance: 33.0
click at [177, 210] on textarea "6F2 C20/25 No fines Concrete (standardEN1992-1-1(EC2)" at bounding box center [464, 226] width 884 height 76
click at [335, 209] on textarea "6F2 C20/25 No fines Concrete (standard EN1992-1-1(EC2)" at bounding box center [464, 226] width 884 height 76
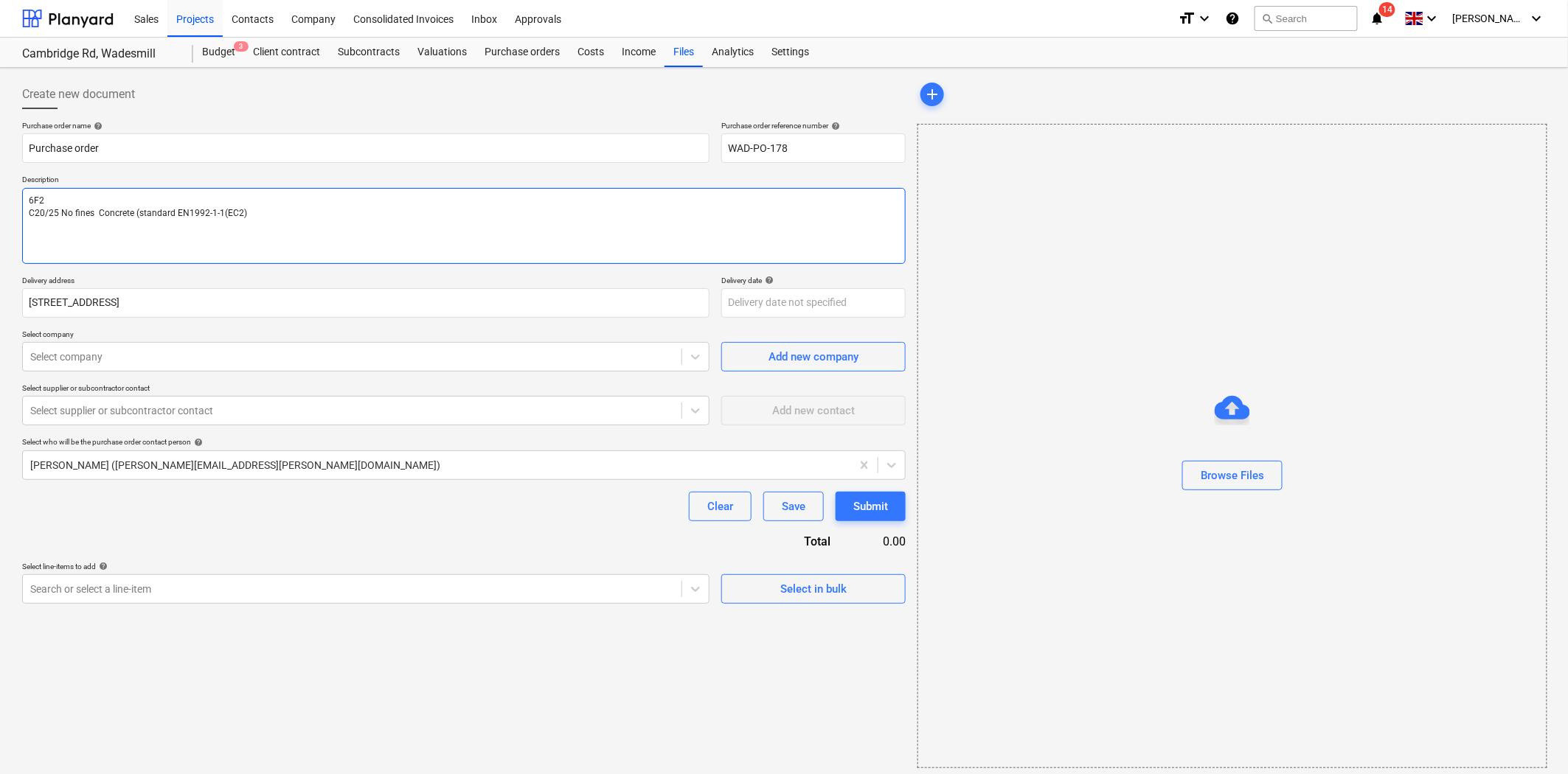
click at [164, 194] on textarea "6F2 C20/25 No fines Concrete (standard EN1992-1-1(EC2)" at bounding box center [464, 226] width 884 height 76
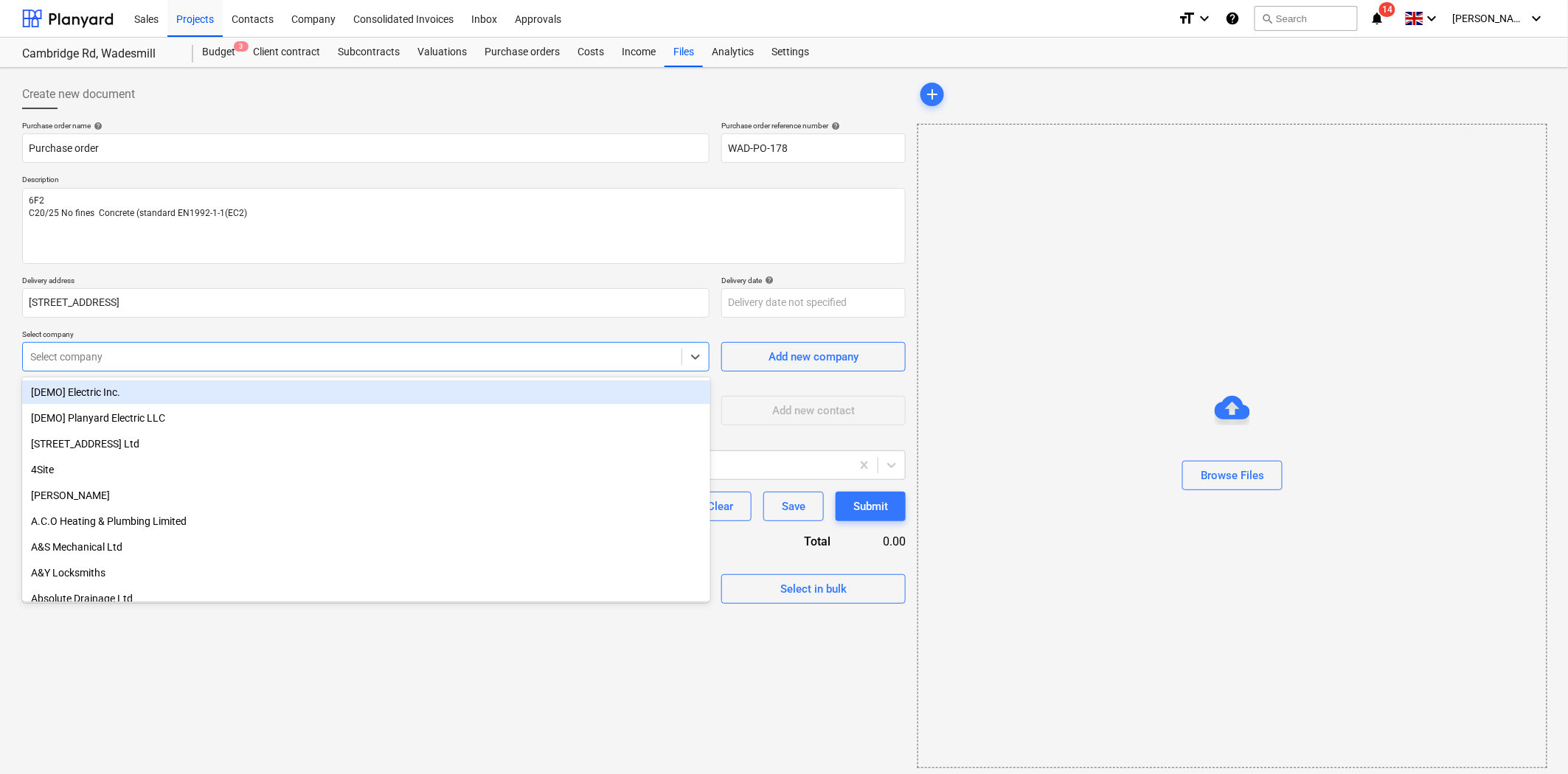
click at [304, 360] on div at bounding box center [353, 357] width 644 height 15
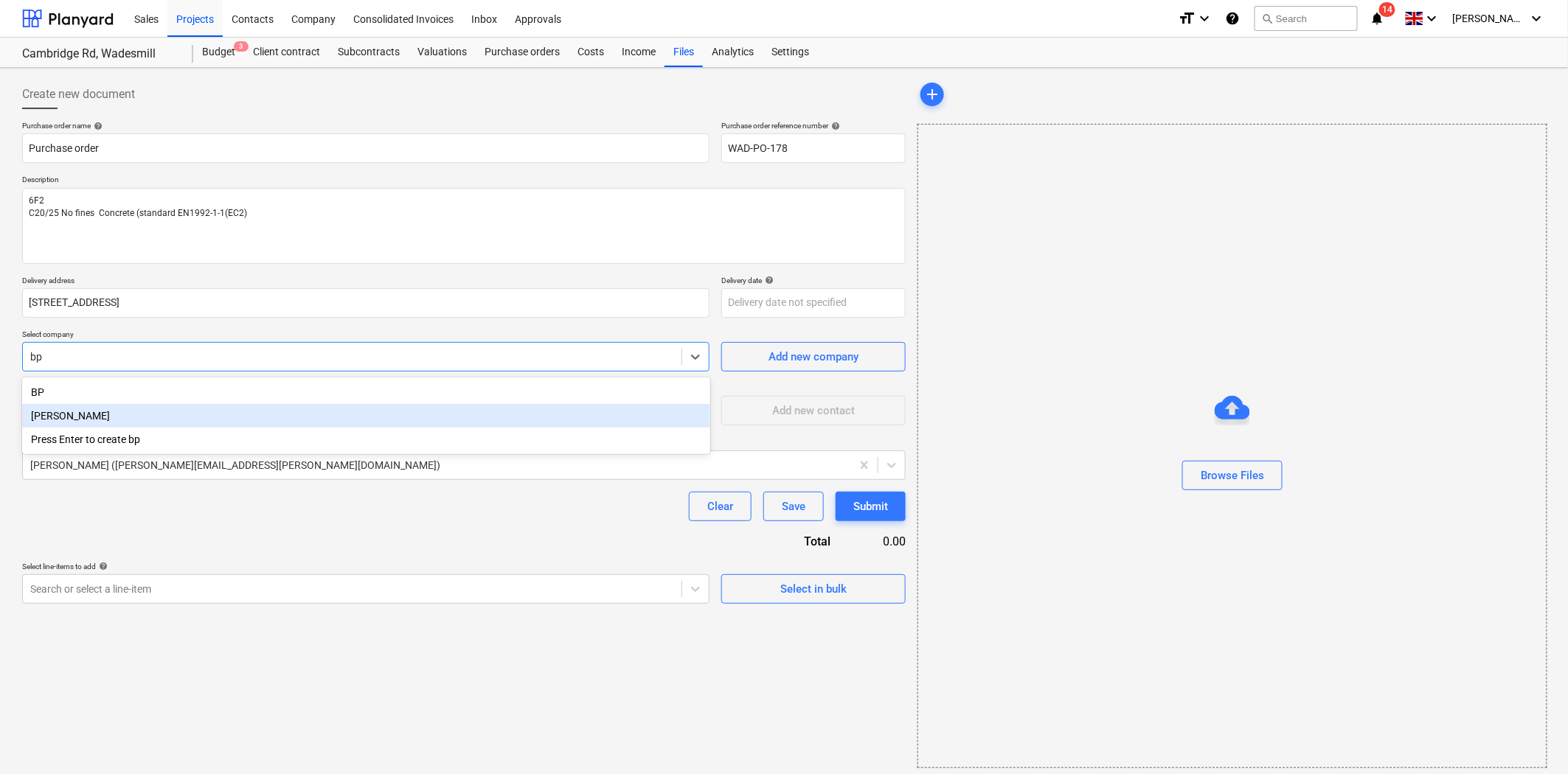
drag, startPoint x: 203, startPoint y: 429, endPoint x: 205, endPoint y: 411, distance: 18.1
click at [205, 411] on div "BP [PERSON_NAME] Press Enter to create bp" at bounding box center [366, 415] width 688 height 77
click at [205, 411] on div "[PERSON_NAME]" at bounding box center [366, 415] width 688 height 24
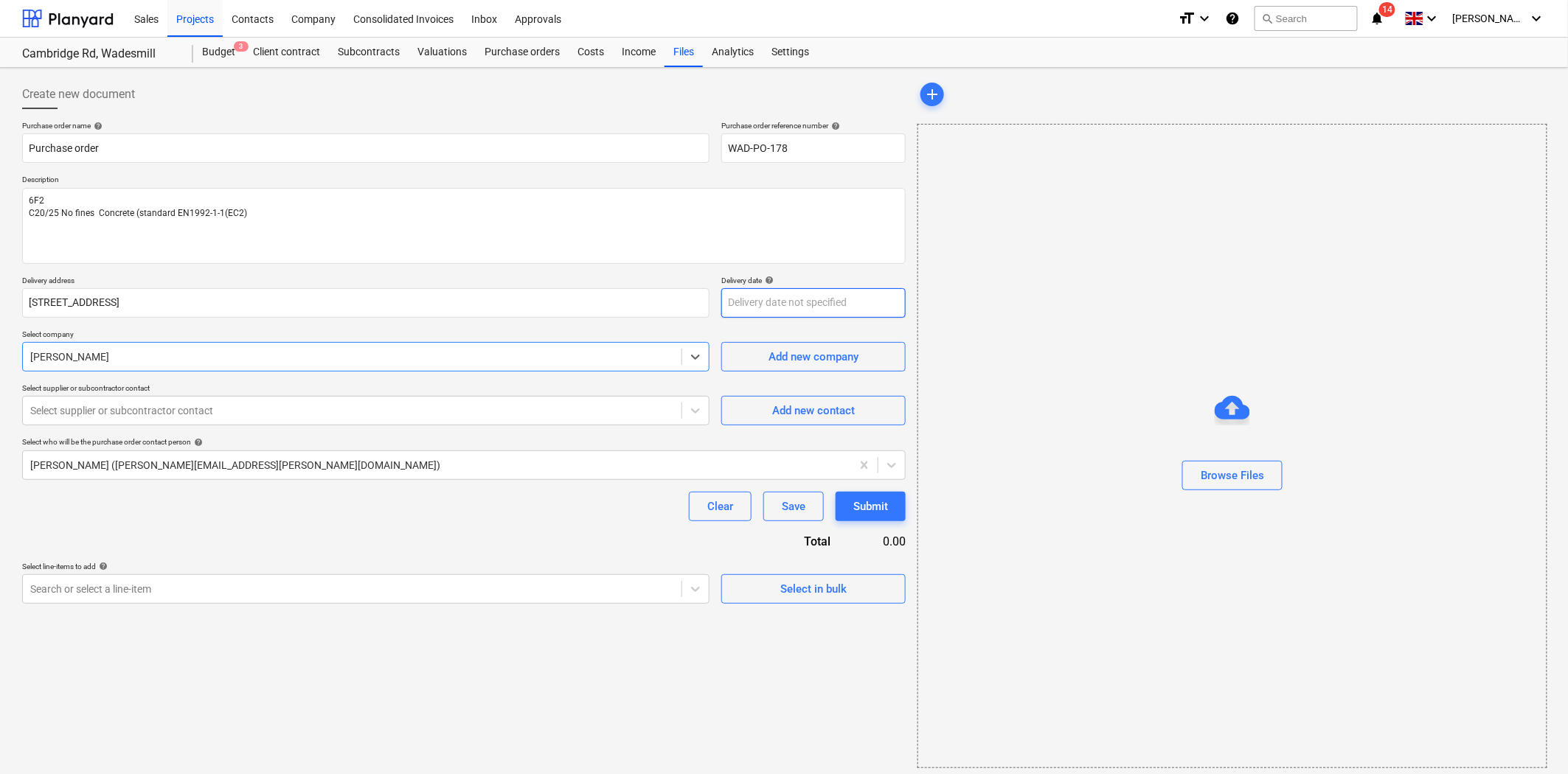
click at [793, 293] on body "Sales Projects Contacts Company Consolidated Invoices Inbox Approvals format_si…" at bounding box center [784, 387] width 1568 height 774
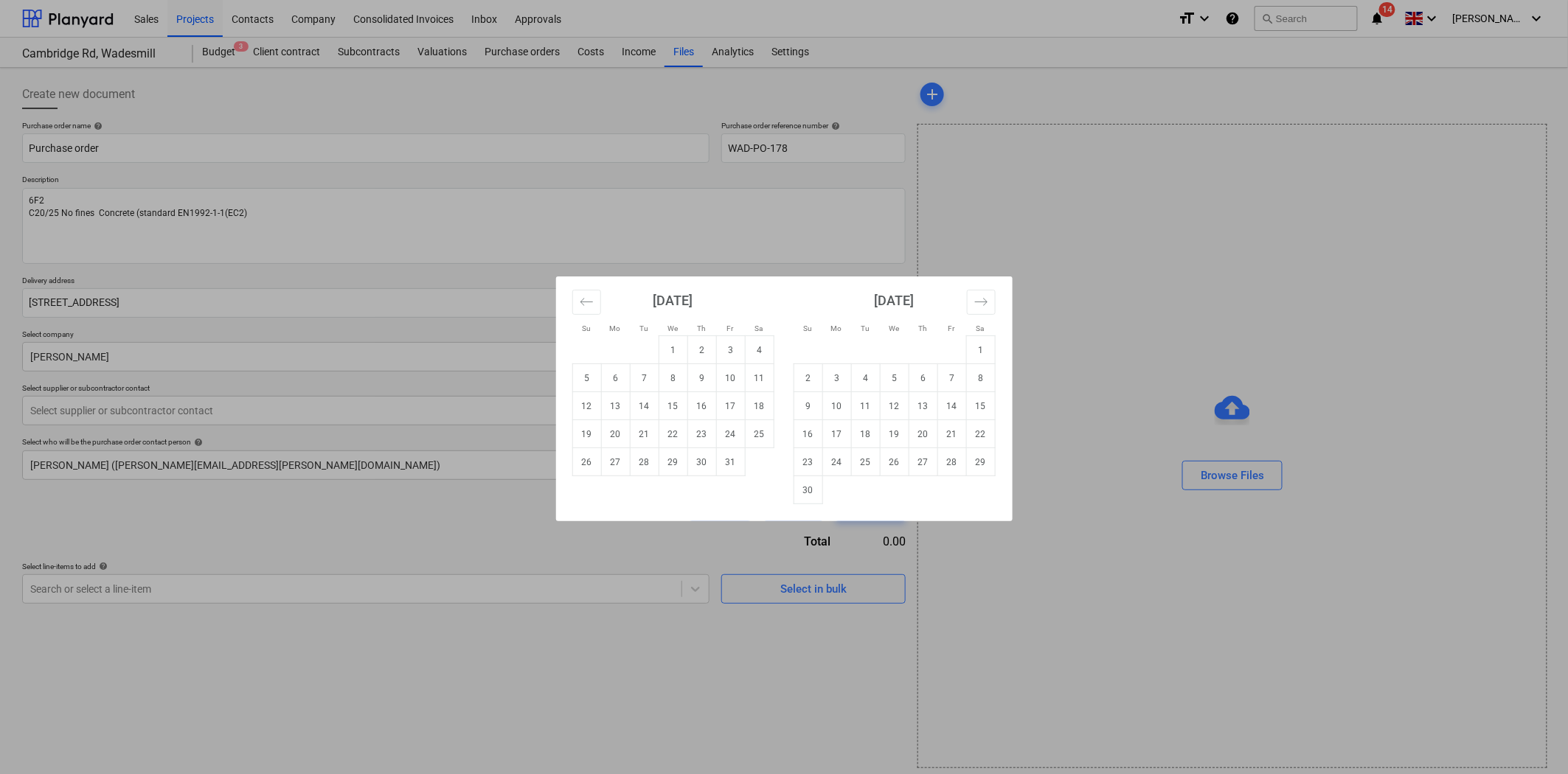
click at [403, 280] on div "Su Mo Tu We Th Fr Sa Su Mo Tu We Th Fr Sa [DATE] 1 2 3 4 5 6 7 8 9 10 11 12 13 …" at bounding box center [784, 387] width 1568 height 774
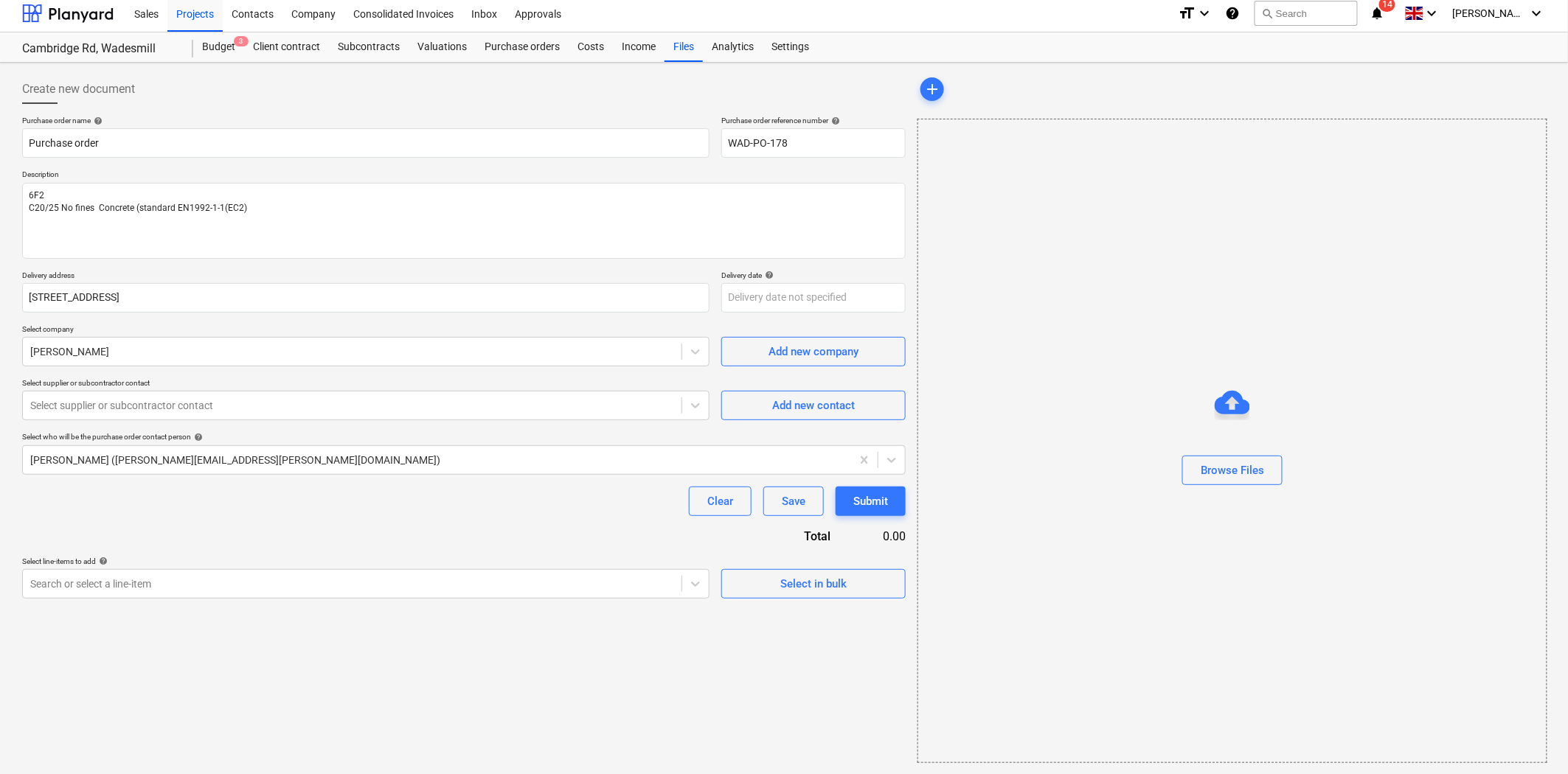
scroll to position [6, 0]
click at [398, 542] on div "Purchase order name help Purchase order Purchase order reference number help WA…" at bounding box center [464, 356] width 884 height 482
click at [298, 403] on div at bounding box center [353, 405] width 644 height 15
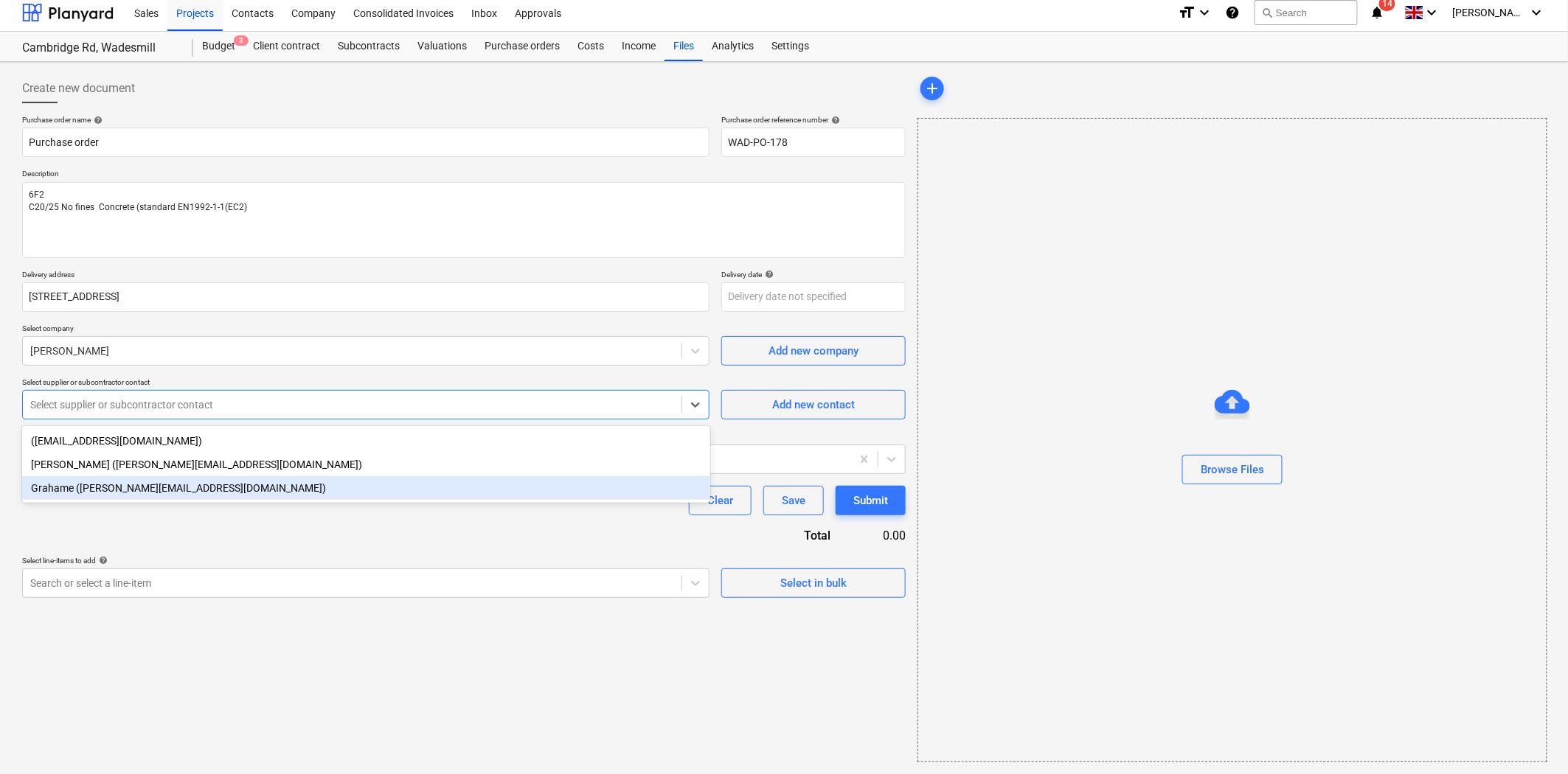
click at [258, 486] on div "Grahame ([PERSON_NAME][EMAIL_ADDRESS][DOMAIN_NAME])" at bounding box center [366, 487] width 688 height 24
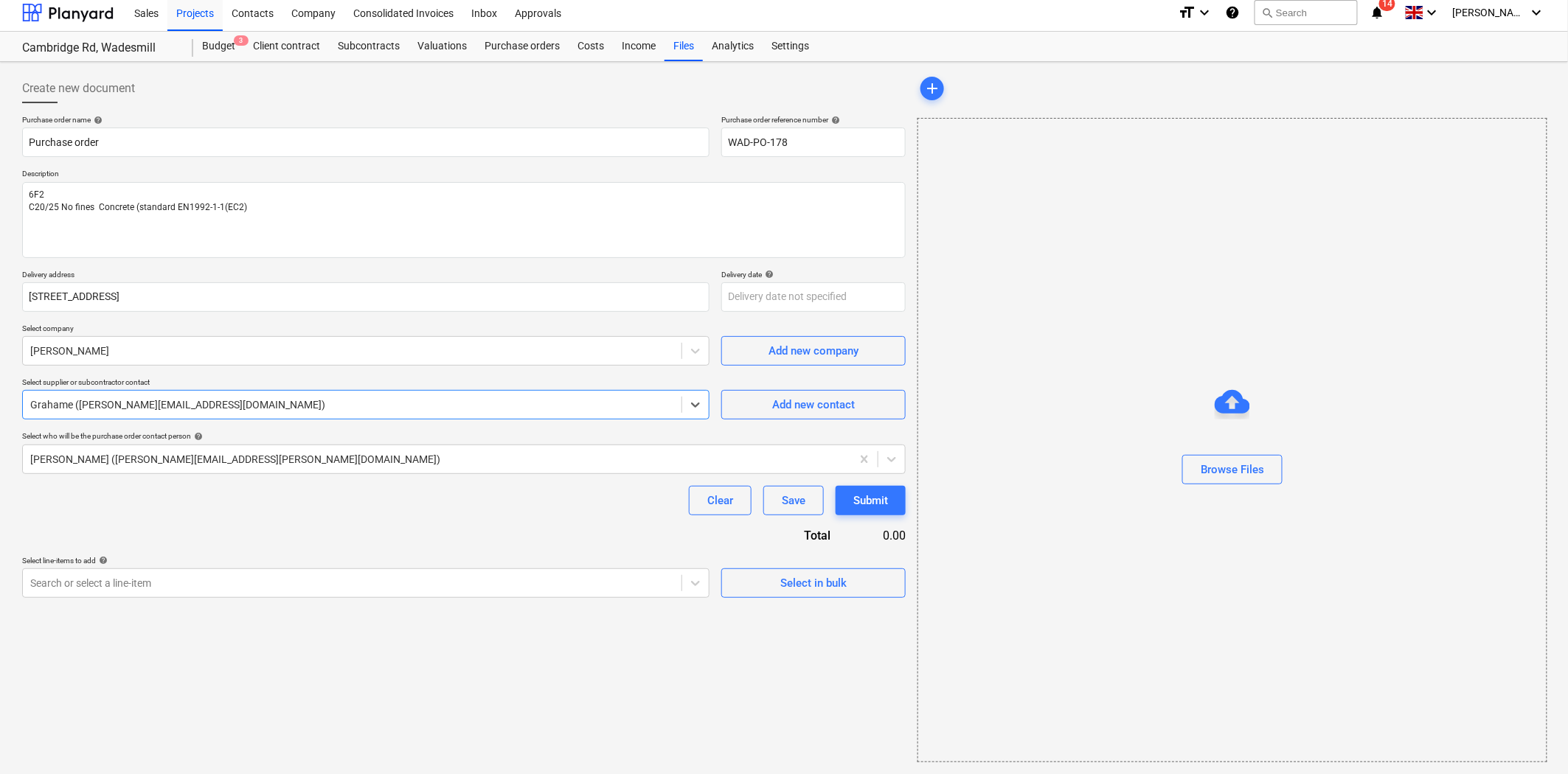
click at [294, 525] on div "Purchase order name help Purchase order Purchase order reference number help WA…" at bounding box center [464, 356] width 884 height 482
click at [609, 582] on div at bounding box center [353, 583] width 644 height 15
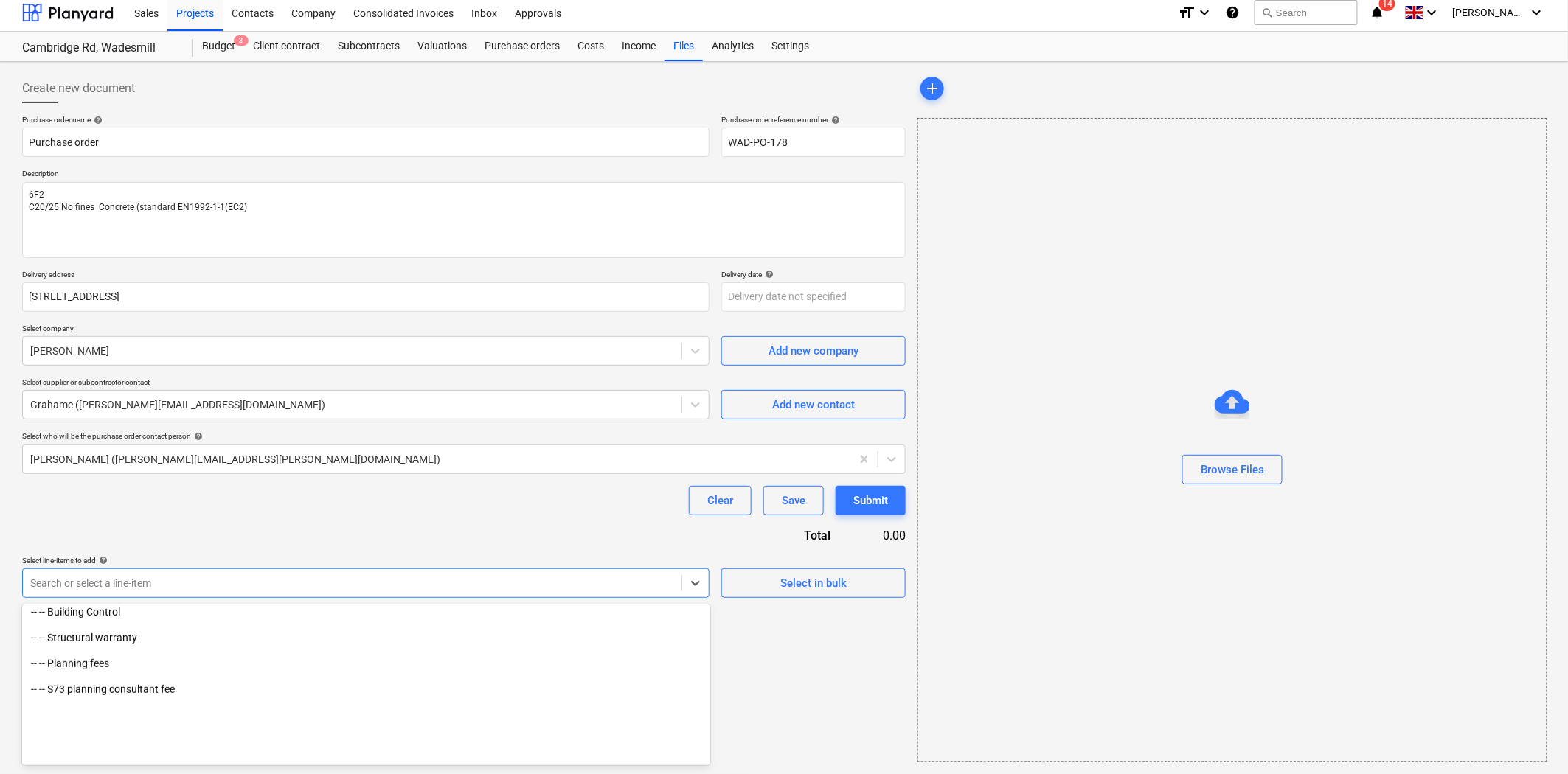
scroll to position [409, 0]
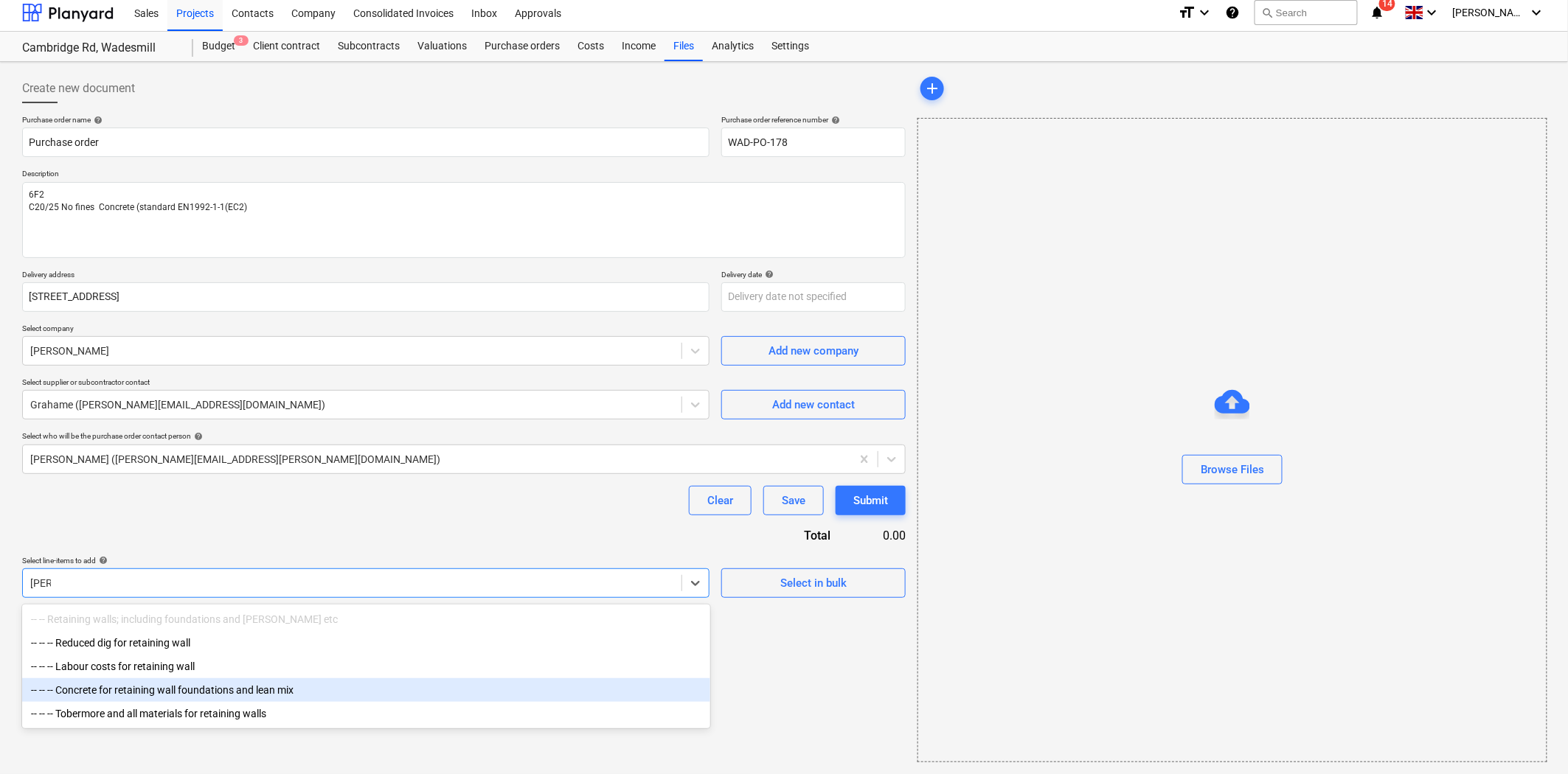
click at [275, 693] on div "-- -- -- Concrete for retaining wall foundations and lean mix" at bounding box center [366, 689] width 688 height 24
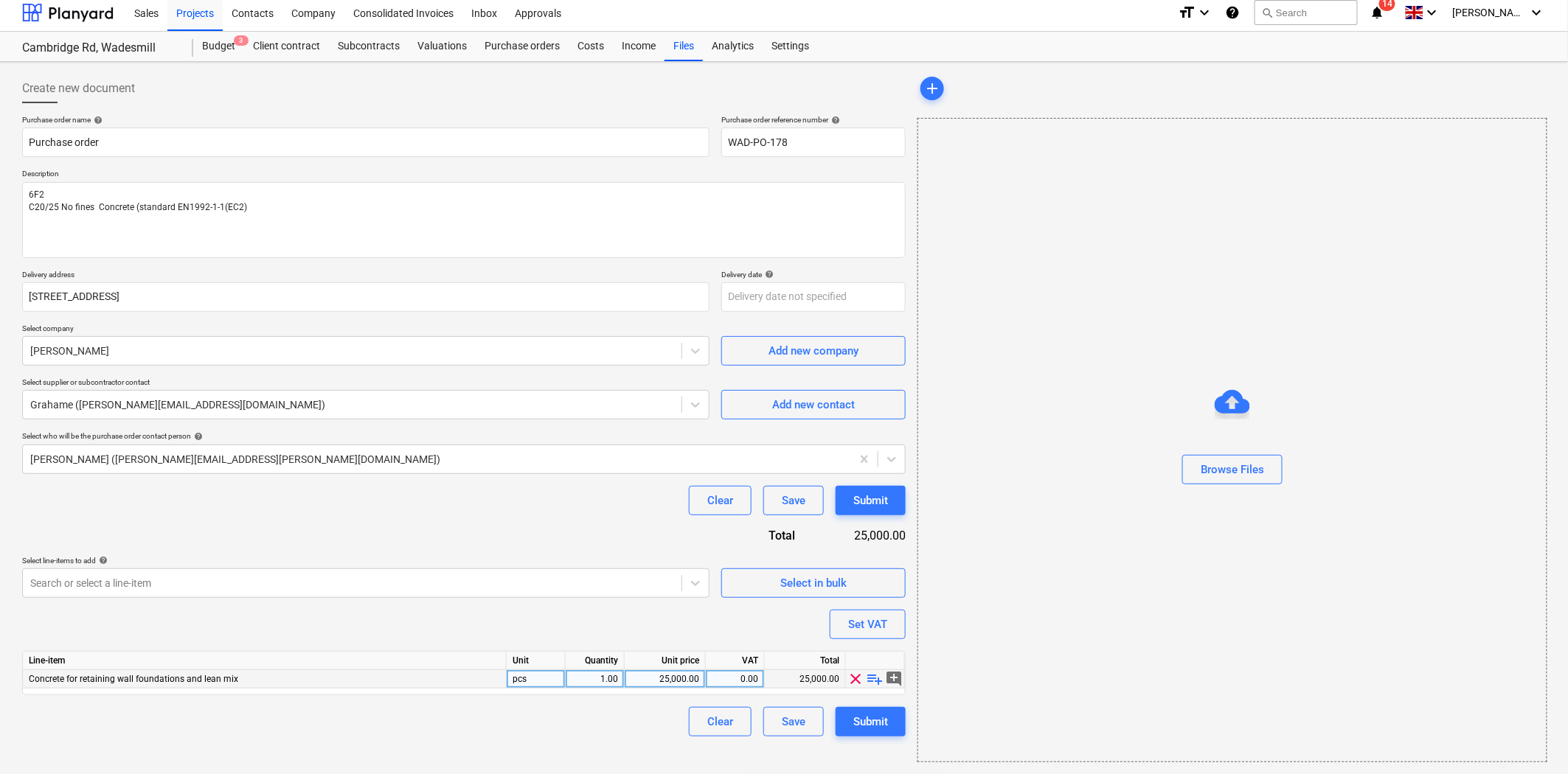
click at [875, 680] on span "playlist_add" at bounding box center [875, 679] width 18 height 18
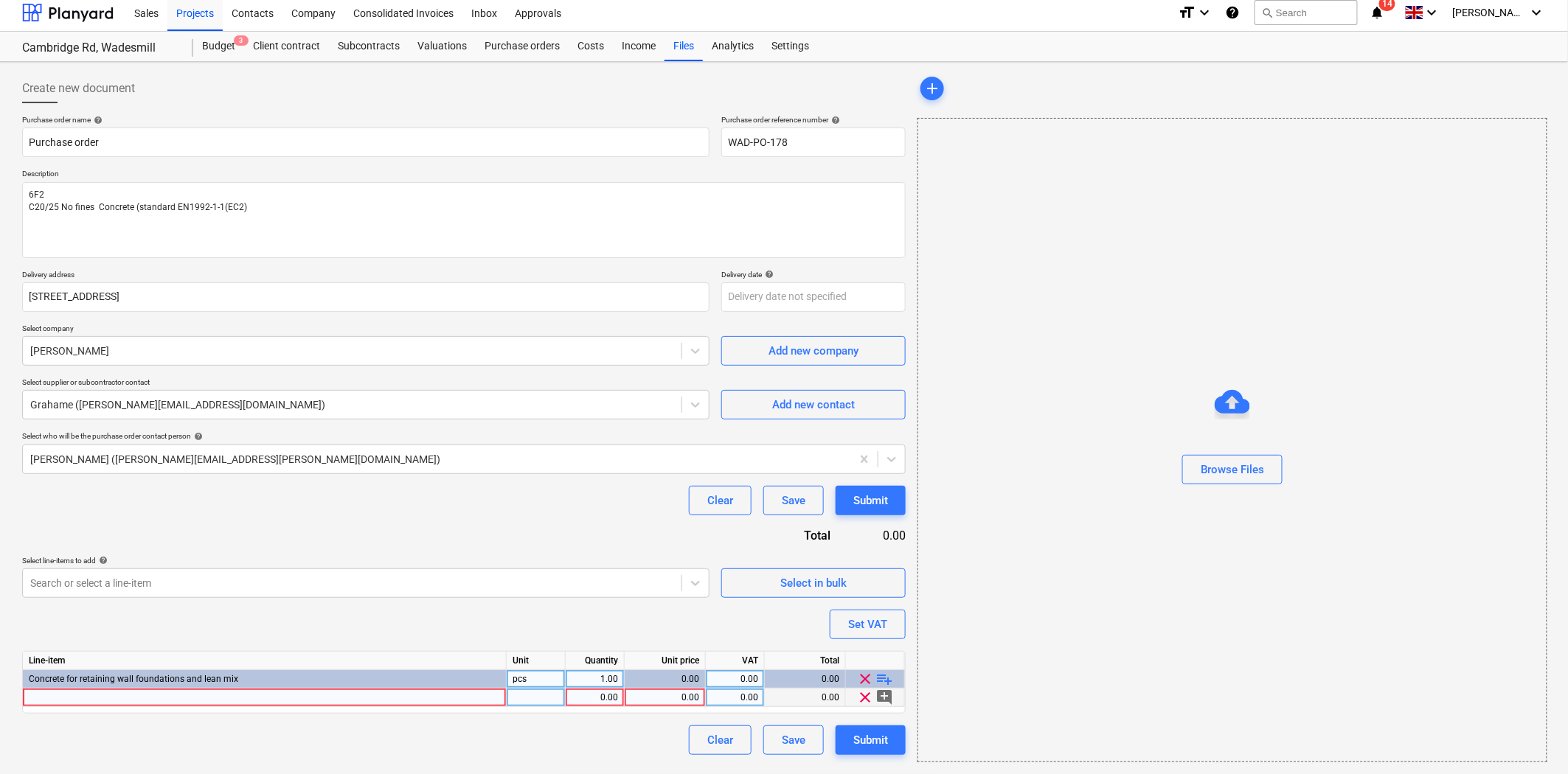
click at [392, 696] on div at bounding box center [264, 697] width 484 height 18
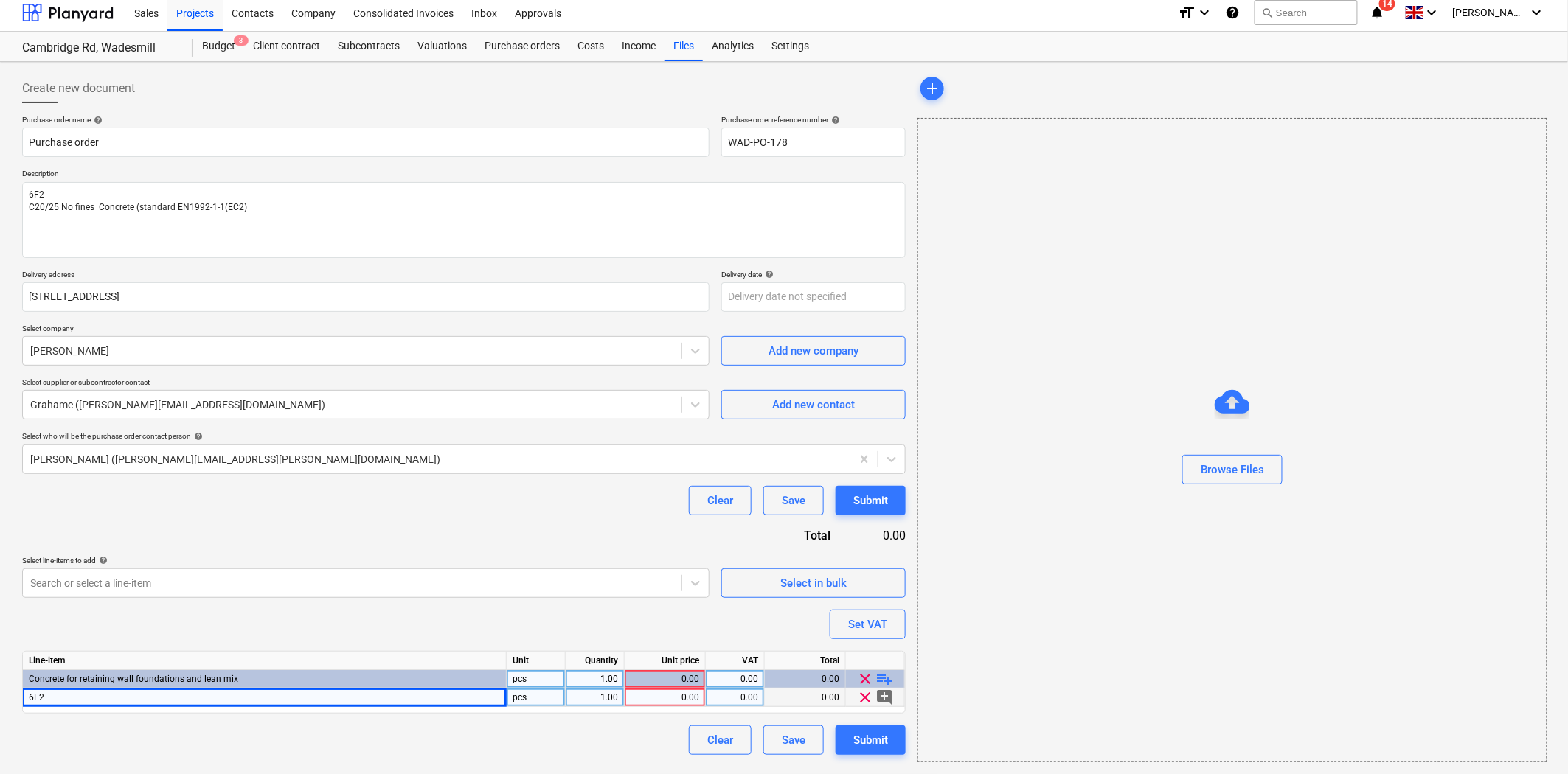
click at [578, 698] on div "1.00" at bounding box center [595, 697] width 47 height 18
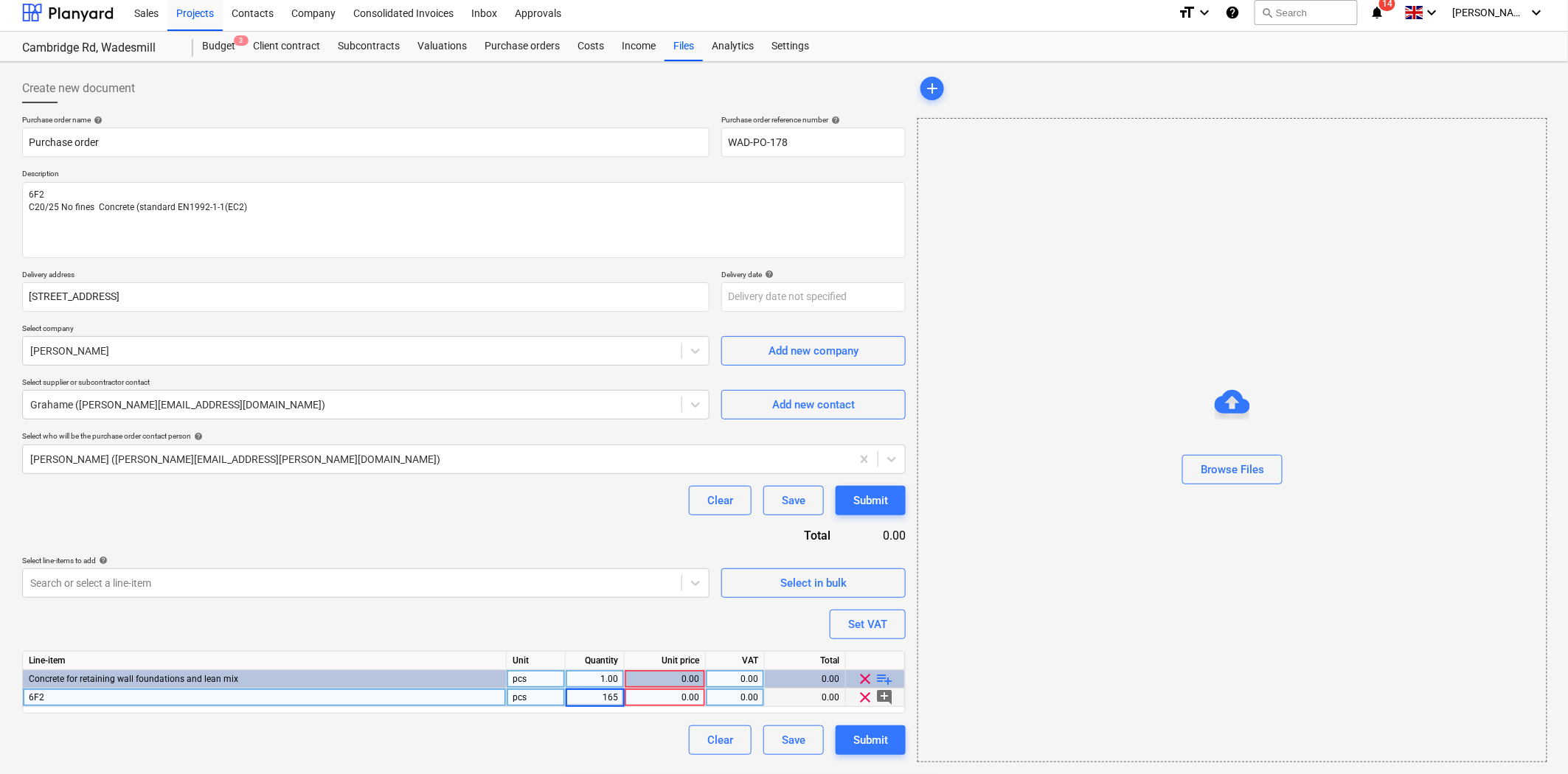
click at [651, 687] on div "0.00" at bounding box center [665, 679] width 68 height 18
click at [678, 696] on div "0.00" at bounding box center [665, 697] width 68 height 18
click at [549, 614] on div "Purchase order name help Purchase order Purchase order reference number help WA…" at bounding box center [464, 435] width 884 height 640
click at [536, 703] on div "pcs" at bounding box center [536, 697] width 59 height 18
click at [714, 693] on div "0.00" at bounding box center [735, 697] width 47 height 18
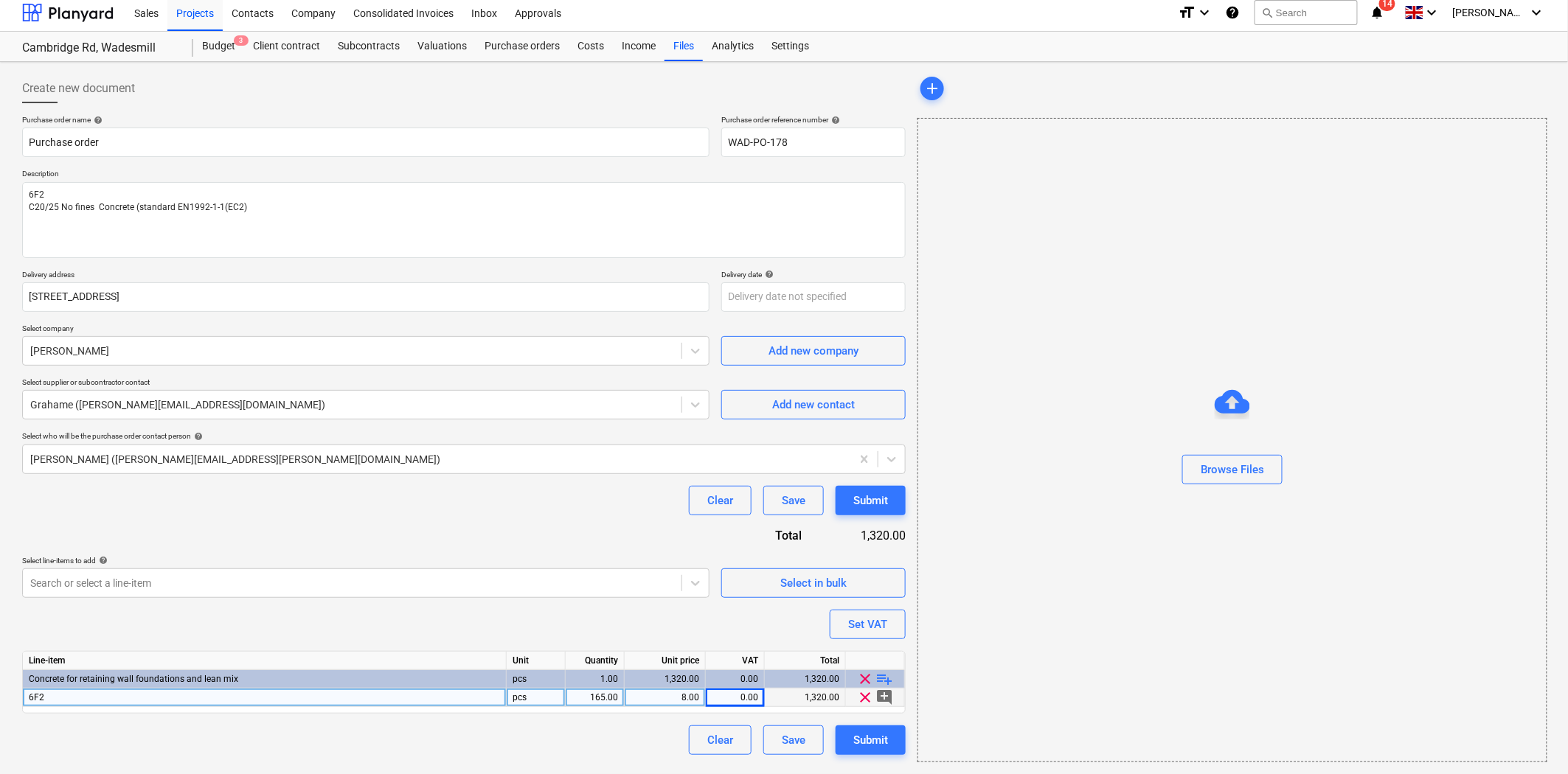
click at [690, 694] on div "8.00" at bounding box center [665, 697] width 68 height 18
click at [544, 699] on div "pcs" at bounding box center [536, 697] width 59 height 18
click at [888, 677] on span "playlist_add" at bounding box center [885, 679] width 18 height 18
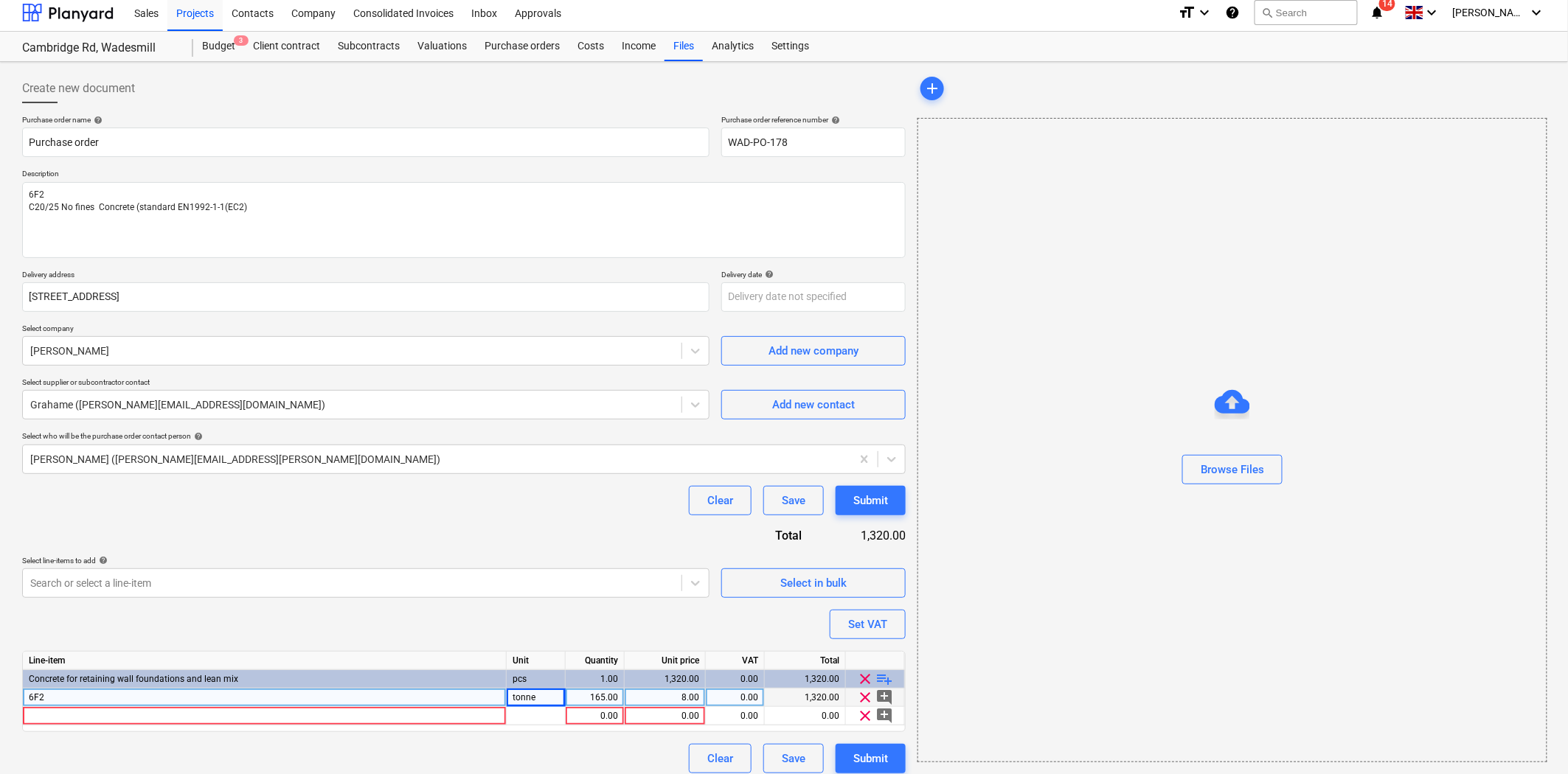
click at [316, 704] on div "6F2" at bounding box center [264, 697] width 484 height 18
click at [320, 712] on div at bounding box center [264, 715] width 484 height 18
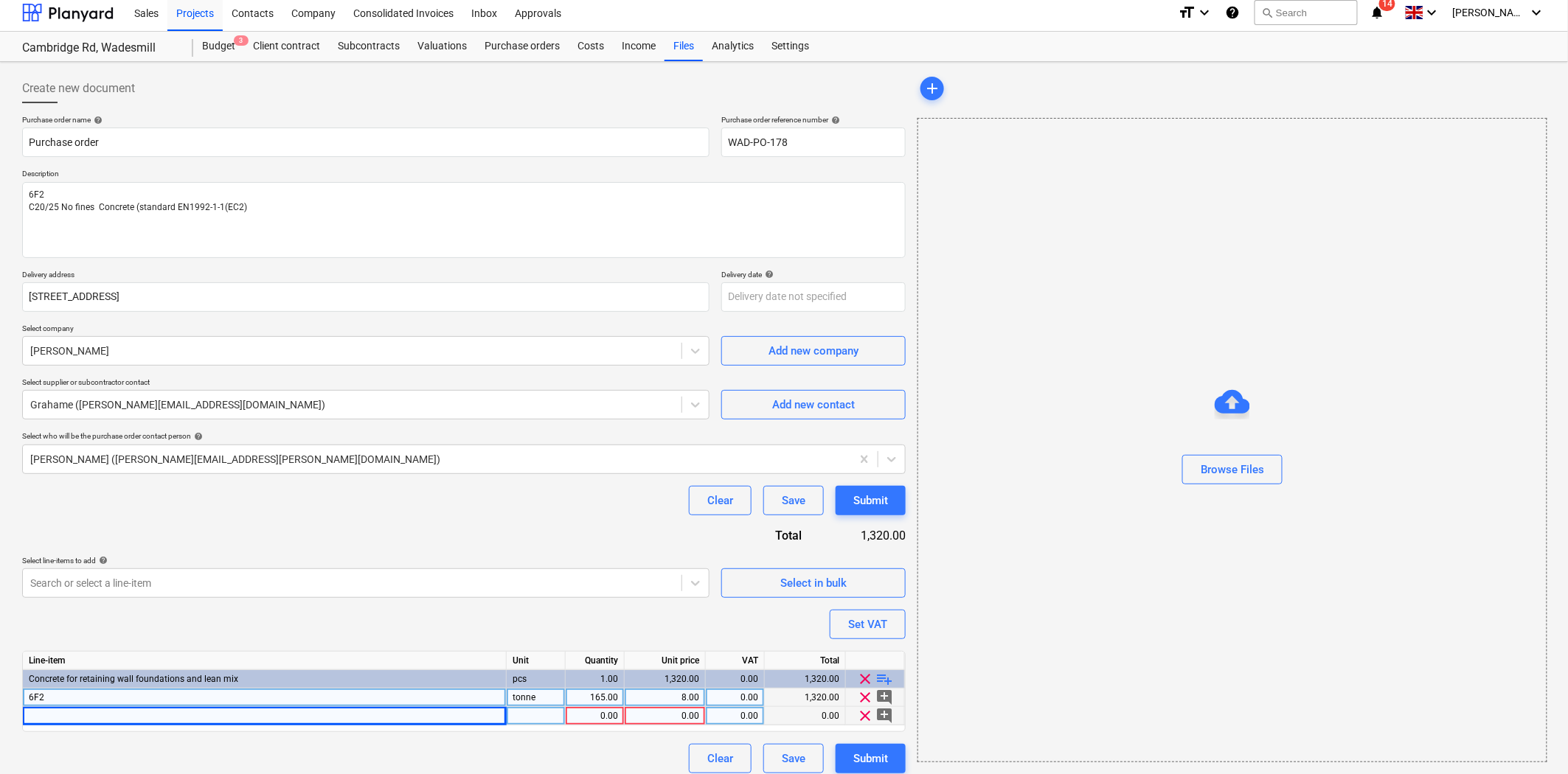
drag, startPoint x: 256, startPoint y: 206, endPoint x: 20, endPoint y: 209, distance: 236.0
click at [20, 209] on div "Create new document Purchase order name help Purchase order Purchase order refe…" at bounding box center [464, 423] width 895 height 711
drag, startPoint x: 239, startPoint y: 209, endPoint x: 9, endPoint y: 209, distance: 230.0
click at [9, 209] on div "Create new document Purchase order name help Purchase order Purchase order refe…" at bounding box center [784, 423] width 1568 height 723
click at [163, 720] on div at bounding box center [264, 715] width 484 height 18
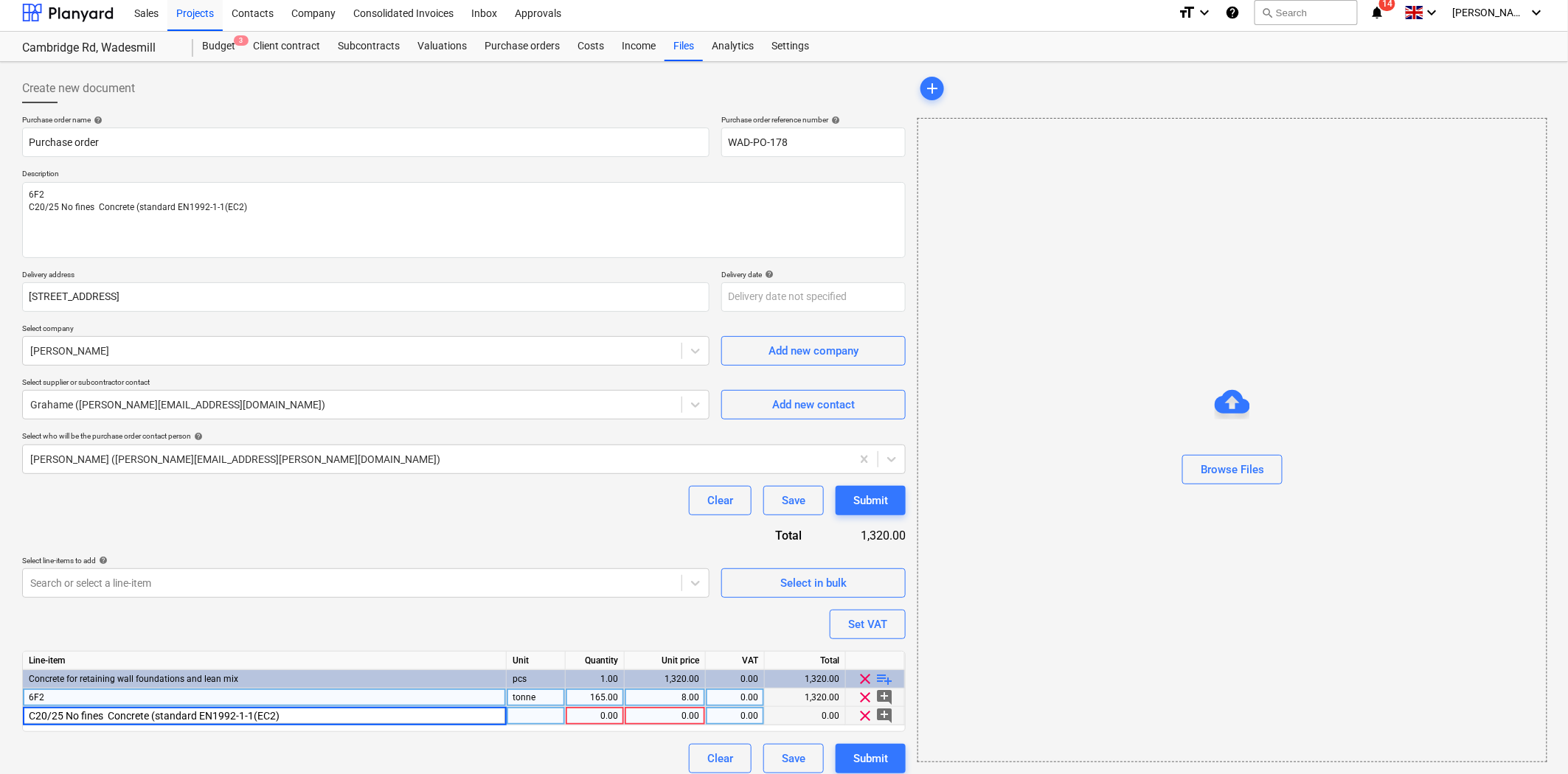
click at [111, 715] on input "C20/25 No fines Concrete (standard EN1992-1-1(EC2)" at bounding box center [264, 715] width 483 height 18
click at [542, 716] on div at bounding box center [536, 715] width 59 height 18
click at [583, 718] on div "1.00" at bounding box center [595, 715] width 47 height 18
click at [677, 720] on div "0.00" at bounding box center [665, 715] width 68 height 18
click at [654, 608] on div "Purchase order name help Purchase order Purchase order reference number help WA…" at bounding box center [464, 444] width 884 height 658
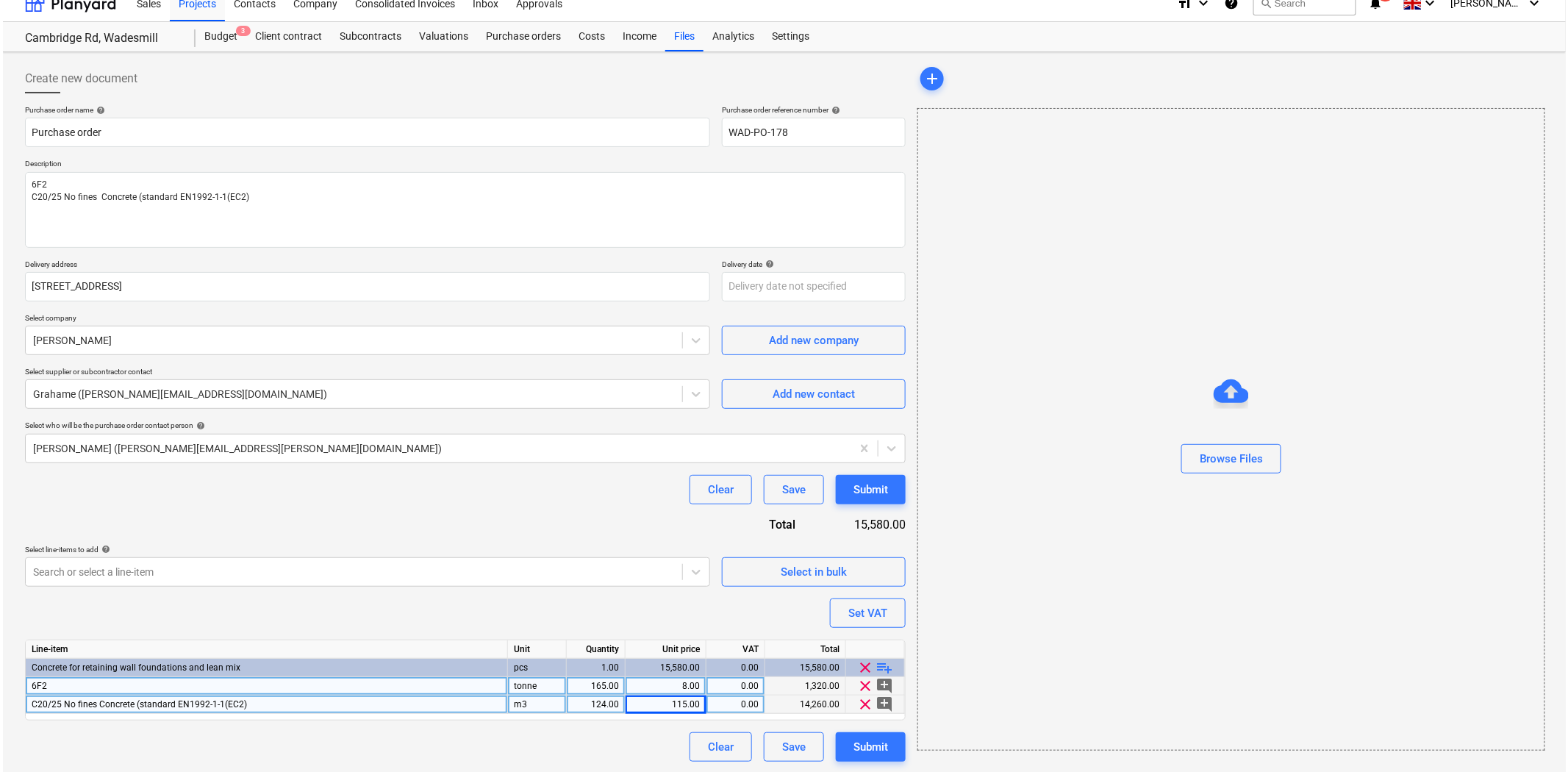
scroll to position [18, 0]
click at [881, 741] on div "Submit" at bounding box center [867, 745] width 34 height 19
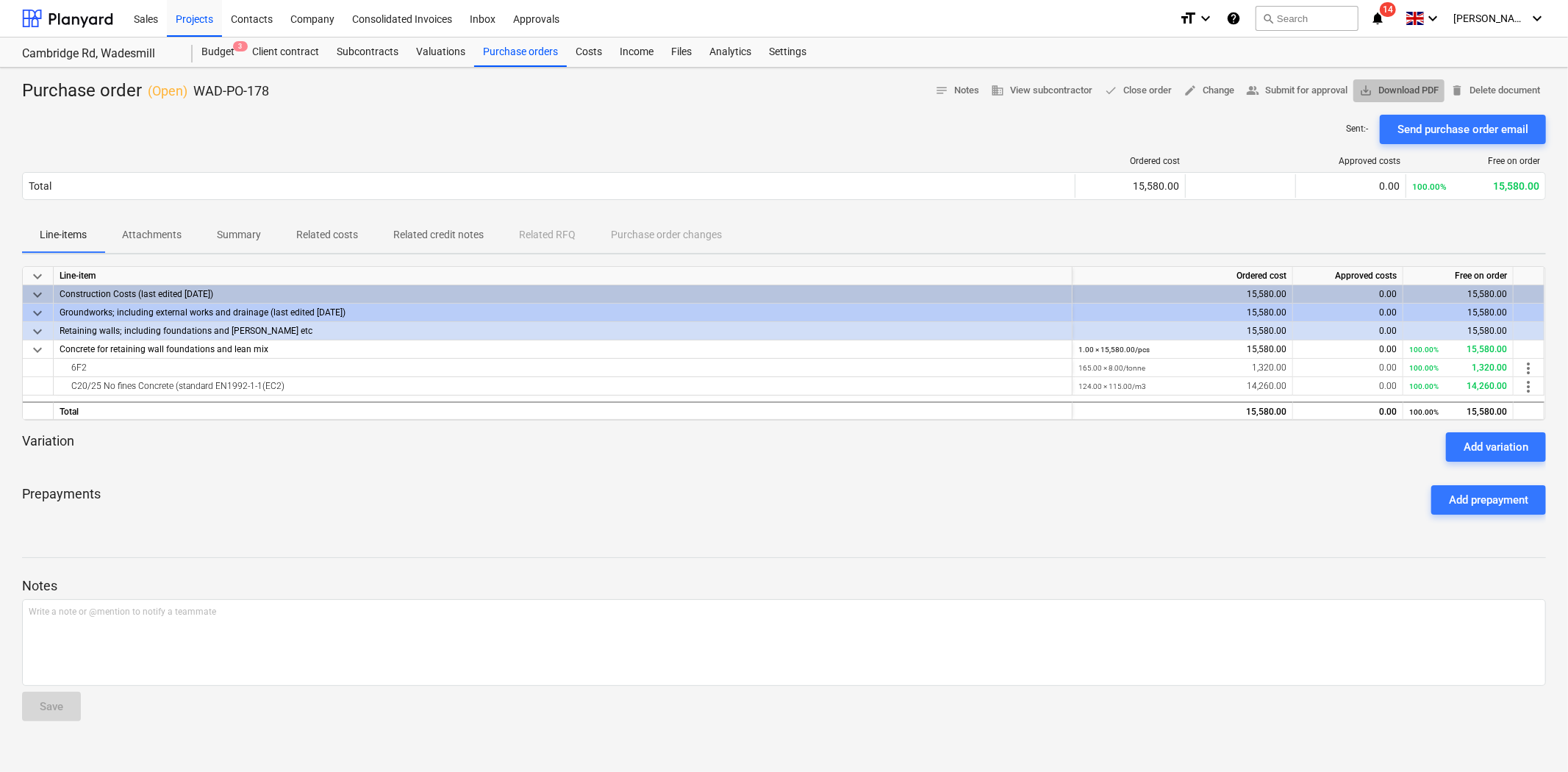
click at [1409, 98] on span "save_alt Download PDF" at bounding box center [1399, 91] width 80 height 17
click at [225, 46] on div "Budget 3" at bounding box center [218, 52] width 51 height 29
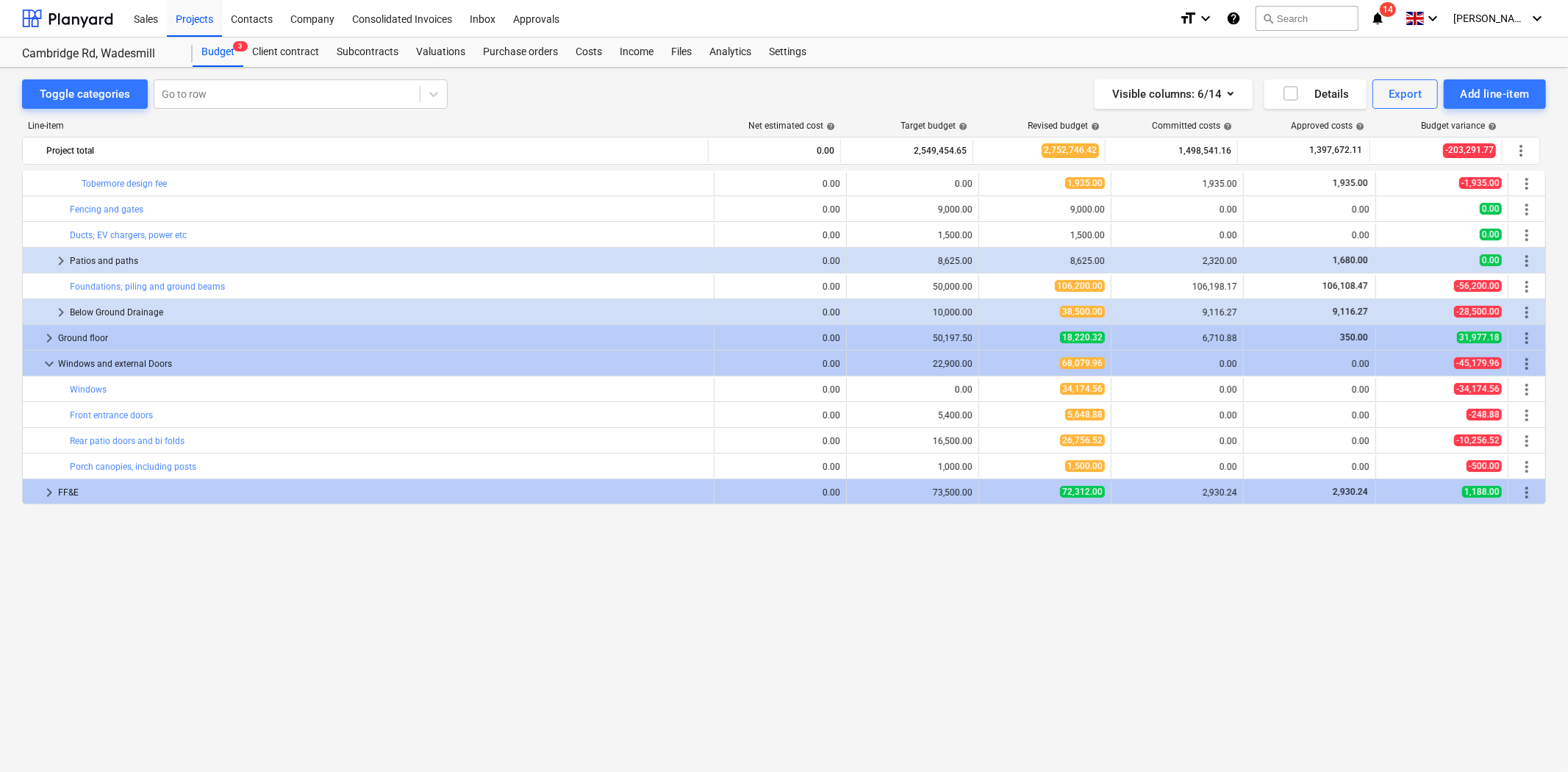
scroll to position [244, 0]
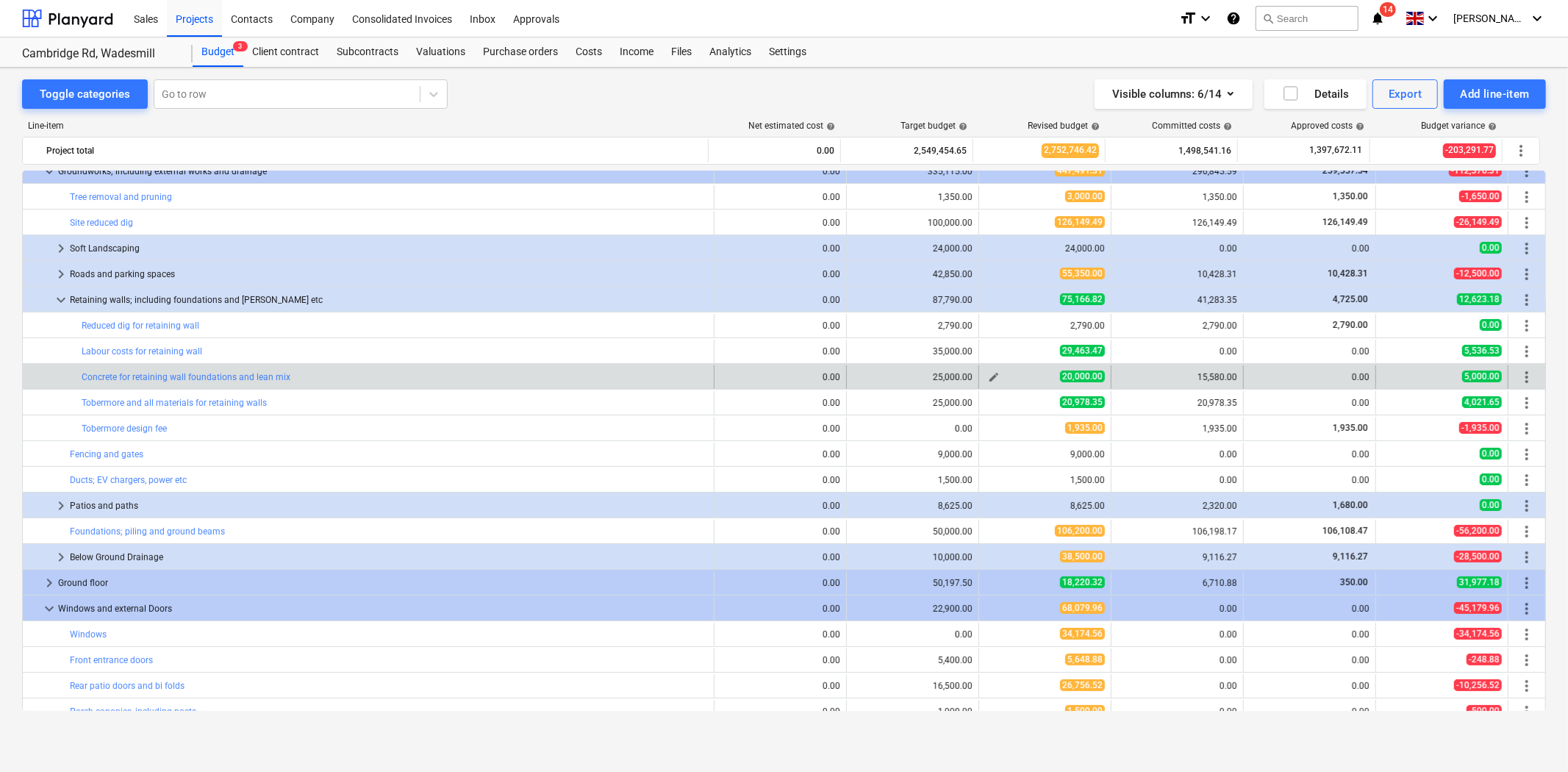
click at [989, 380] on span "edit" at bounding box center [993, 377] width 11 height 11
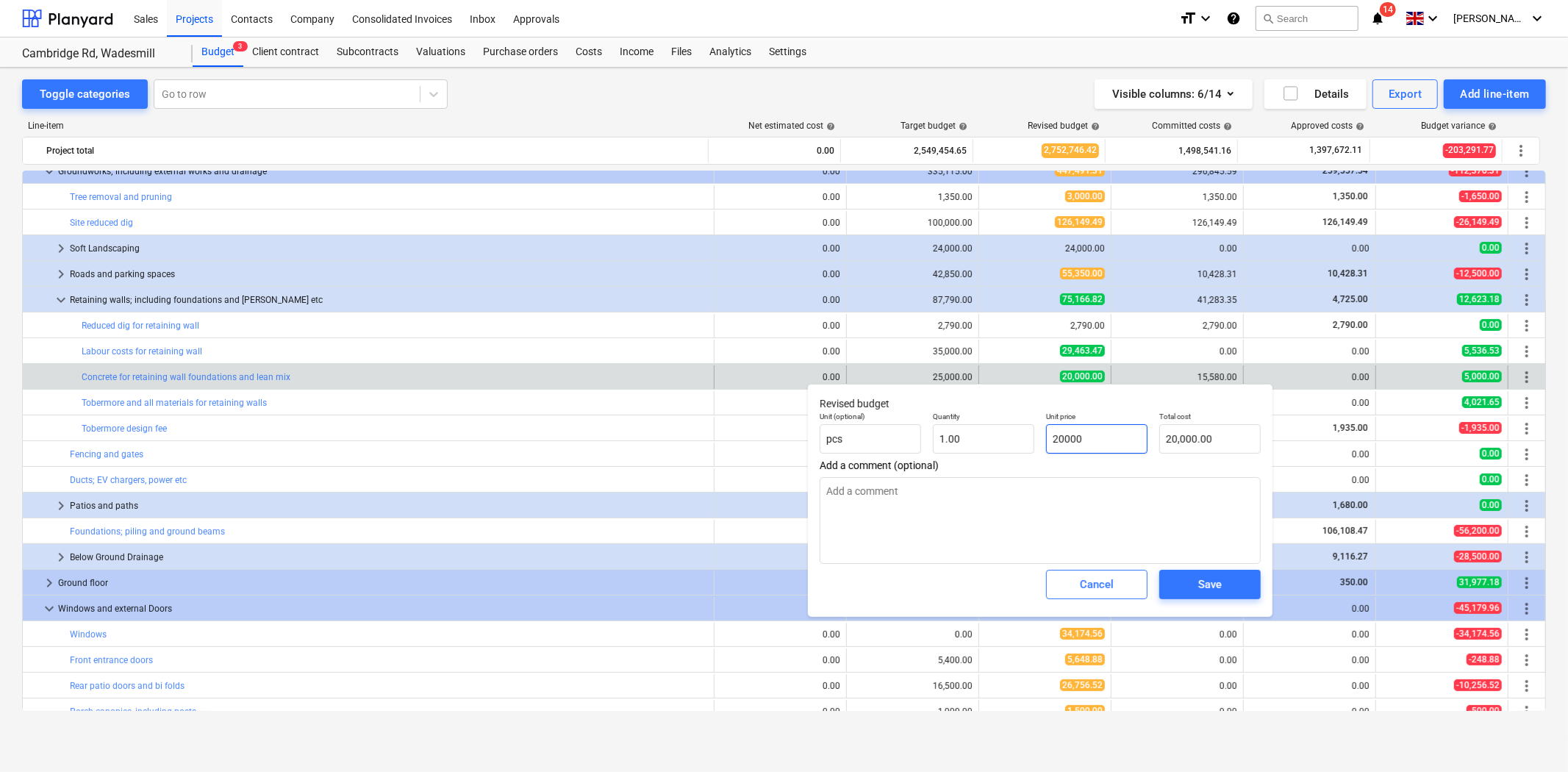
drag, startPoint x: 1114, startPoint y: 434, endPoint x: 1052, endPoint y: 431, distance: 62.1
click at [1052, 431] on input "20000" at bounding box center [1096, 439] width 101 height 29
click at [1200, 583] on div "Save" at bounding box center [1209, 584] width 24 height 19
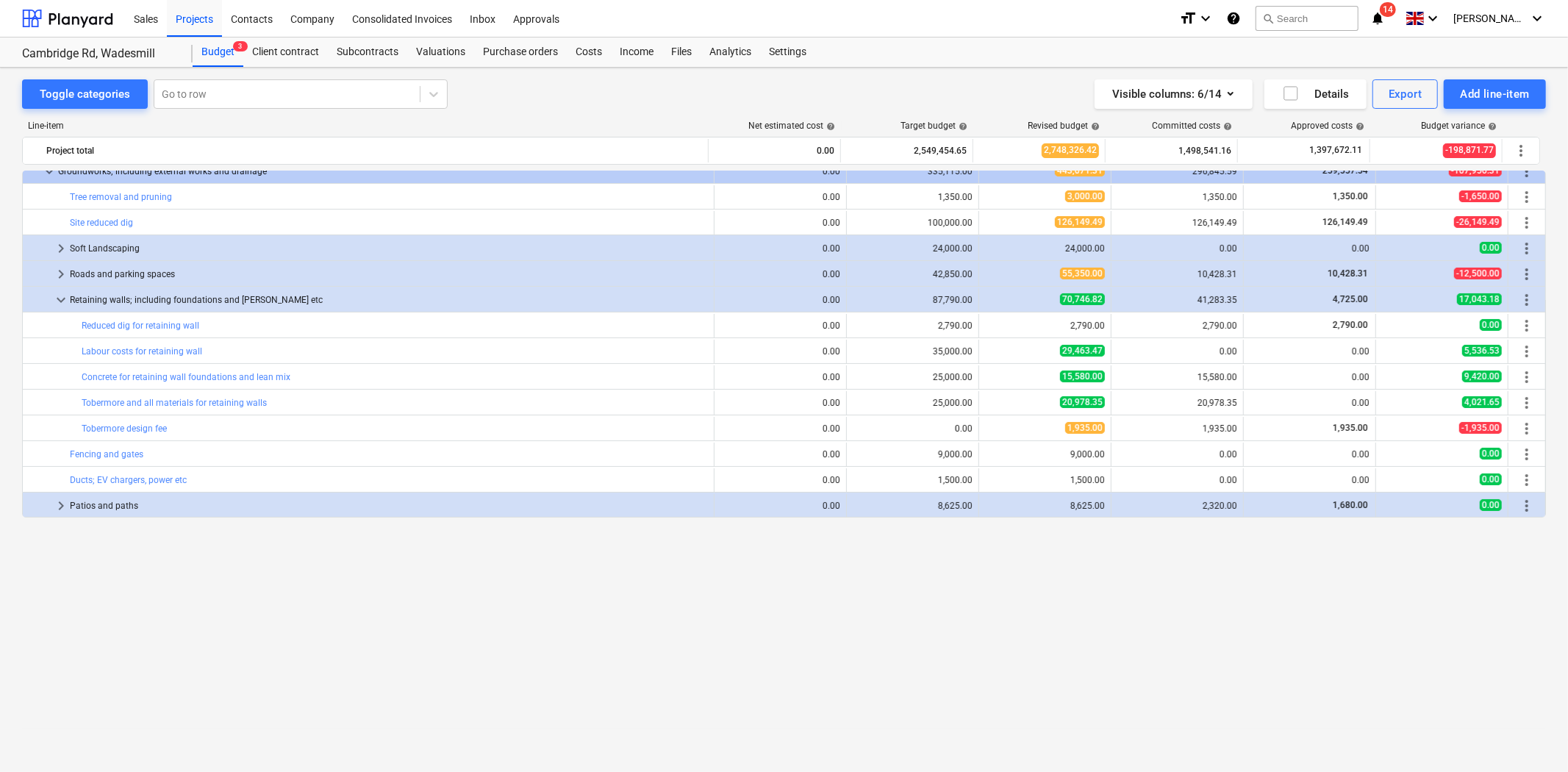
scroll to position [0, 0]
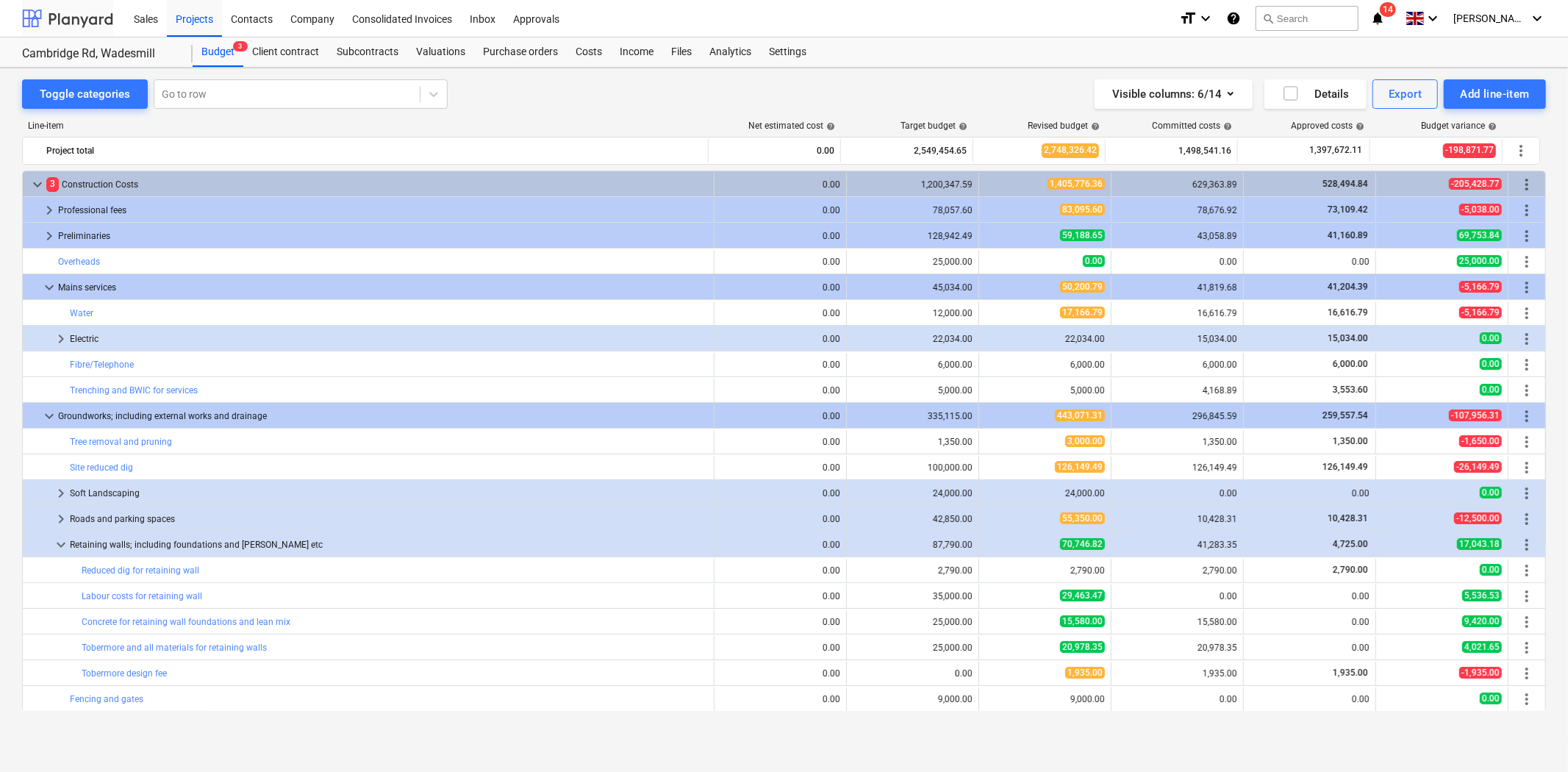
click at [77, 16] on div at bounding box center [67, 18] width 91 height 37
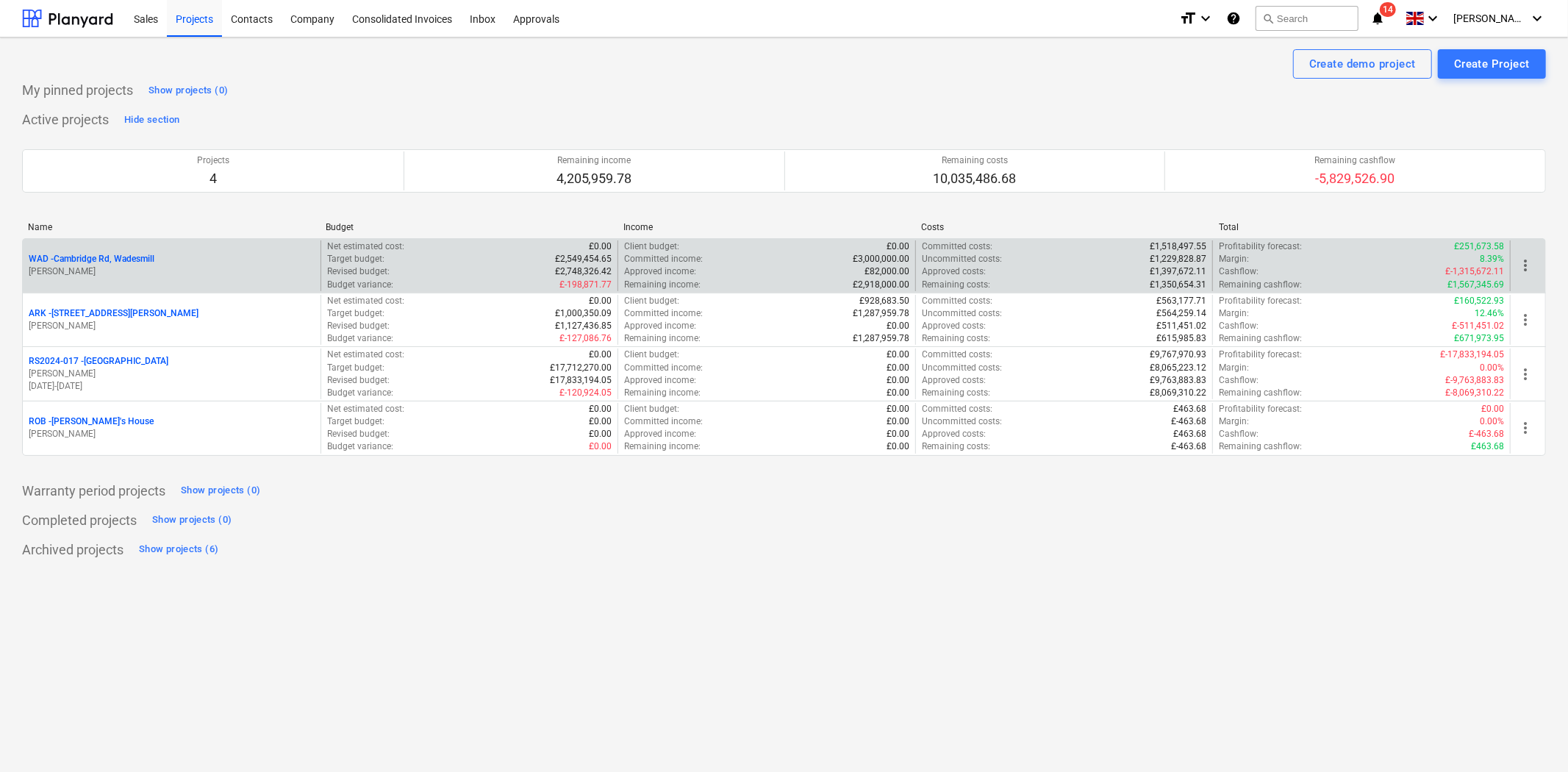
click at [104, 255] on p "WAD - Cambridge Rd, Wadesmill" at bounding box center [91, 259] width 126 height 12
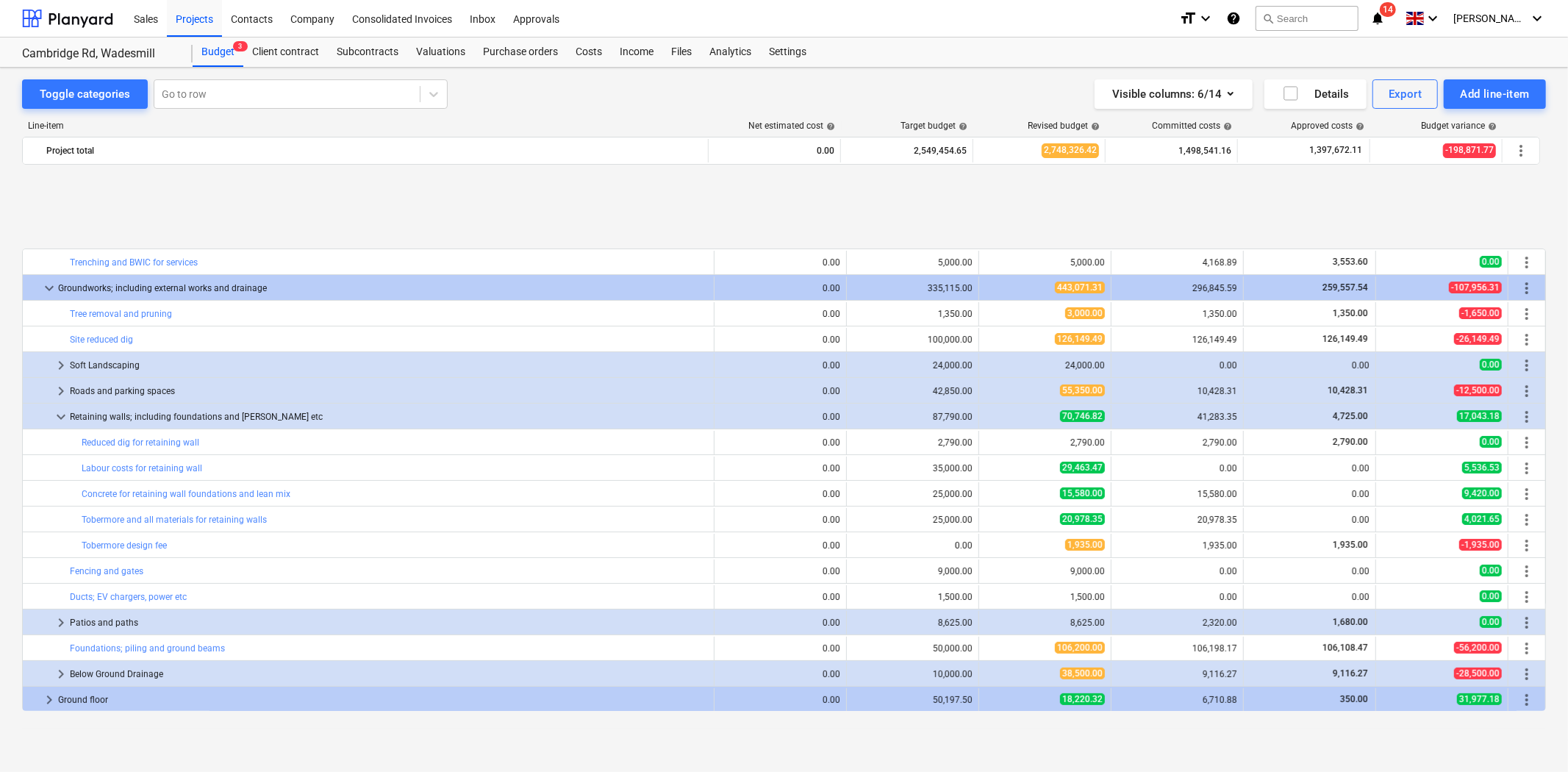
scroll to position [244, 0]
